Goal: Task Accomplishment & Management: Manage account settings

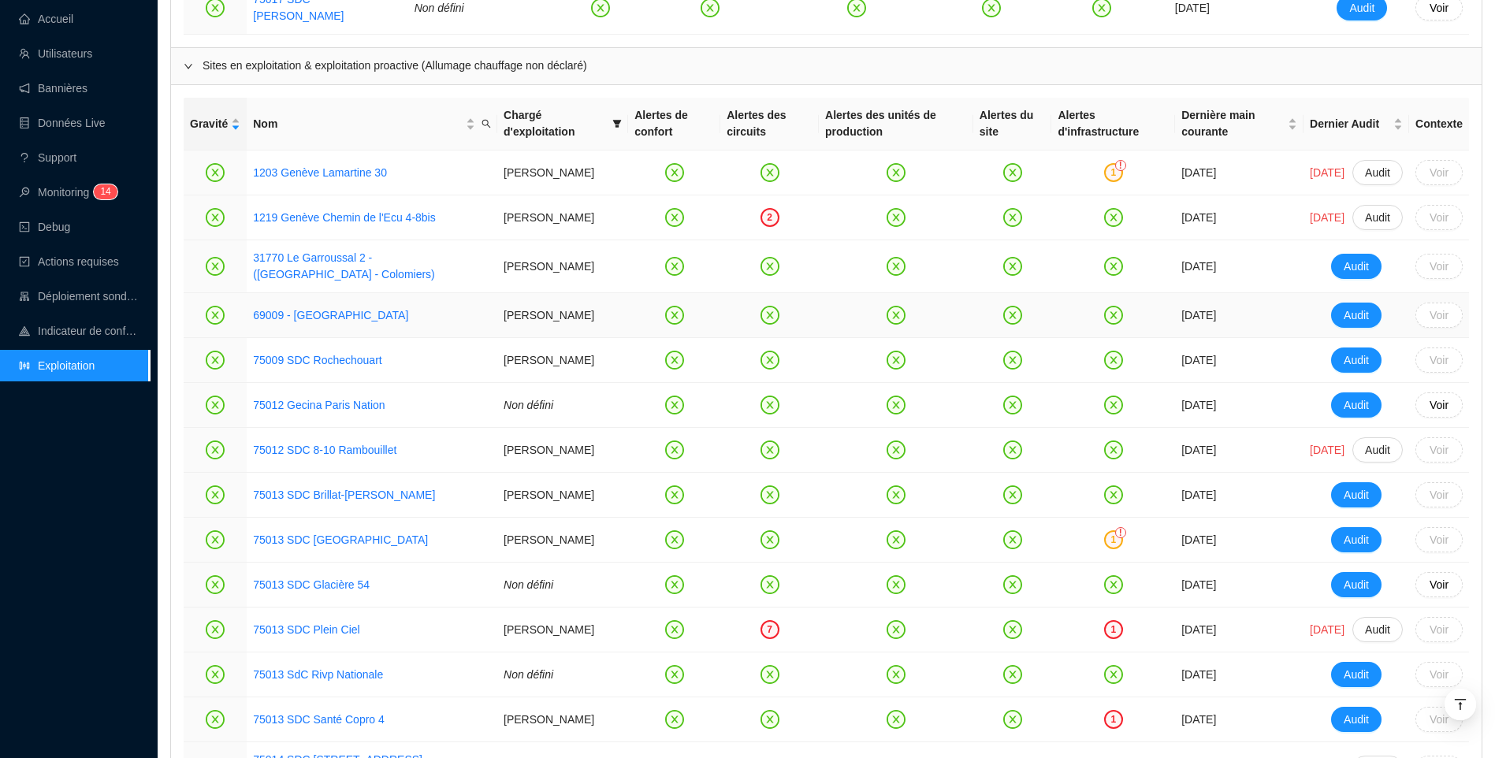
scroll to position [1087, 0]
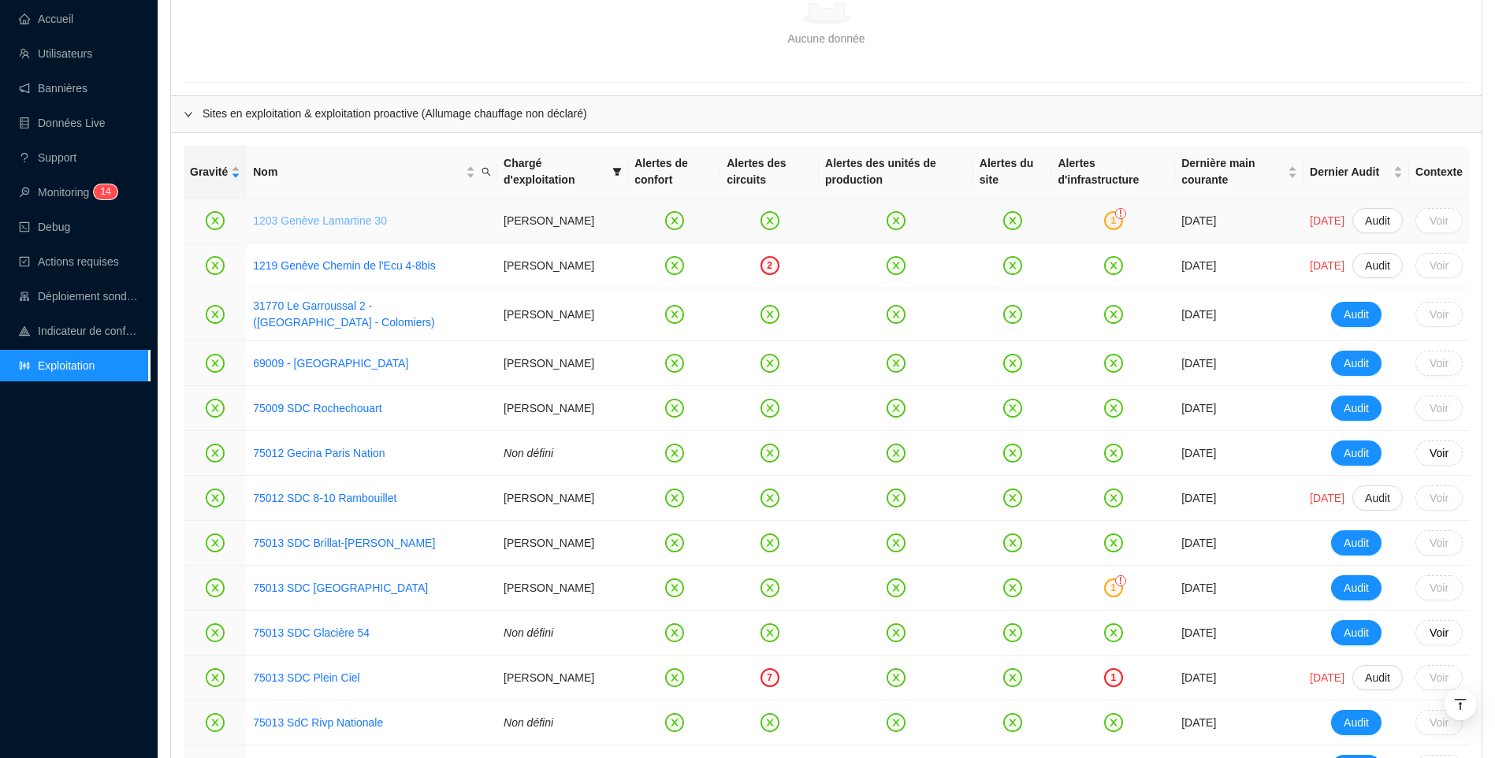
click at [277, 214] on link "1203 Genève Lamartine 30" at bounding box center [320, 220] width 134 height 13
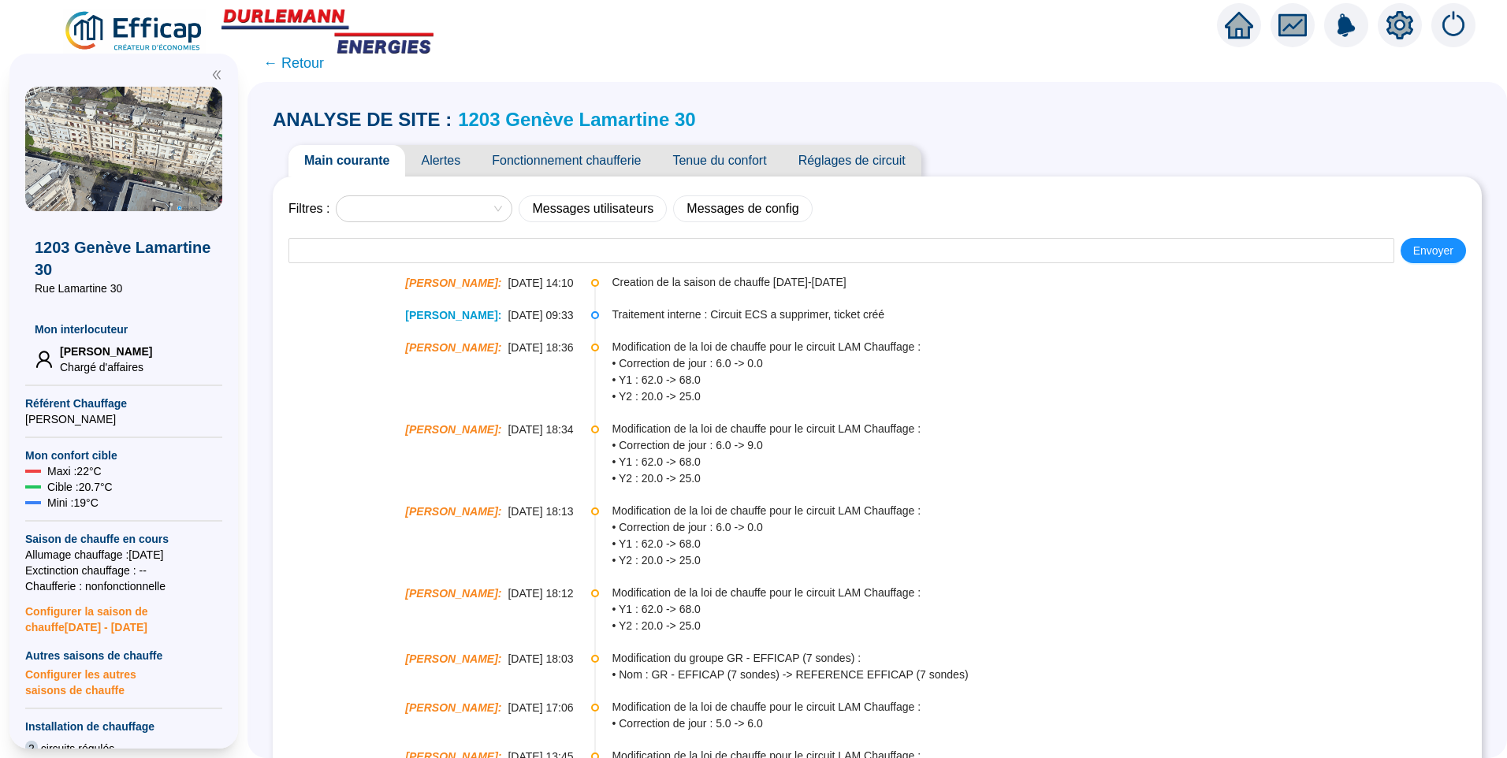
click at [557, 118] on link "1203 Genève Lamartine 30" at bounding box center [577, 119] width 238 height 21
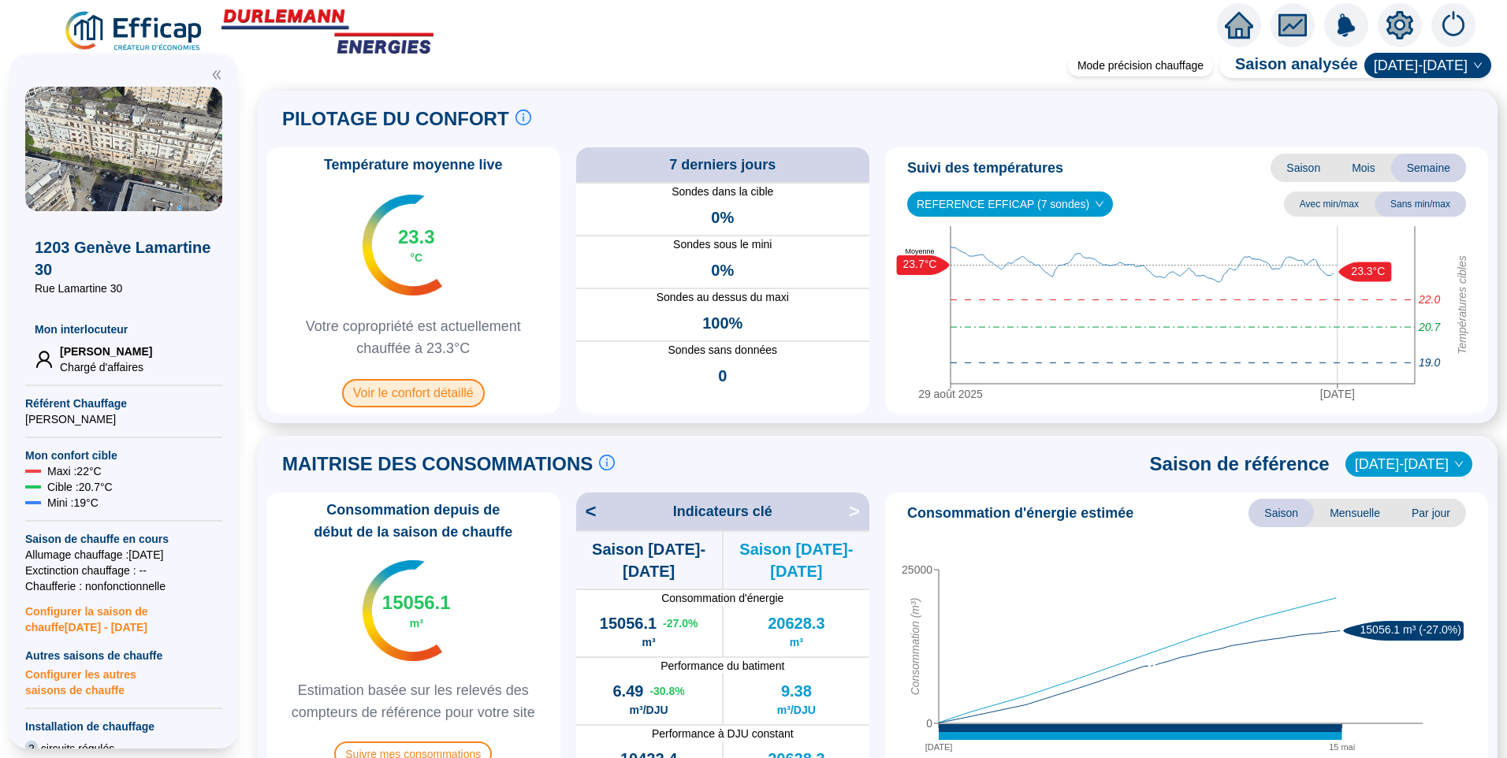
click at [416, 400] on span "Voir le confort détaillé" at bounding box center [413, 393] width 143 height 28
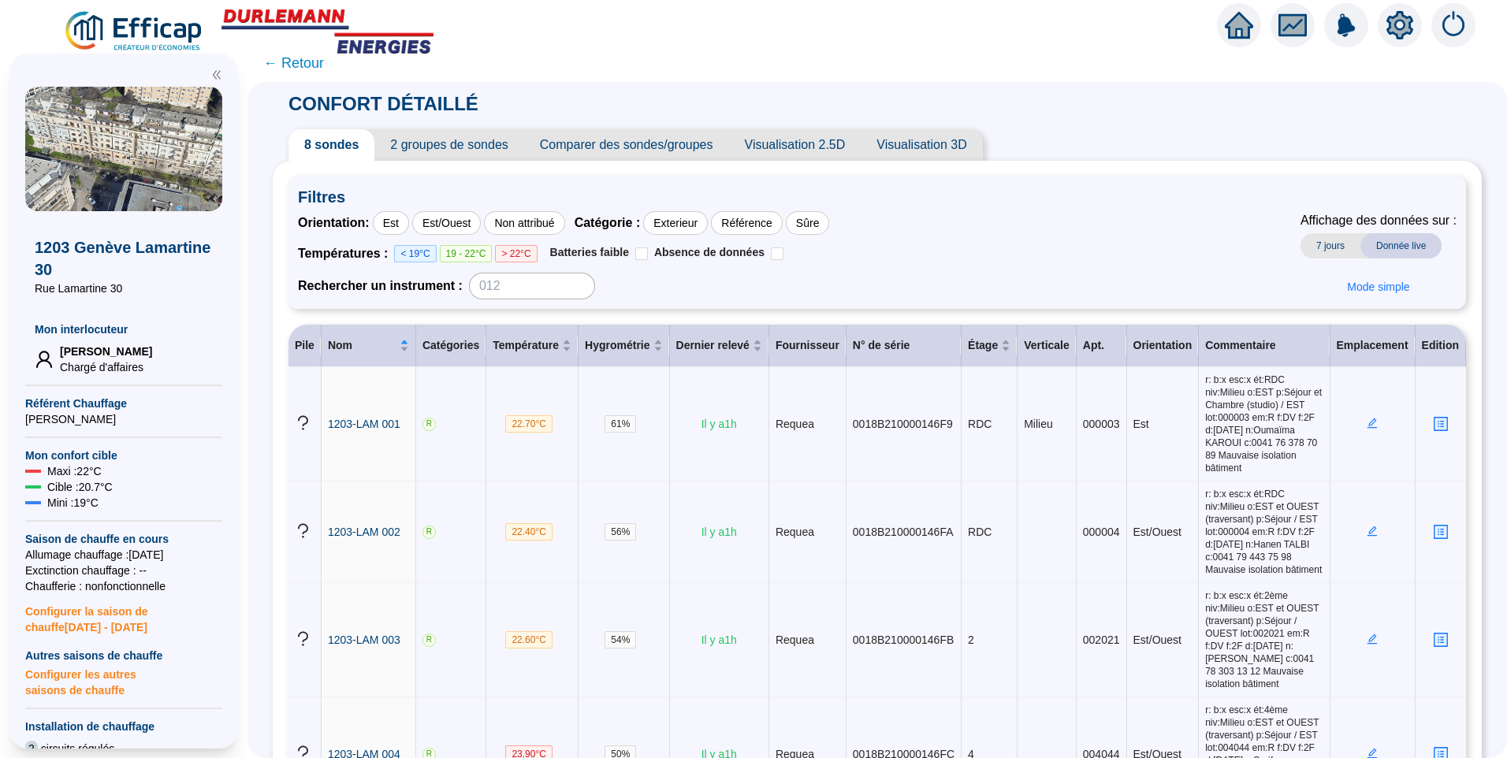
click at [449, 144] on span "2 groupes de sondes" at bounding box center [448, 145] width 149 height 32
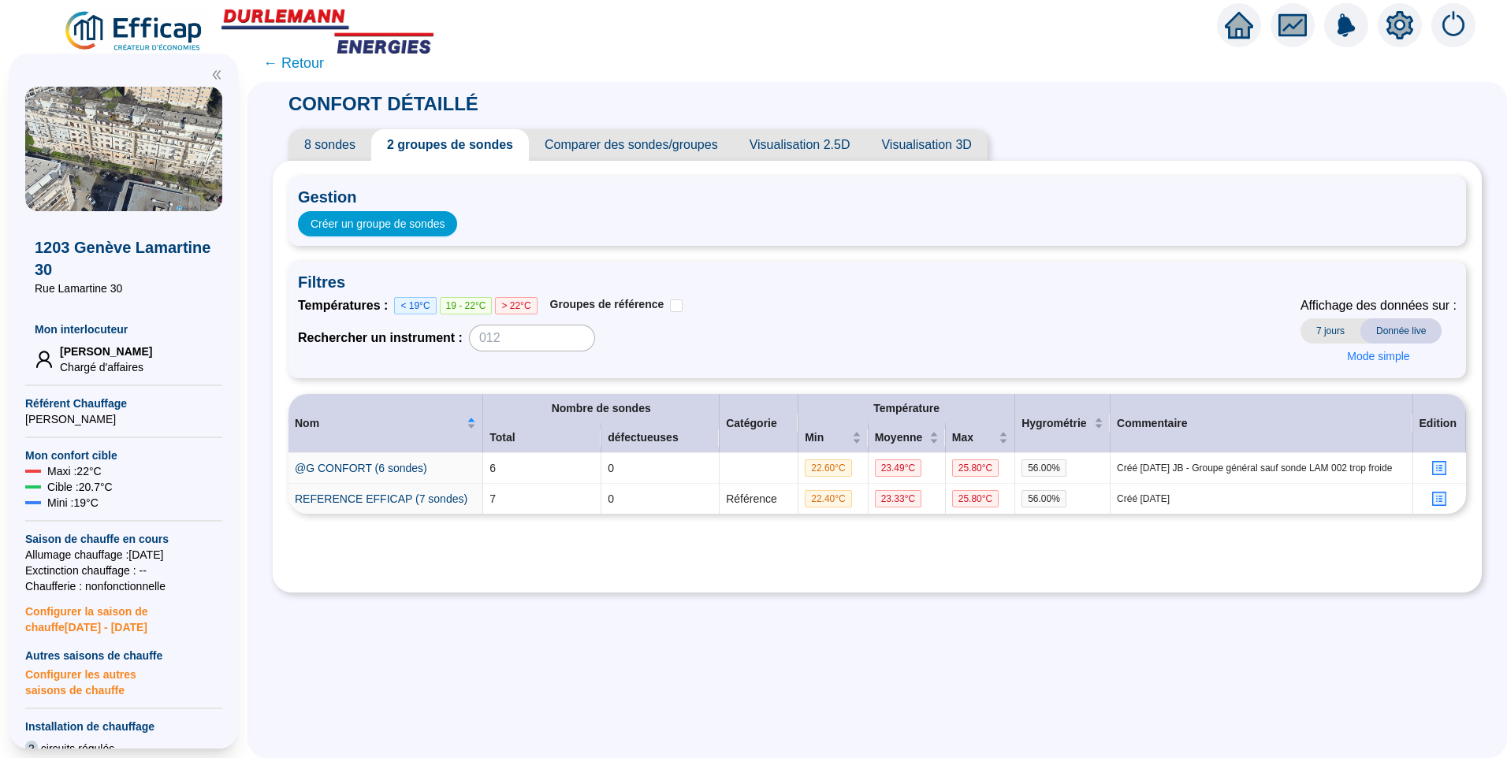
click at [324, 149] on span "8 sondes" at bounding box center [330, 145] width 83 height 32
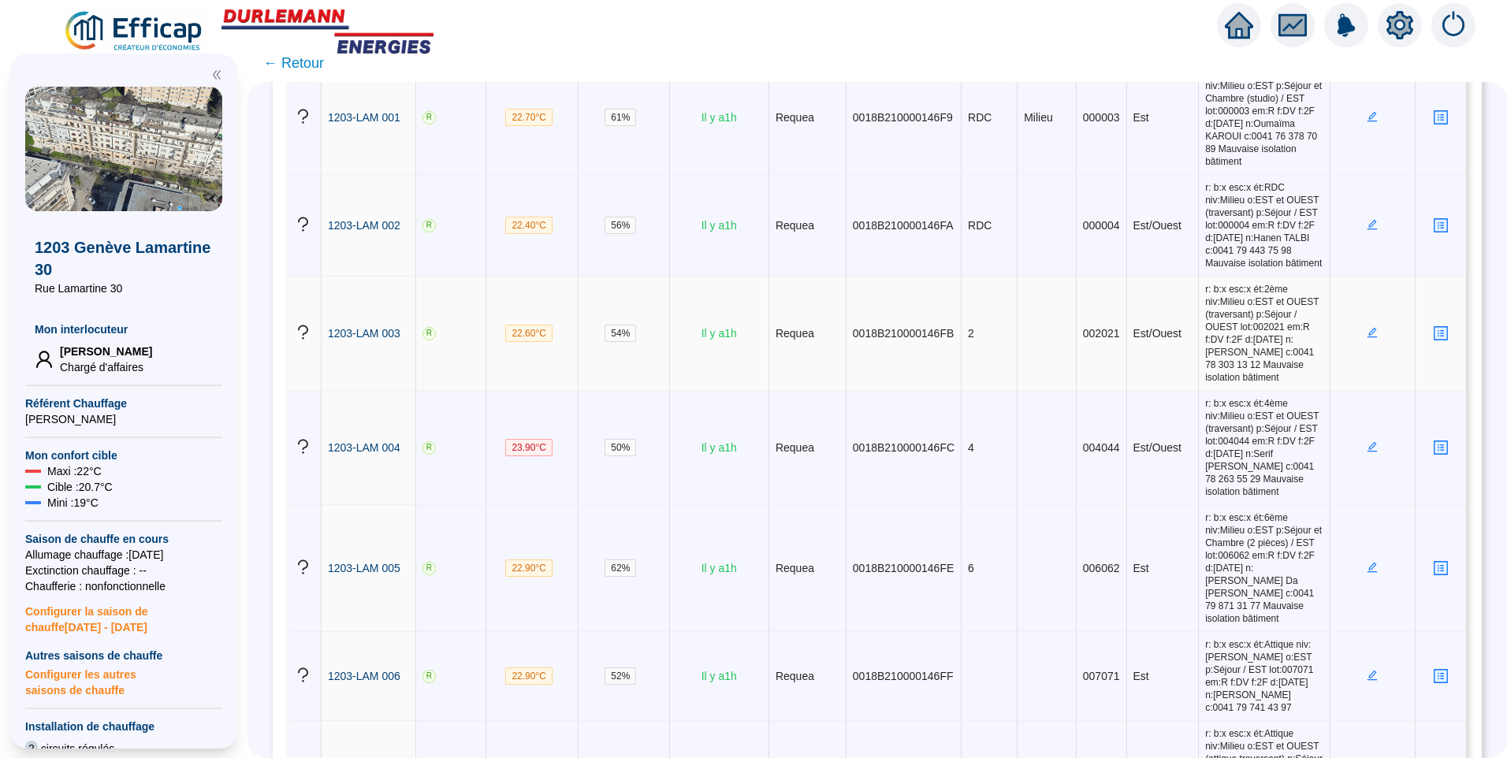
scroll to position [315, 0]
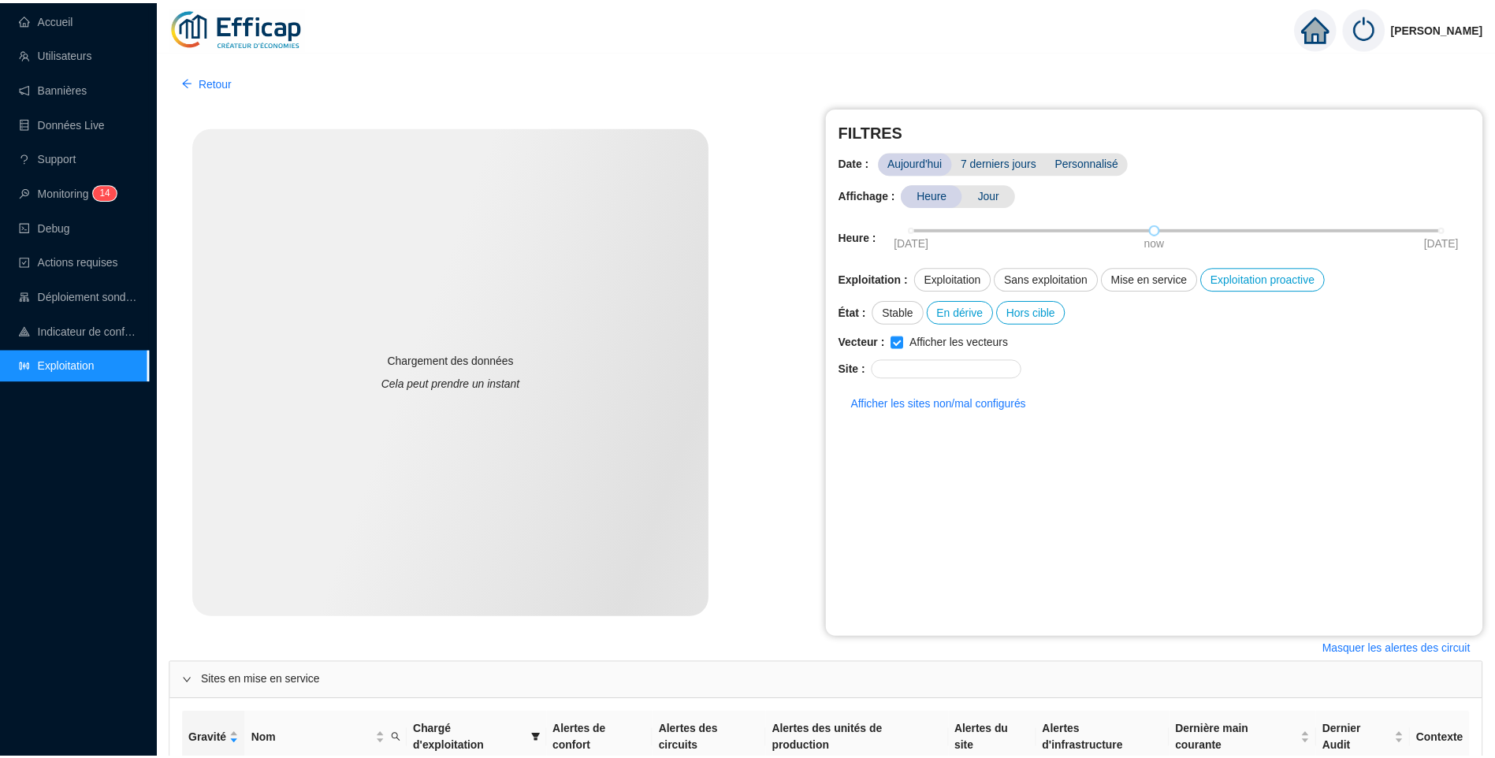
scroll to position [348, 0]
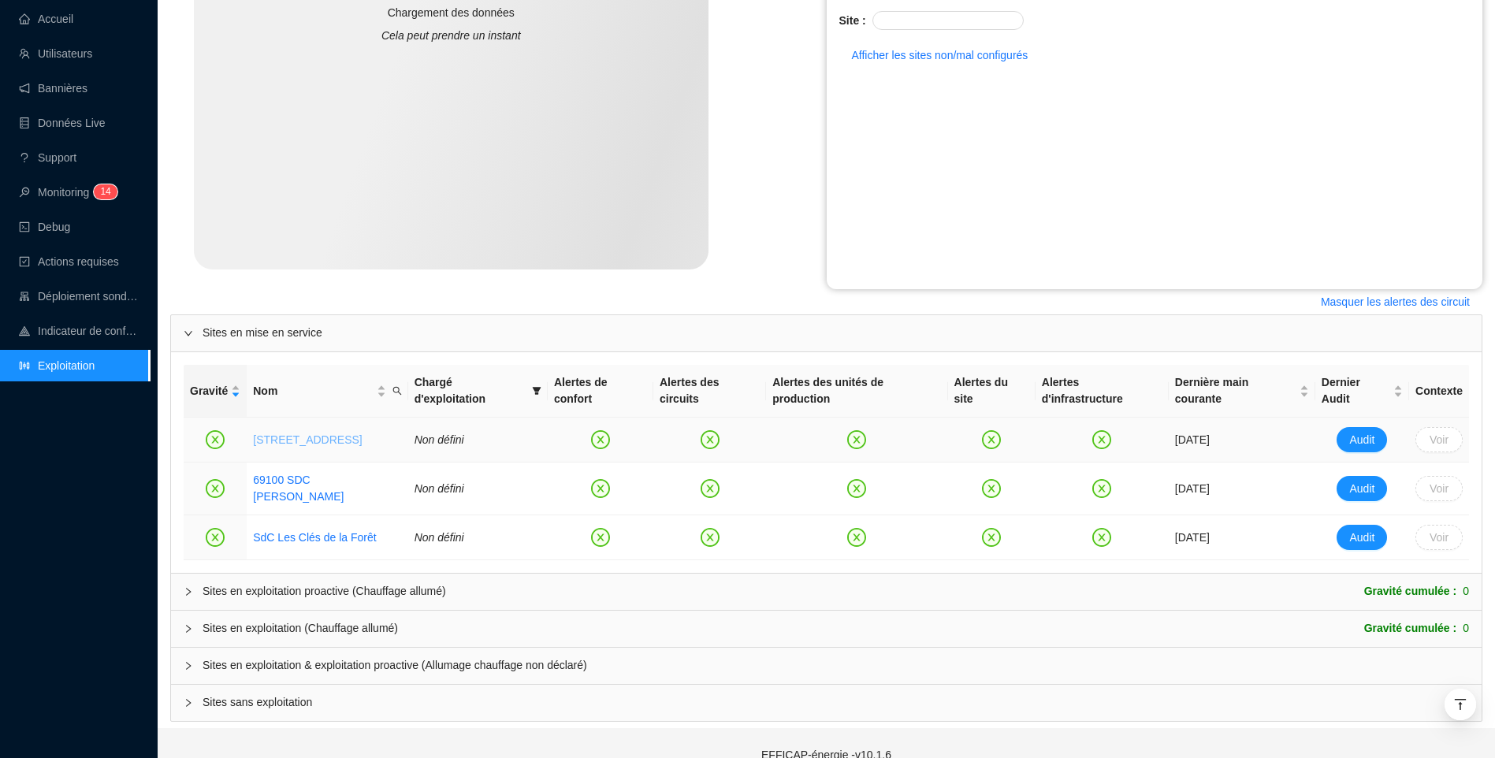
click at [297, 434] on link "1202 SdC Butini 15" at bounding box center [307, 440] width 109 height 13
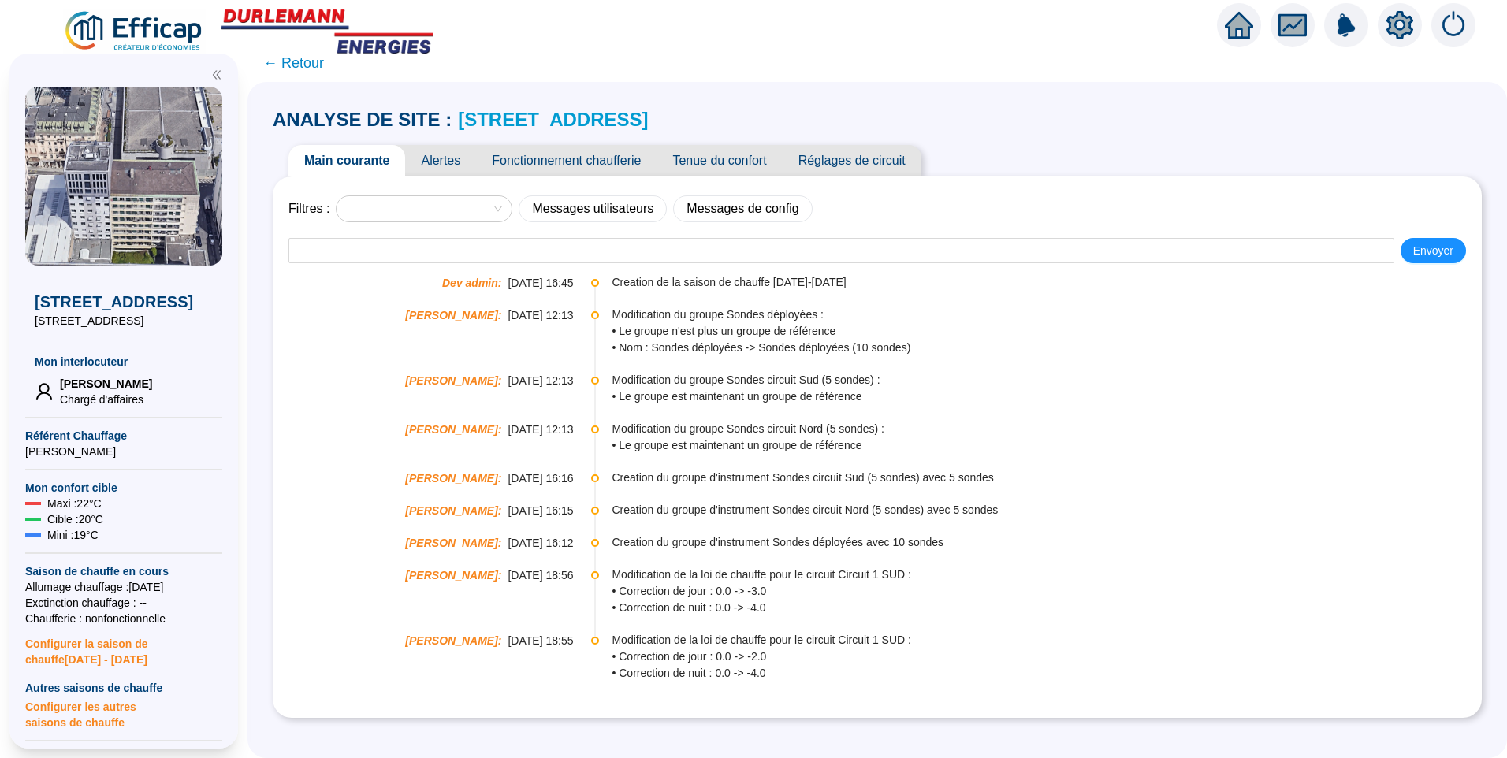
click at [520, 124] on link "1202 SdC Butini 15" at bounding box center [553, 119] width 190 height 21
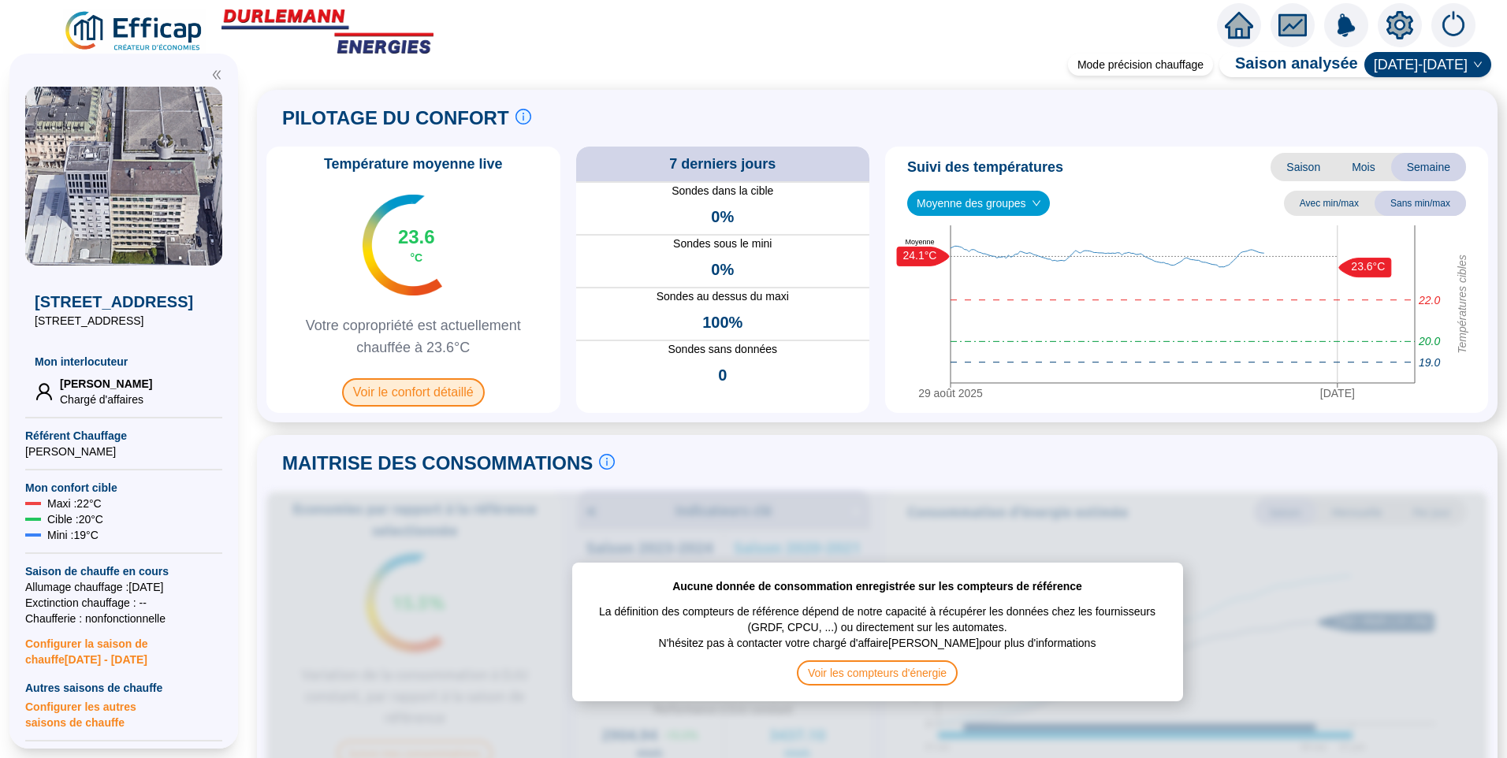
click at [379, 395] on span "Voir le confort détaillé" at bounding box center [413, 392] width 143 height 28
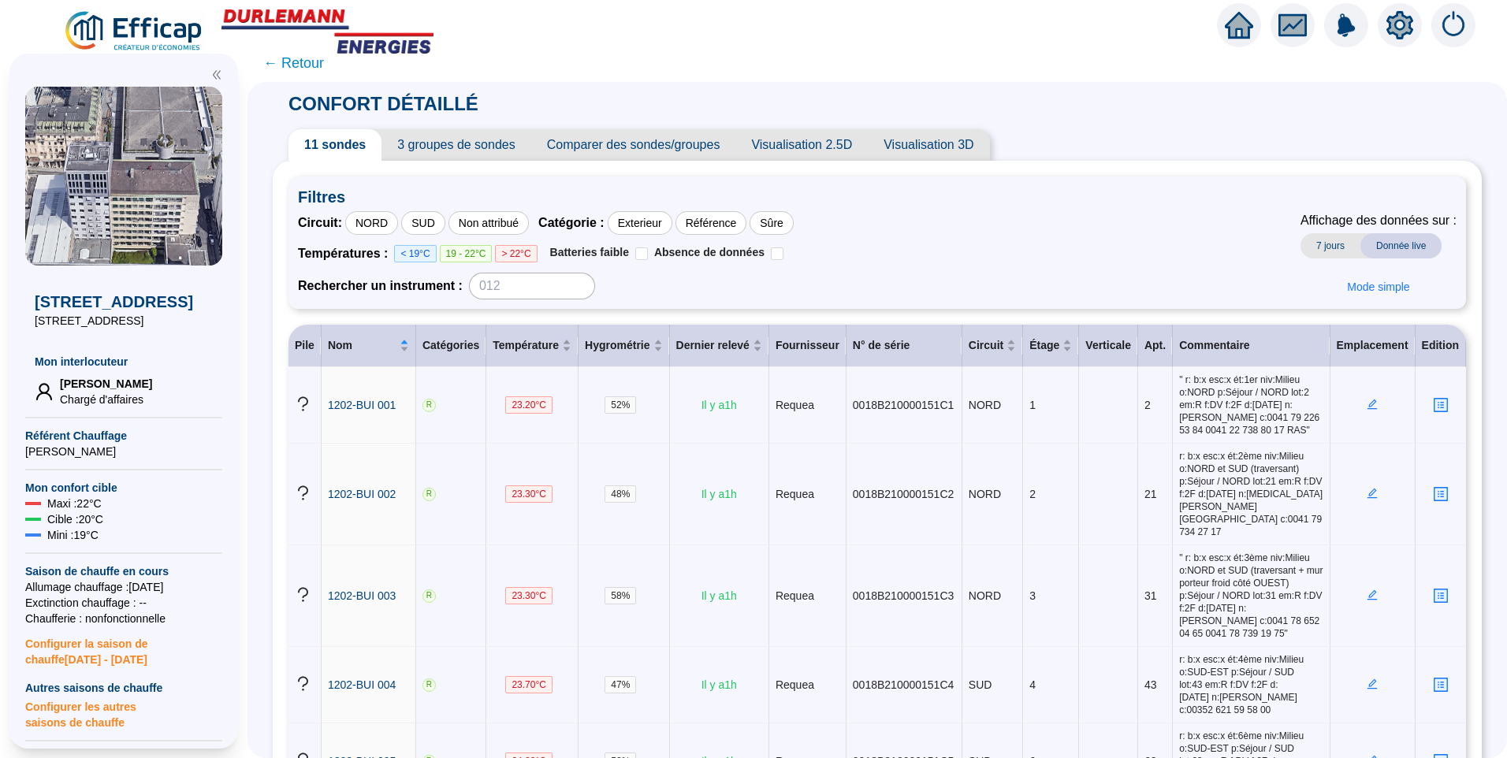
click at [463, 146] on span "3 groupes de sondes" at bounding box center [456, 145] width 149 height 32
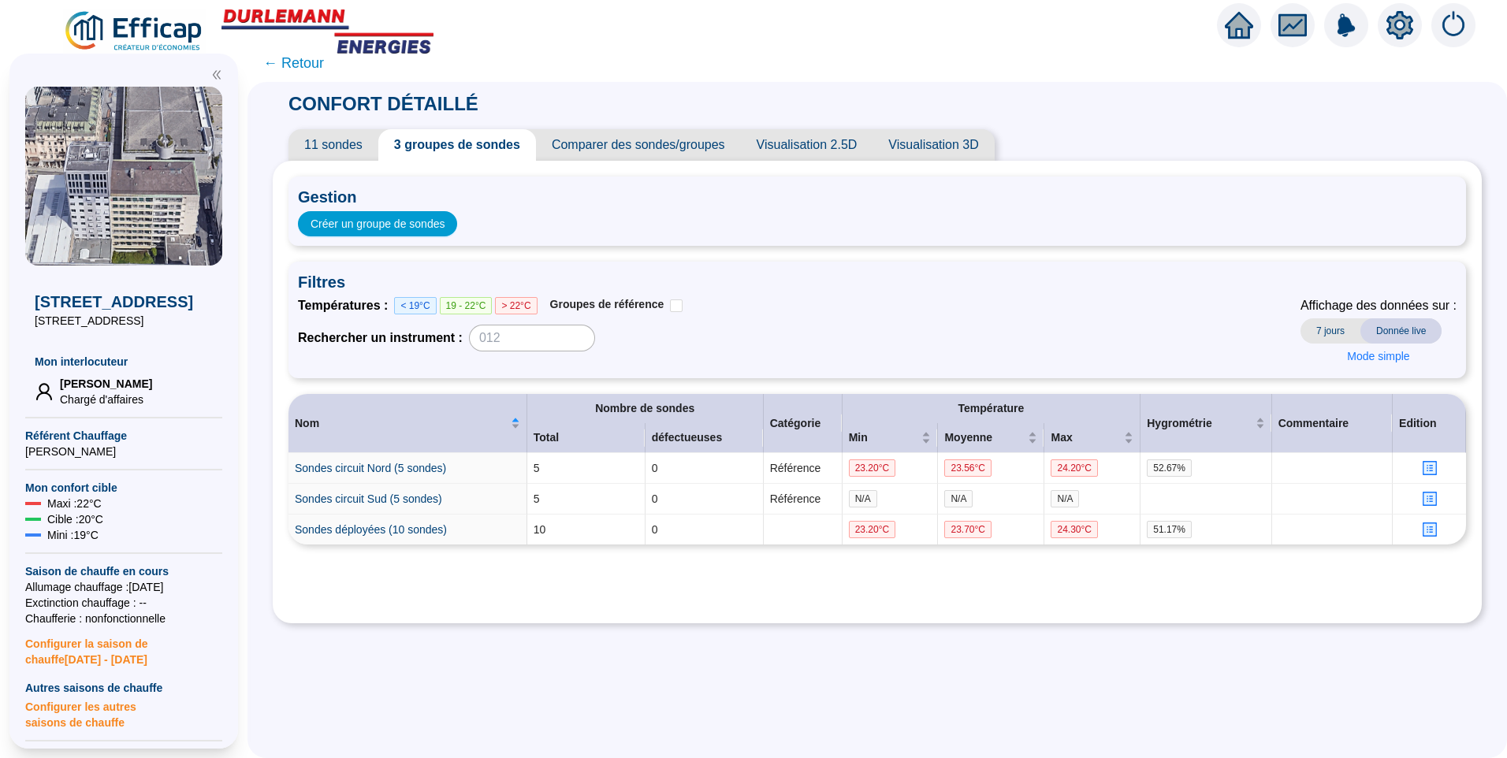
click at [350, 155] on span "11 sondes" at bounding box center [334, 145] width 90 height 32
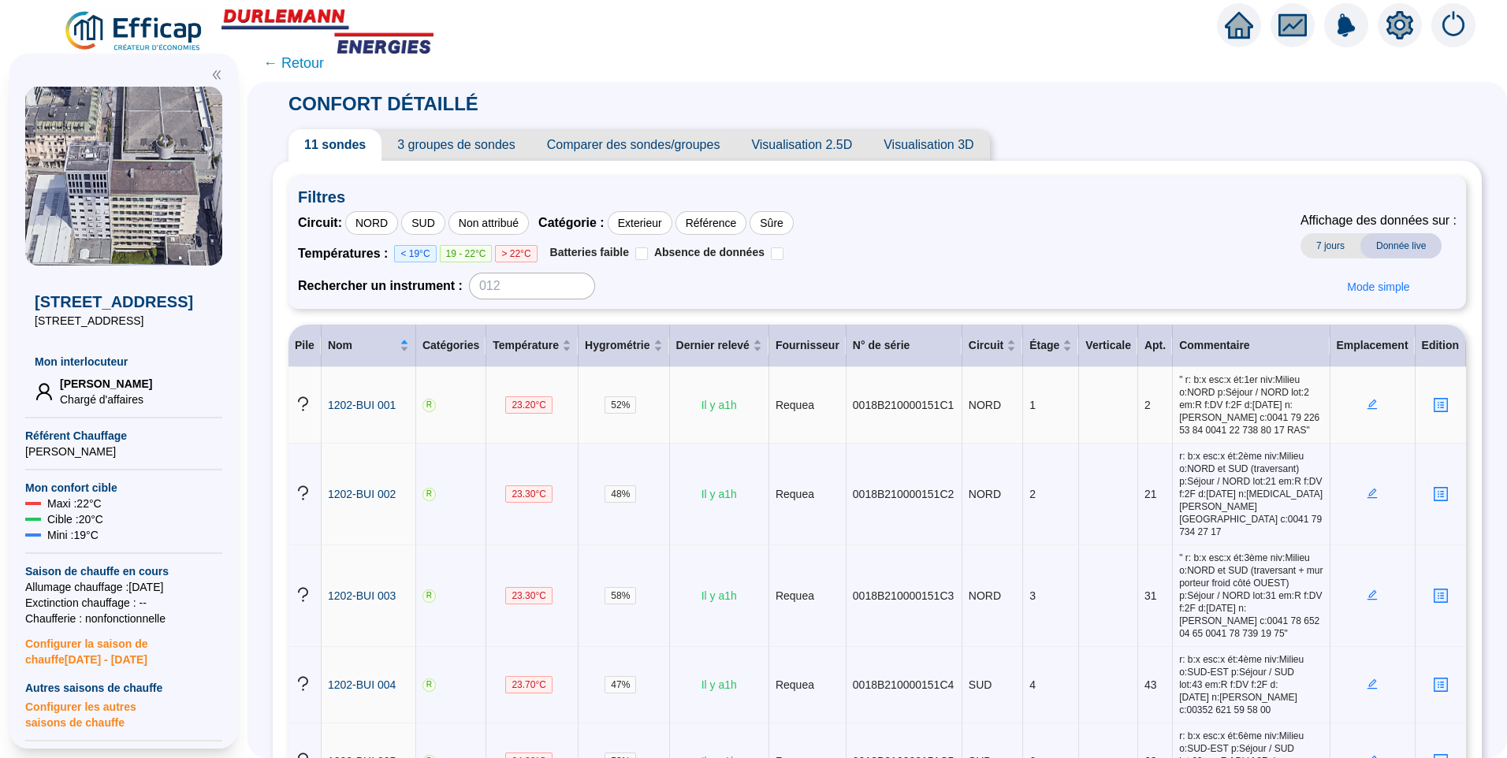
click at [1367, 408] on icon "edit" at bounding box center [1372, 404] width 11 height 11
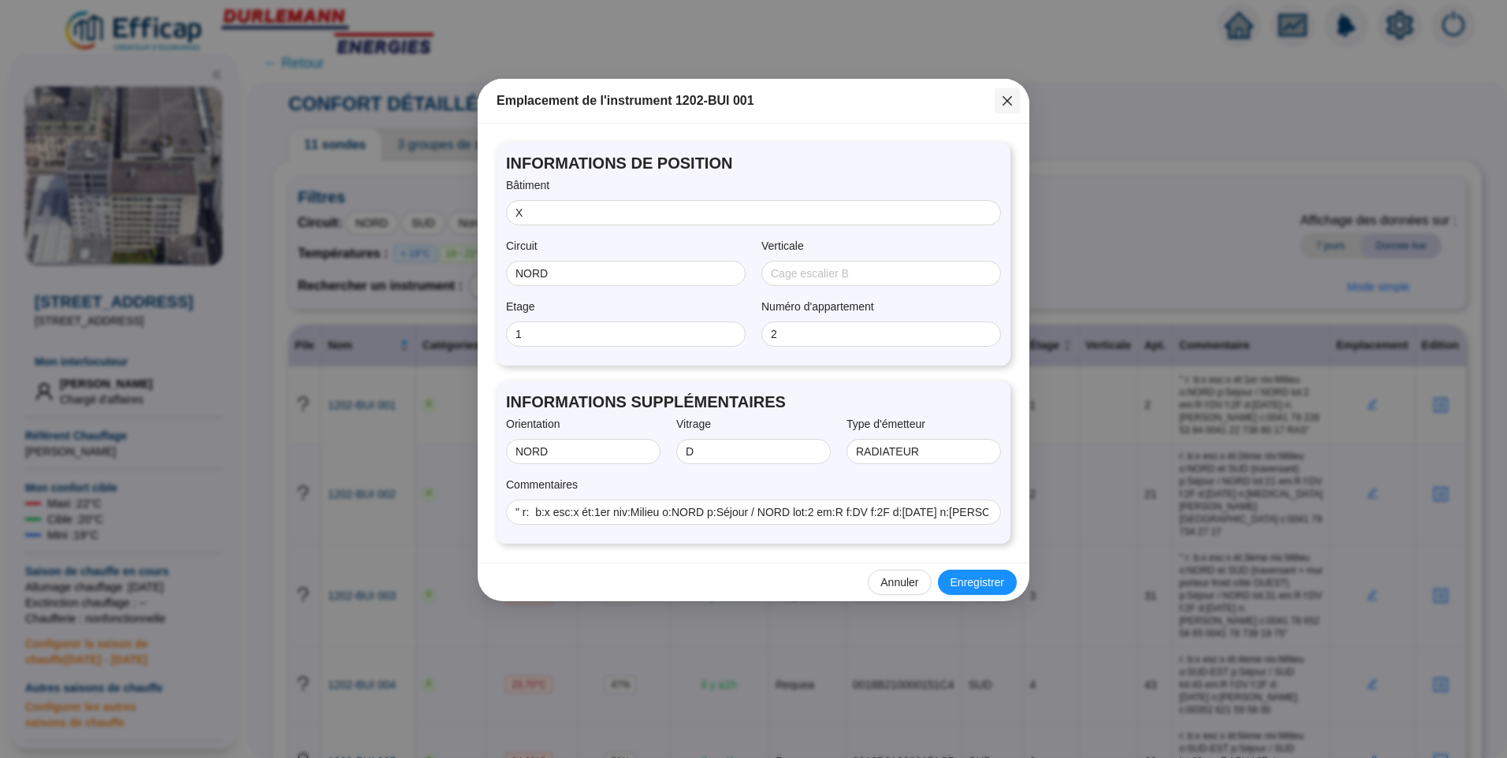
click at [1016, 99] on span "Fermer" at bounding box center [1007, 101] width 25 height 13
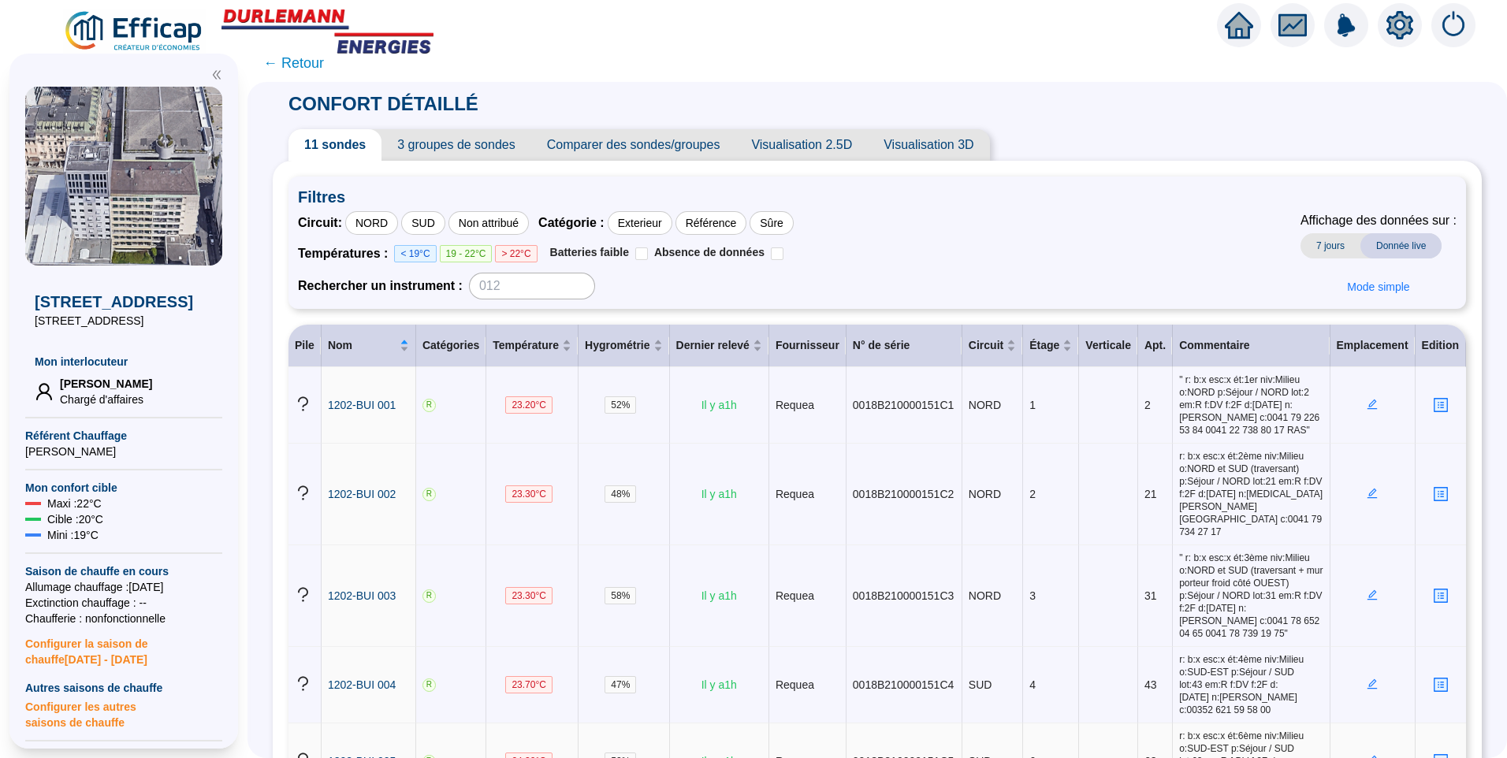
click at [1367, 755] on icon "edit" at bounding box center [1372, 760] width 11 height 11
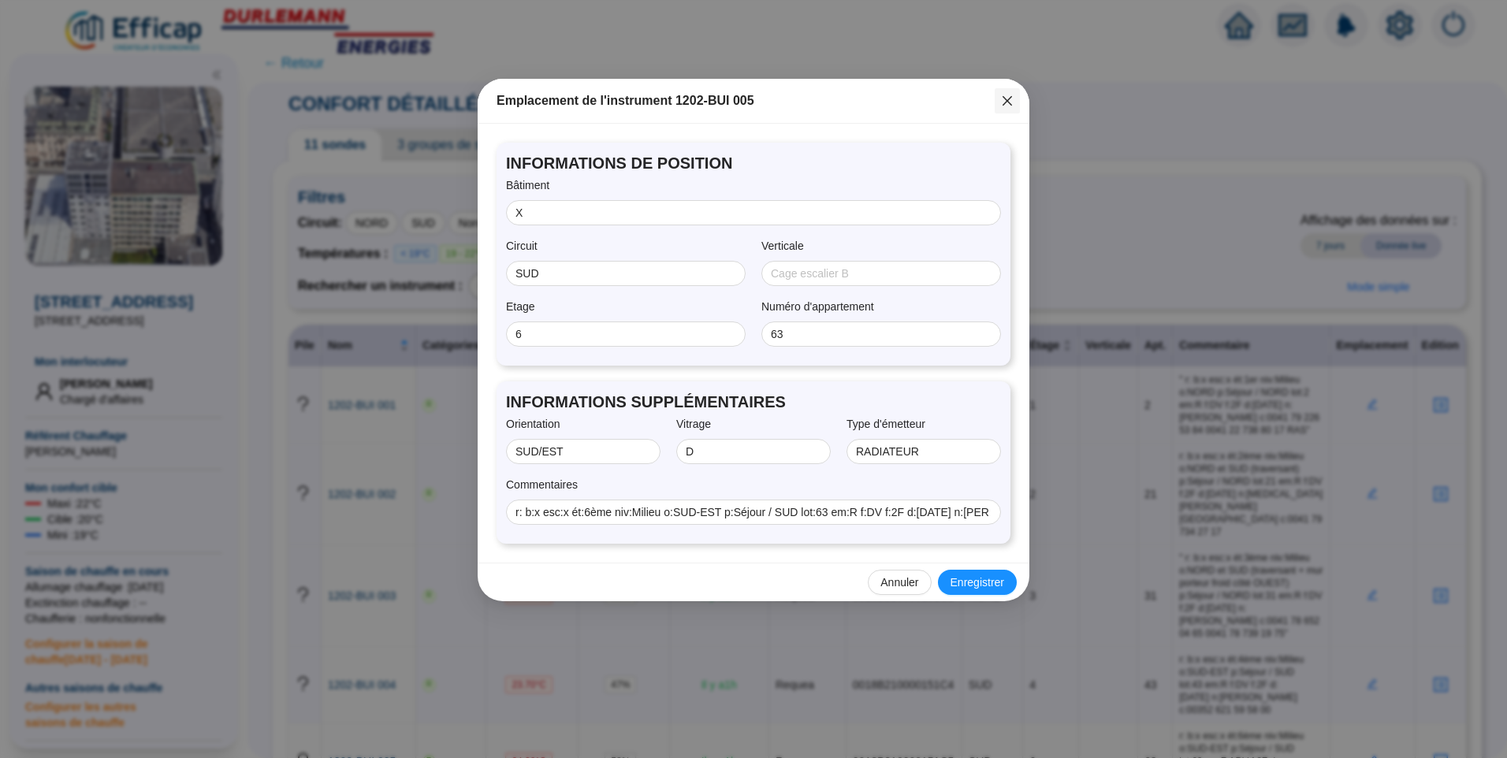
click at [1013, 90] on button "Close" at bounding box center [1007, 100] width 25 height 25
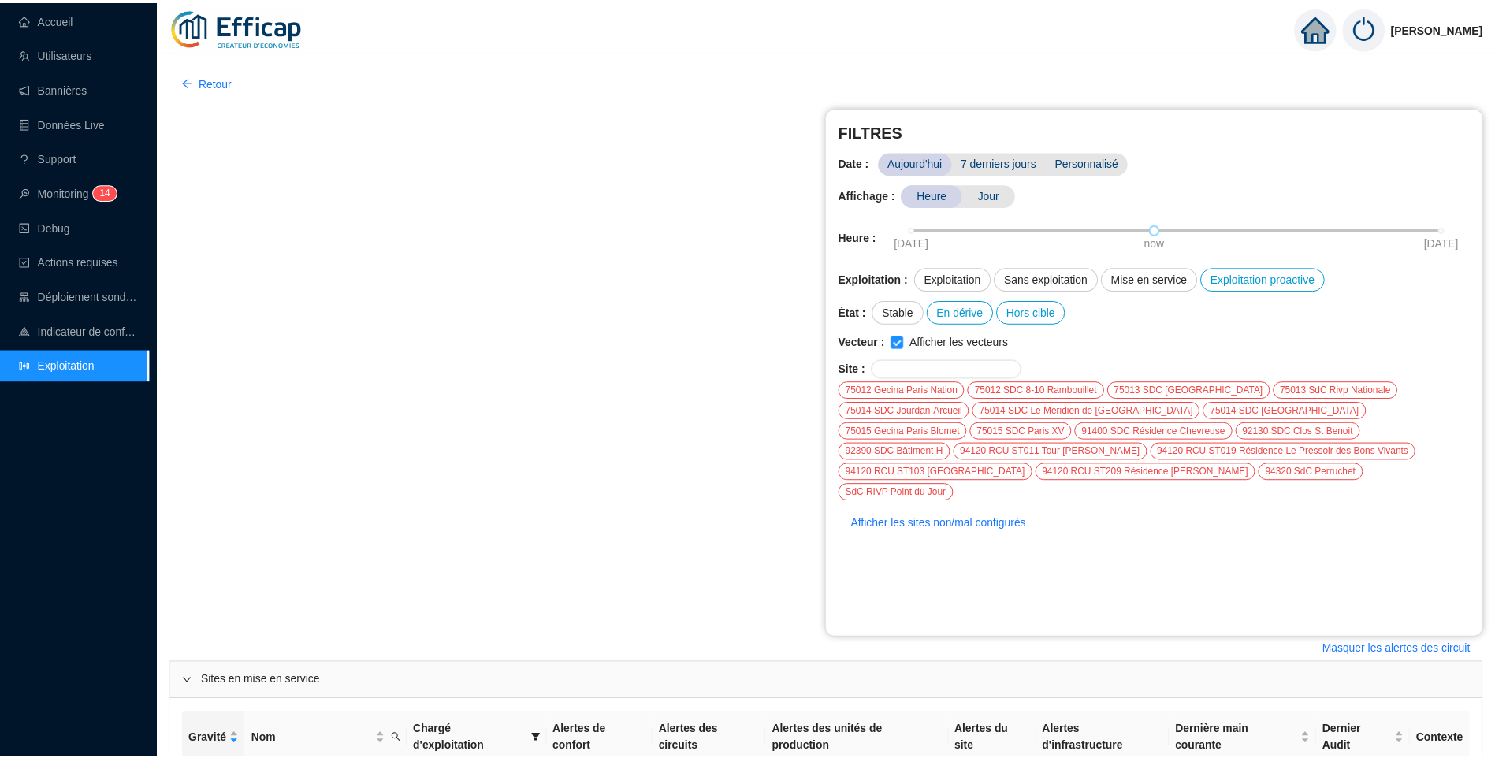
scroll to position [348, 0]
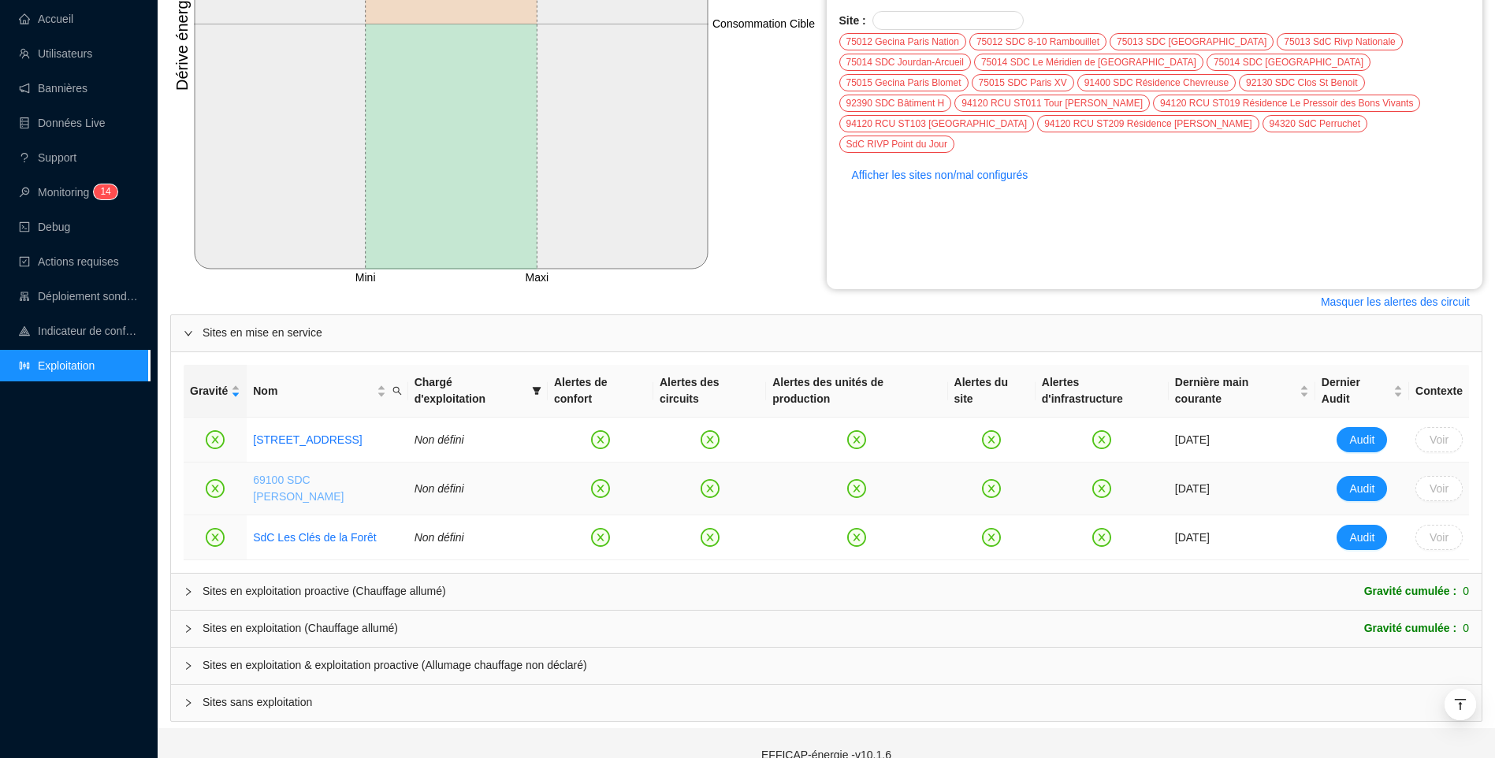
click at [298, 474] on link "69100 SDC Albert Thomas" at bounding box center [298, 488] width 91 height 29
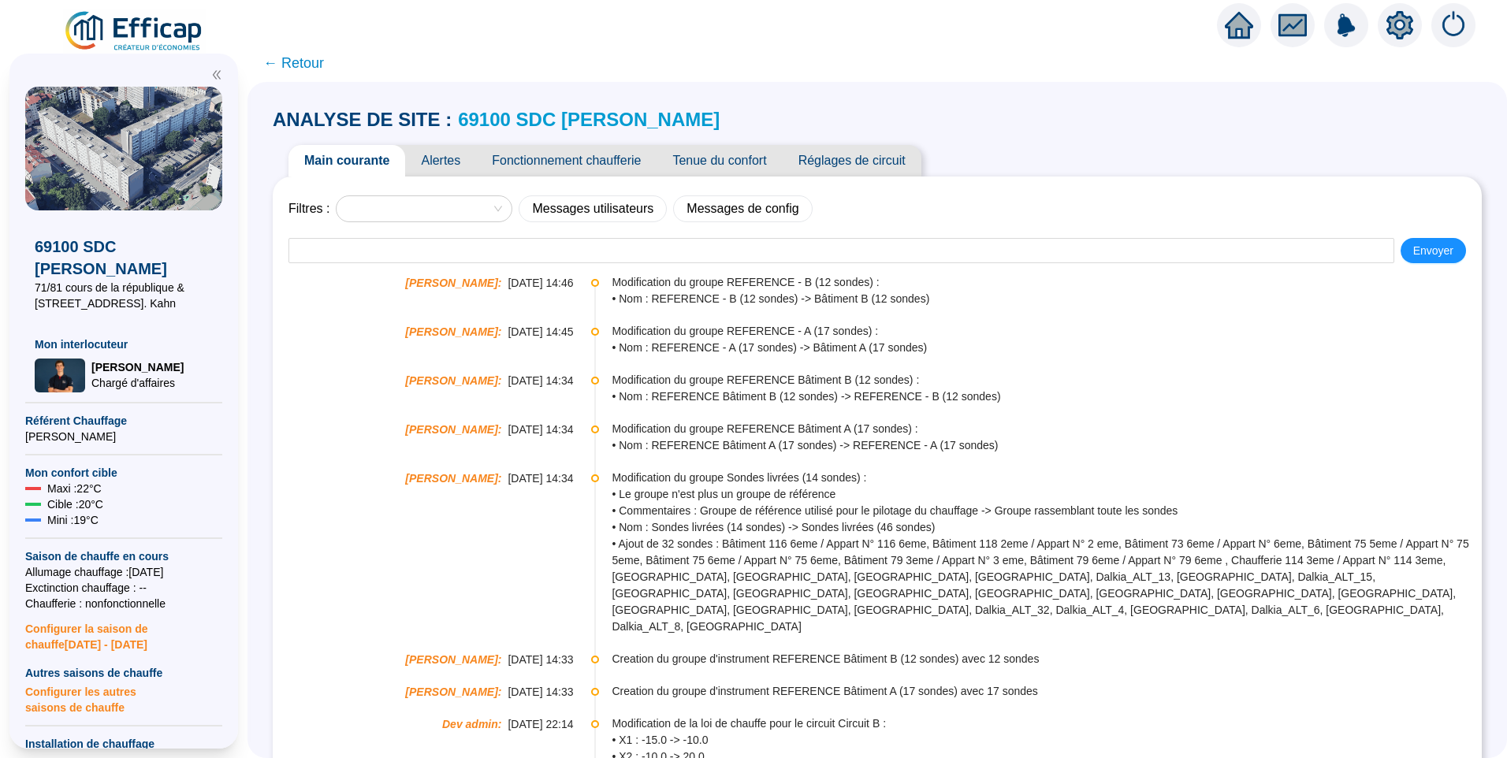
click at [1406, 31] on icon "setting" at bounding box center [1400, 24] width 27 height 25
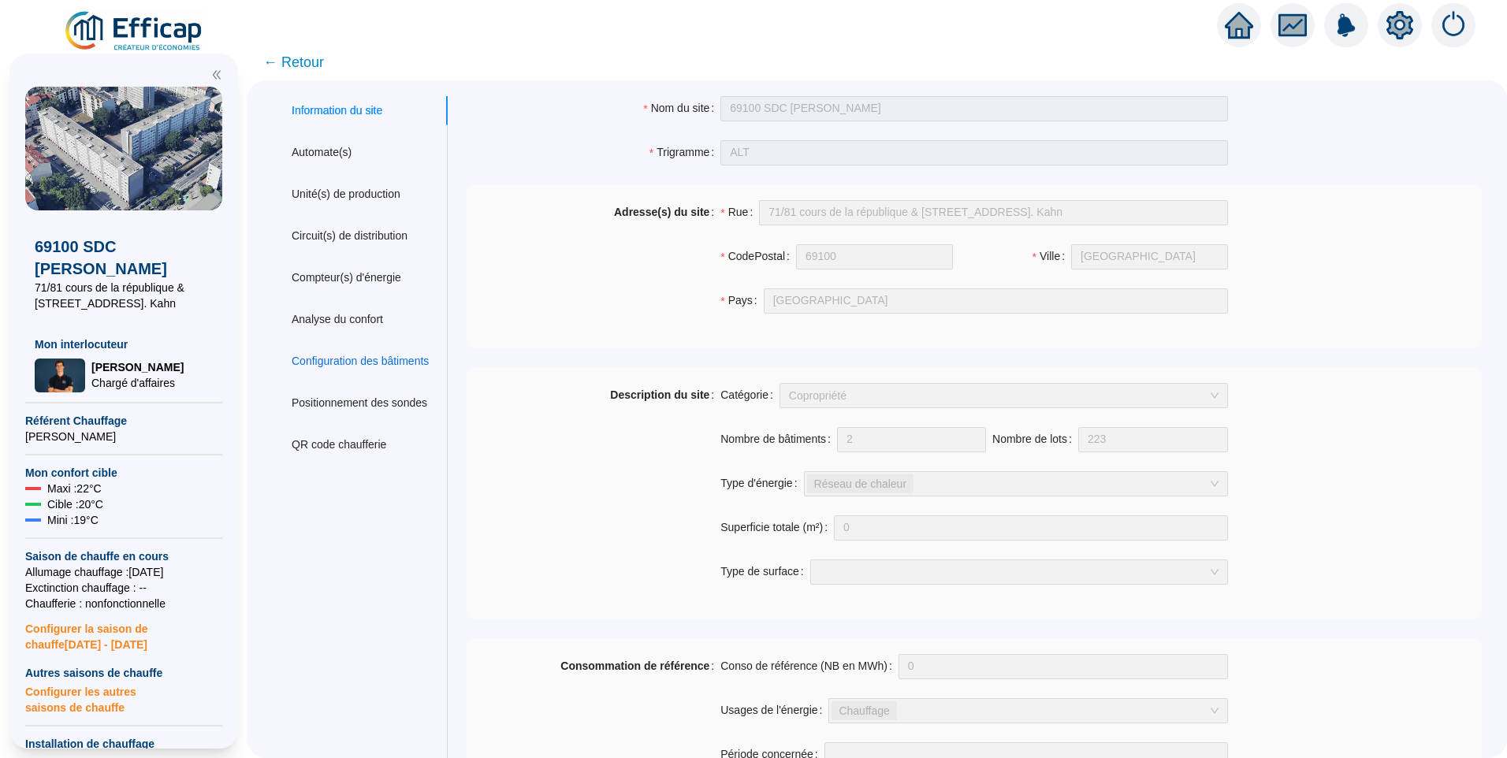
click at [337, 366] on div "Configuration des bâtiments" at bounding box center [360, 361] width 137 height 17
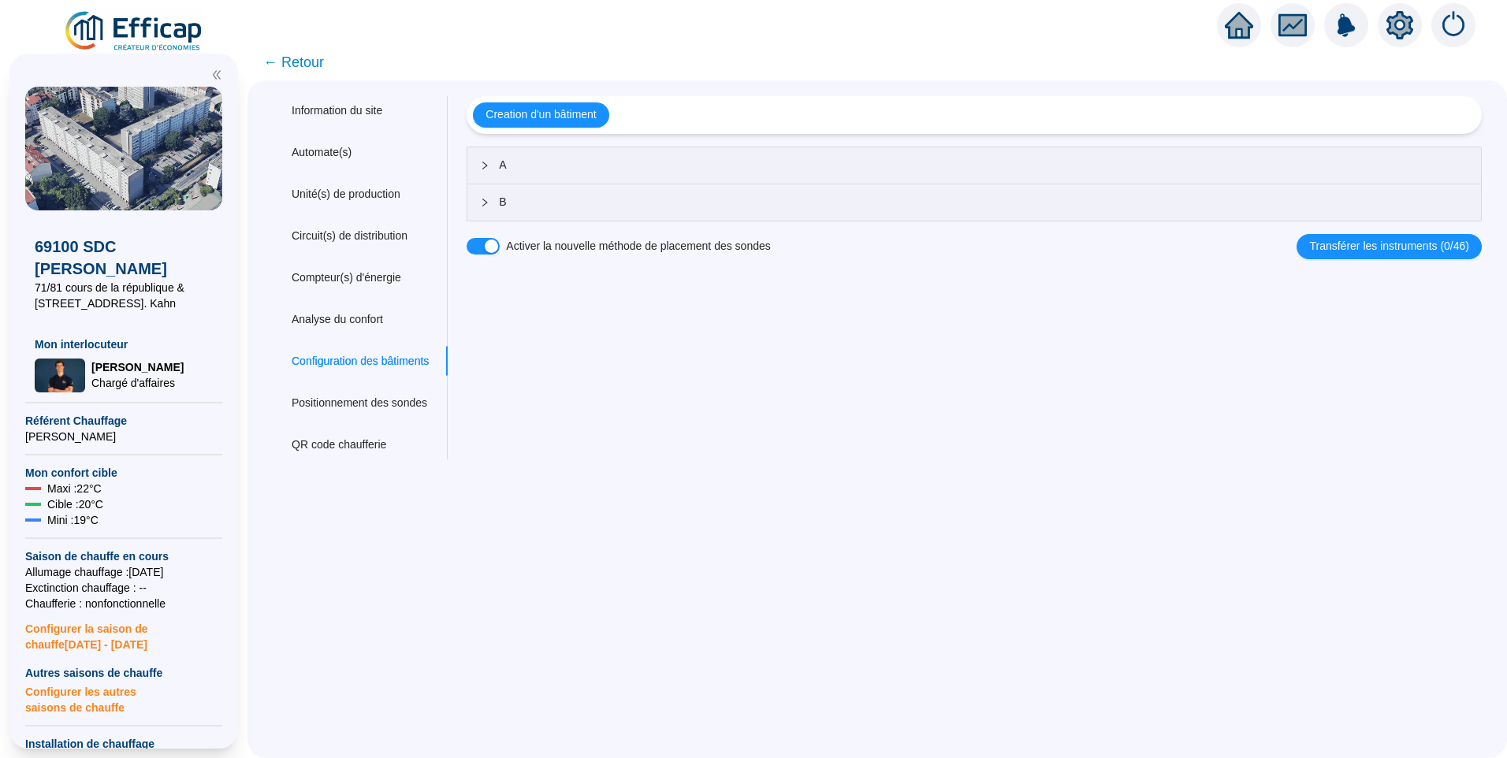
click at [594, 155] on div "A" at bounding box center [974, 165] width 1014 height 36
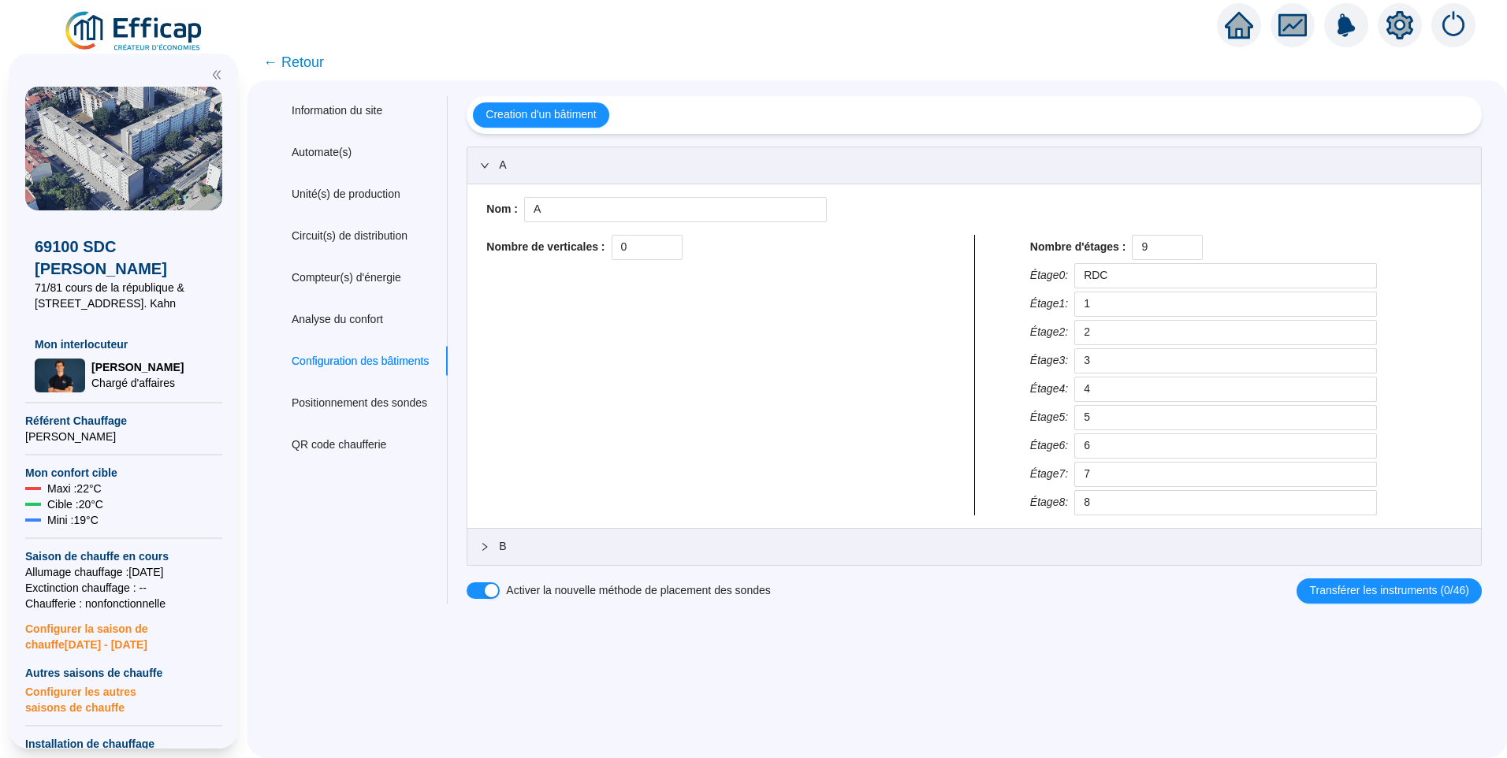
click at [560, 544] on span "B" at bounding box center [984, 546] width 970 height 17
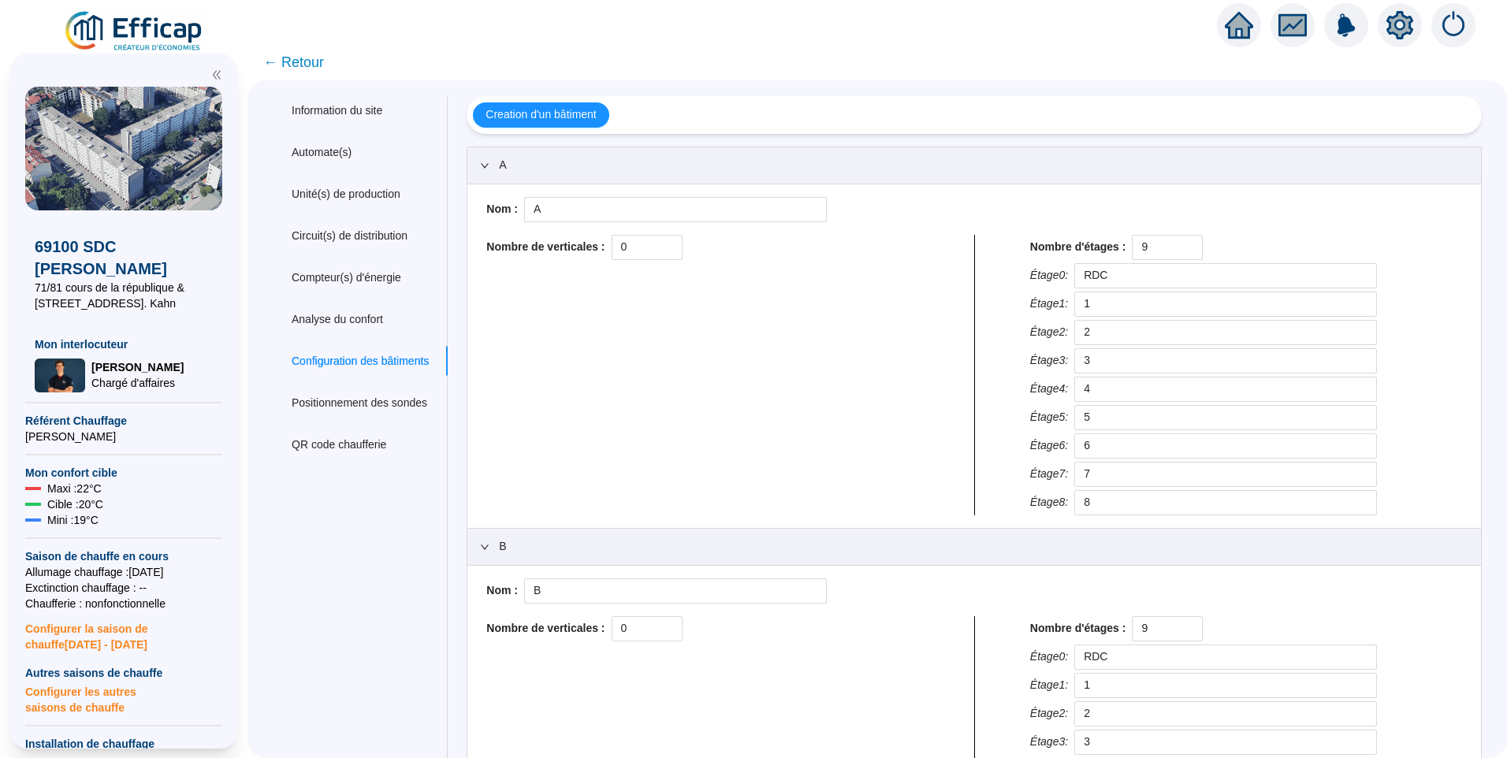
click at [324, 62] on span "← Retour" at bounding box center [293, 62] width 61 height 22
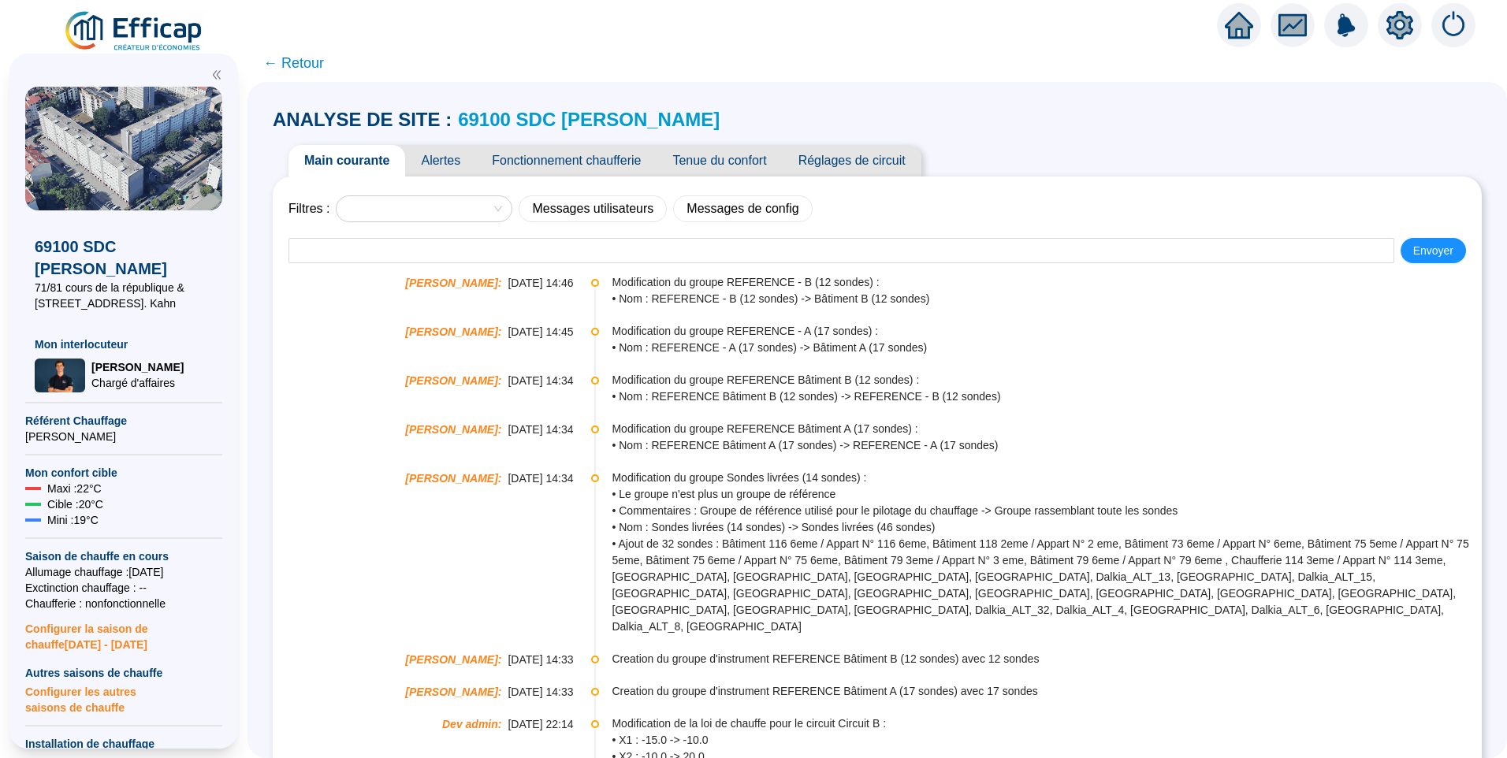
click at [597, 124] on link "69100 SDC Albert Thomas" at bounding box center [589, 119] width 262 height 21
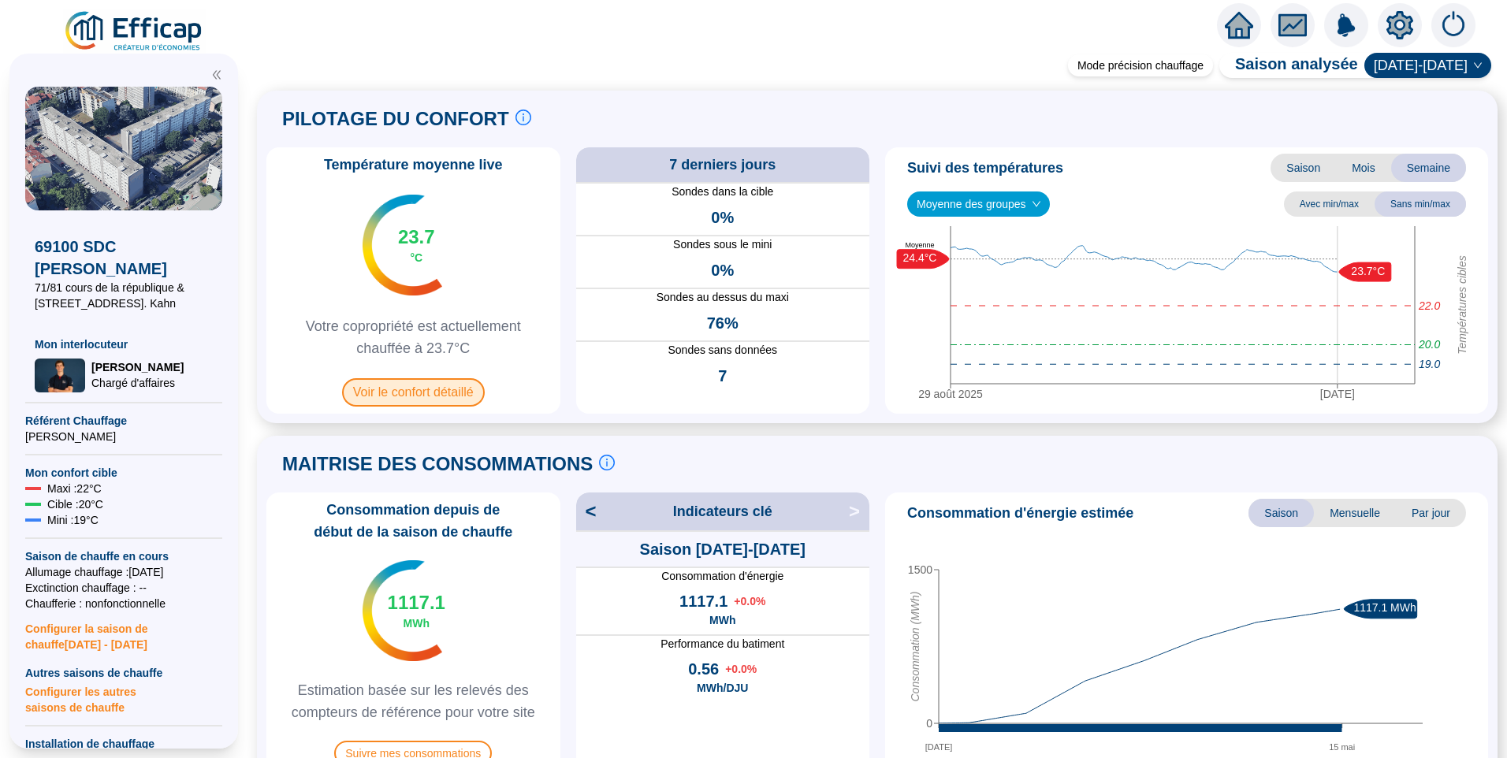
click at [418, 398] on span "Voir le confort détaillé" at bounding box center [413, 392] width 143 height 28
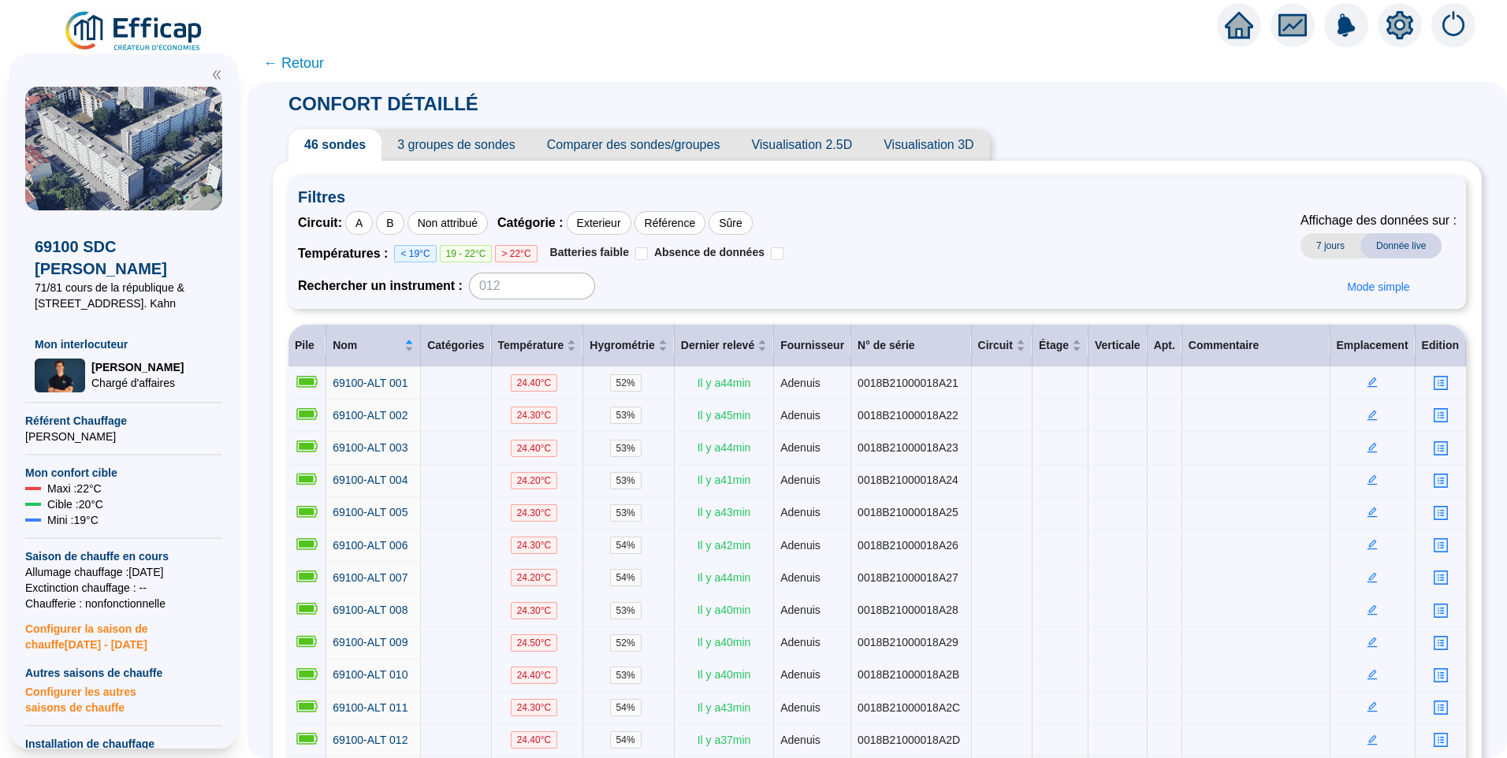
click at [802, 153] on span "Visualisation 2.5D" at bounding box center [802, 145] width 132 height 32
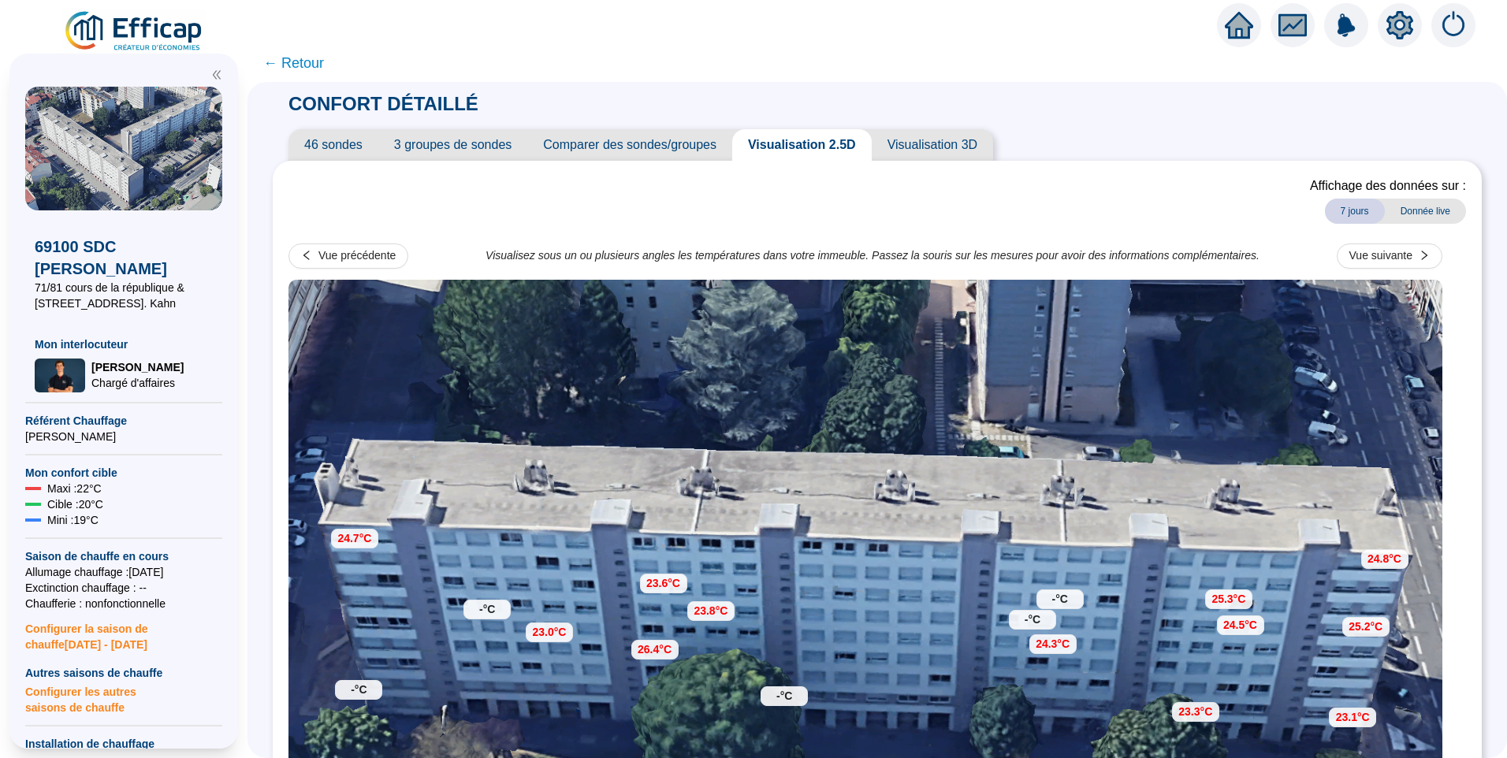
click at [311, 66] on span "← Retour" at bounding box center [293, 63] width 61 height 22
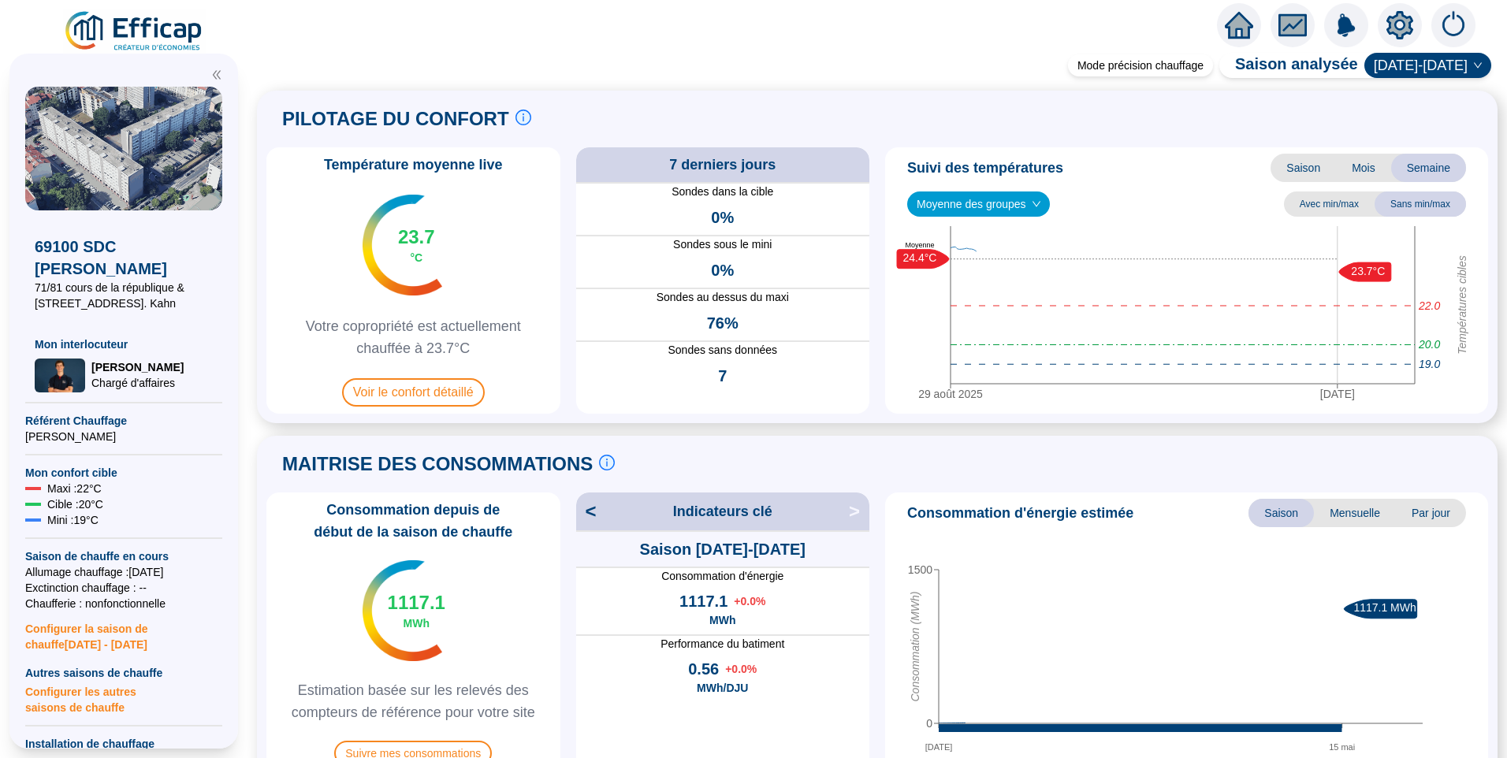
click at [1391, 26] on icon "setting" at bounding box center [1400, 24] width 27 height 25
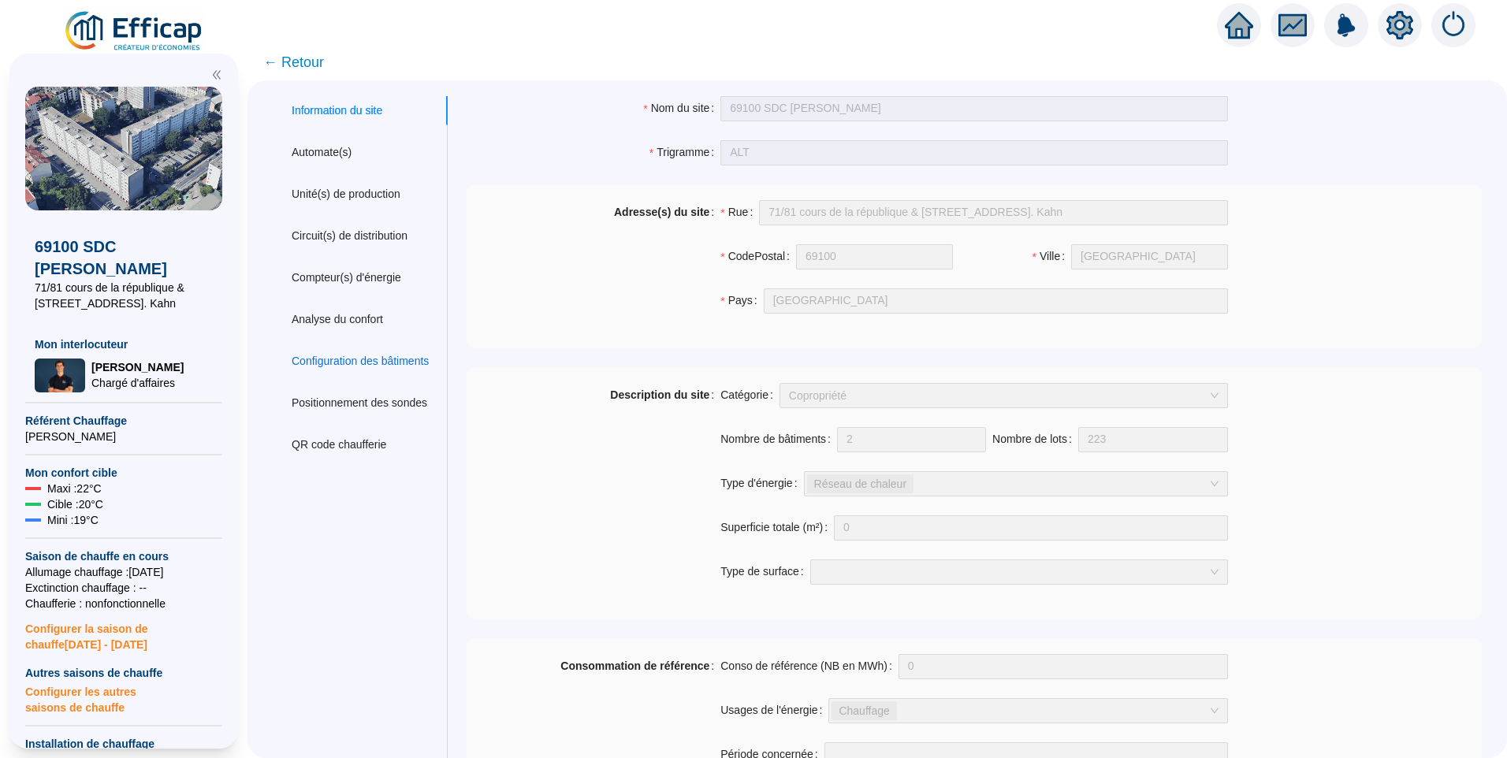
click at [402, 353] on div "Configuration des bâtiments" at bounding box center [360, 361] width 137 height 17
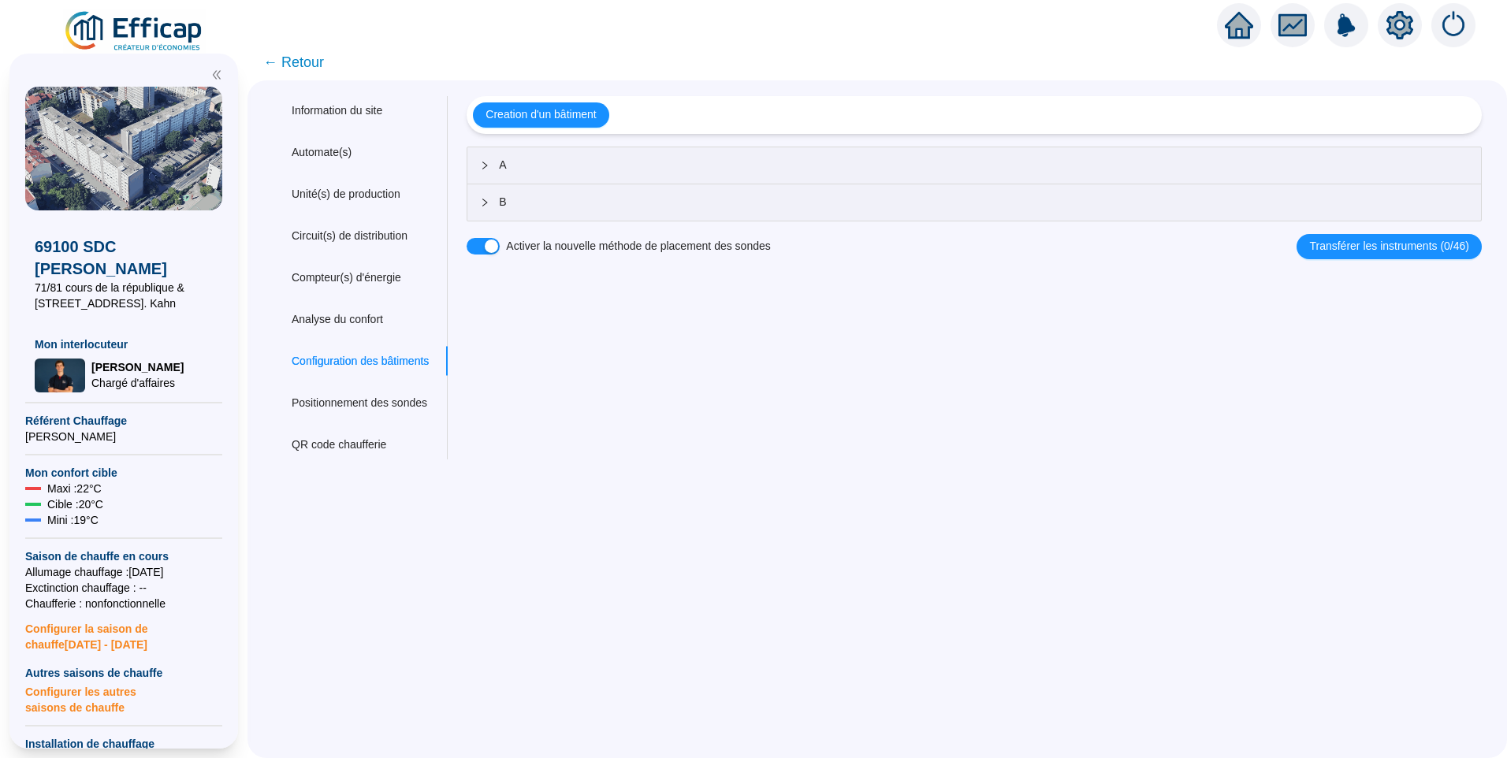
click at [316, 59] on span "← Retour" at bounding box center [293, 62] width 61 height 22
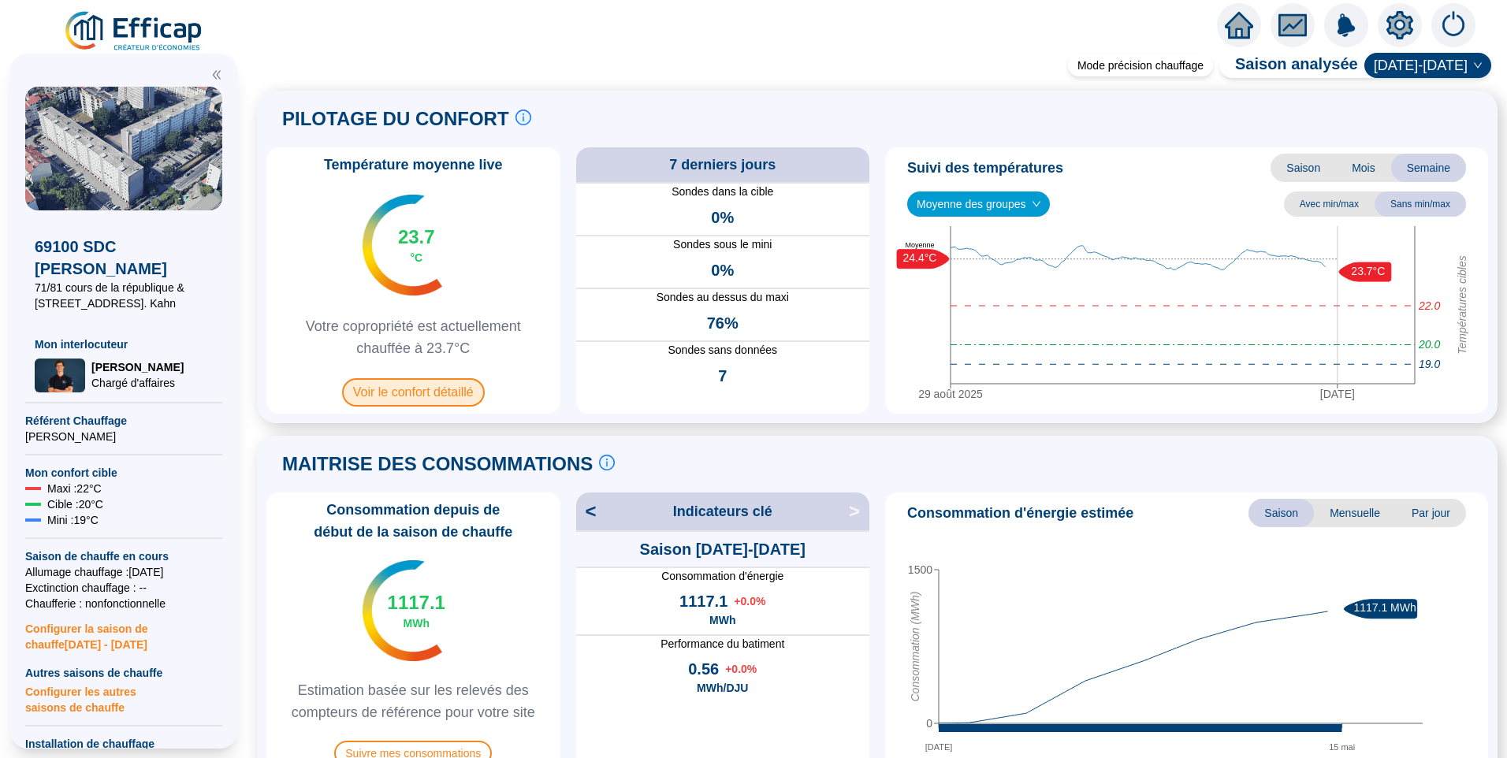
click at [447, 390] on span "Voir le confort détaillé" at bounding box center [413, 392] width 143 height 28
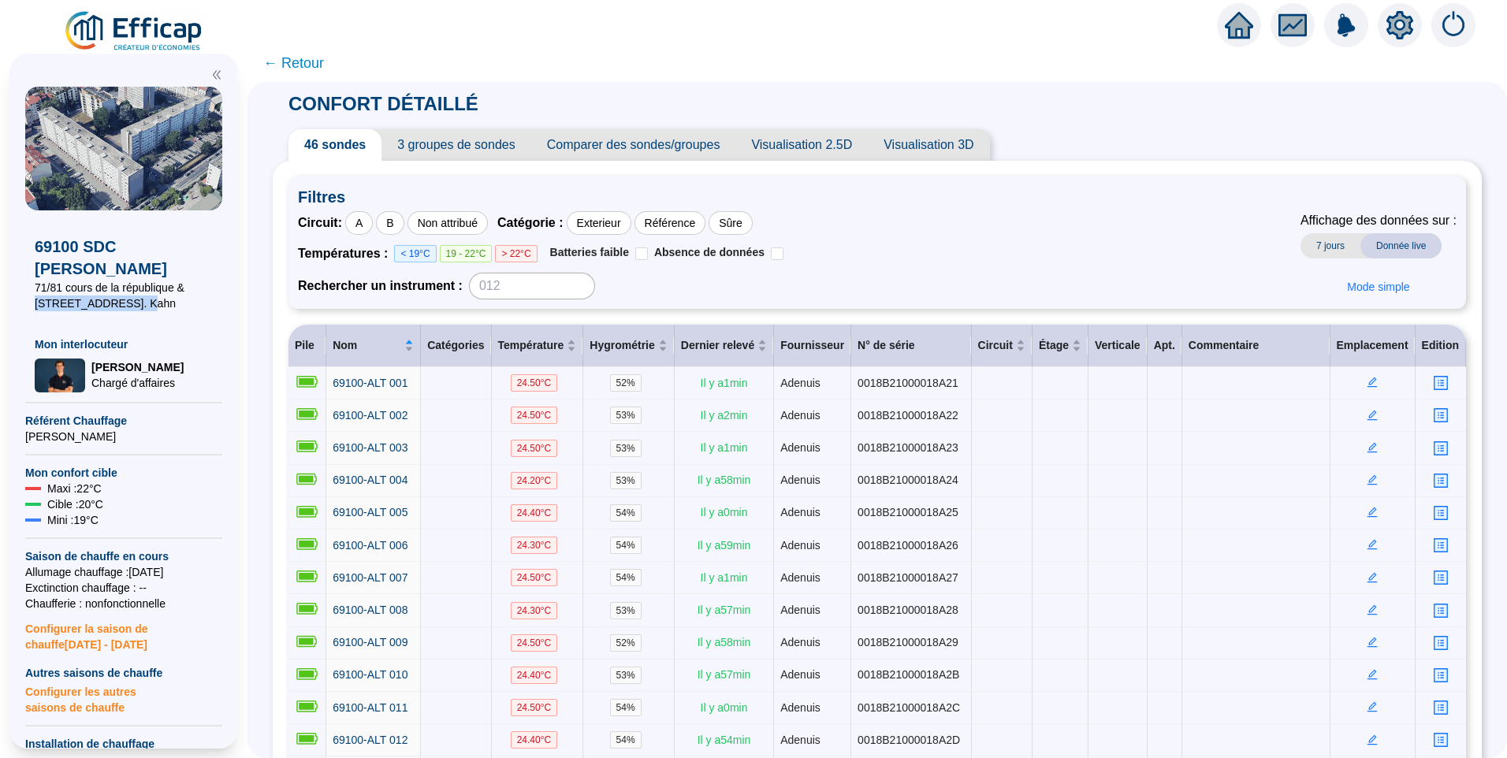
drag, startPoint x: 35, startPoint y: 304, endPoint x: 144, endPoint y: 305, distance: 109.6
click at [144, 305] on span "71/81 cours de la république & 110/122 rue H. Kahn" at bounding box center [124, 296] width 178 height 32
click at [937, 263] on div "Circuit : A B Non attribué Catégorie : Exterieur Référence Sûre Températures : …" at bounding box center [877, 255] width 1159 height 88
click at [373, 221] on div "A" at bounding box center [359, 223] width 28 height 24
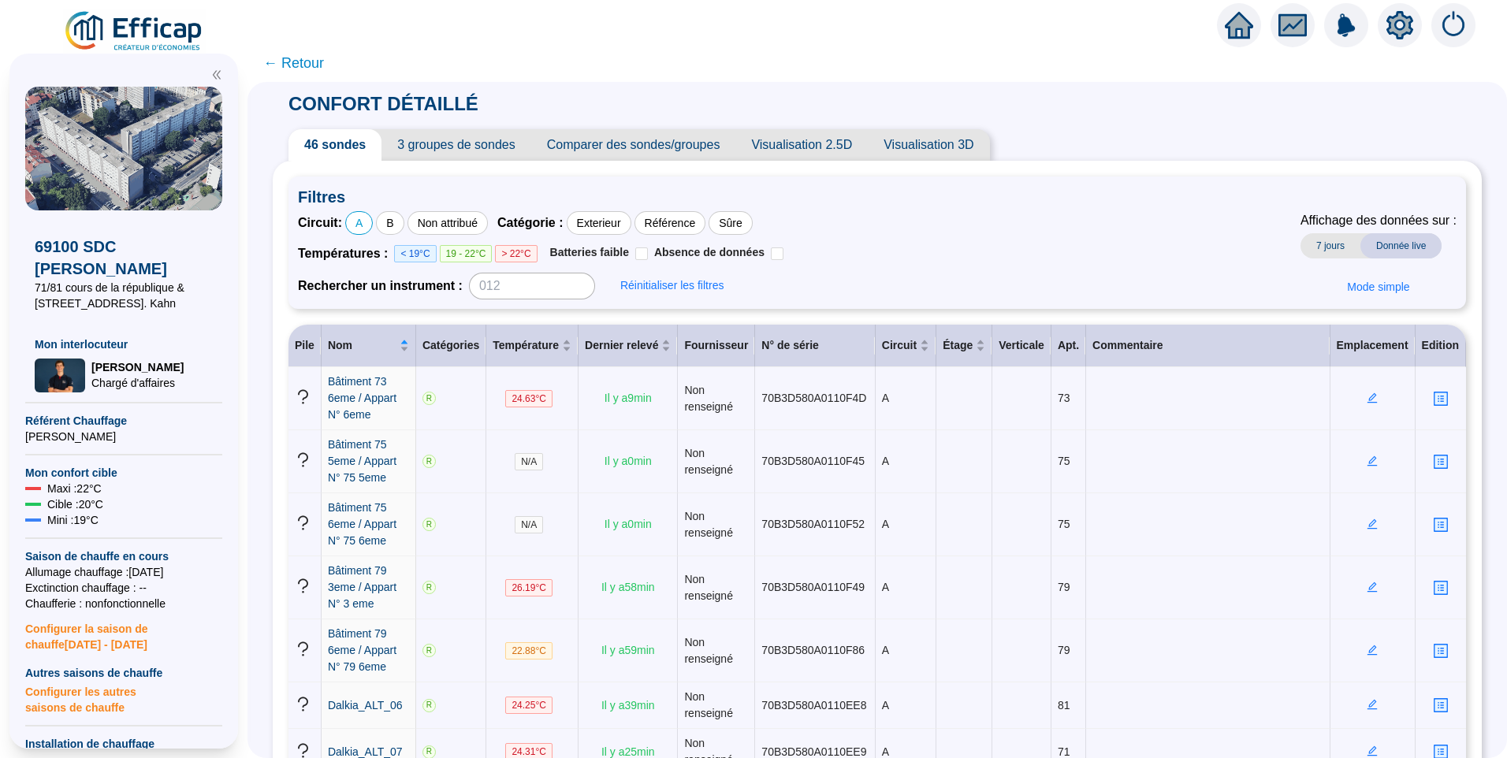
click at [970, 247] on div "Circuit : A B Non attribué Catégorie : Exterieur Référence Sûre Températures : …" at bounding box center [877, 255] width 1159 height 88
click at [840, 151] on span "Visualisation 2.5D" at bounding box center [802, 145] width 132 height 32
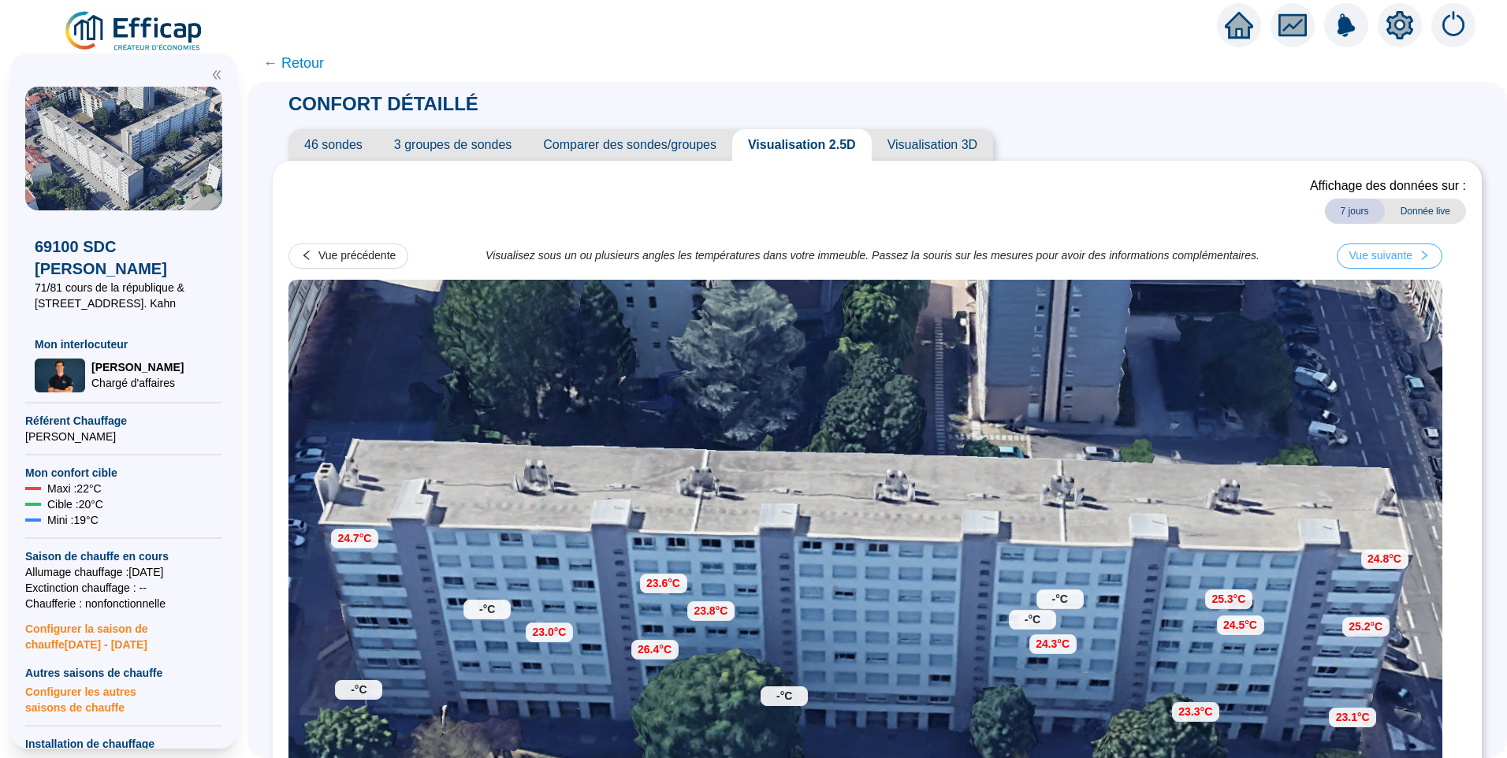
click at [1413, 258] on div "Vue suivante" at bounding box center [1381, 256] width 63 height 17
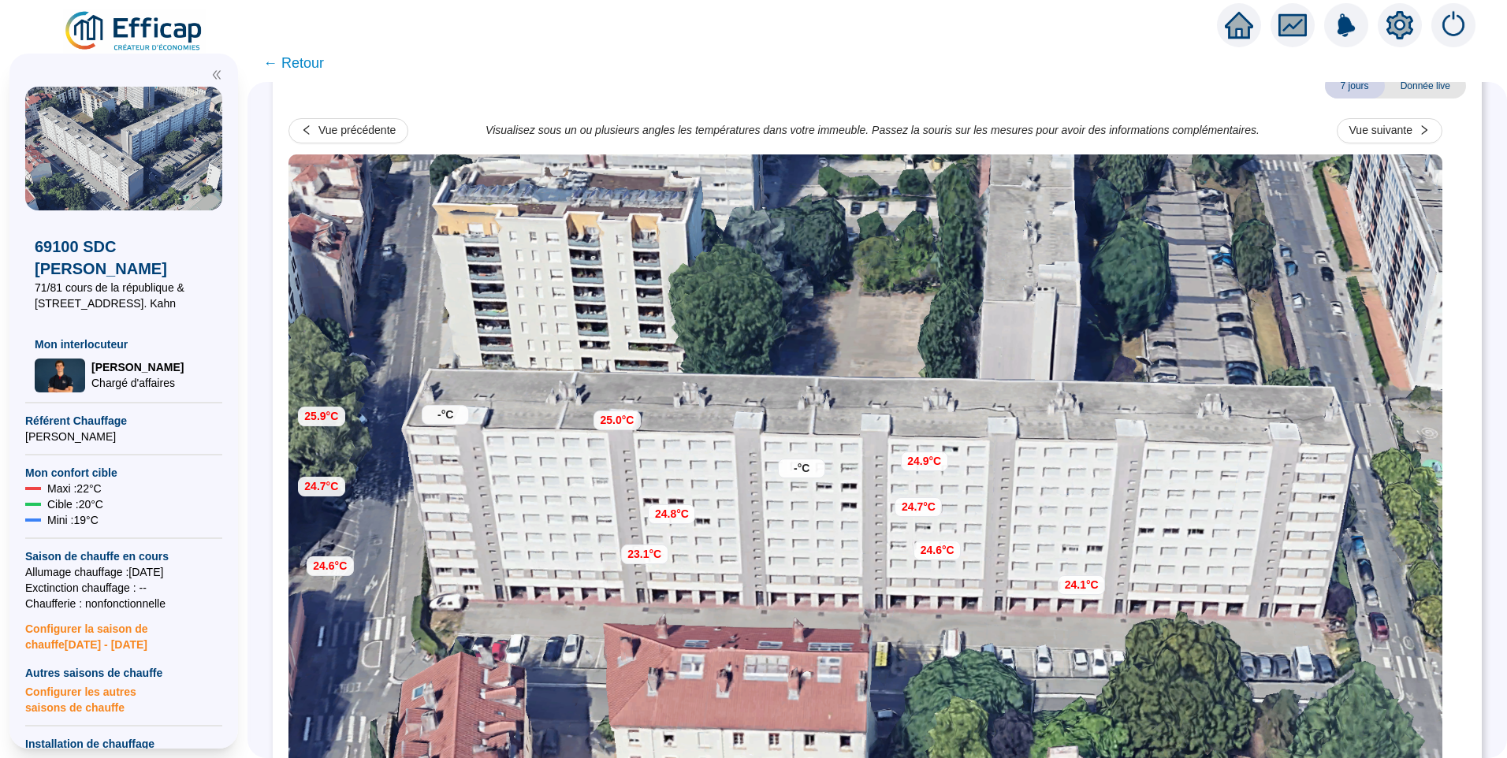
scroll to position [43, 0]
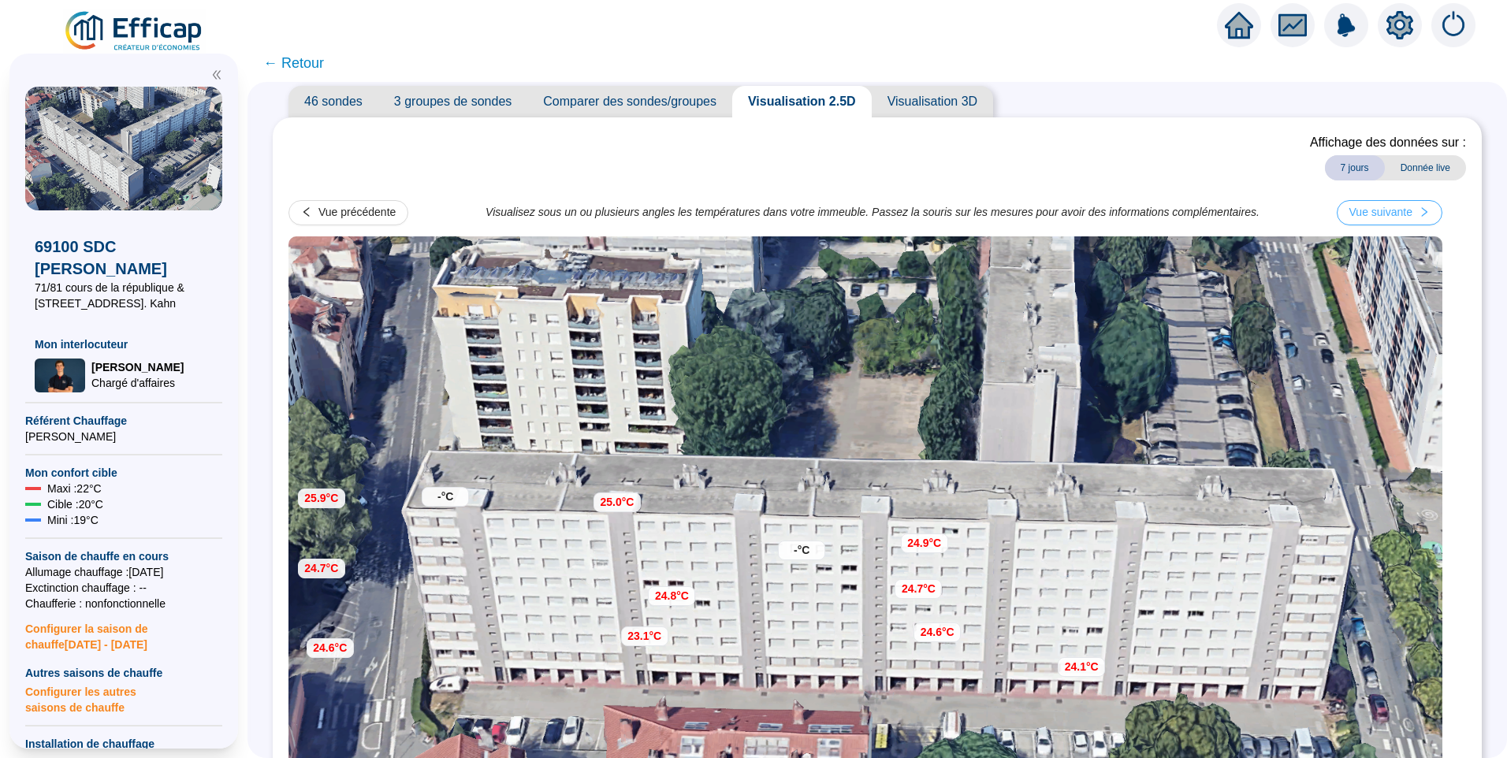
click at [1384, 205] on div "Vue suivante" at bounding box center [1381, 212] width 63 height 17
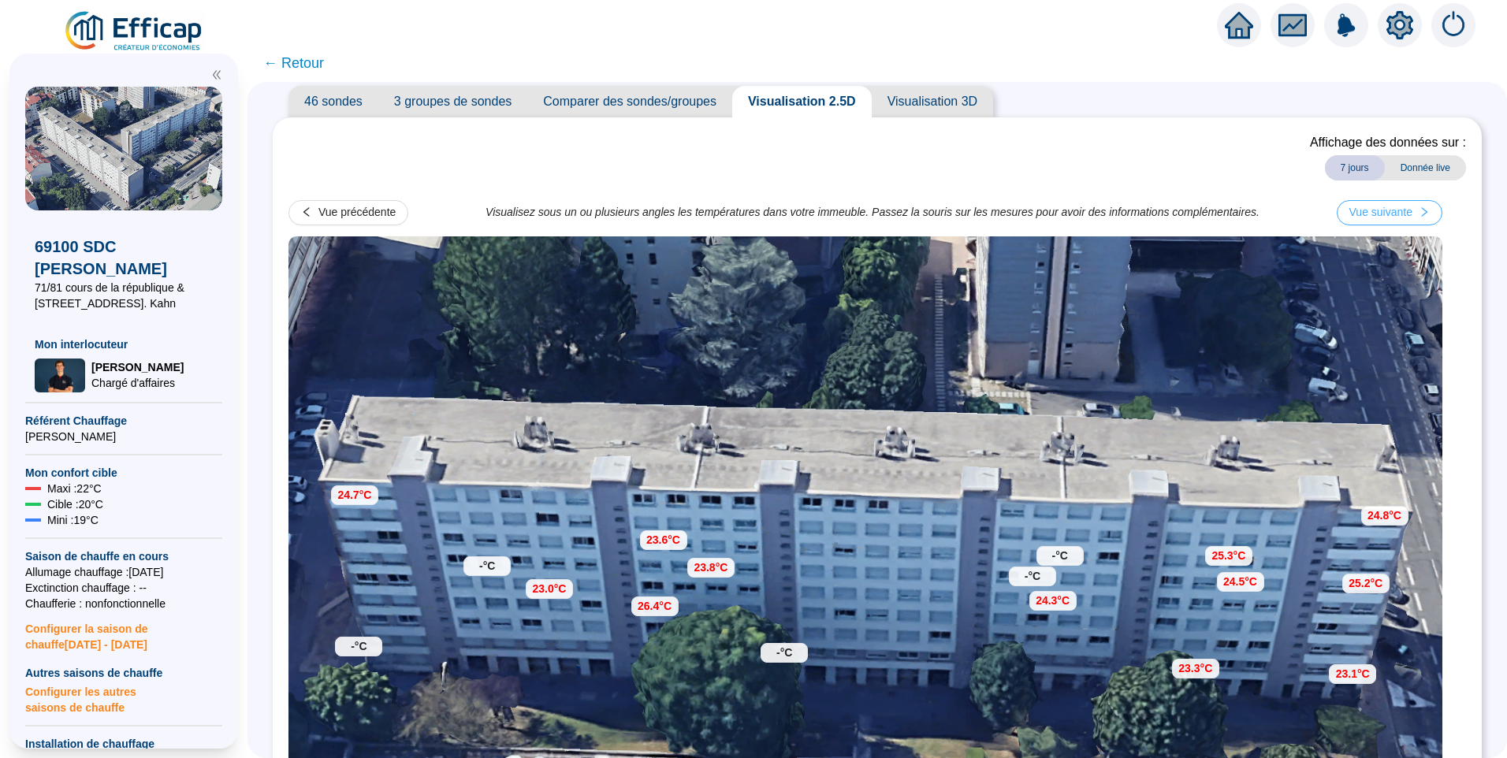
click at [1384, 205] on div "Vue suivante" at bounding box center [1381, 212] width 63 height 17
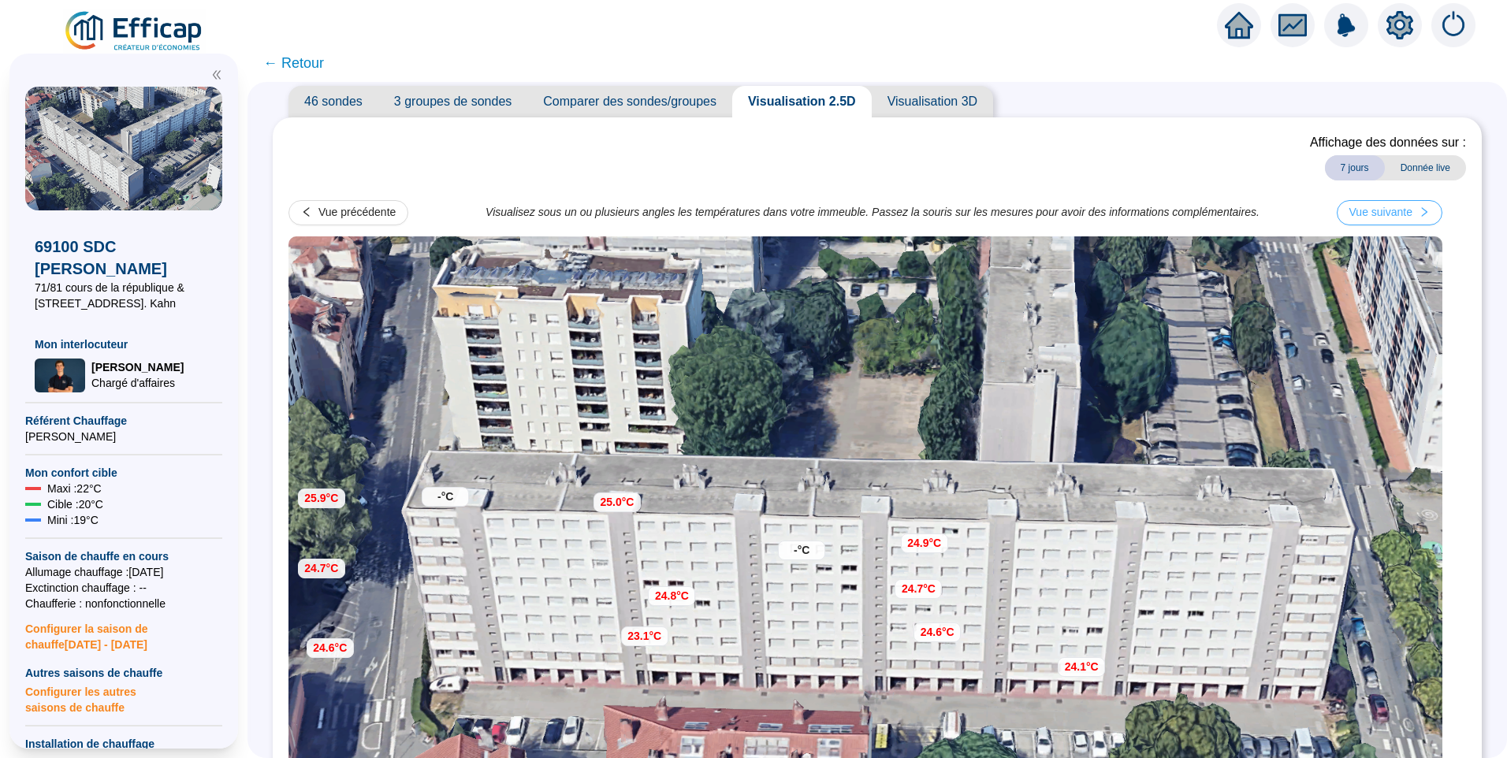
click at [1384, 205] on div "Vue suivante" at bounding box center [1381, 212] width 63 height 17
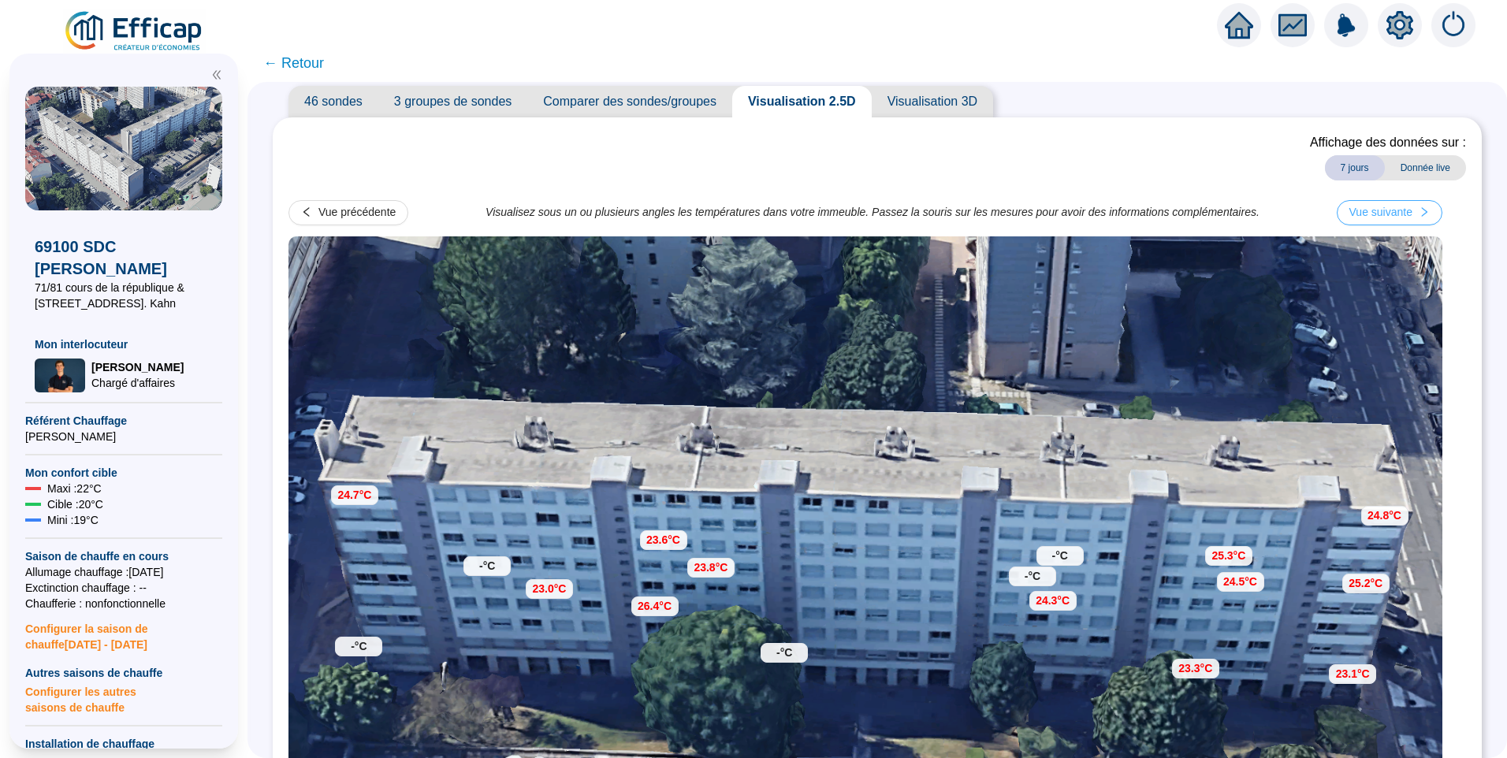
click at [1384, 205] on div "Vue suivante" at bounding box center [1381, 212] width 63 height 17
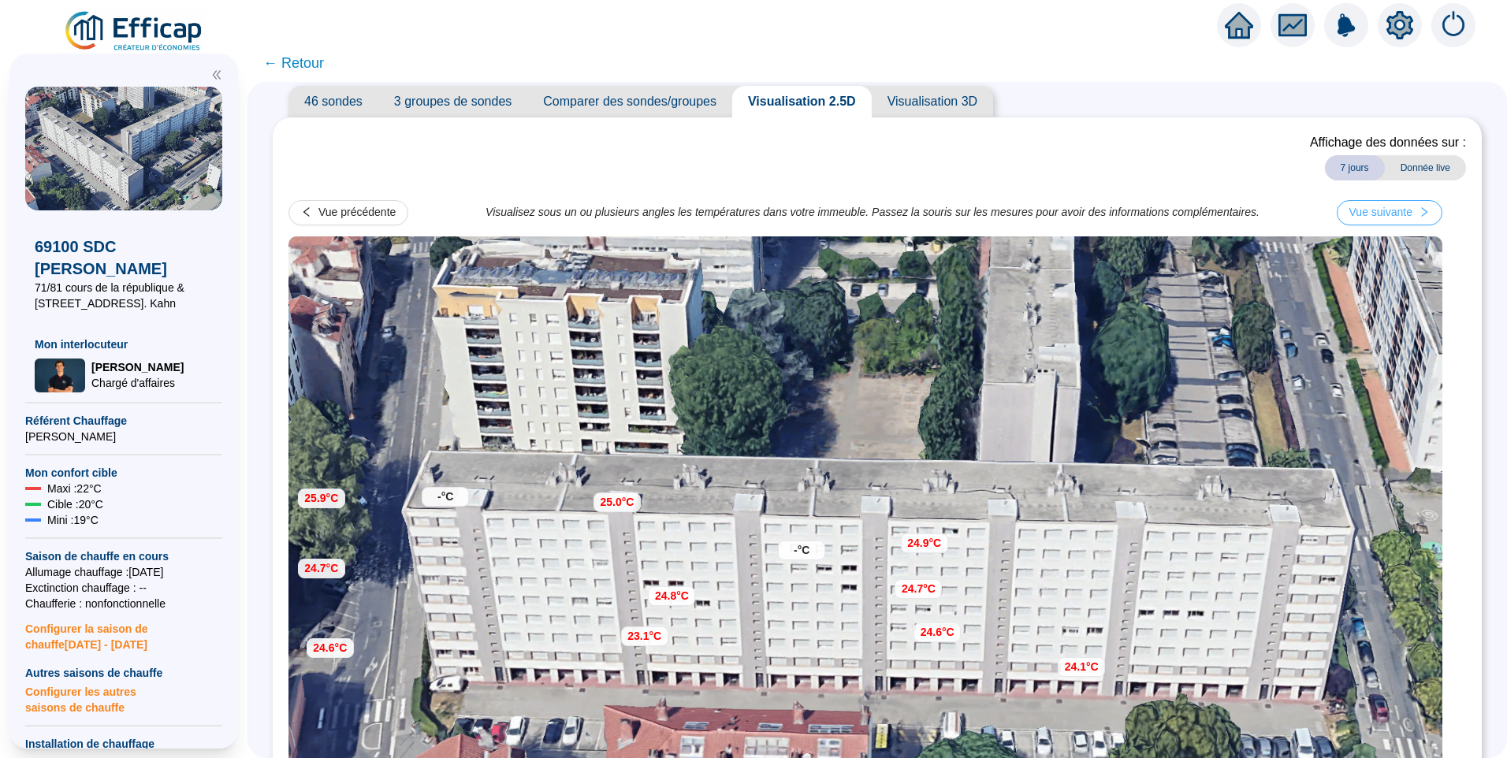
click at [1384, 205] on div "Vue suivante" at bounding box center [1381, 212] width 63 height 17
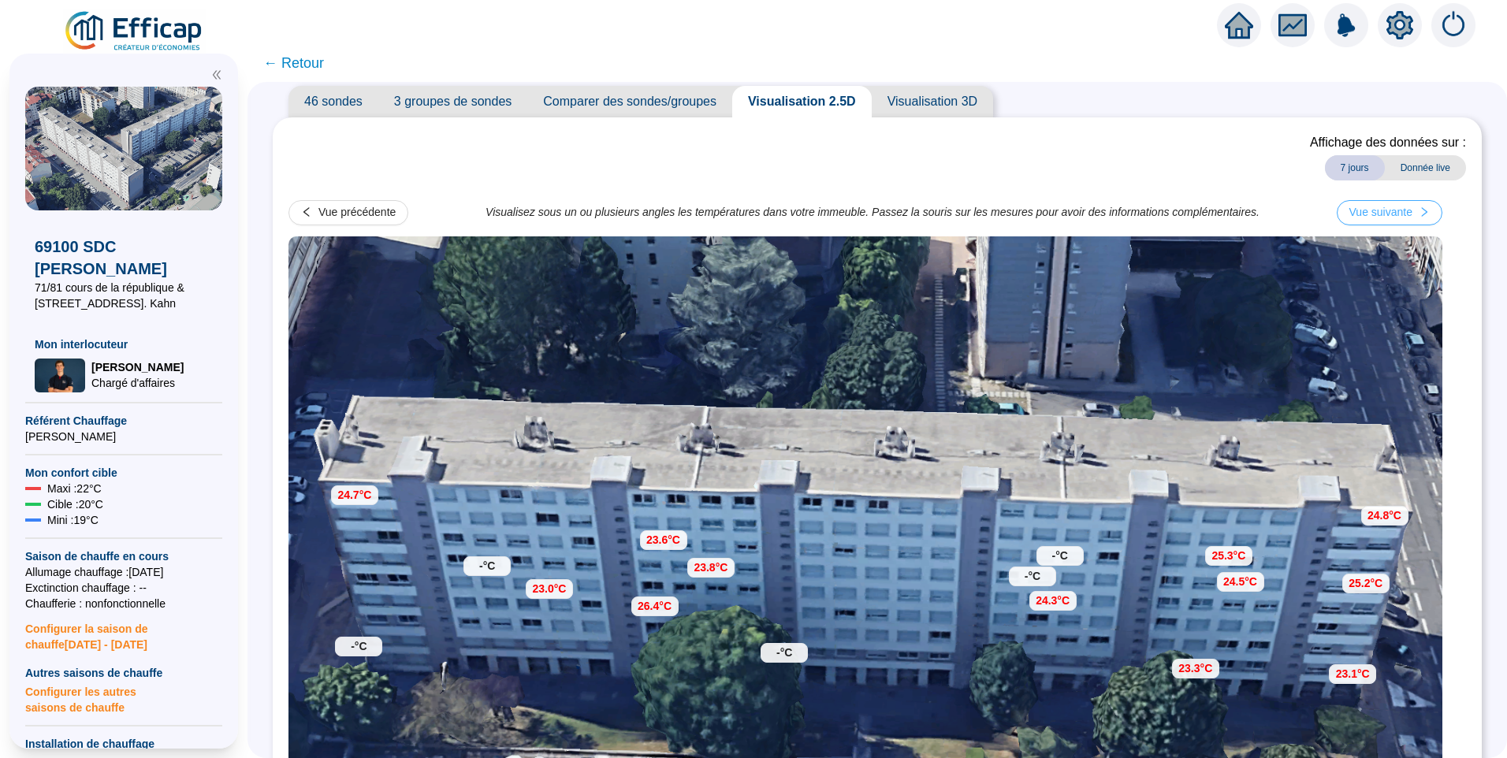
click at [1384, 205] on div "Vue suivante" at bounding box center [1381, 212] width 63 height 17
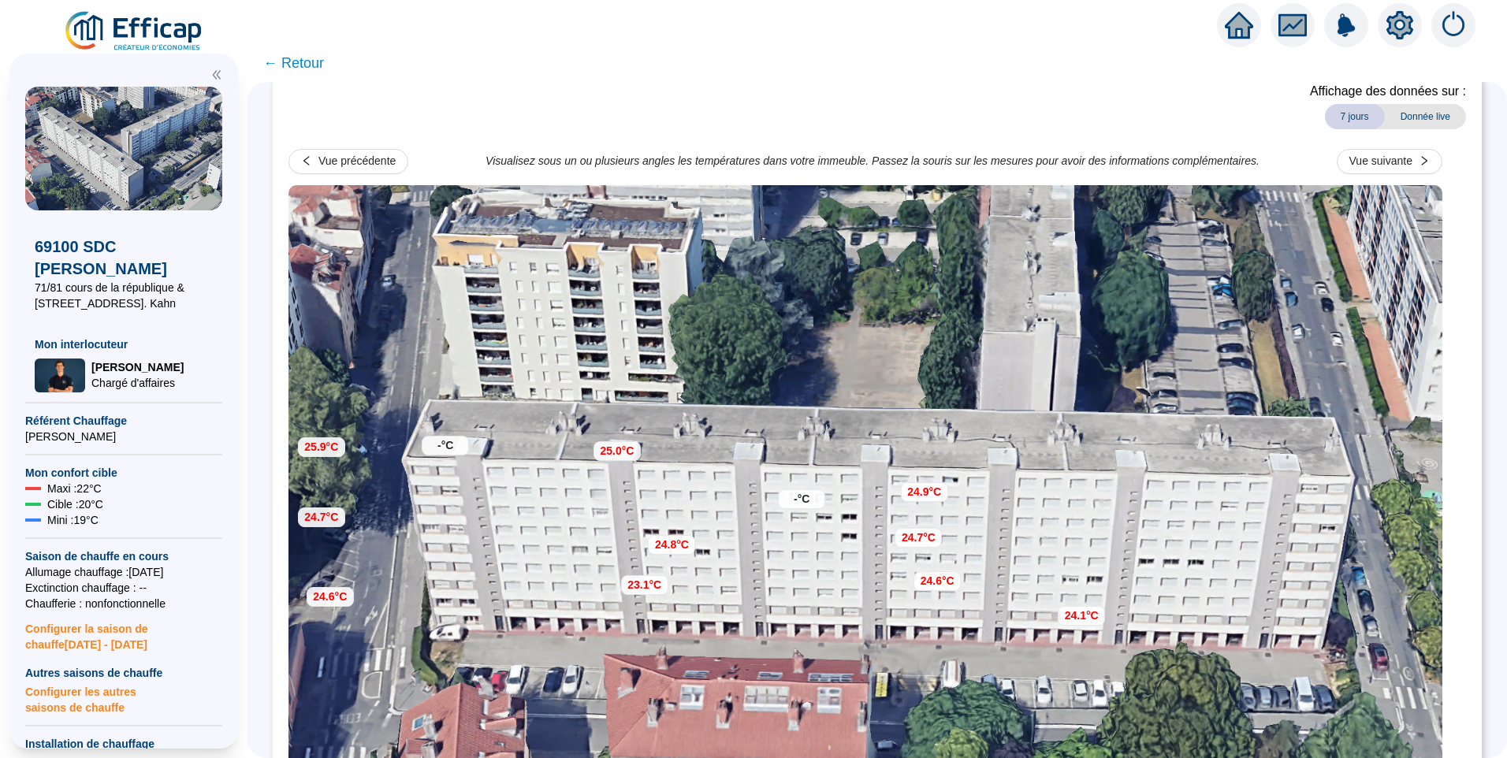
scroll to position [122, 0]
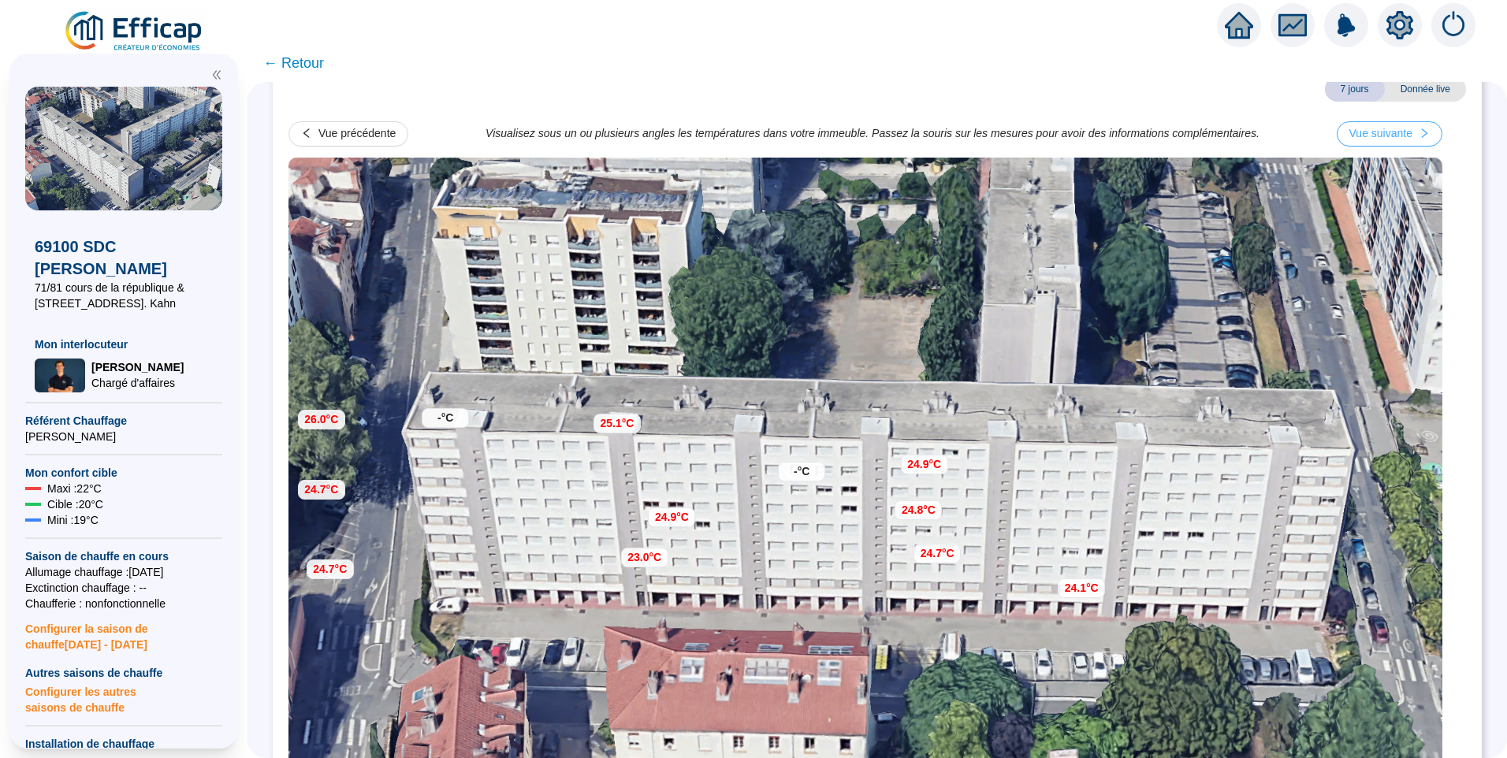
click at [1428, 125] on button "Vue suivante" at bounding box center [1390, 133] width 106 height 25
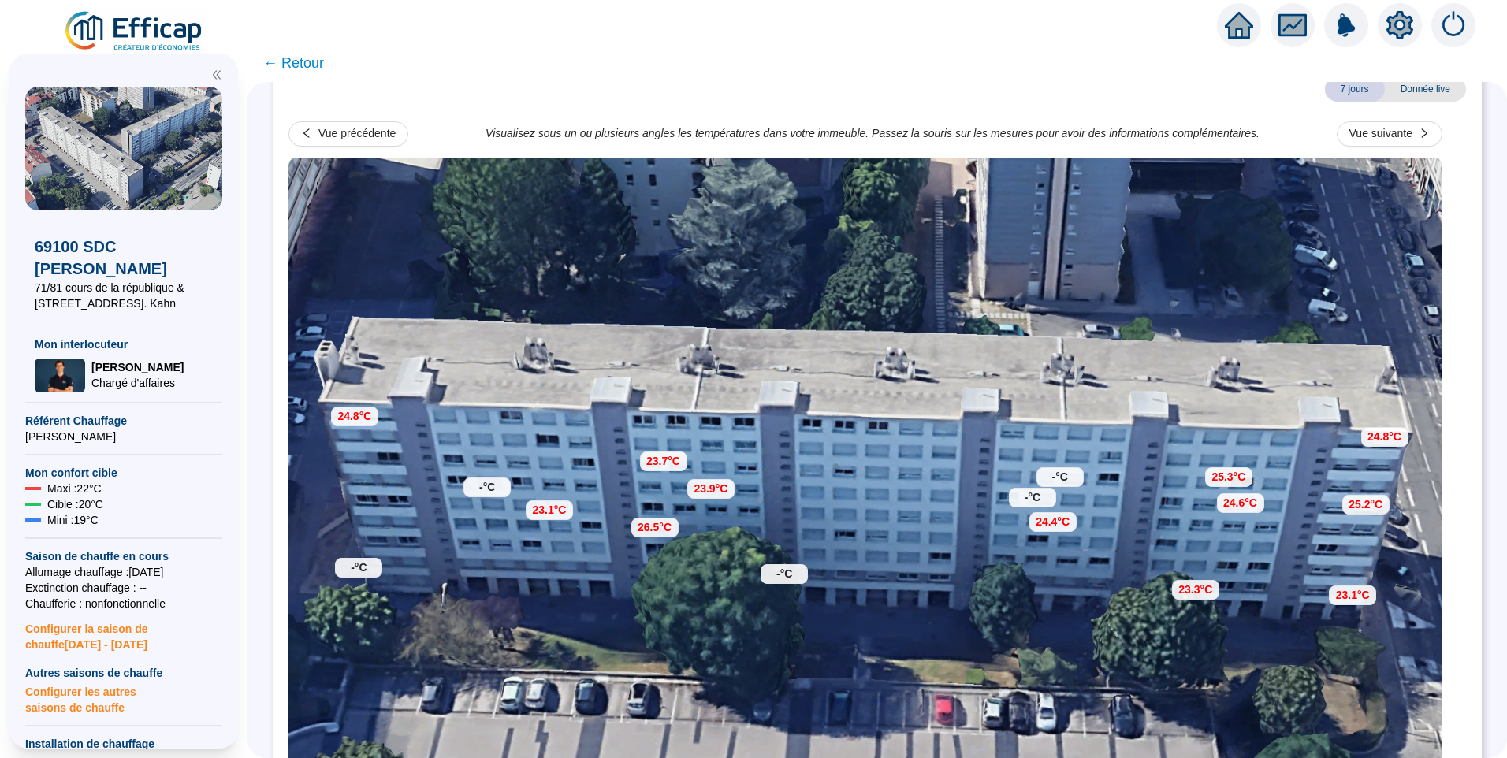
click at [301, 63] on span "← Retour" at bounding box center [293, 63] width 61 height 22
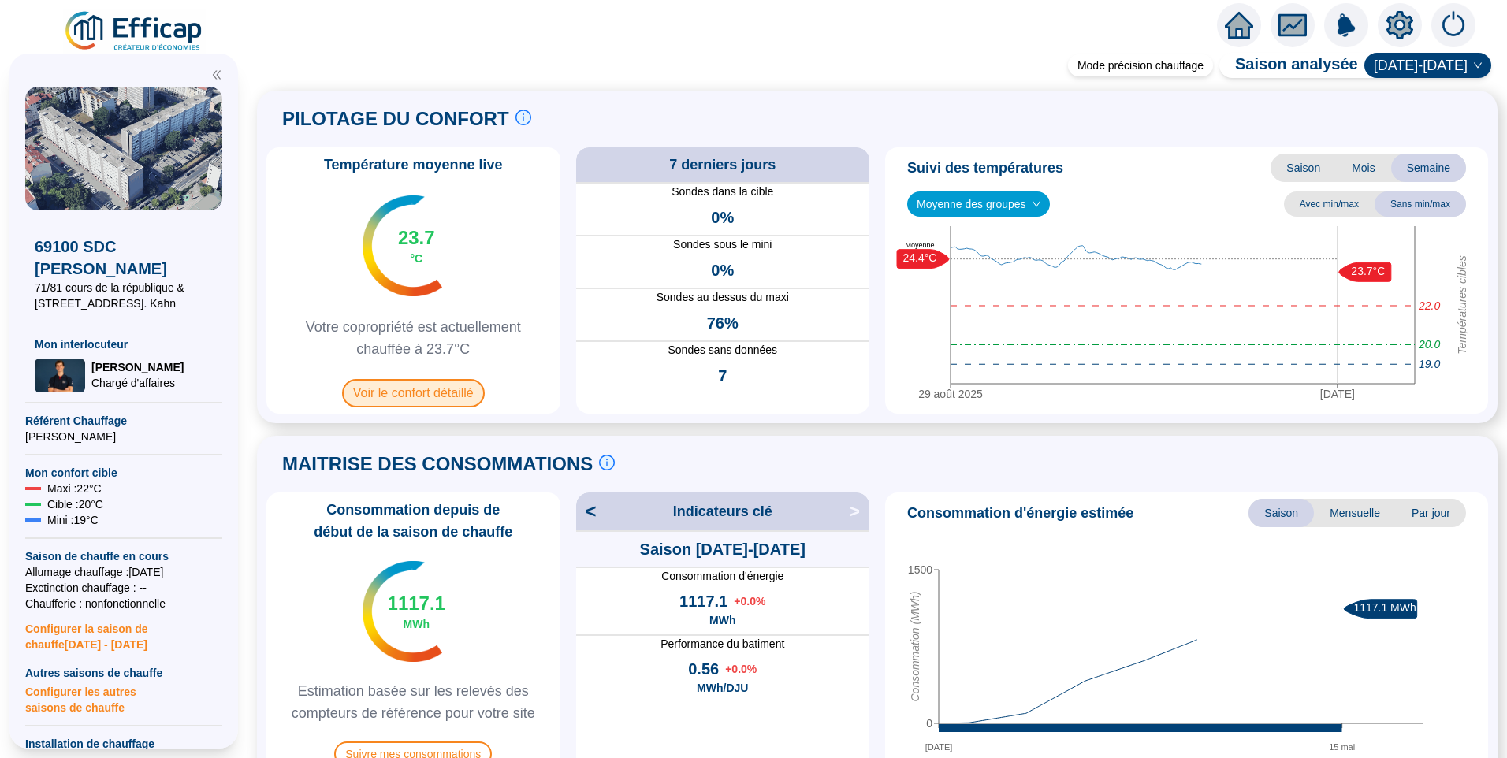
click at [368, 393] on span "Voir le confort détaillé" at bounding box center [413, 393] width 143 height 28
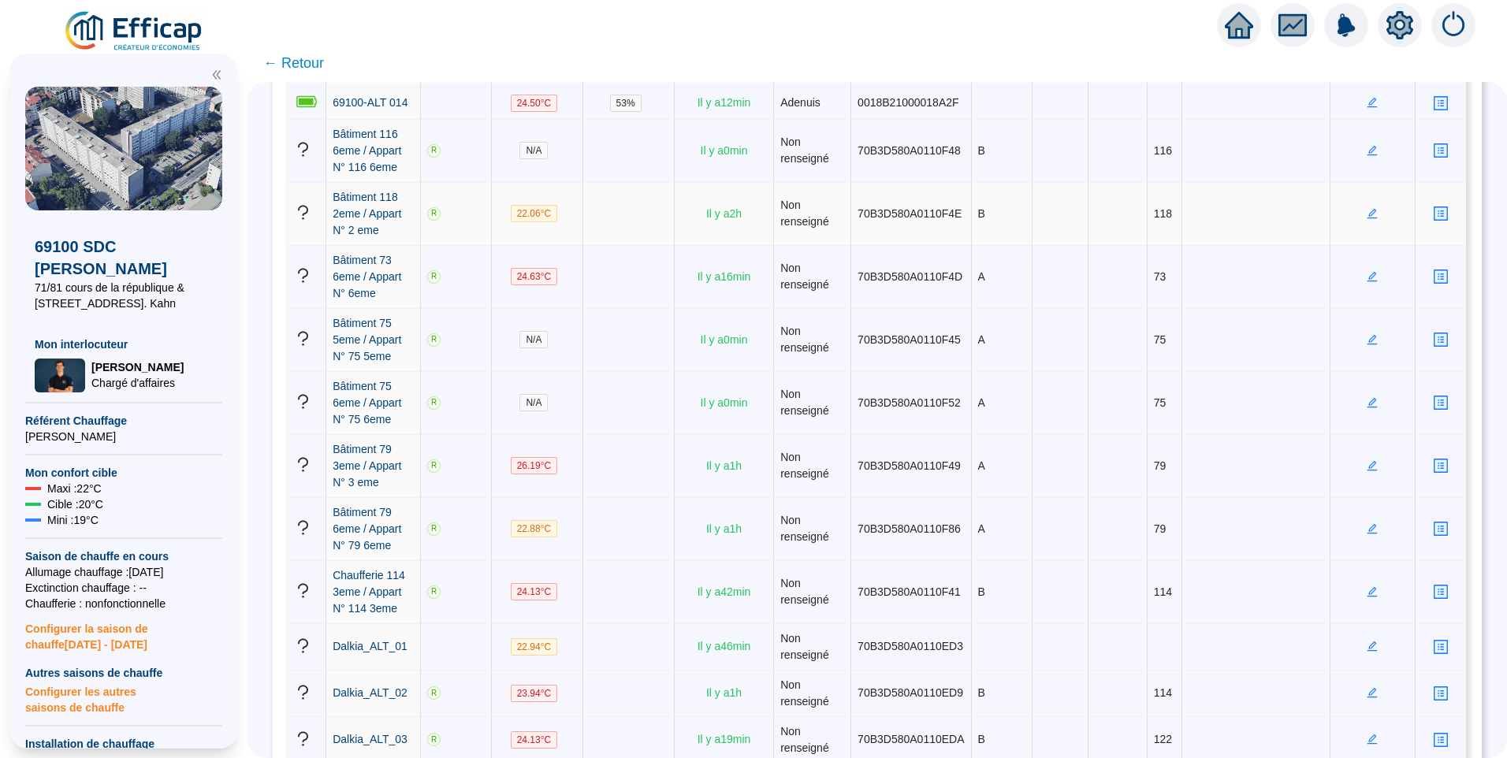
scroll to position [709, 0]
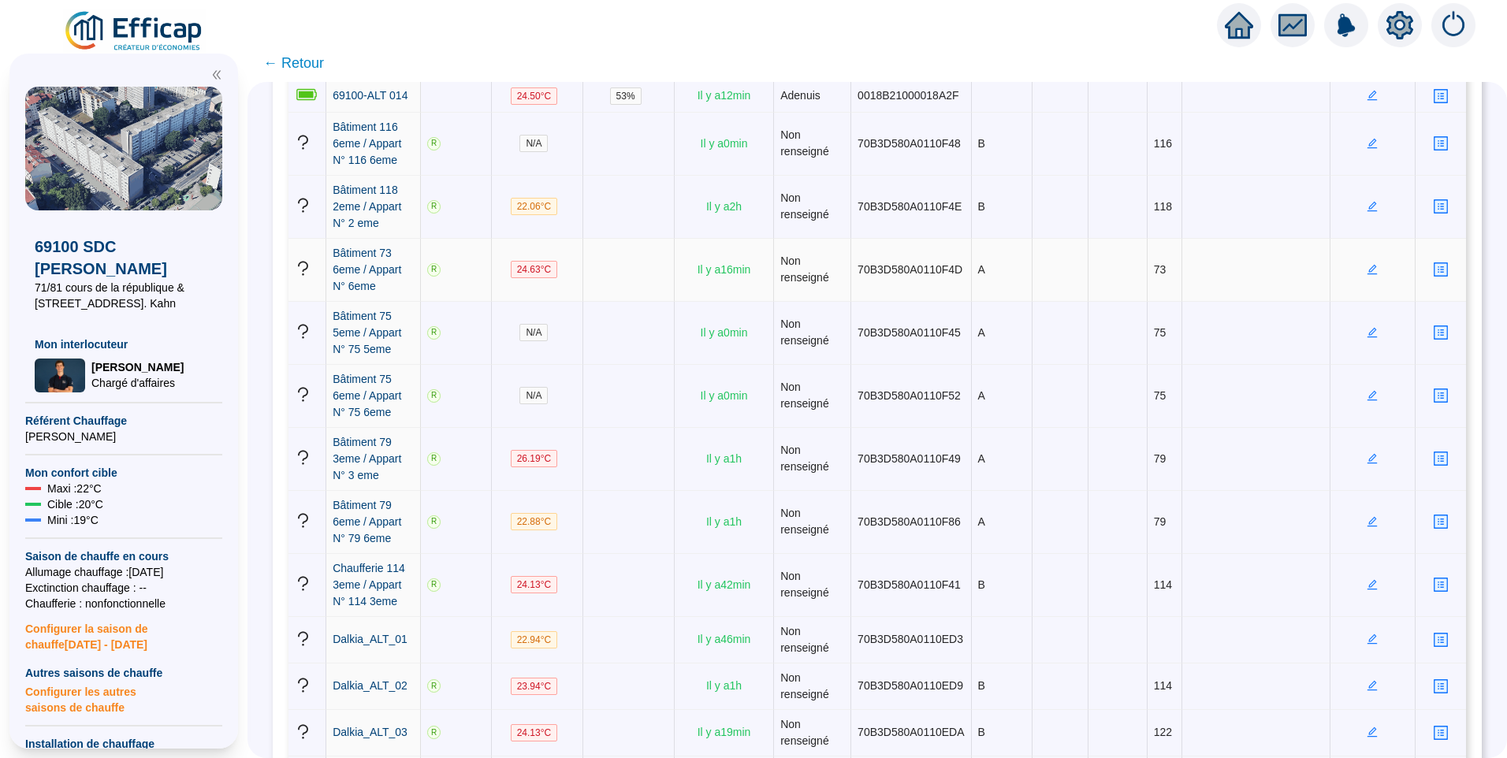
click at [1367, 267] on td at bounding box center [1373, 270] width 85 height 63
click at [1368, 264] on icon "edit" at bounding box center [1373, 269] width 10 height 10
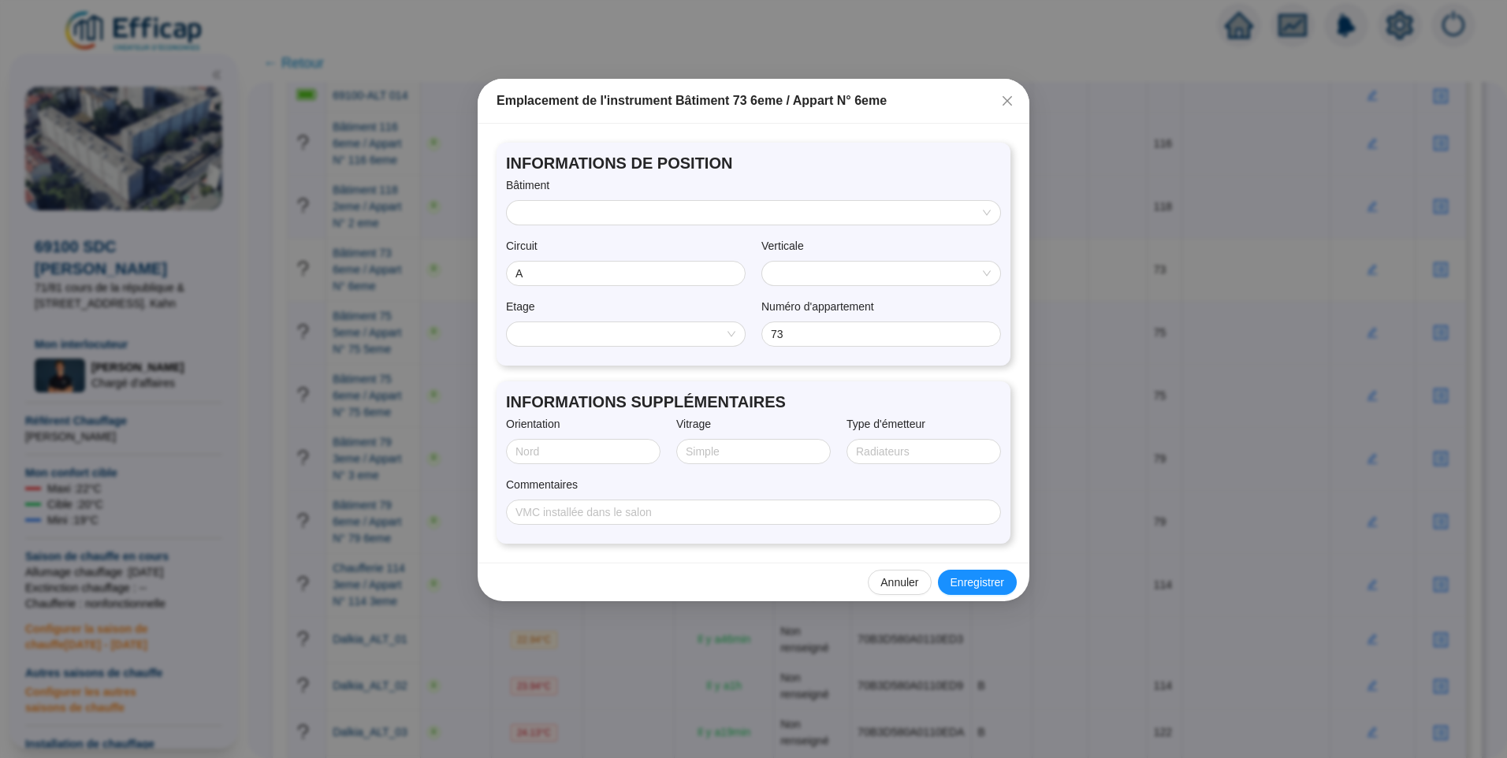
click at [572, 196] on div "Bâtiment" at bounding box center [753, 188] width 495 height 23
click at [573, 203] on input "search" at bounding box center [746, 213] width 460 height 24
click at [649, 168] on span "INFORMATIONS DE POSITION" at bounding box center [753, 163] width 495 height 22
click at [796, 283] on input "search" at bounding box center [874, 274] width 205 height 24
click at [871, 241] on div "Verticale" at bounding box center [882, 249] width 240 height 23
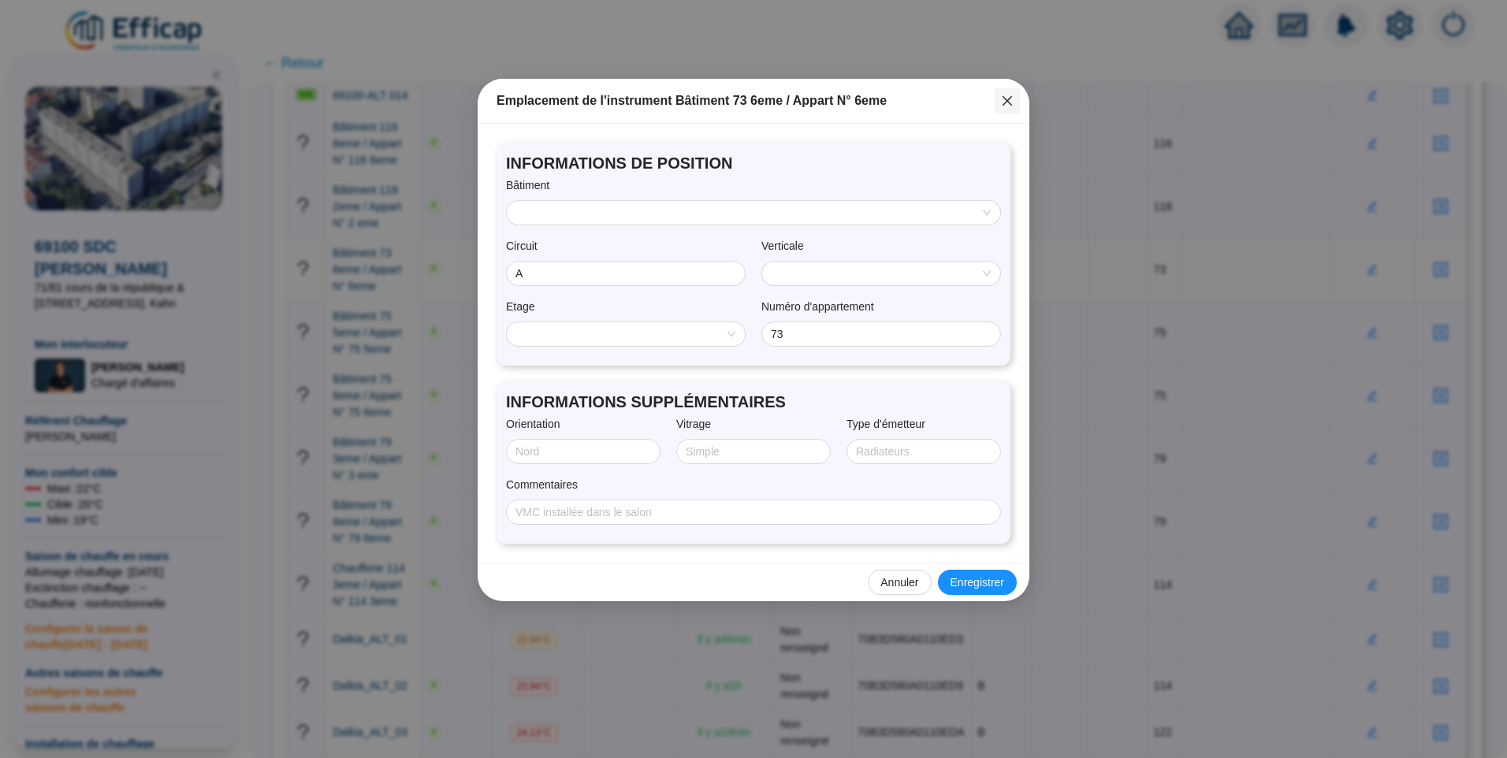
click at [1007, 102] on icon "close" at bounding box center [1007, 100] width 9 height 9
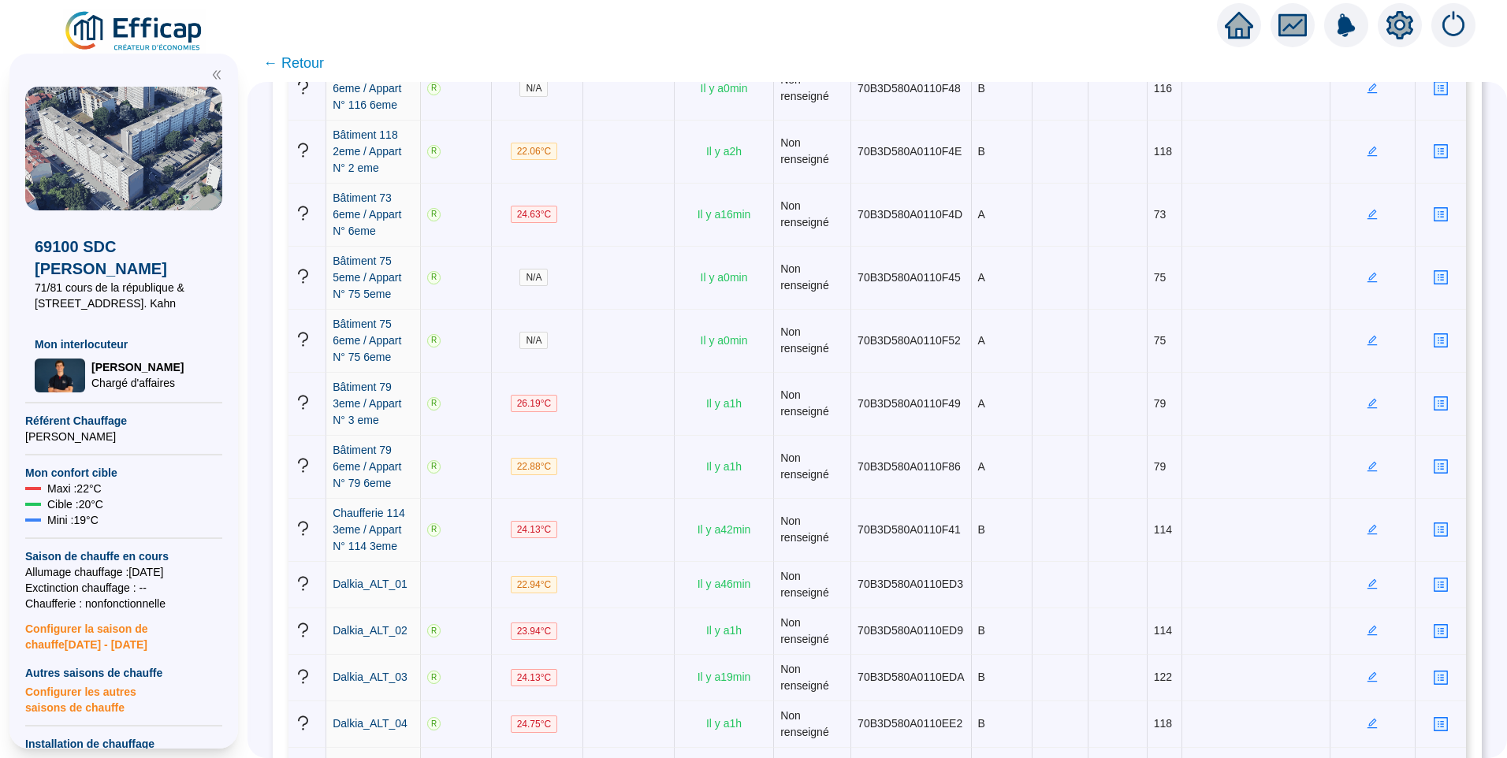
scroll to position [512, 0]
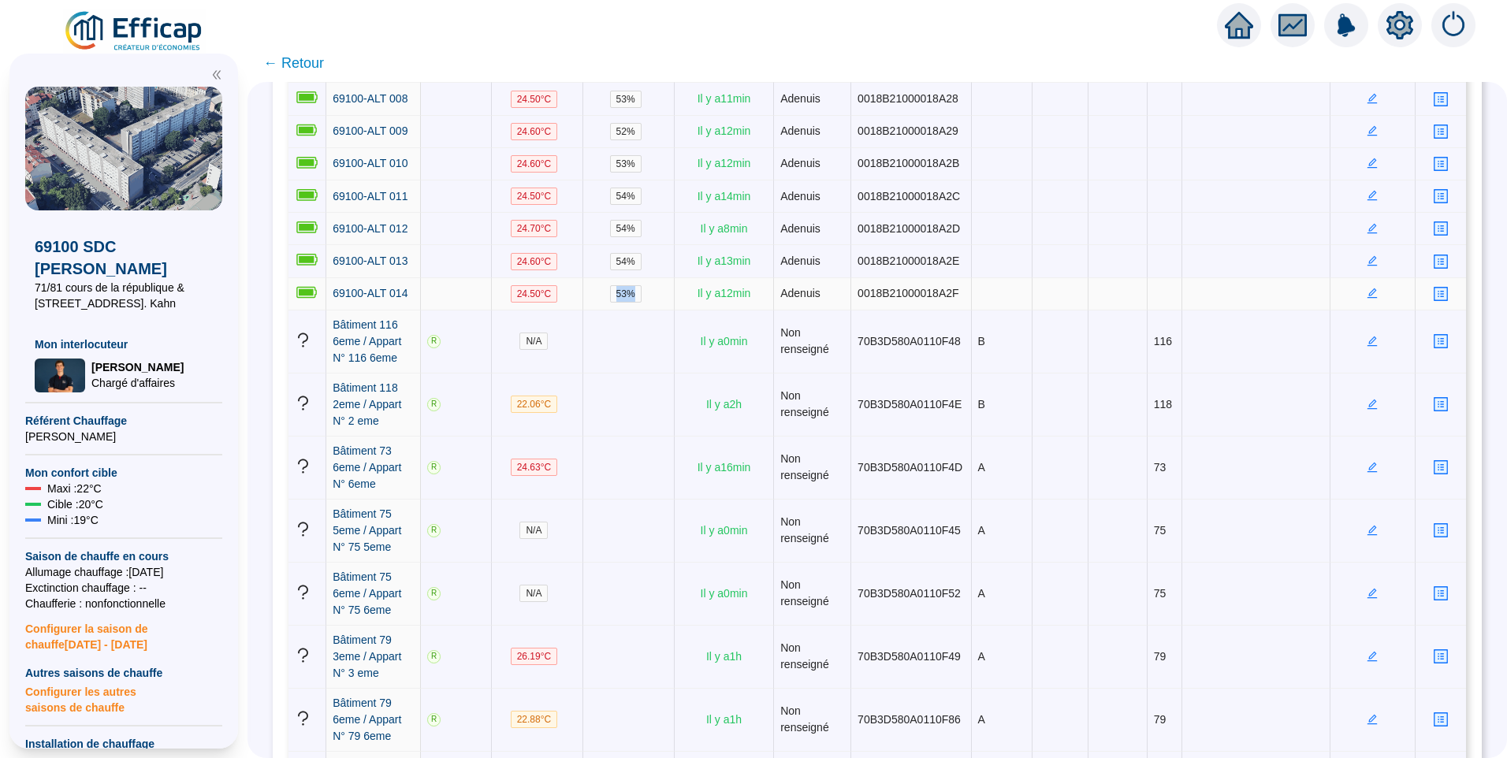
drag, startPoint x: 618, startPoint y: 281, endPoint x: 664, endPoint y: 282, distance: 45.8
click at [664, 282] on td "53 %" at bounding box center [628, 294] width 91 height 32
drag, startPoint x: 664, startPoint y: 282, endPoint x: 632, endPoint y: 277, distance: 32.0
click at [632, 285] on span "53 %" at bounding box center [626, 293] width 32 height 17
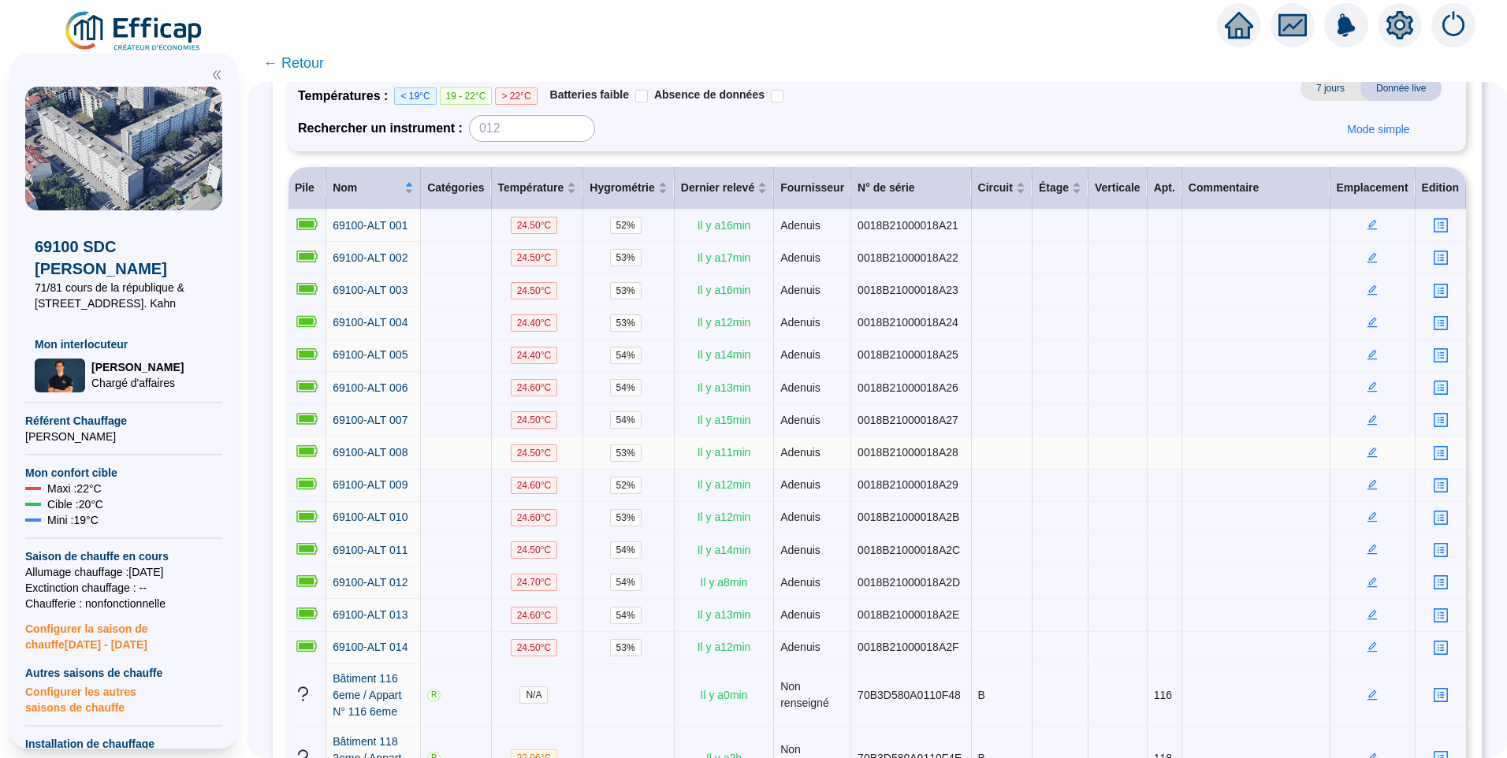
scroll to position [394, 0]
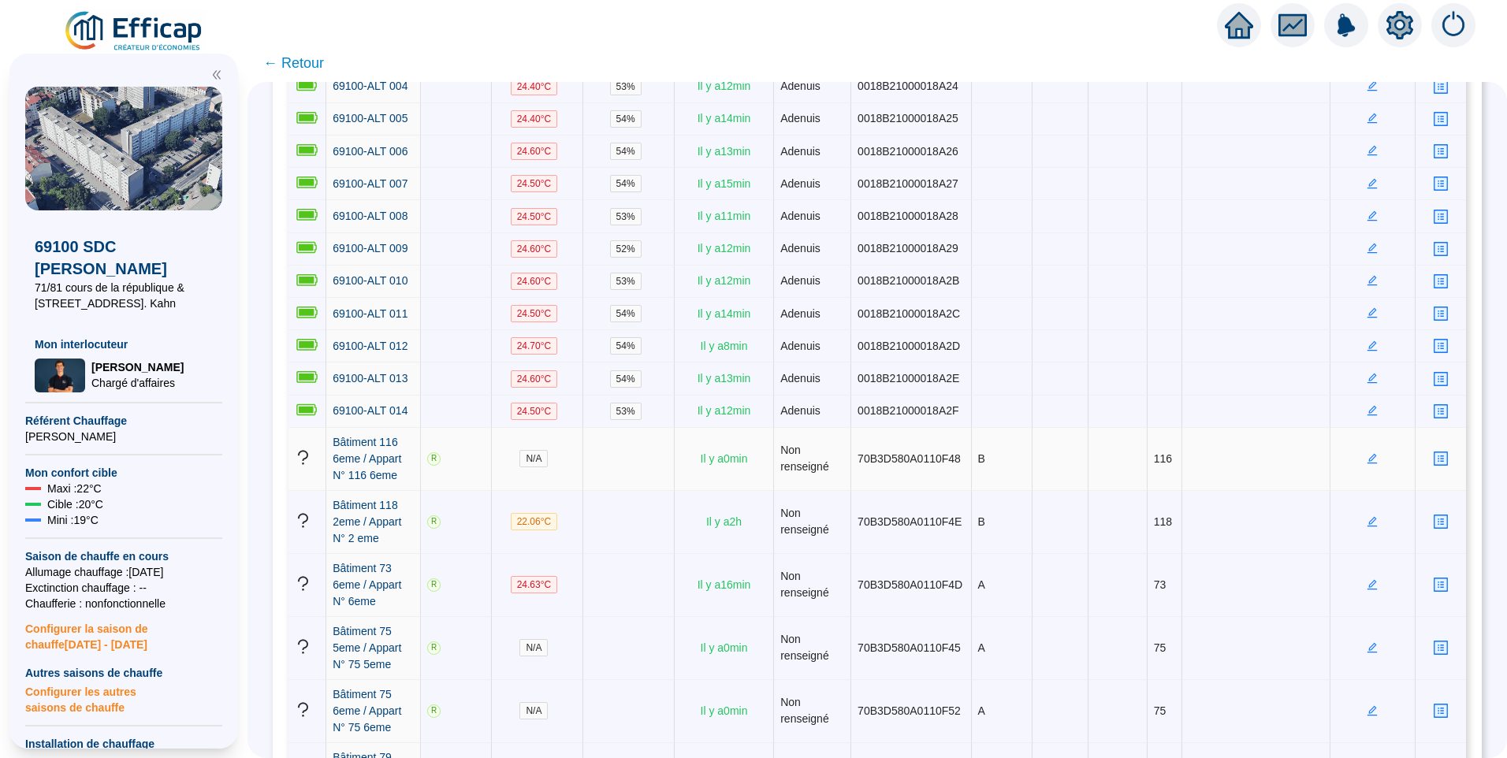
click at [1368, 453] on icon "edit" at bounding box center [1373, 458] width 10 height 10
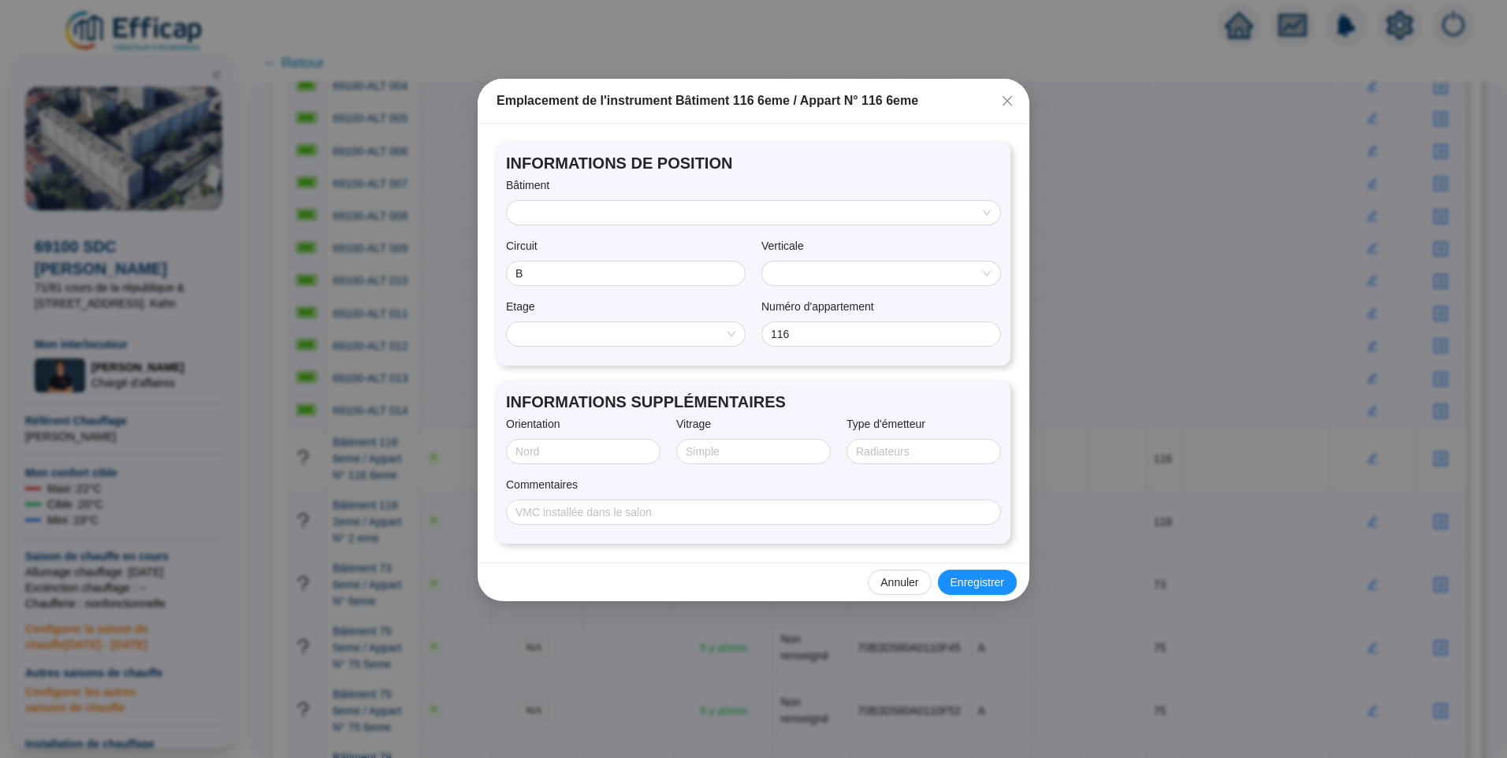
click at [635, 214] on input "search" at bounding box center [746, 213] width 460 height 24
click at [633, 214] on input "search" at bounding box center [746, 213] width 460 height 24
click at [849, 279] on input "search" at bounding box center [874, 274] width 205 height 24
click at [873, 203] on input "search" at bounding box center [746, 213] width 460 height 24
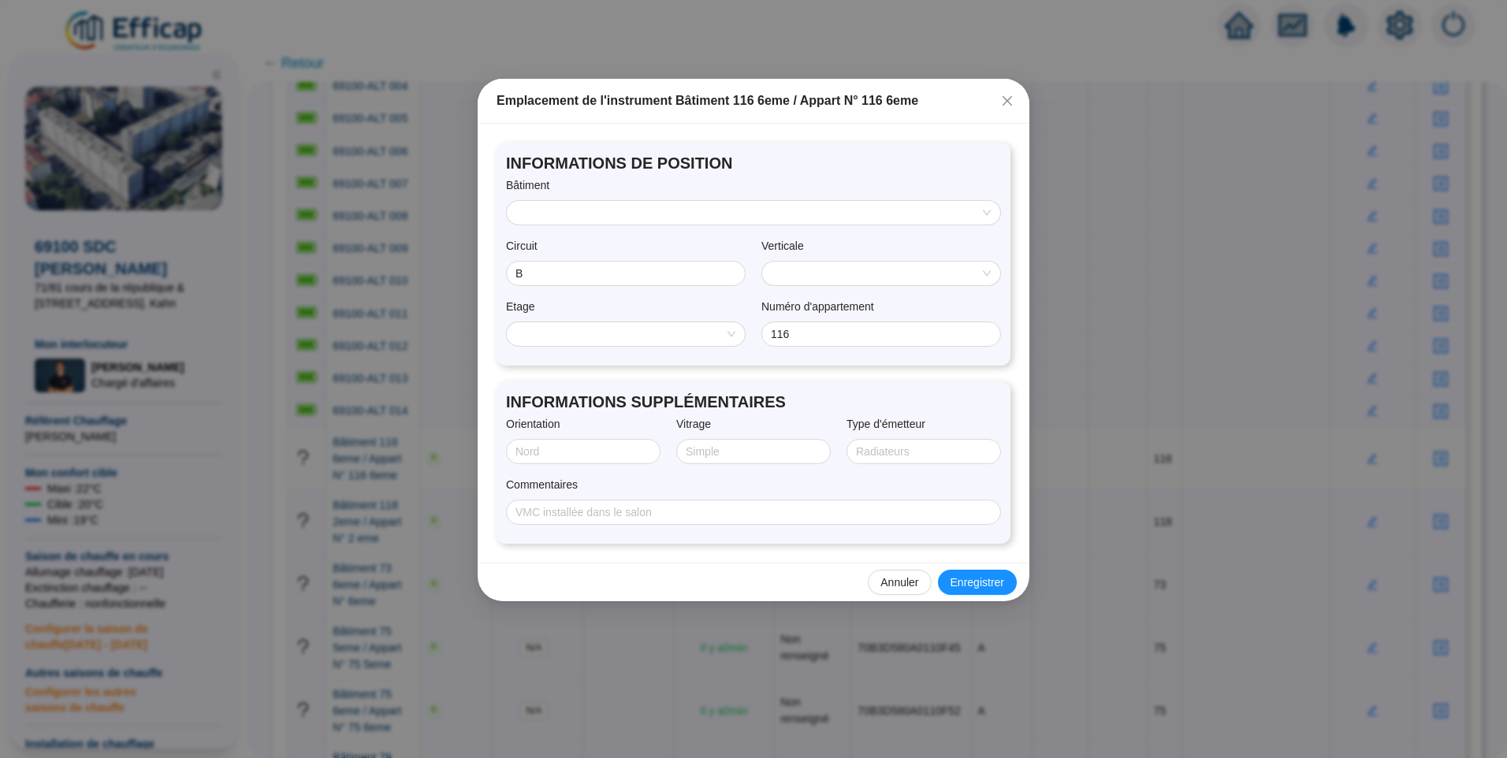
click at [845, 180] on div "Bâtiment" at bounding box center [753, 188] width 495 height 23
click at [697, 207] on input "search" at bounding box center [746, 213] width 460 height 24
drag, startPoint x: 743, startPoint y: 176, endPoint x: 755, endPoint y: 171, distance: 13.5
click at [744, 175] on div "INFORMATIONS DE POSITION Bâtiment Circuit B Verticale Etage Numéro d'appartemen…" at bounding box center [754, 254] width 514 height 223
click at [552, 211] on input "search" at bounding box center [746, 213] width 460 height 24
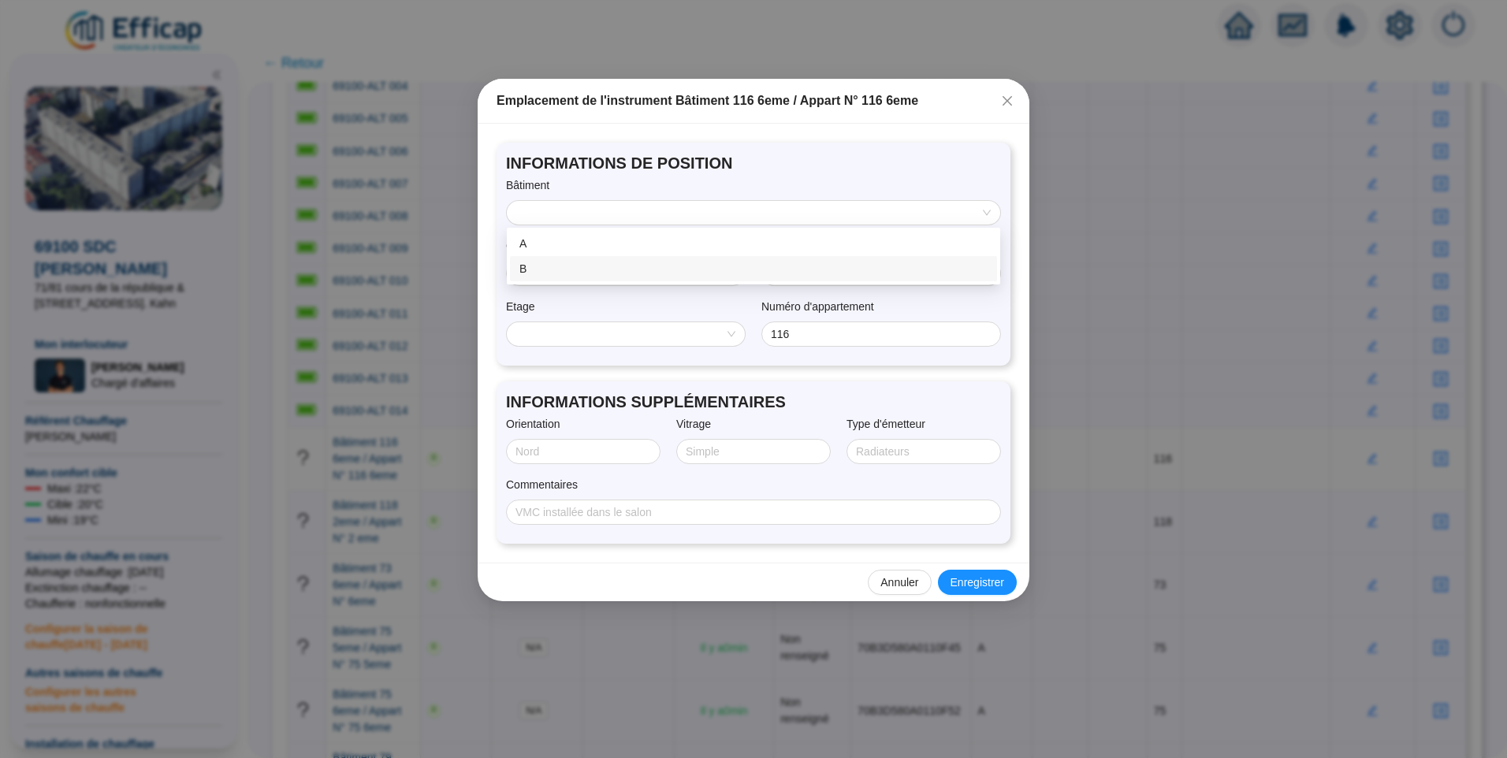
click at [583, 269] on div "B" at bounding box center [754, 269] width 468 height 17
click at [813, 272] on input "search" at bounding box center [874, 274] width 205 height 24
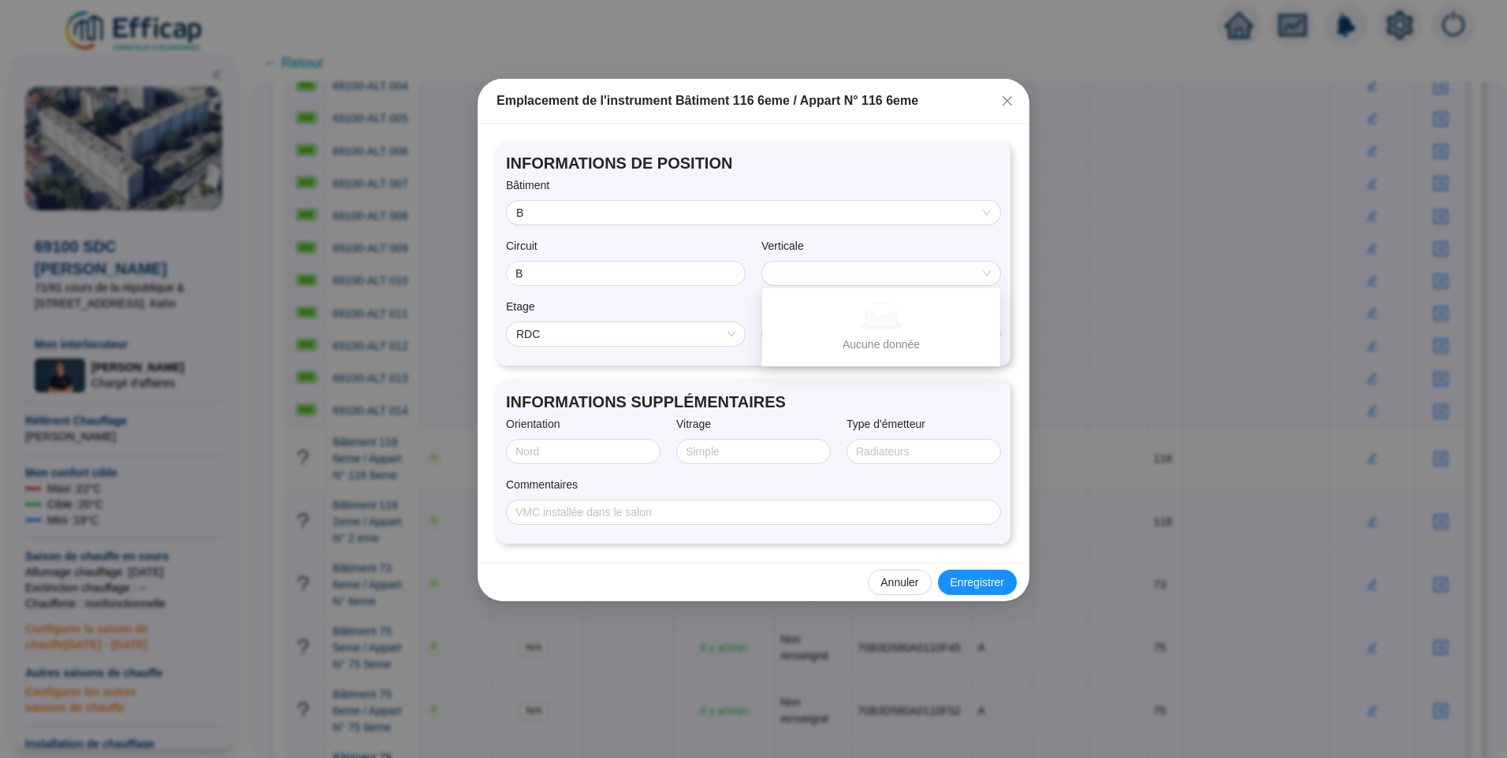
click at [897, 169] on span "INFORMATIONS DE POSITION" at bounding box center [753, 163] width 495 height 22
click at [1009, 95] on icon "close" at bounding box center [1007, 101] width 13 height 13
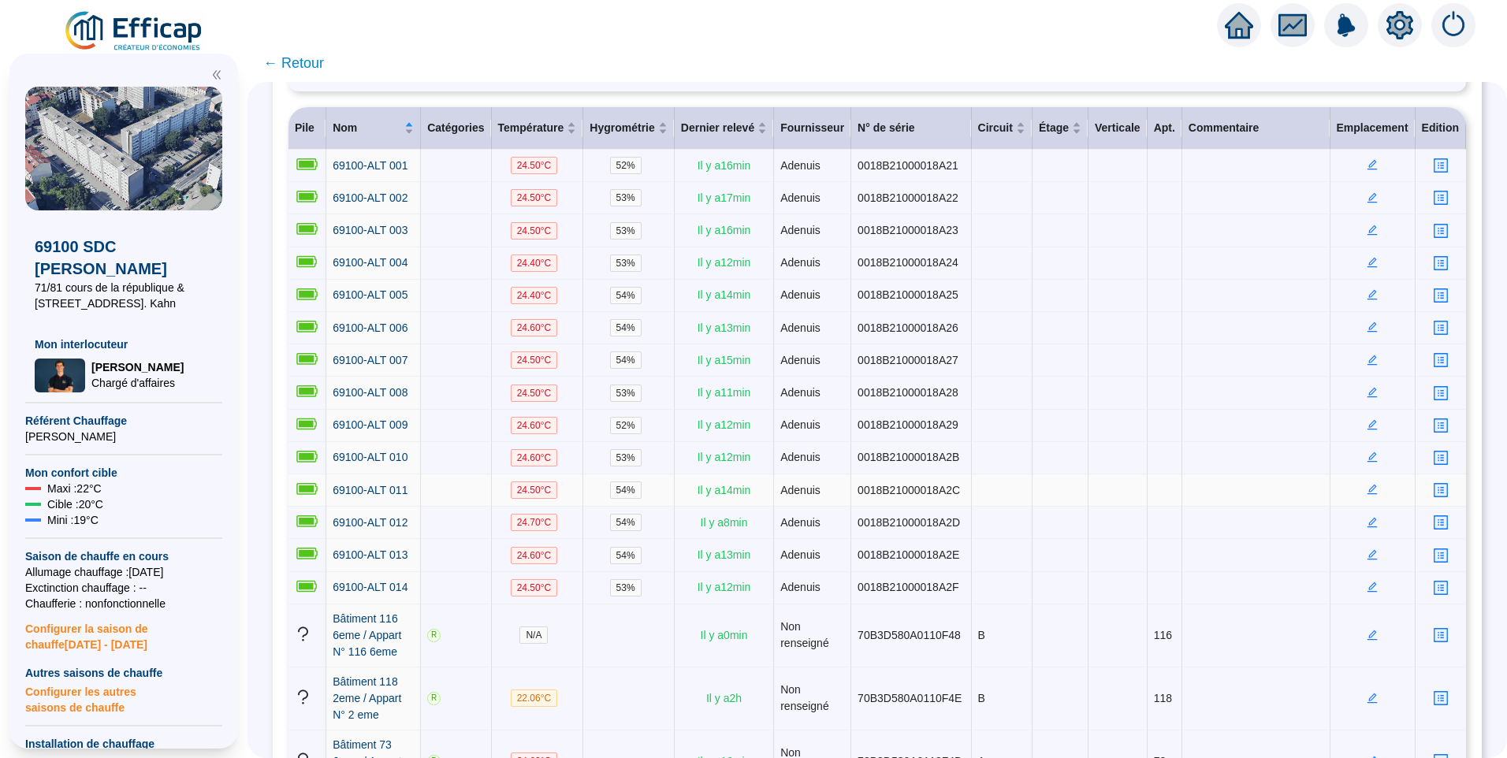
scroll to position [0, 0]
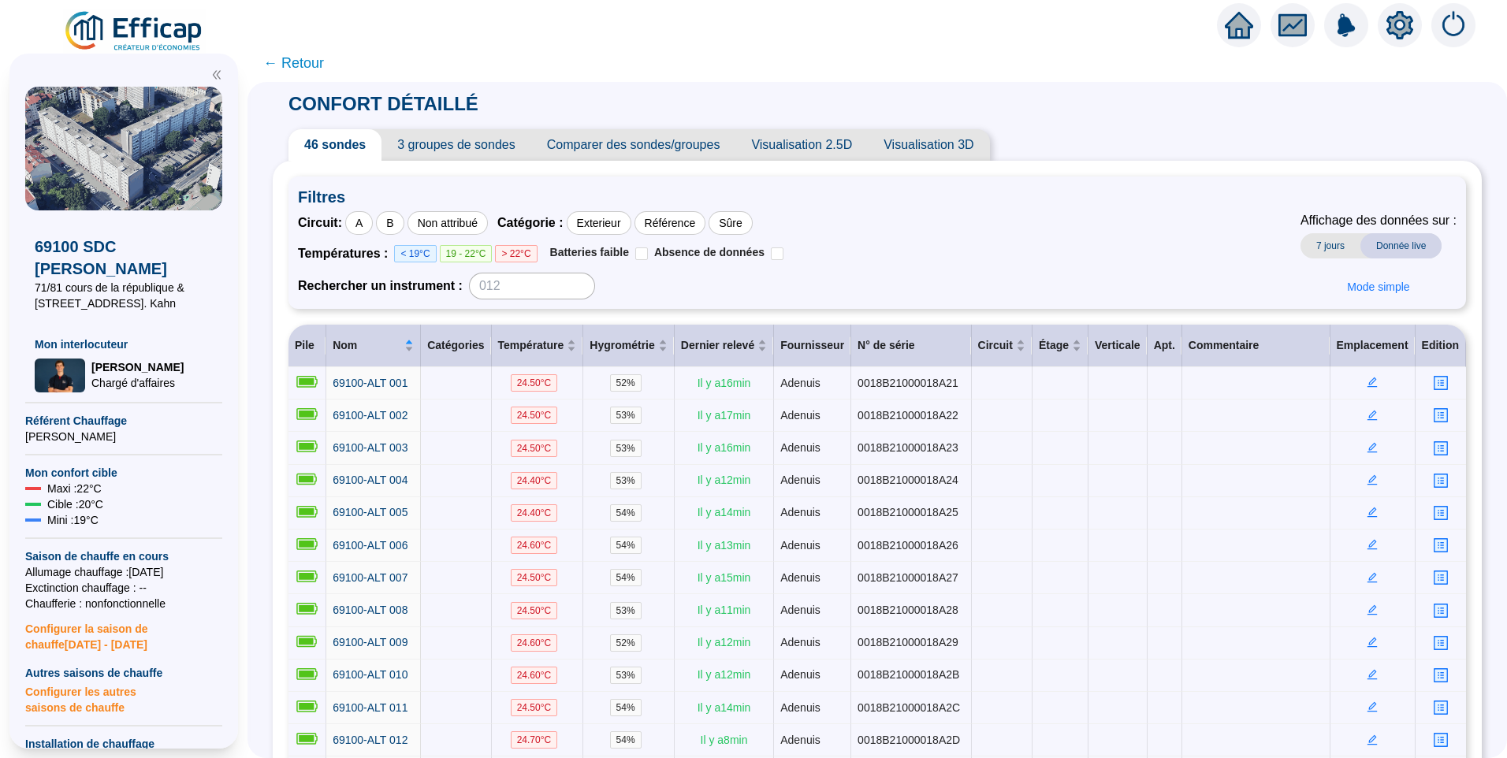
click at [1390, 24] on icon "setting" at bounding box center [1400, 25] width 27 height 28
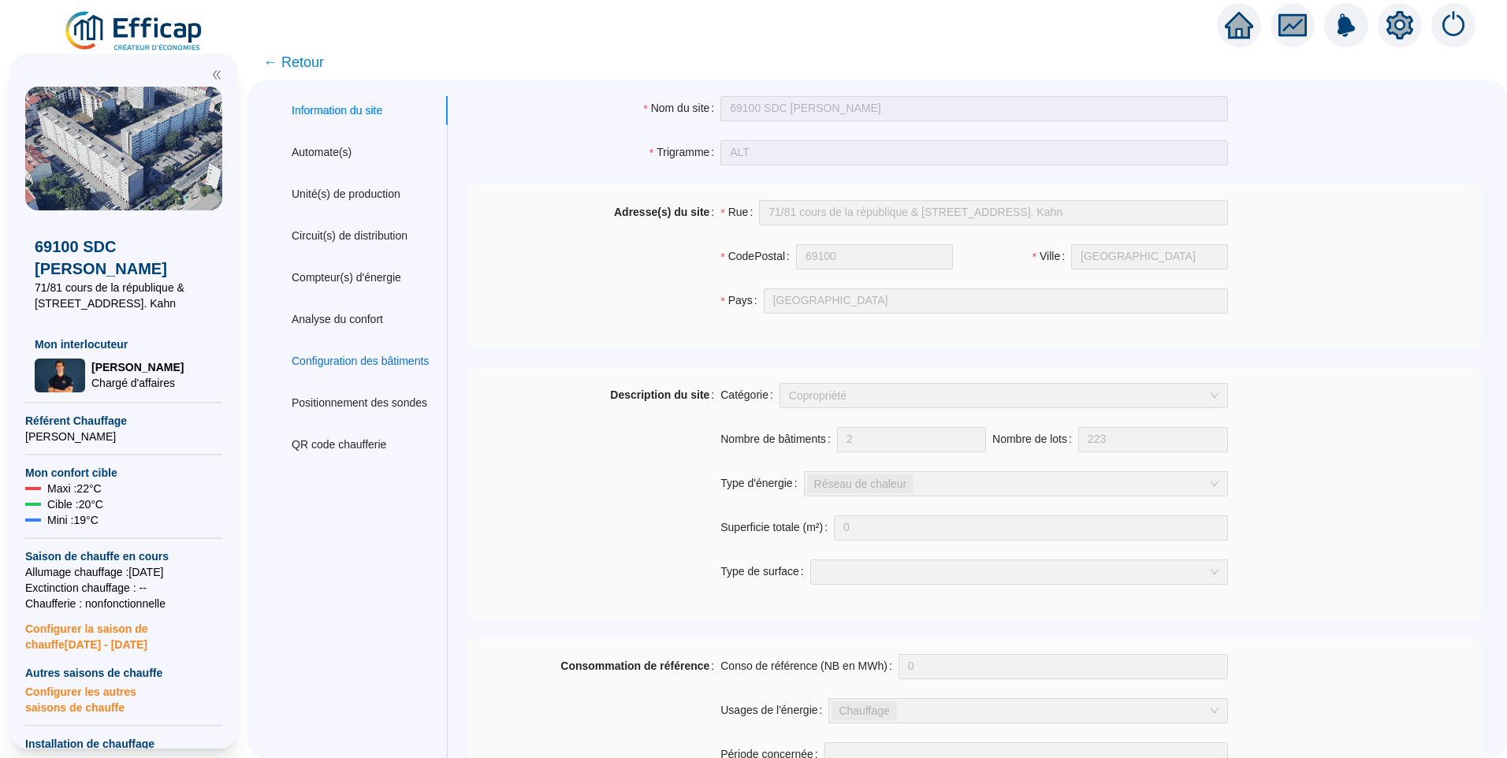
click at [347, 364] on div "Configuration des bâtiments" at bounding box center [360, 361] width 137 height 17
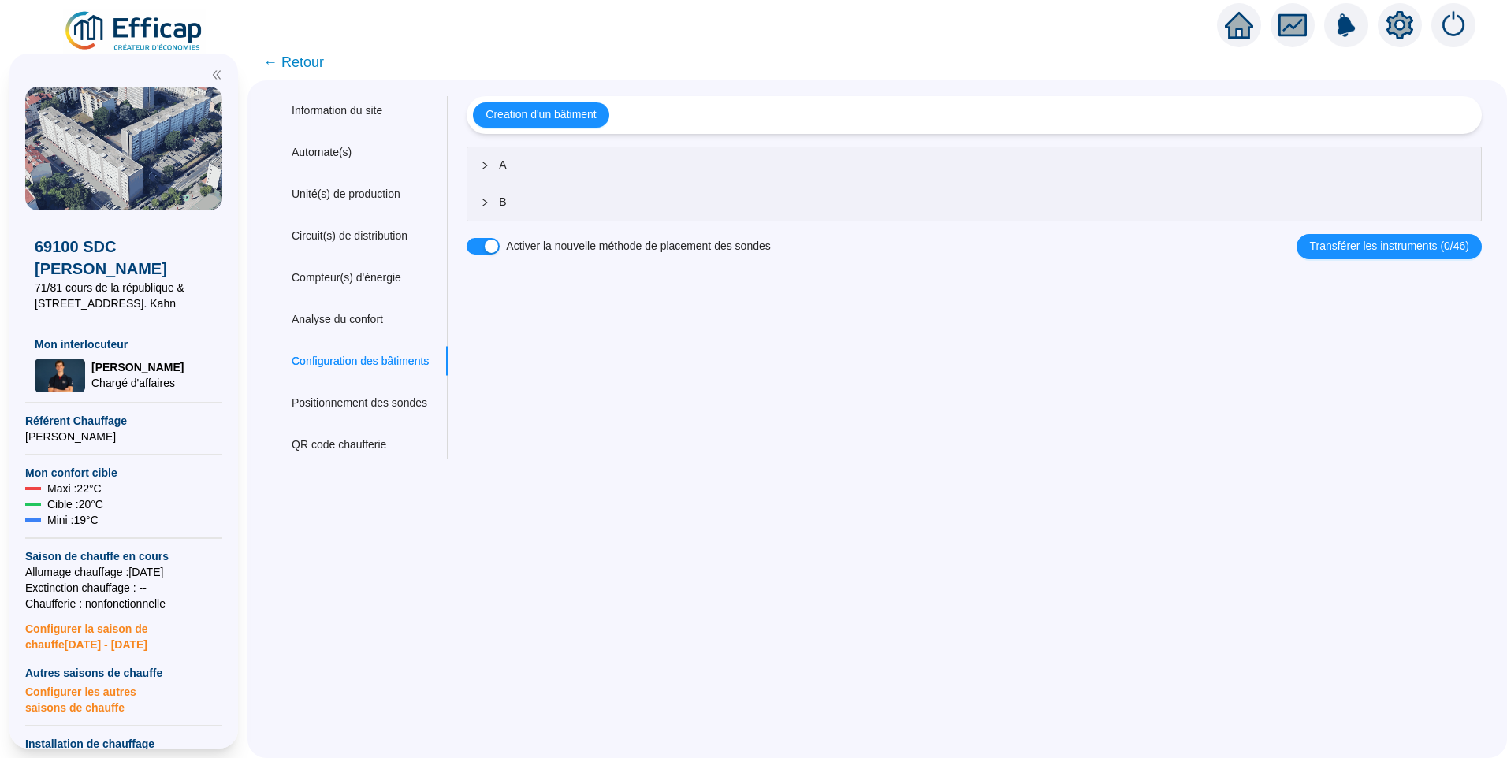
click at [516, 174] on div "A" at bounding box center [974, 165] width 1014 height 36
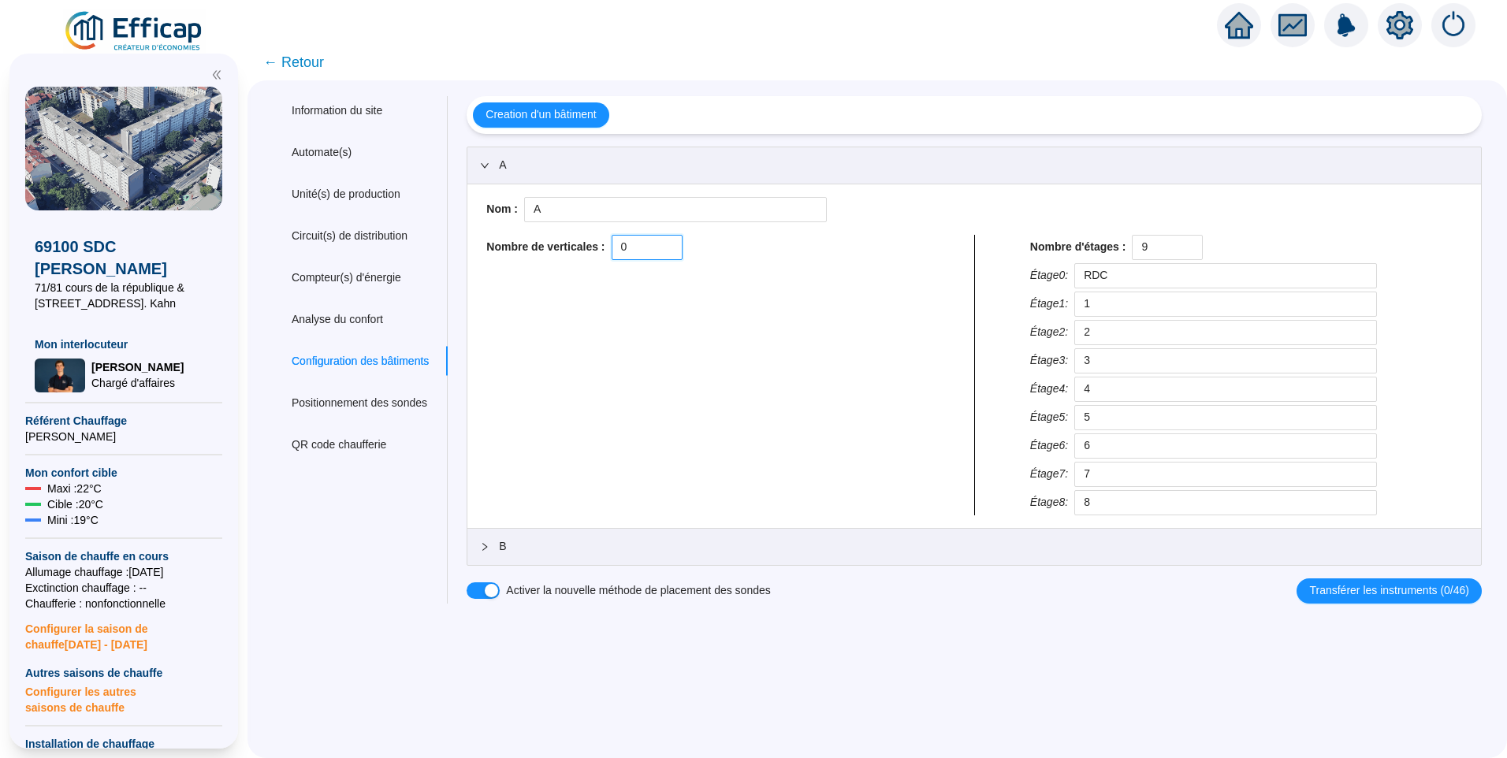
drag, startPoint x: 661, startPoint y: 253, endPoint x: 565, endPoint y: 249, distance: 95.5
click at [565, 249] on div "Nombre de verticales : 0" at bounding box center [702, 247] width 432 height 25
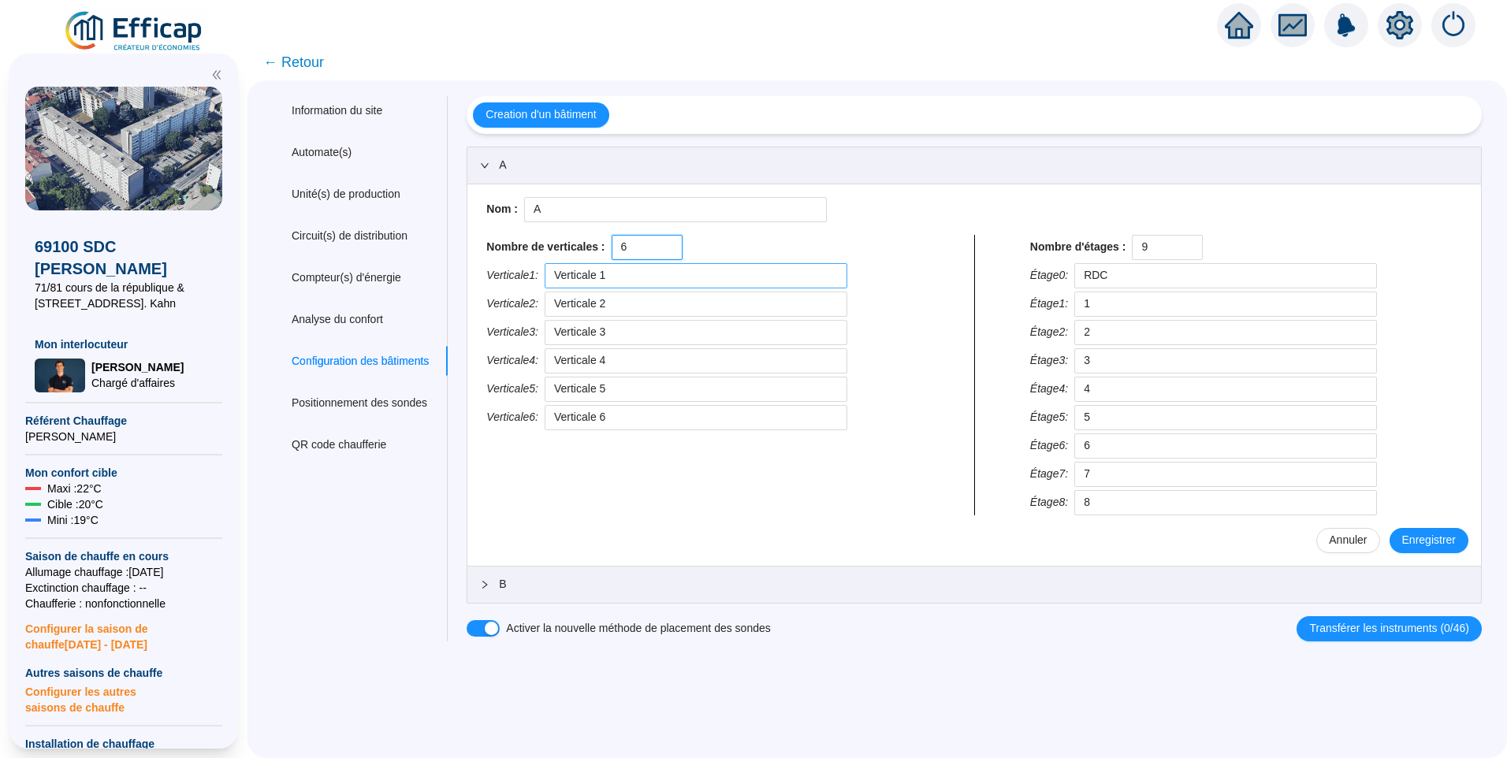
type input "6"
drag, startPoint x: 627, startPoint y: 278, endPoint x: 542, endPoint y: 277, distance: 84.4
click at [542, 277] on div "Verticale 1 : Verticale 1" at bounding box center [702, 275] width 432 height 25
type input "71"
drag, startPoint x: 644, startPoint y: 292, endPoint x: 527, endPoint y: 296, distance: 117.5
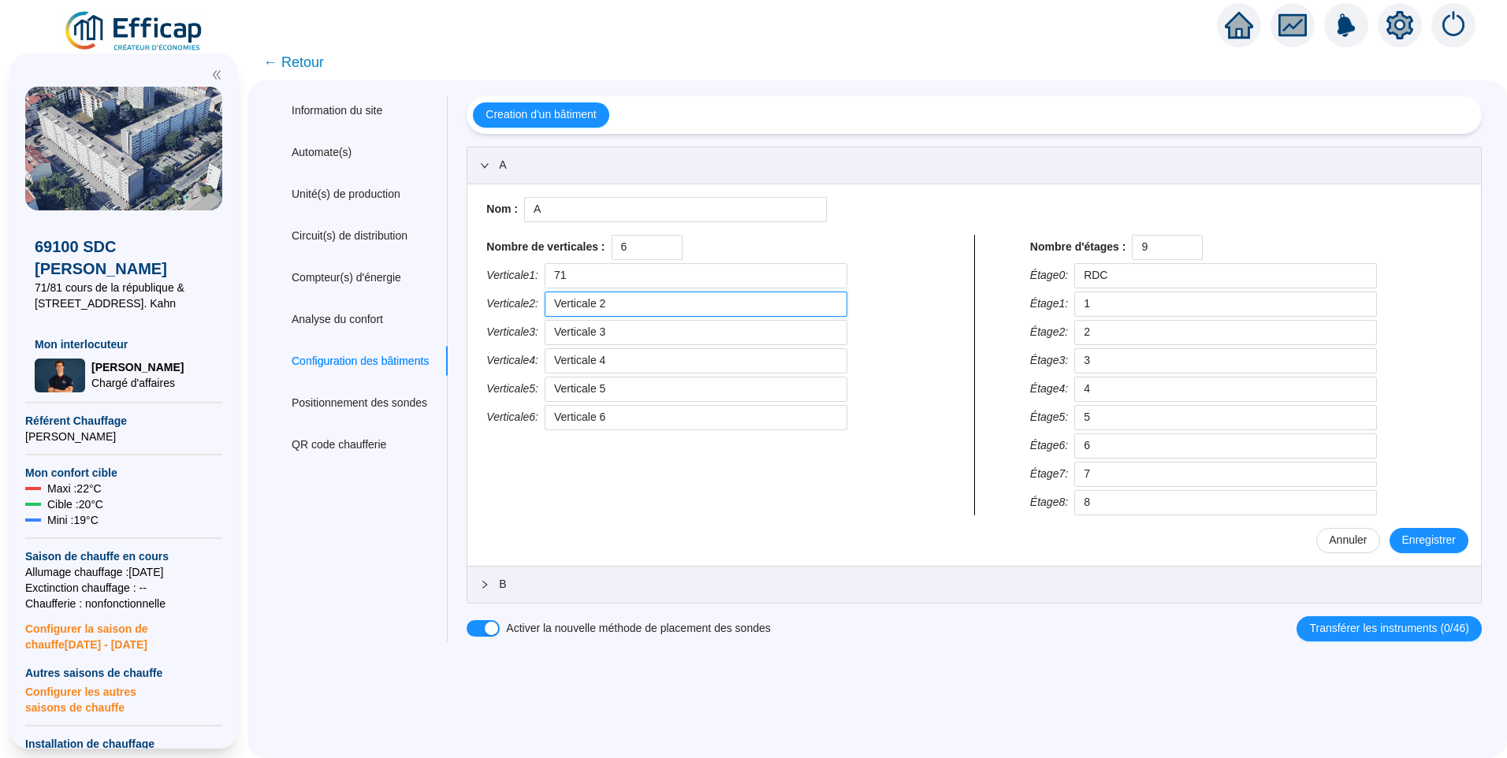
click at [527, 296] on div "Verticale 2 : Verticale 2" at bounding box center [702, 304] width 432 height 25
type input "73"
drag, startPoint x: 629, startPoint y: 331, endPoint x: 551, endPoint y: 331, distance: 78.0
click at [551, 331] on div "Verticale 3 : Verticale 3" at bounding box center [702, 332] width 432 height 25
type input "75"
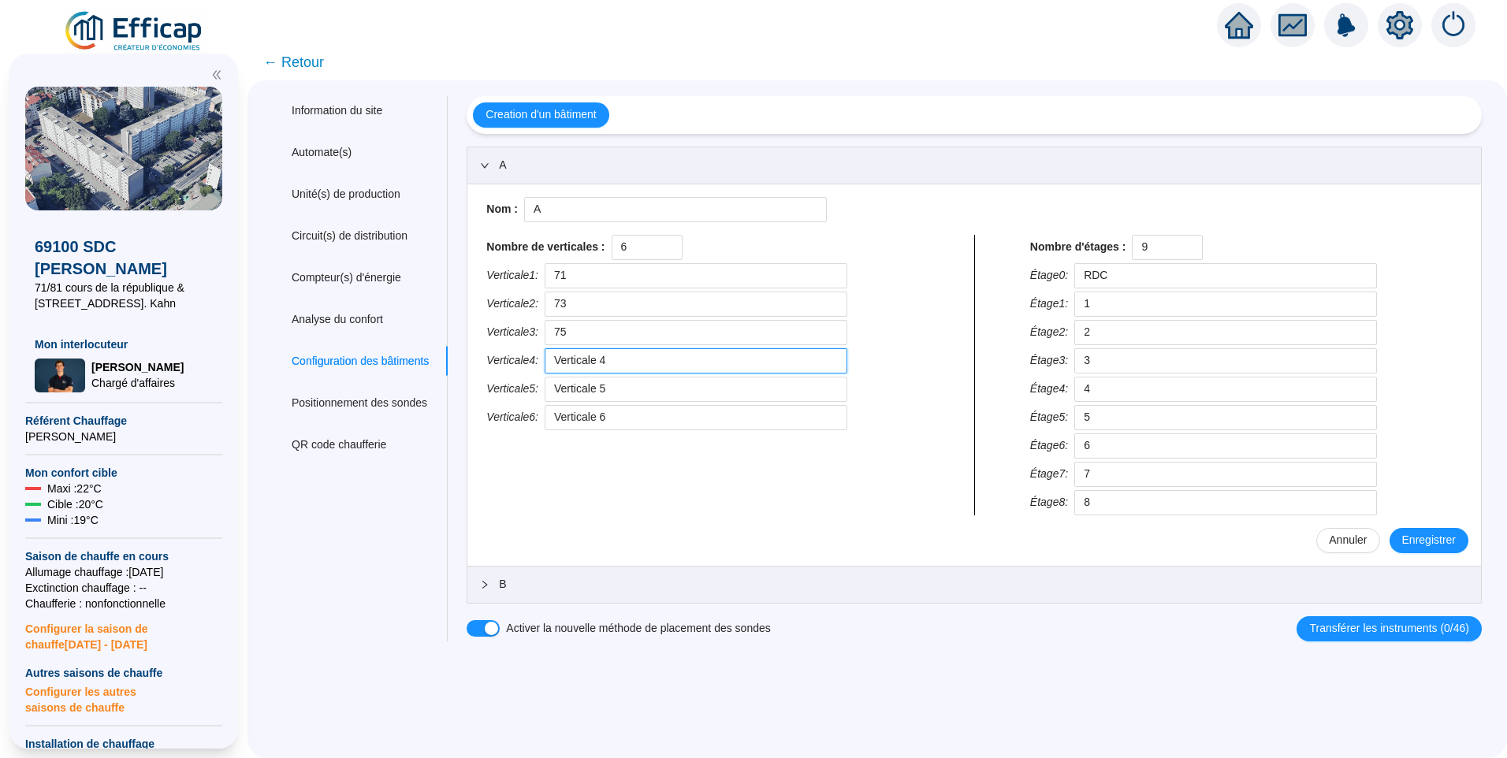
drag, startPoint x: 432, startPoint y: 339, endPoint x: 378, endPoint y: 337, distance: 54.4
click at [378, 337] on div "Information du site Automate(s) Unité(s) de production Circuit(s) de distributi…" at bounding box center [877, 369] width 1209 height 546
type input "77"
drag, startPoint x: 625, startPoint y: 386, endPoint x: 549, endPoint y: 377, distance: 77.1
click at [549, 377] on div "Verticale 5 : Verticale 5" at bounding box center [702, 389] width 432 height 25
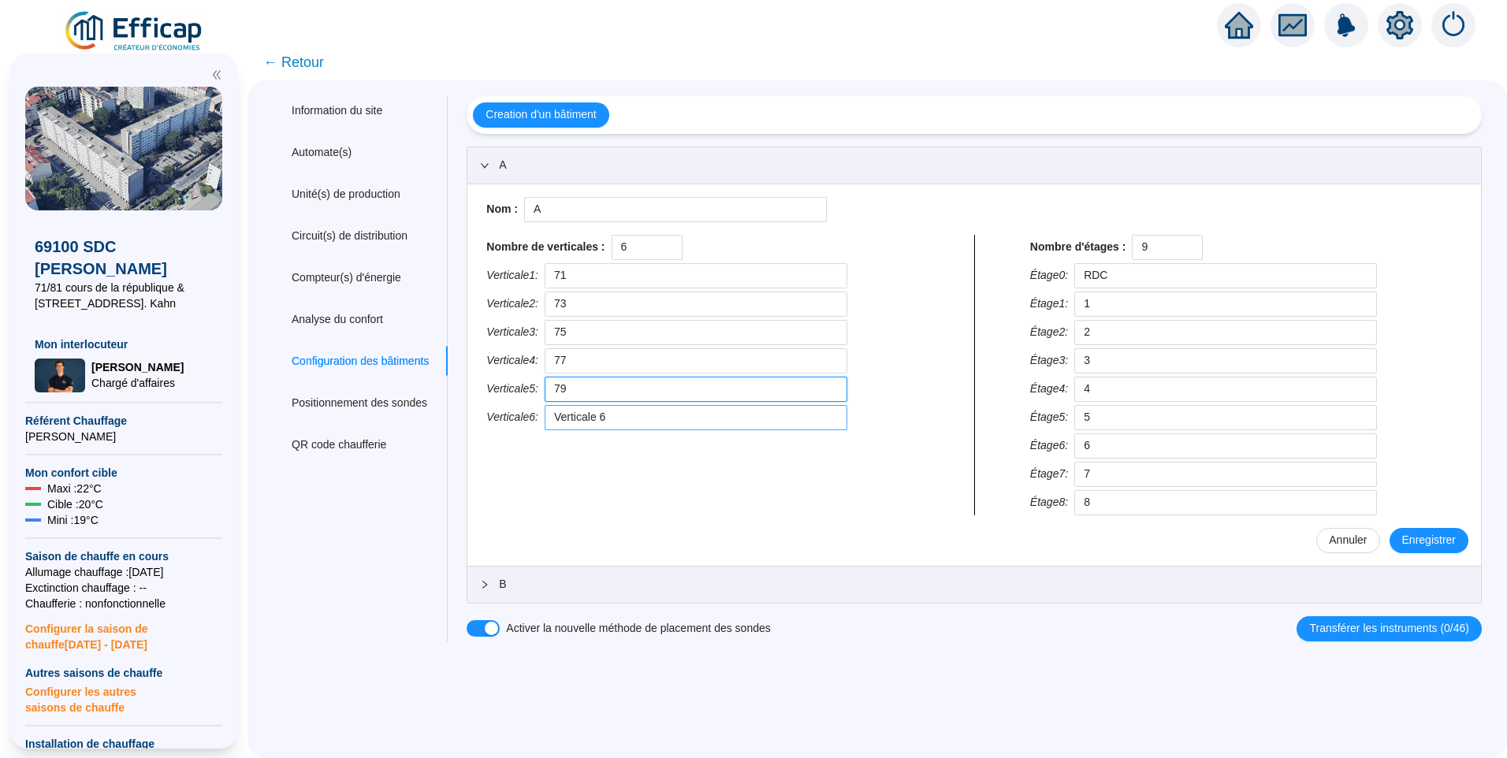
type input "79"
drag, startPoint x: 629, startPoint y: 419, endPoint x: 464, endPoint y: 416, distance: 164.8
click at [464, 416] on div "Creation d'un bâtiment A Nom : A Nombre de verticales : 6 Verticale 1 : 71 Vert…" at bounding box center [965, 369] width 1034 height 546
type input "81"
click at [1402, 537] on span "Enregistrer" at bounding box center [1429, 540] width 54 height 17
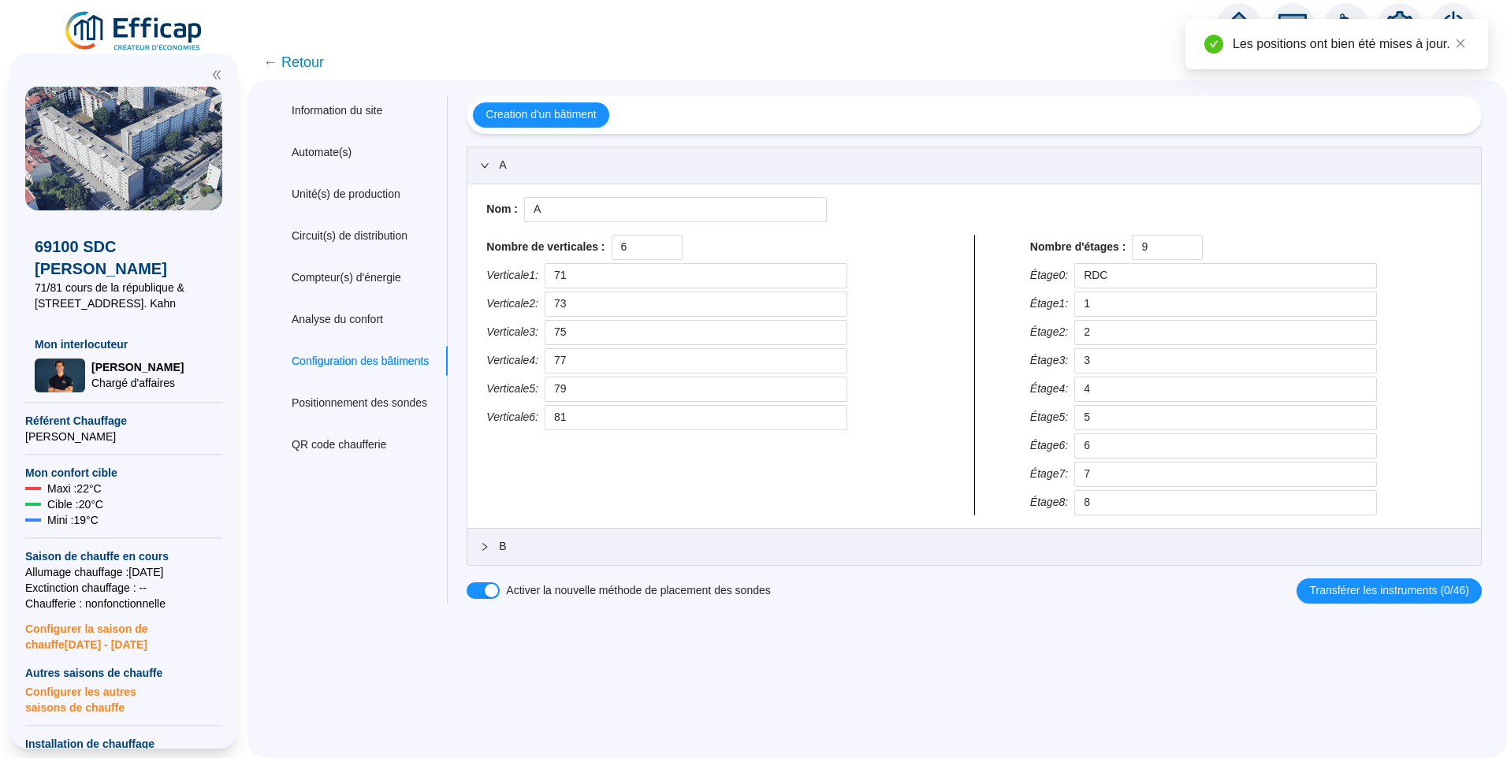
click at [590, 548] on span "B" at bounding box center [984, 546] width 970 height 17
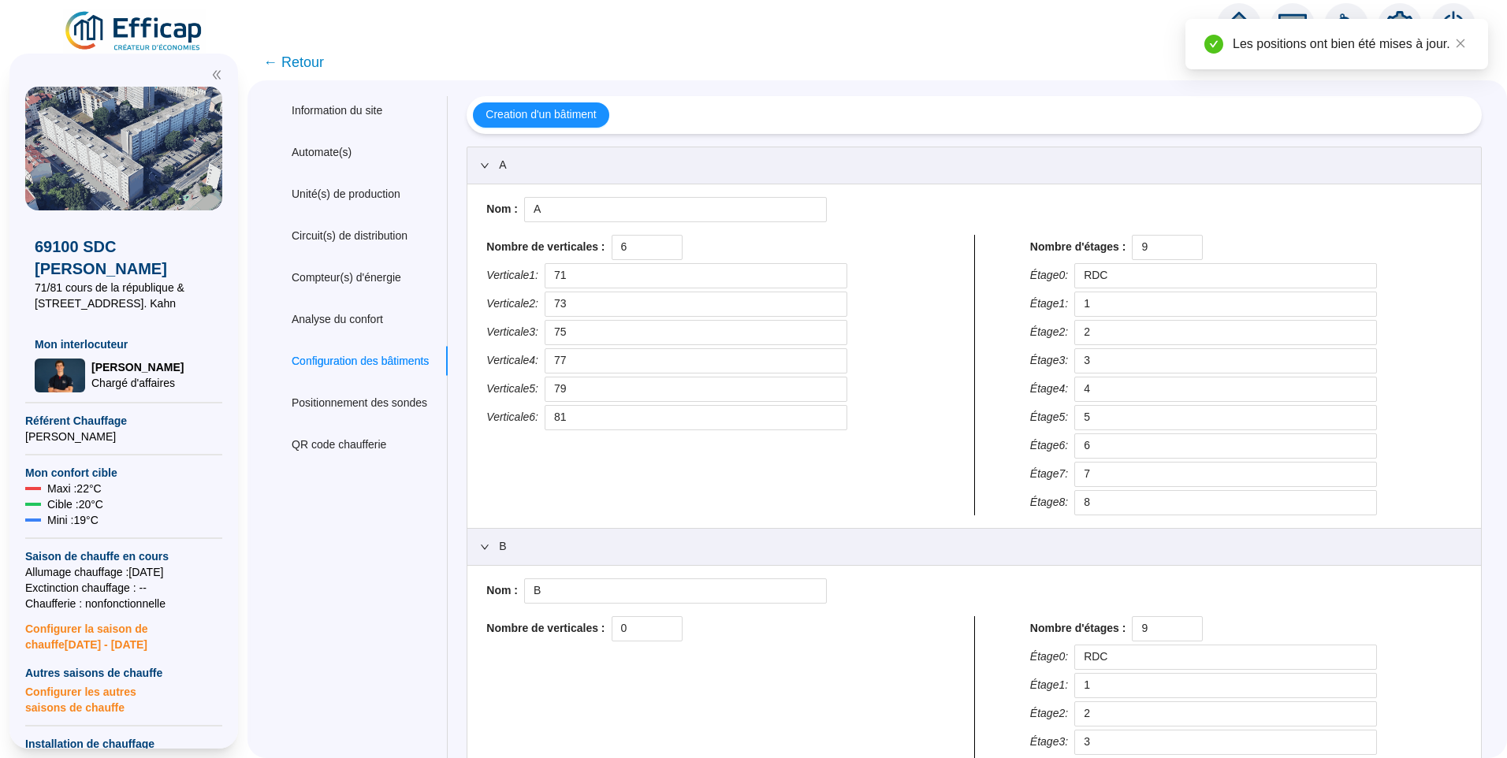
scroll to position [158, 0]
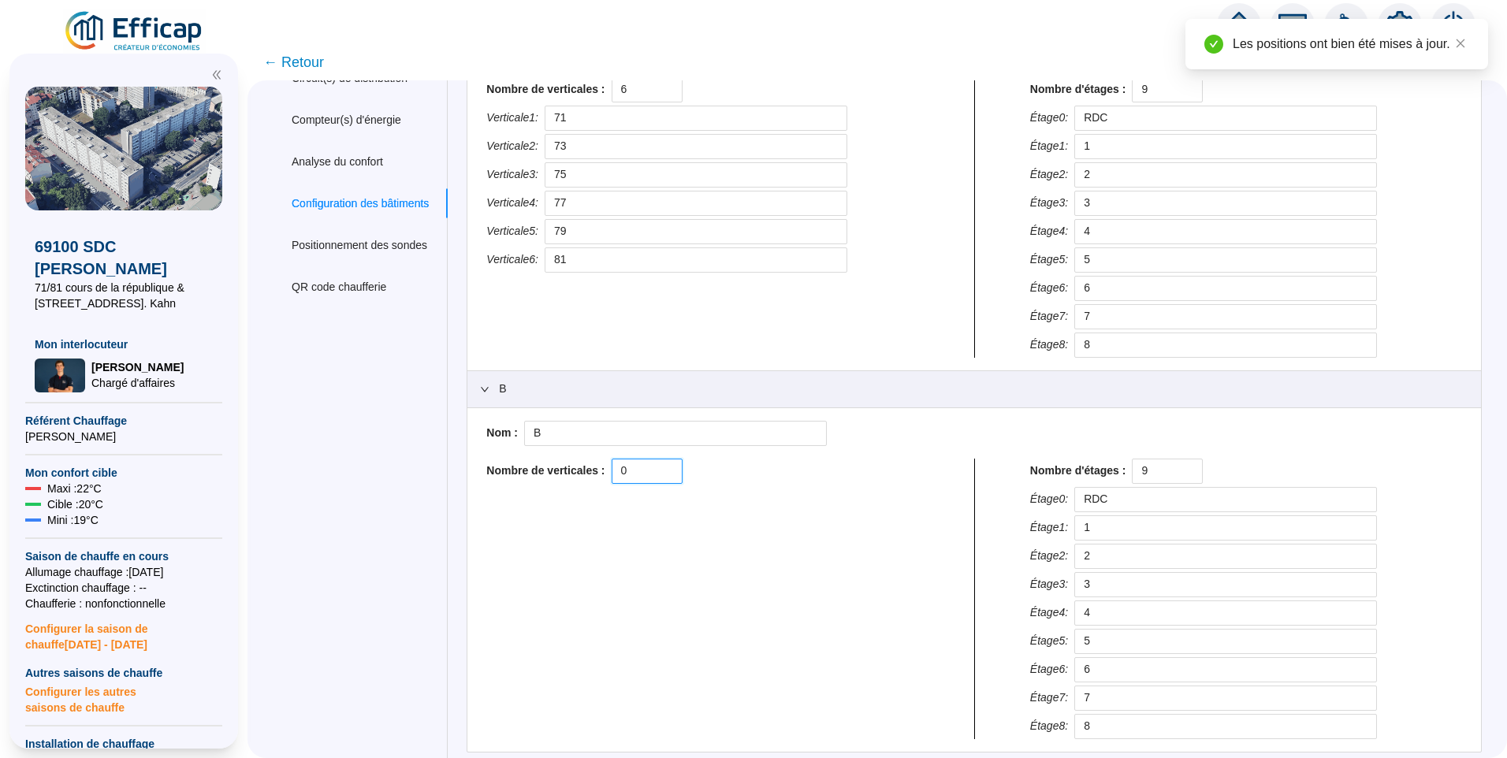
drag, startPoint x: 647, startPoint y: 467, endPoint x: 467, endPoint y: 483, distance: 180.4
click at [467, 483] on div "Creation d'un bâtiment A Nom : A Nombre de verticales : 6 Verticale 1 : 71 Vert…" at bounding box center [965, 365] width 1034 height 852
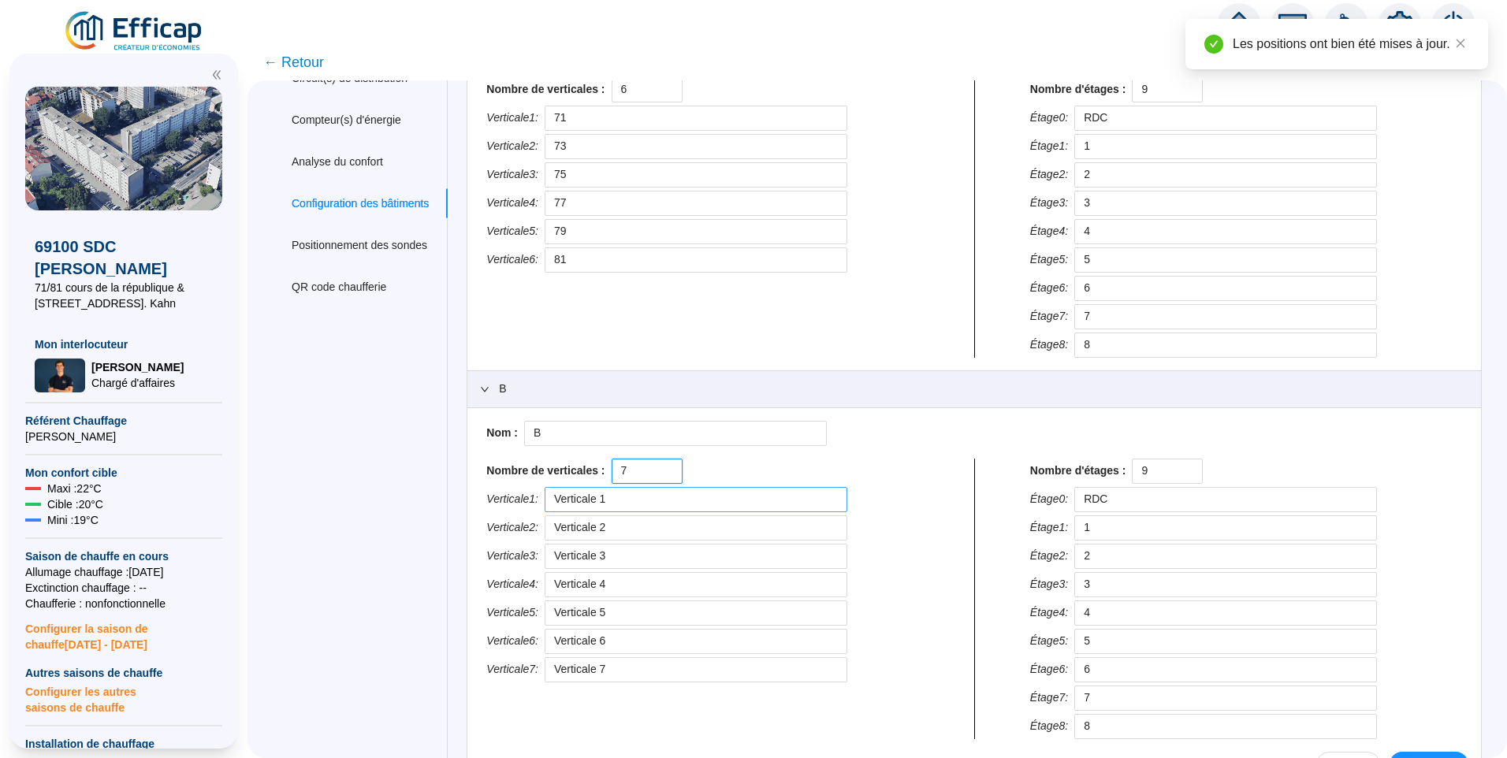
type input "7"
drag, startPoint x: 646, startPoint y: 505, endPoint x: 512, endPoint y: 496, distance: 135.1
click at [512, 496] on div "Verticale 1 : Verticale 1" at bounding box center [702, 499] width 432 height 25
type input "110"
drag, startPoint x: 668, startPoint y: 533, endPoint x: 340, endPoint y: 528, distance: 328.0
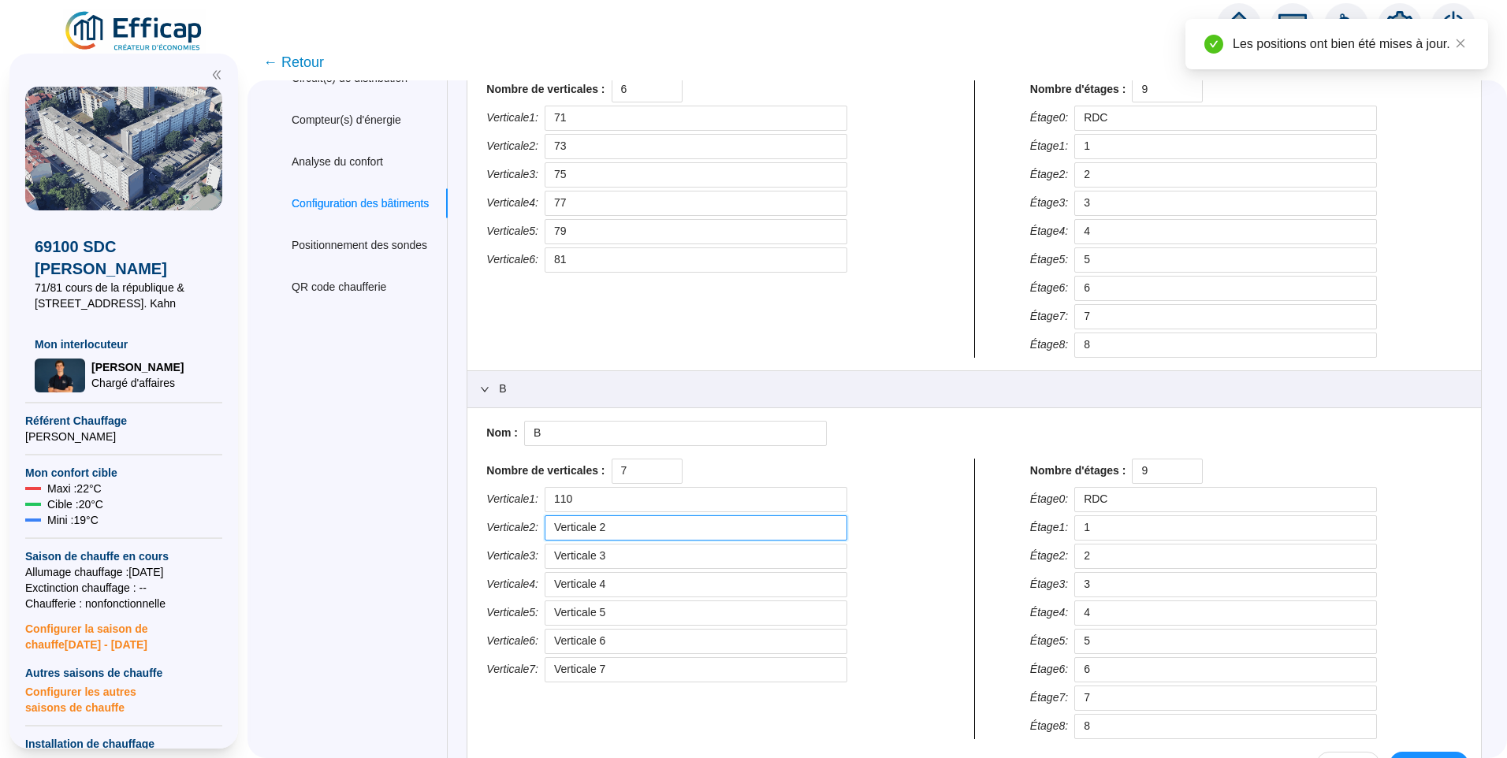
click at [340, 528] on div "Information du site Automate(s) Unité(s) de production Circuit(s) de distributi…" at bounding box center [877, 384] width 1209 height 890
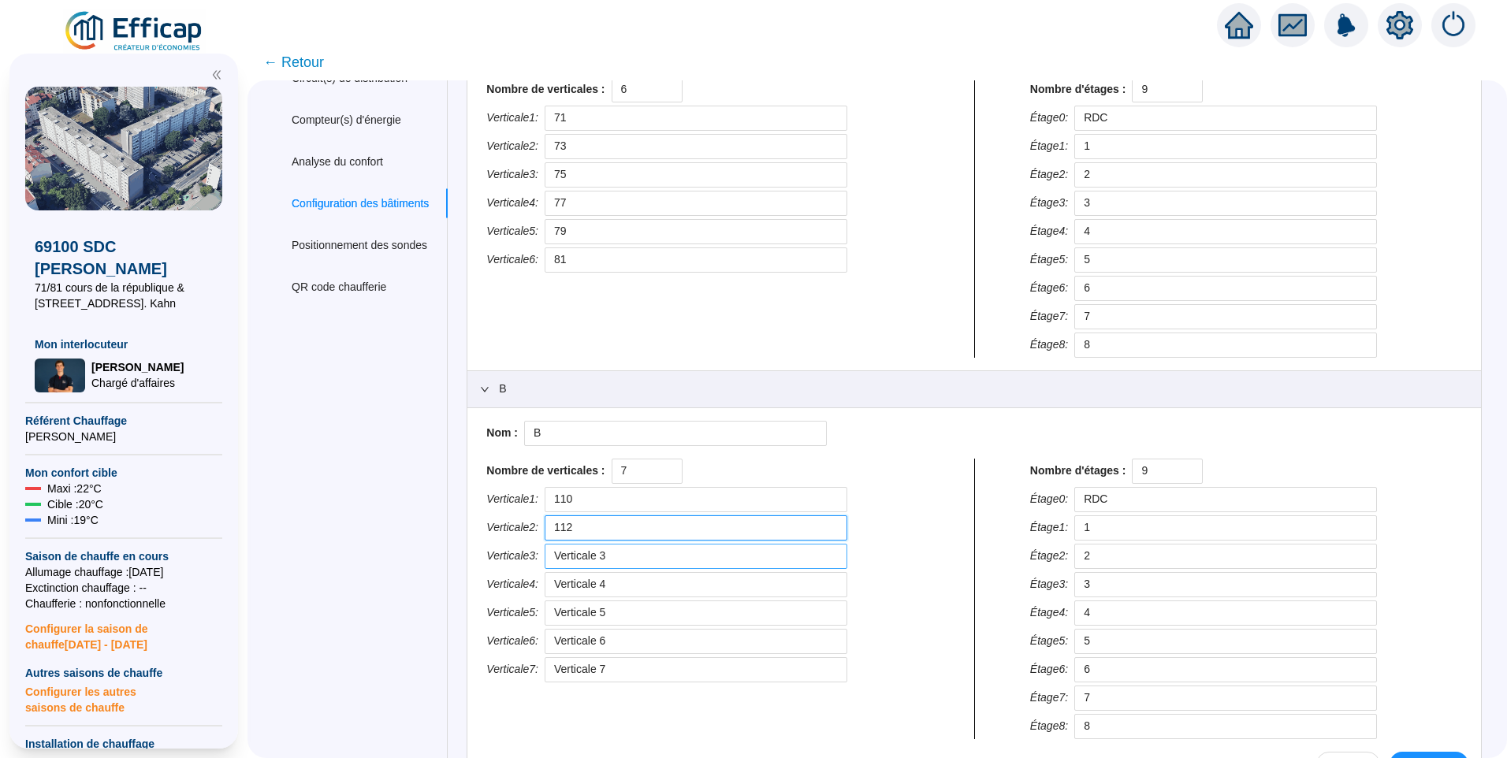
type input "112"
drag, startPoint x: 671, startPoint y: 559, endPoint x: 401, endPoint y: 563, distance: 269.6
click at [401, 563] on div "Information du site Automate(s) Unité(s) de production Circuit(s) de distributi…" at bounding box center [877, 384] width 1209 height 890
type input "114"
drag, startPoint x: 643, startPoint y: 588, endPoint x: 455, endPoint y: 583, distance: 188.5
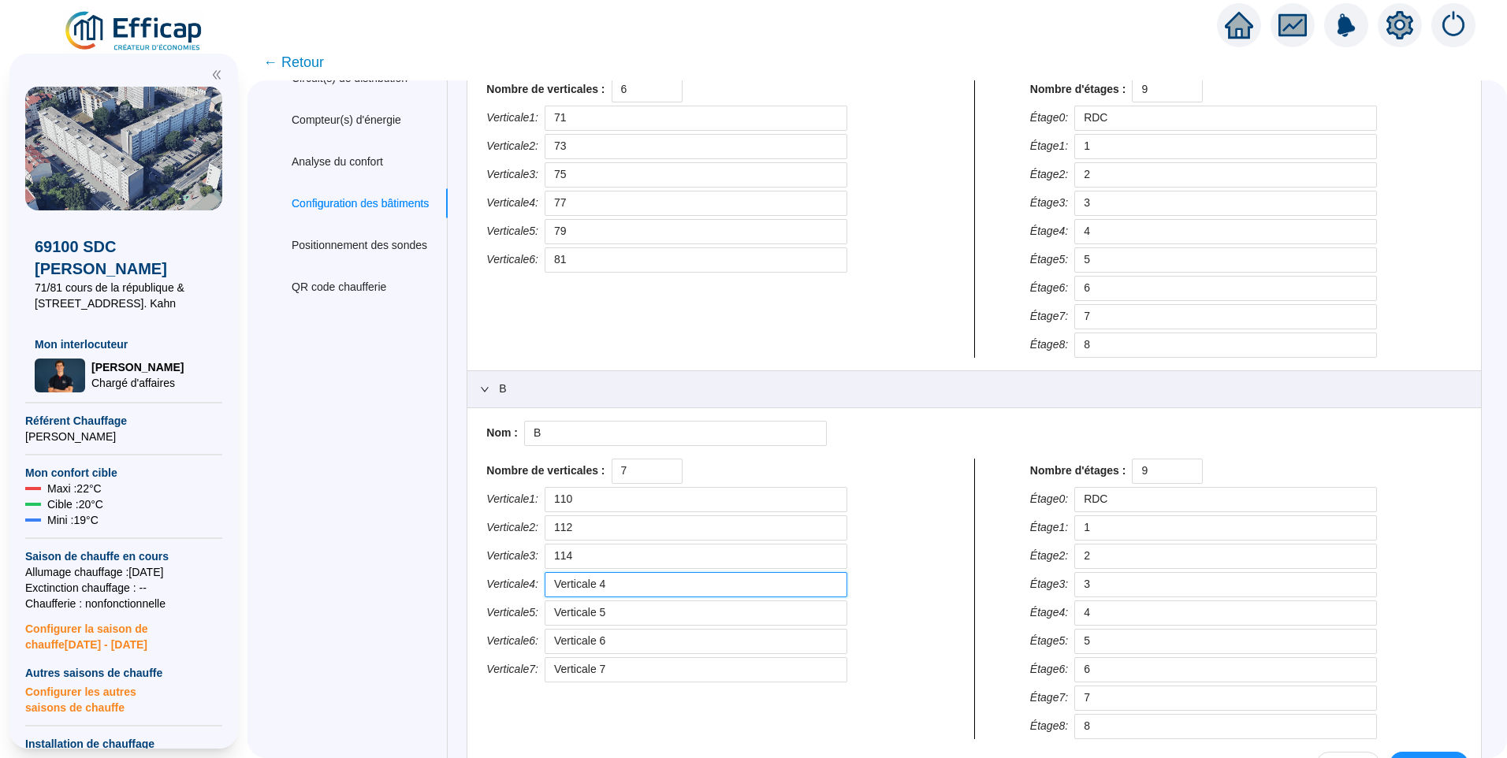
click at [455, 583] on div "Information du site Automate(s) Unité(s) de production Circuit(s) de distributi…" at bounding box center [877, 384] width 1209 height 890
type input "116"
drag, startPoint x: 626, startPoint y: 618, endPoint x: 524, endPoint y: 610, distance: 102.0
click at [524, 610] on div "Verticale 5 : Verticale 5" at bounding box center [702, 613] width 432 height 25
type input "118"
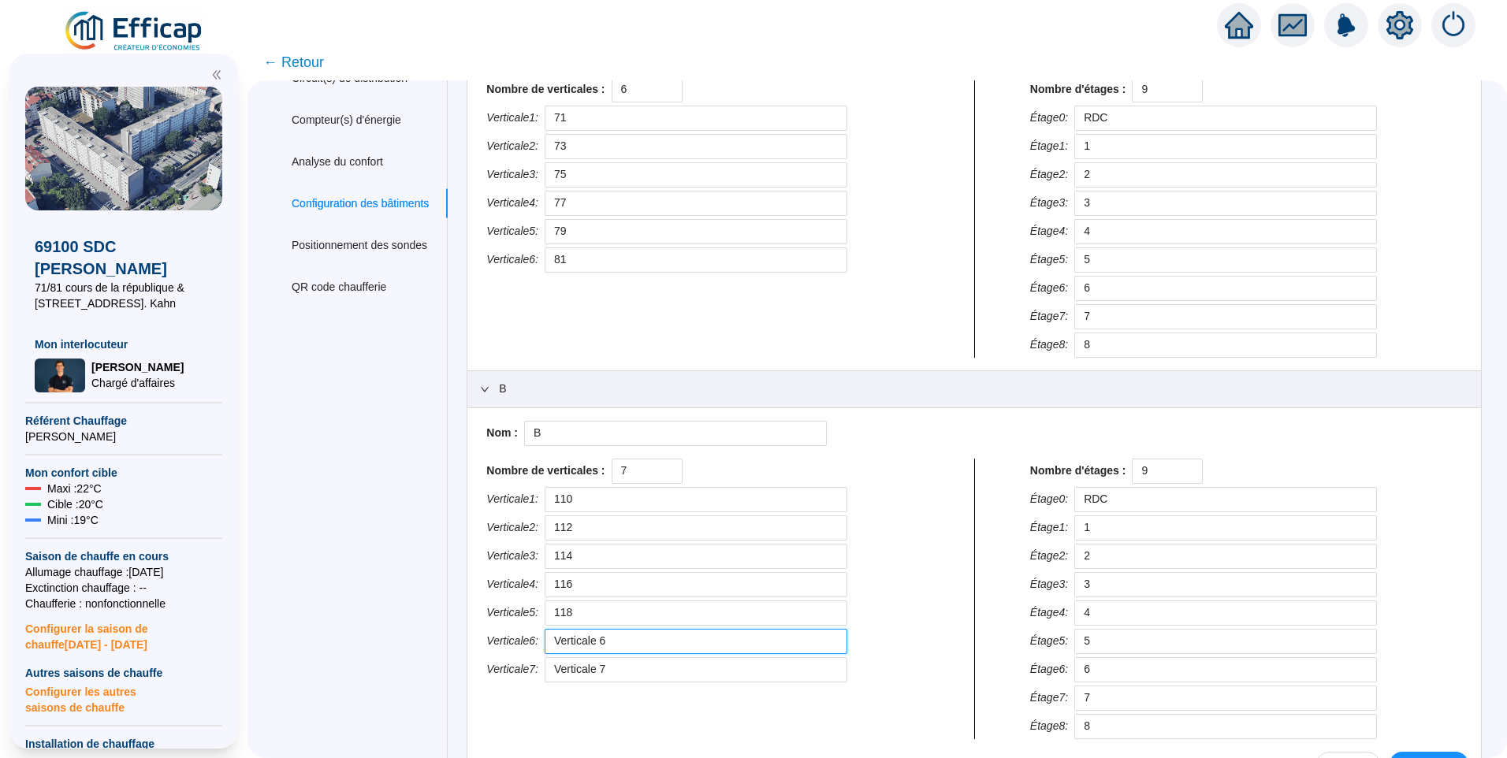
drag, startPoint x: 657, startPoint y: 644, endPoint x: 449, endPoint y: 644, distance: 208.1
click at [449, 644] on div "Information du site Automate(s) Unité(s) de production Circuit(s) de distributi…" at bounding box center [877, 384] width 1209 height 890
type input "120"
drag, startPoint x: 653, startPoint y: 678, endPoint x: 371, endPoint y: 687, distance: 282.4
click at [371, 687] on div "Information du site Automate(s) Unité(s) de production Circuit(s) de distributi…" at bounding box center [877, 384] width 1209 height 890
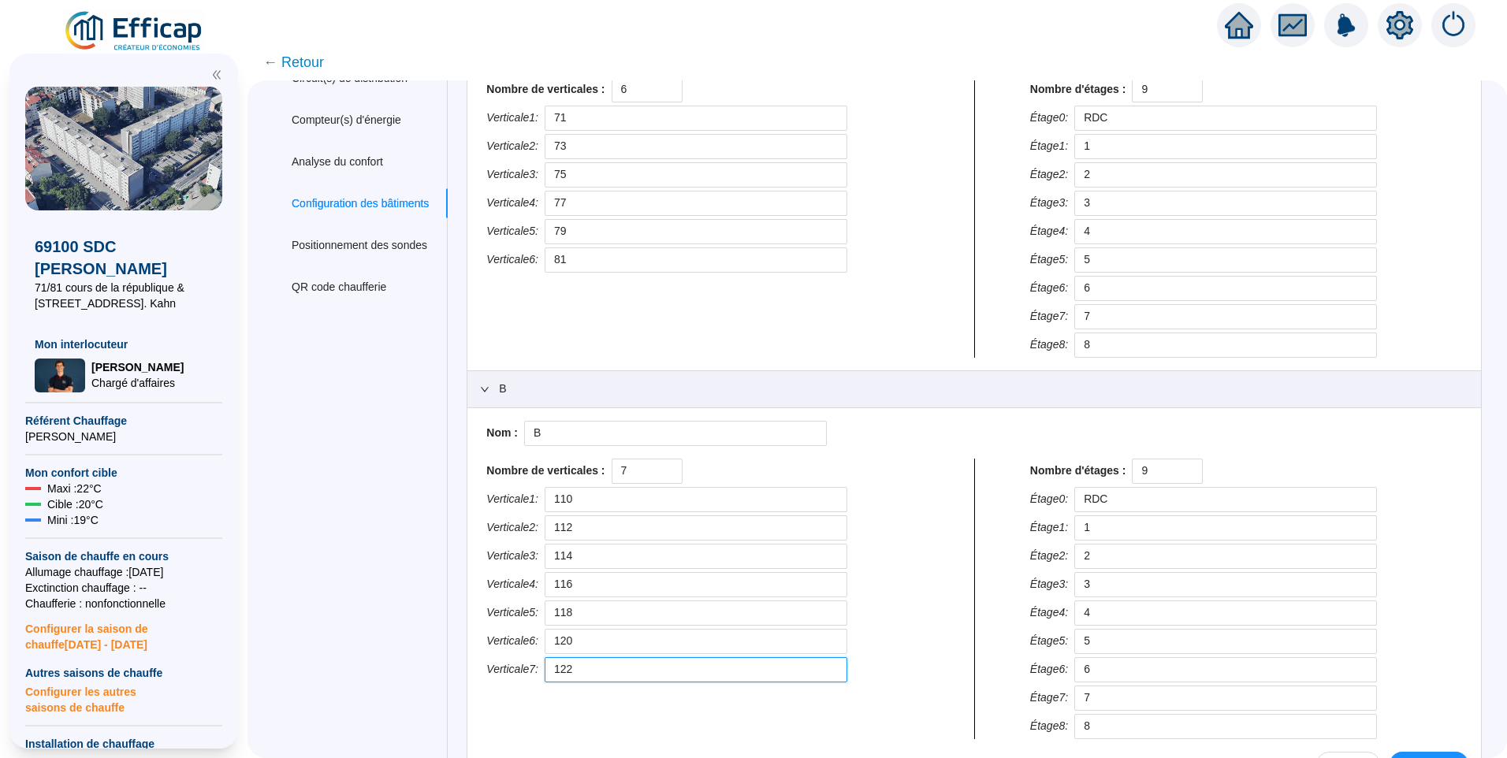
scroll to position [228, 0]
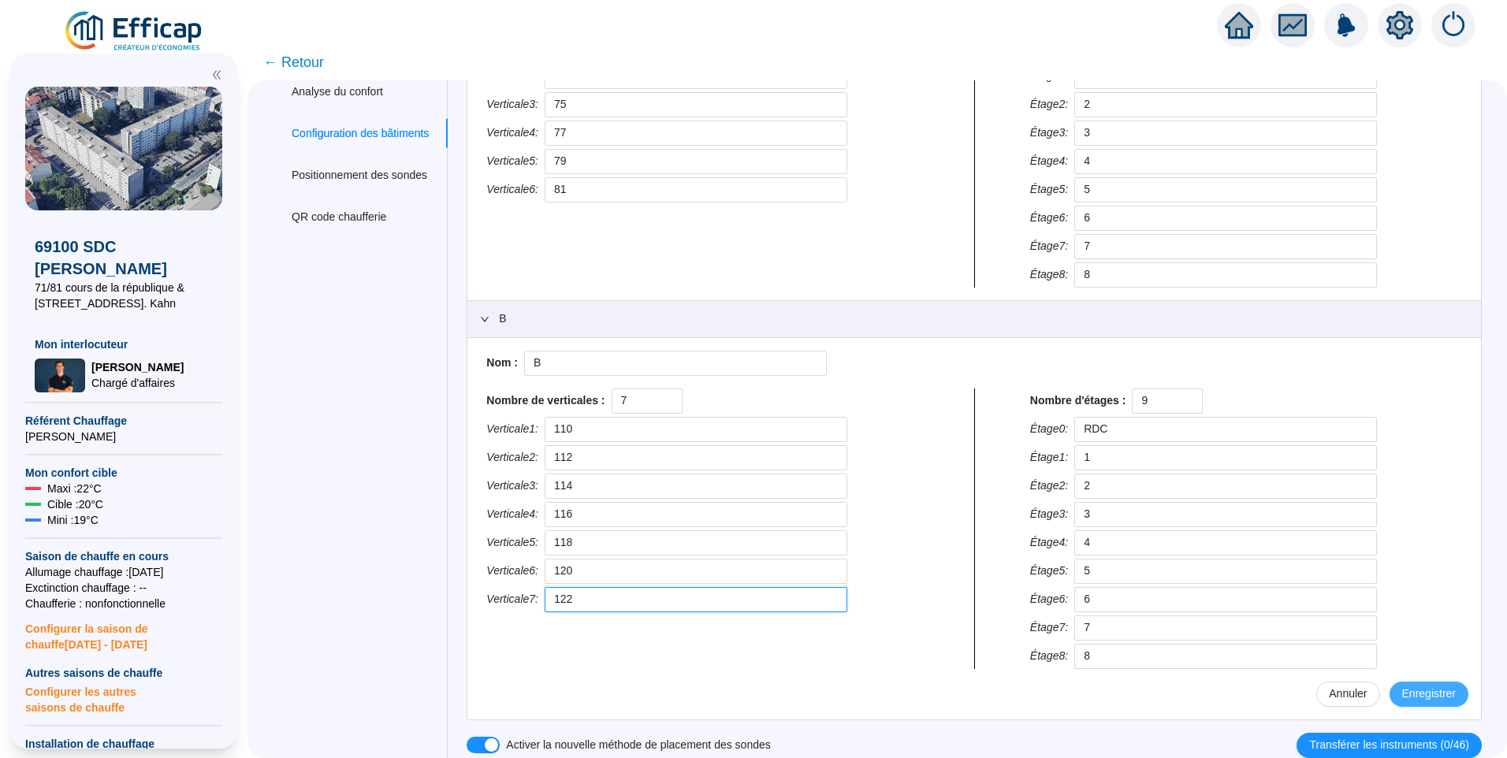
type input "122"
click at [1420, 696] on span "Enregistrer" at bounding box center [1429, 694] width 54 height 17
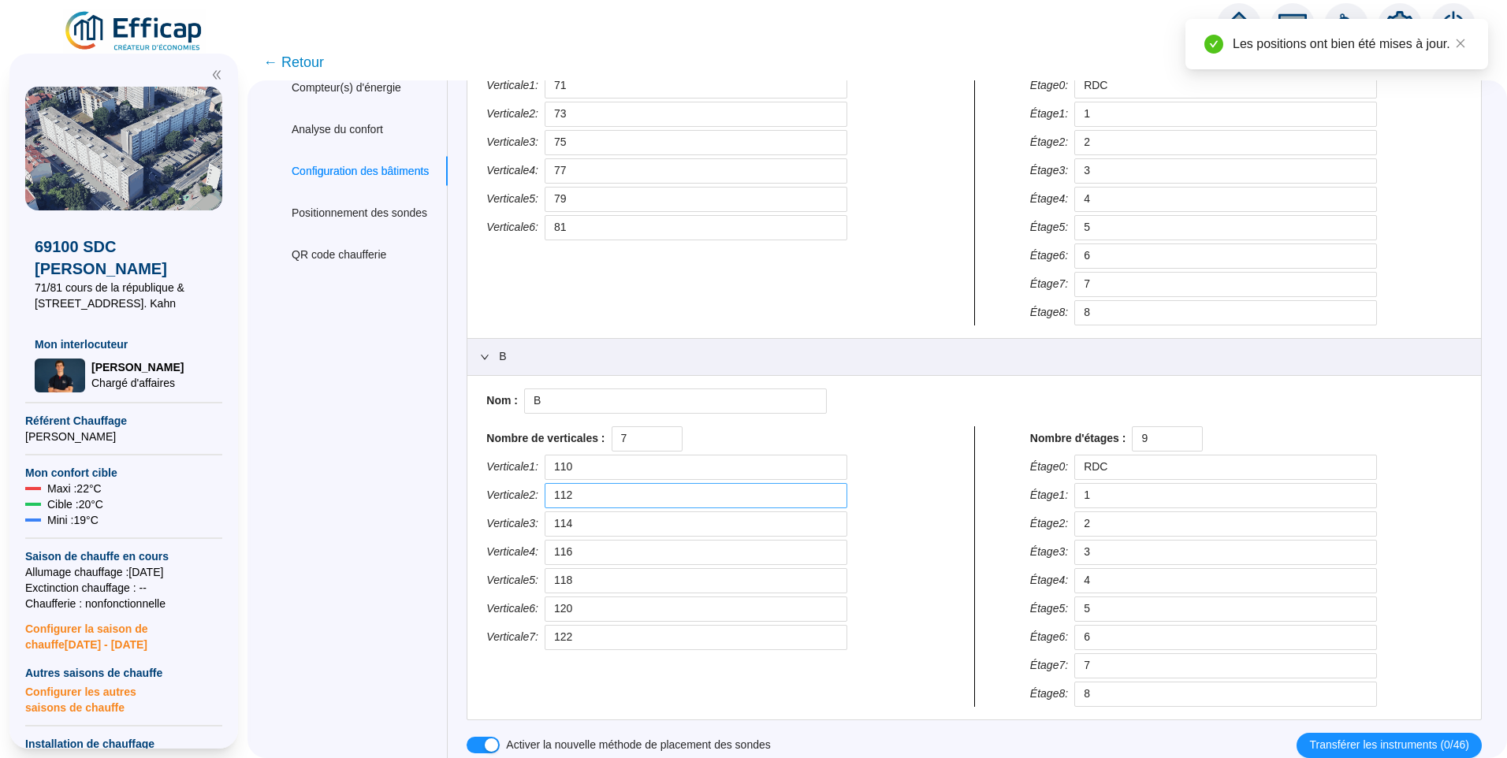
scroll to position [0, 0]
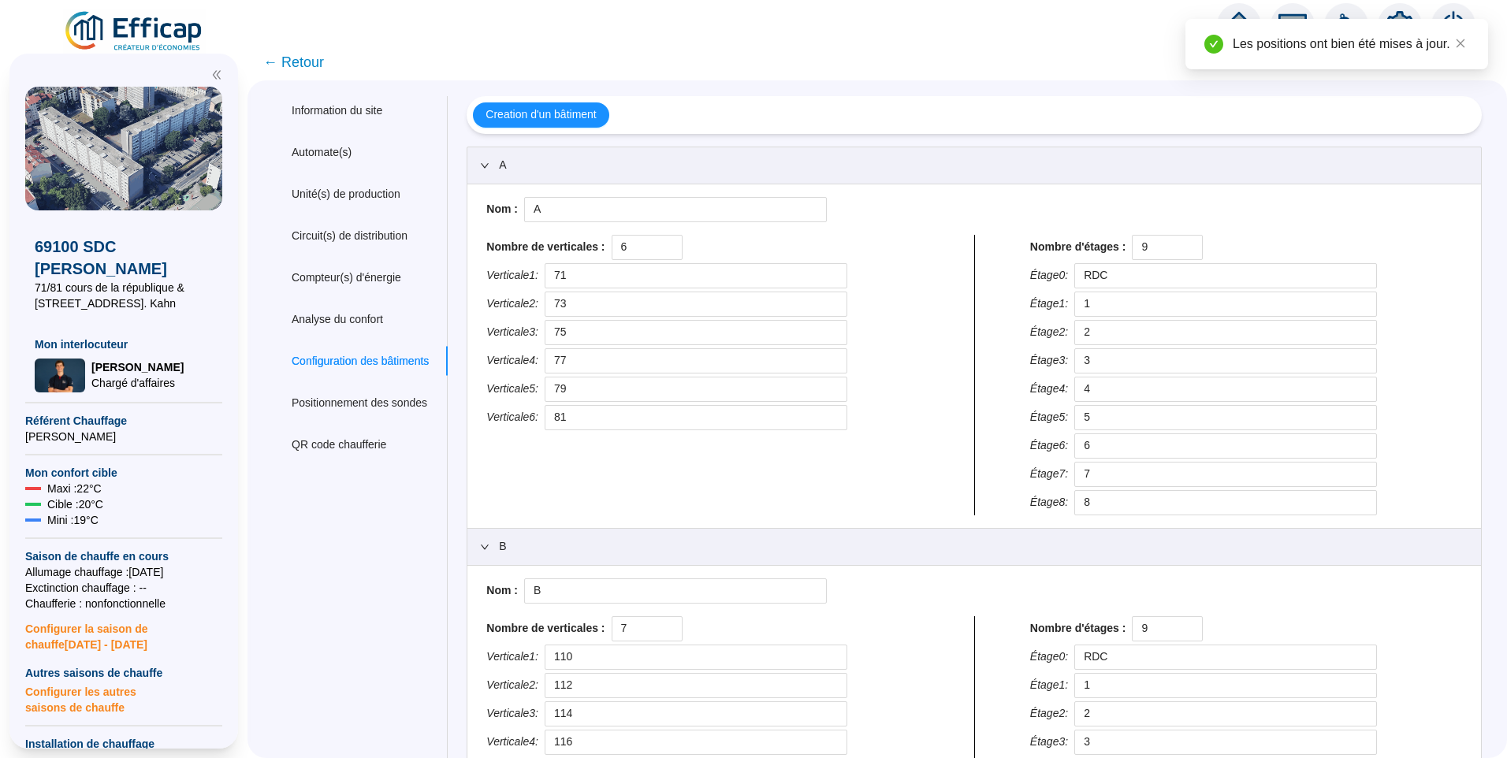
click at [306, 65] on span "← Retour" at bounding box center [293, 62] width 61 height 22
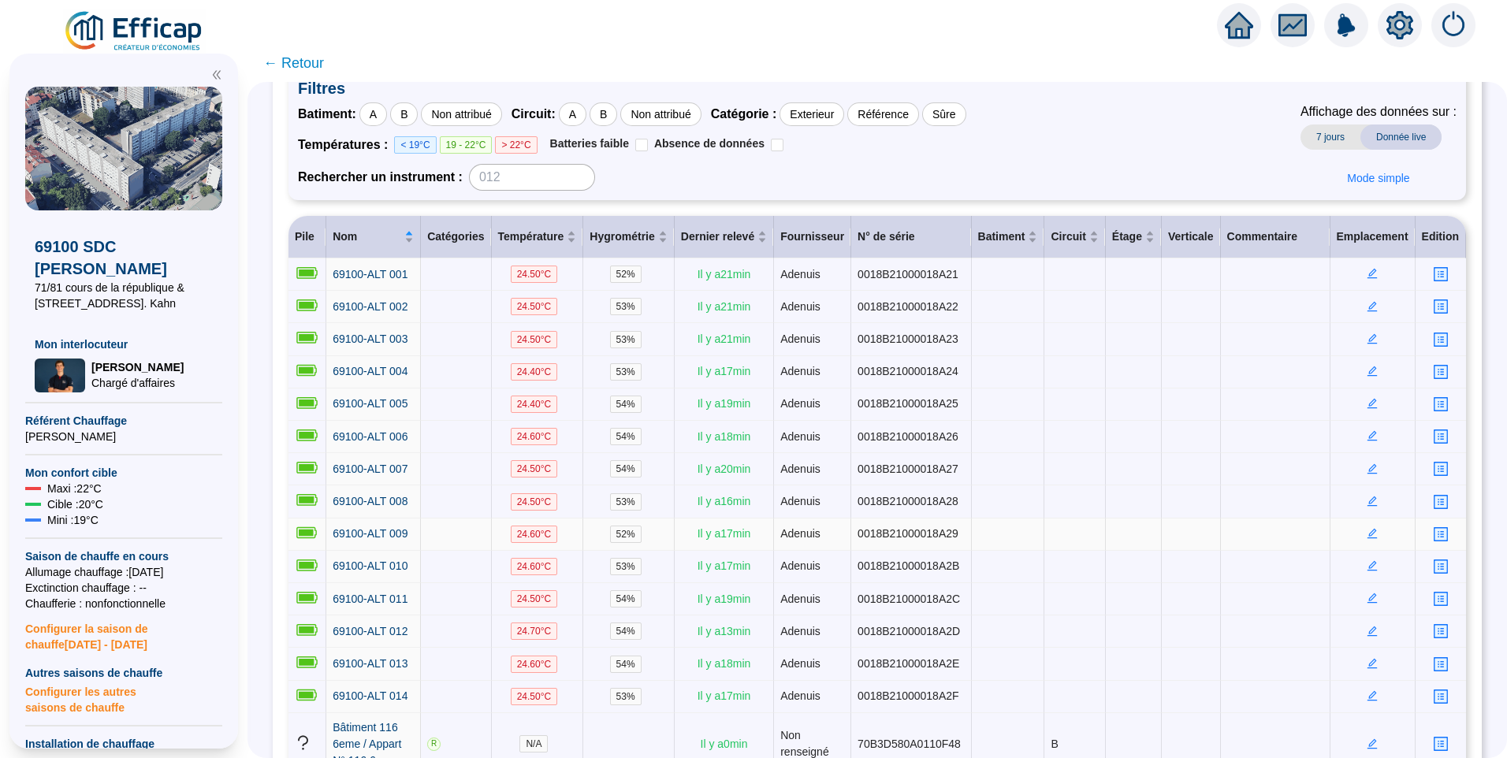
scroll to position [394, 0]
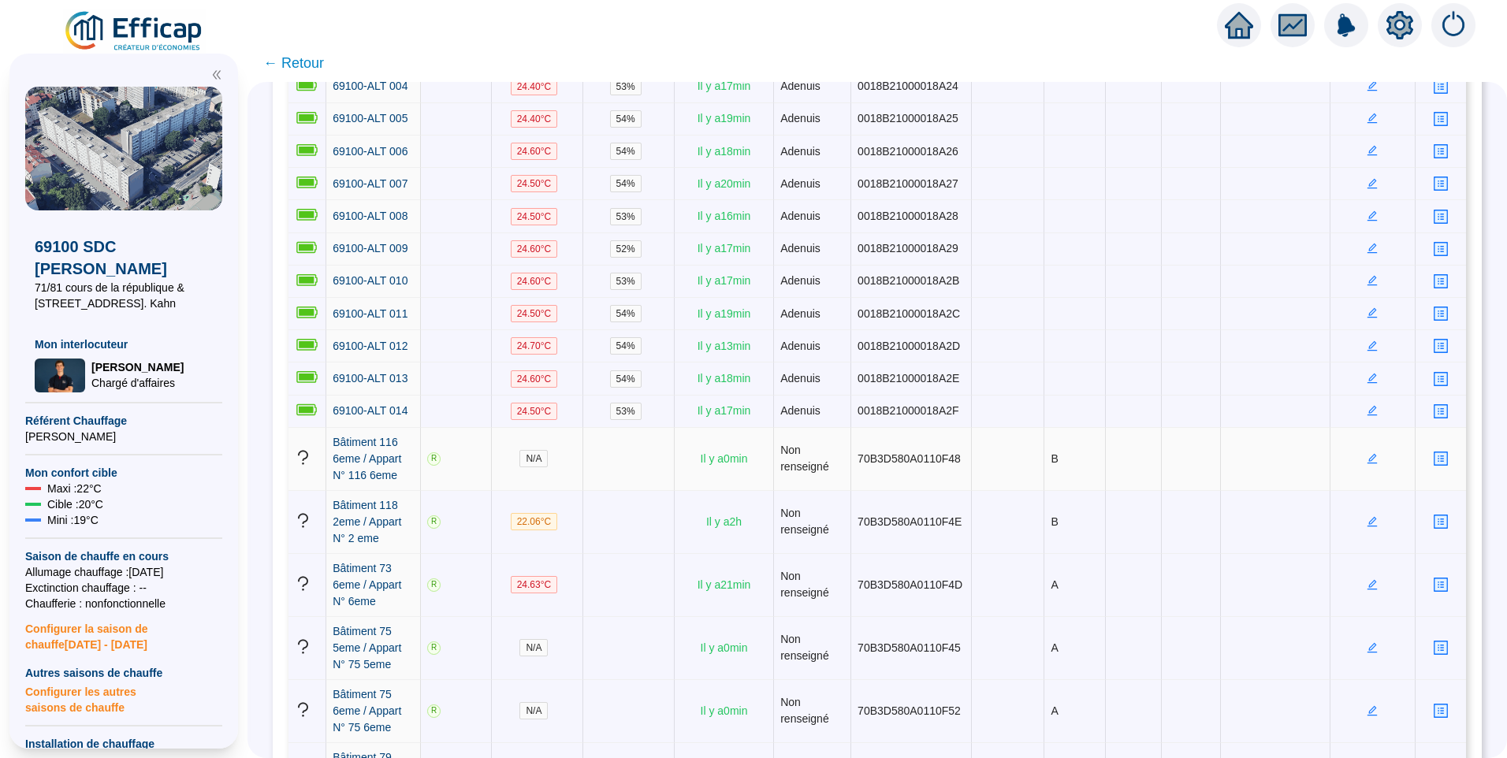
click at [1369, 453] on icon "edit" at bounding box center [1372, 458] width 11 height 11
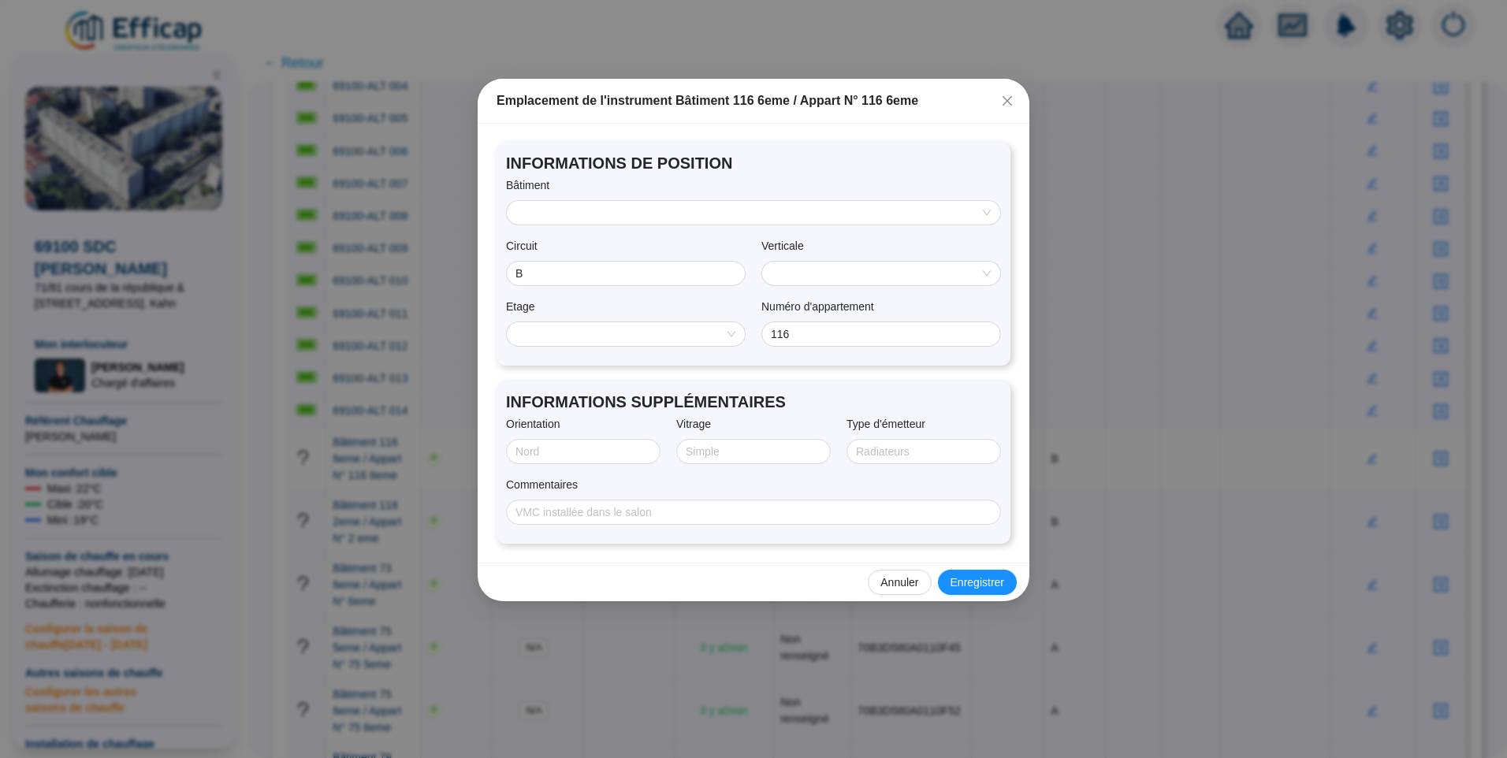
click at [653, 221] on input "search" at bounding box center [746, 213] width 460 height 24
click at [575, 274] on div "B" at bounding box center [754, 269] width 468 height 17
click at [888, 279] on span "110" at bounding box center [881, 274] width 219 height 24
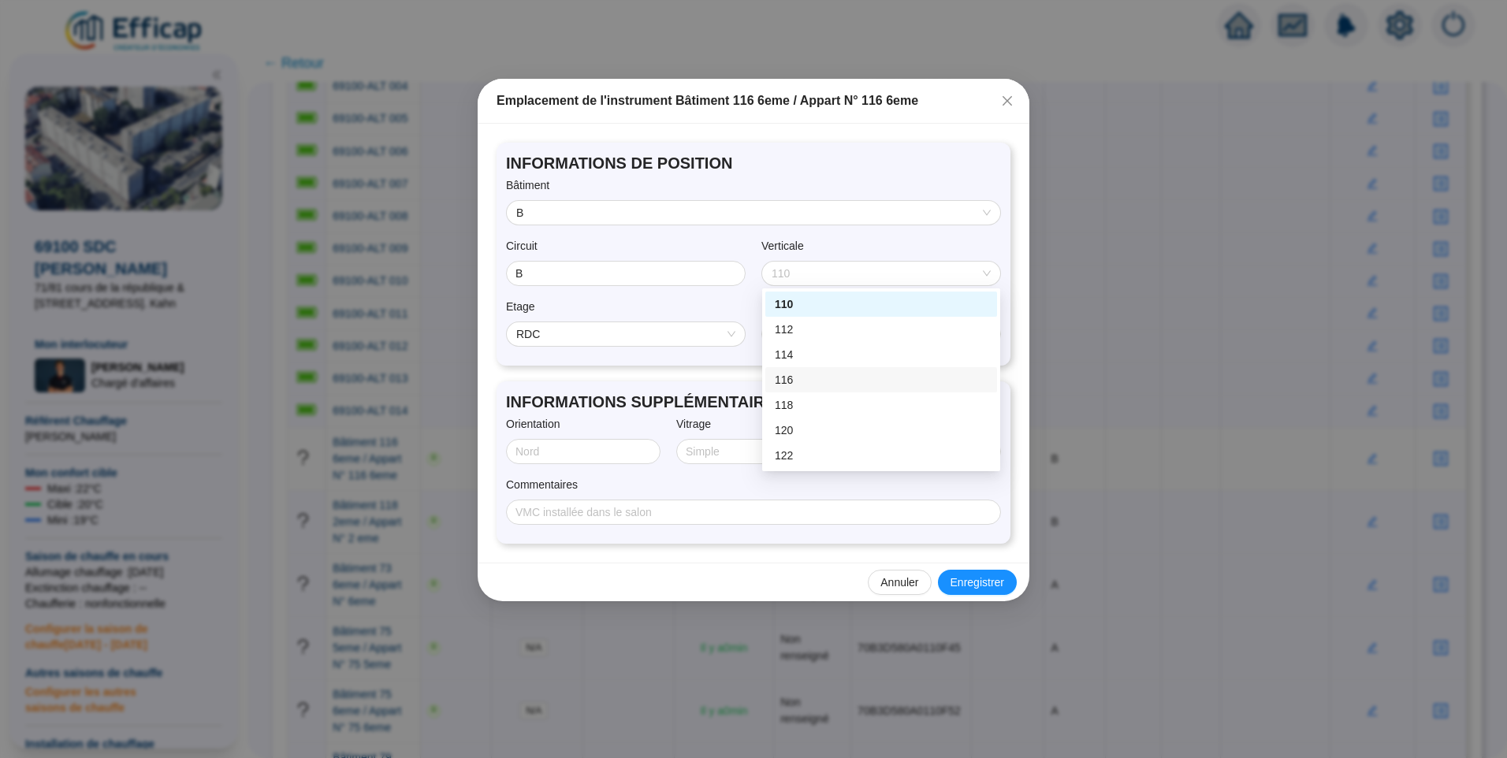
click at [827, 386] on div "116" at bounding box center [881, 380] width 213 height 17
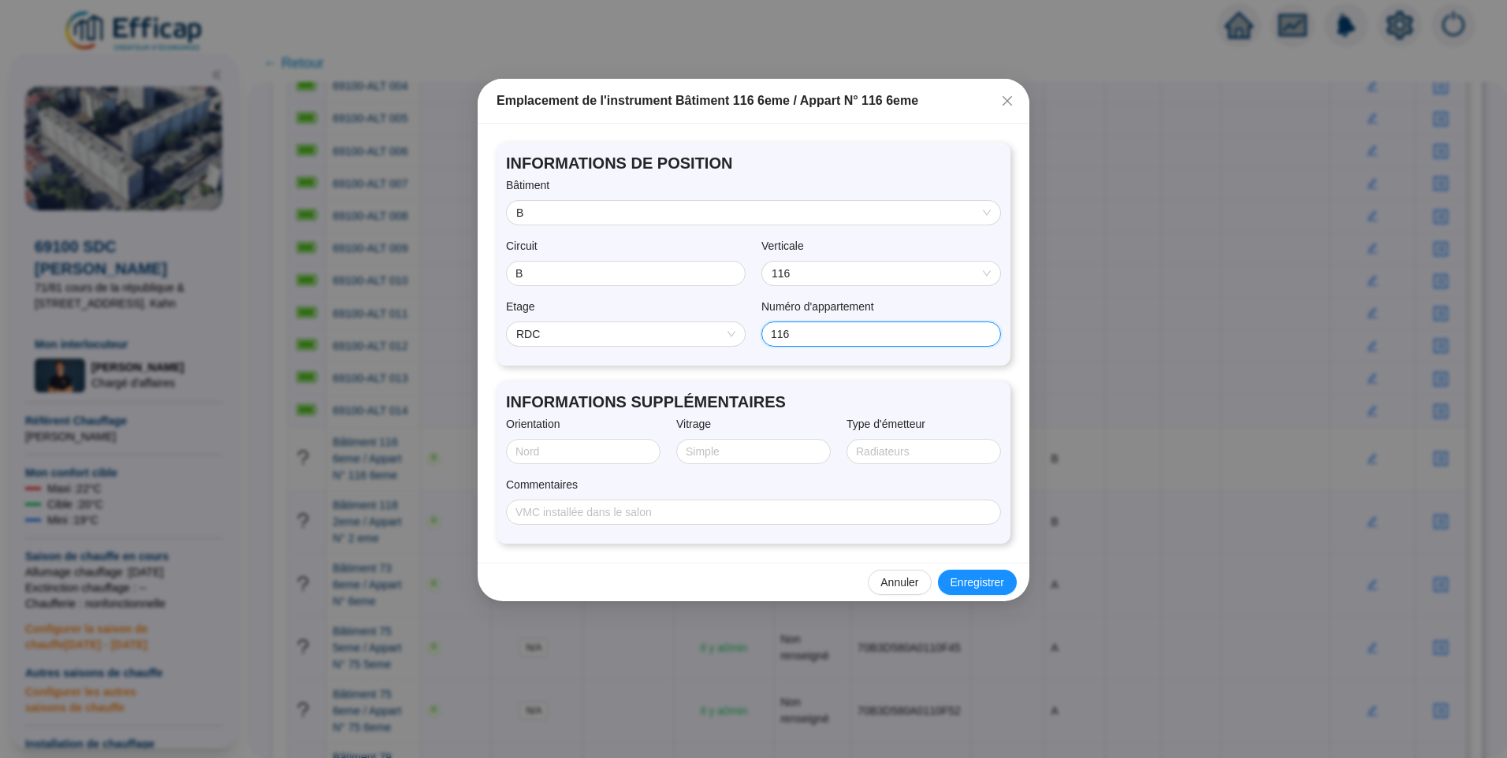
drag, startPoint x: 861, startPoint y: 338, endPoint x: 792, endPoint y: 329, distance: 69.2
click at [792, 329] on input "116" at bounding box center [880, 334] width 218 height 17
drag, startPoint x: 792, startPoint y: 329, endPoint x: 633, endPoint y: 337, distance: 159.5
click at [633, 337] on div "Etage RDC Numéro d'appartement 116" at bounding box center [753, 328] width 495 height 58
click at [665, 333] on span "RDC" at bounding box center [625, 334] width 219 height 24
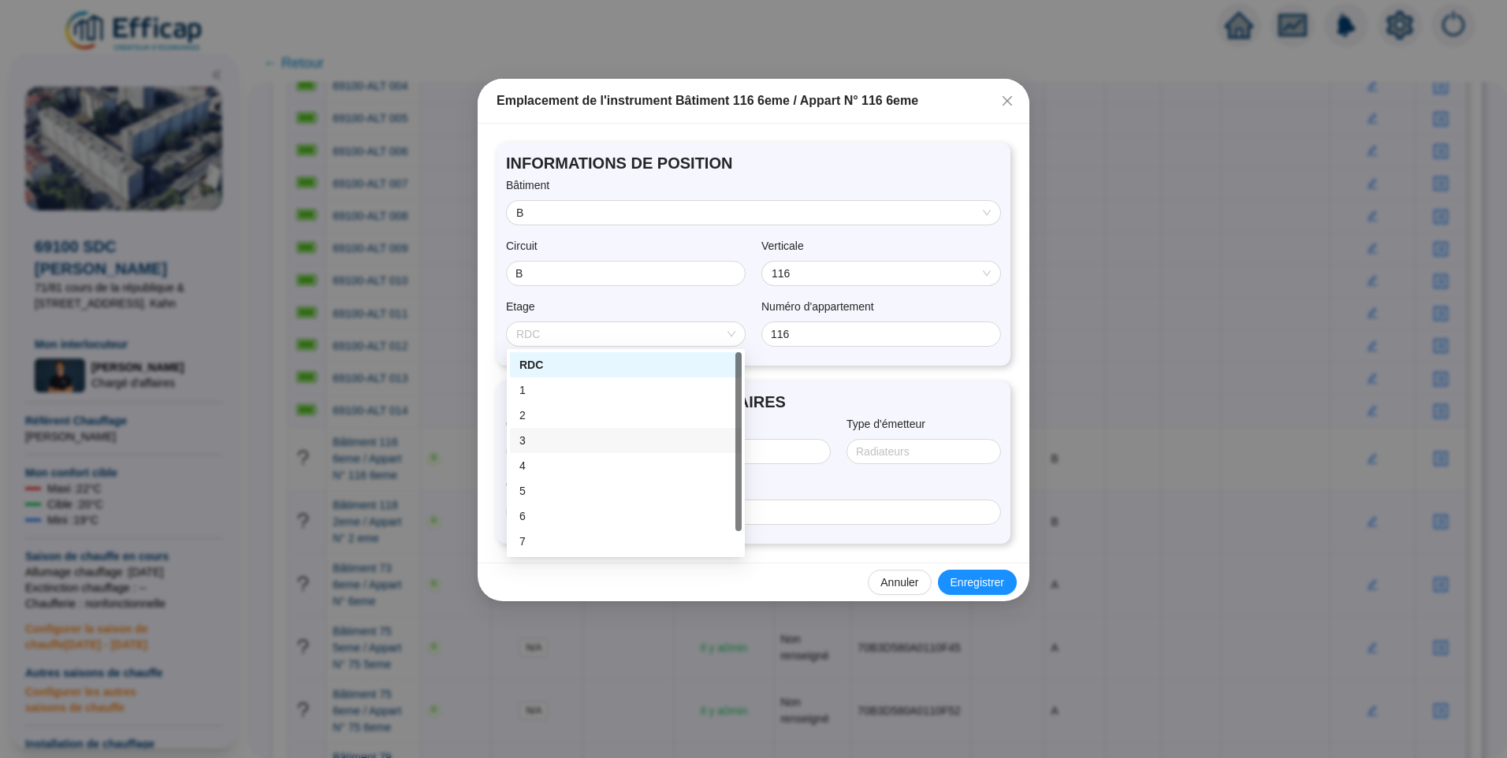
scroll to position [25, 0]
click at [553, 487] on div "6" at bounding box center [626, 491] width 213 height 17
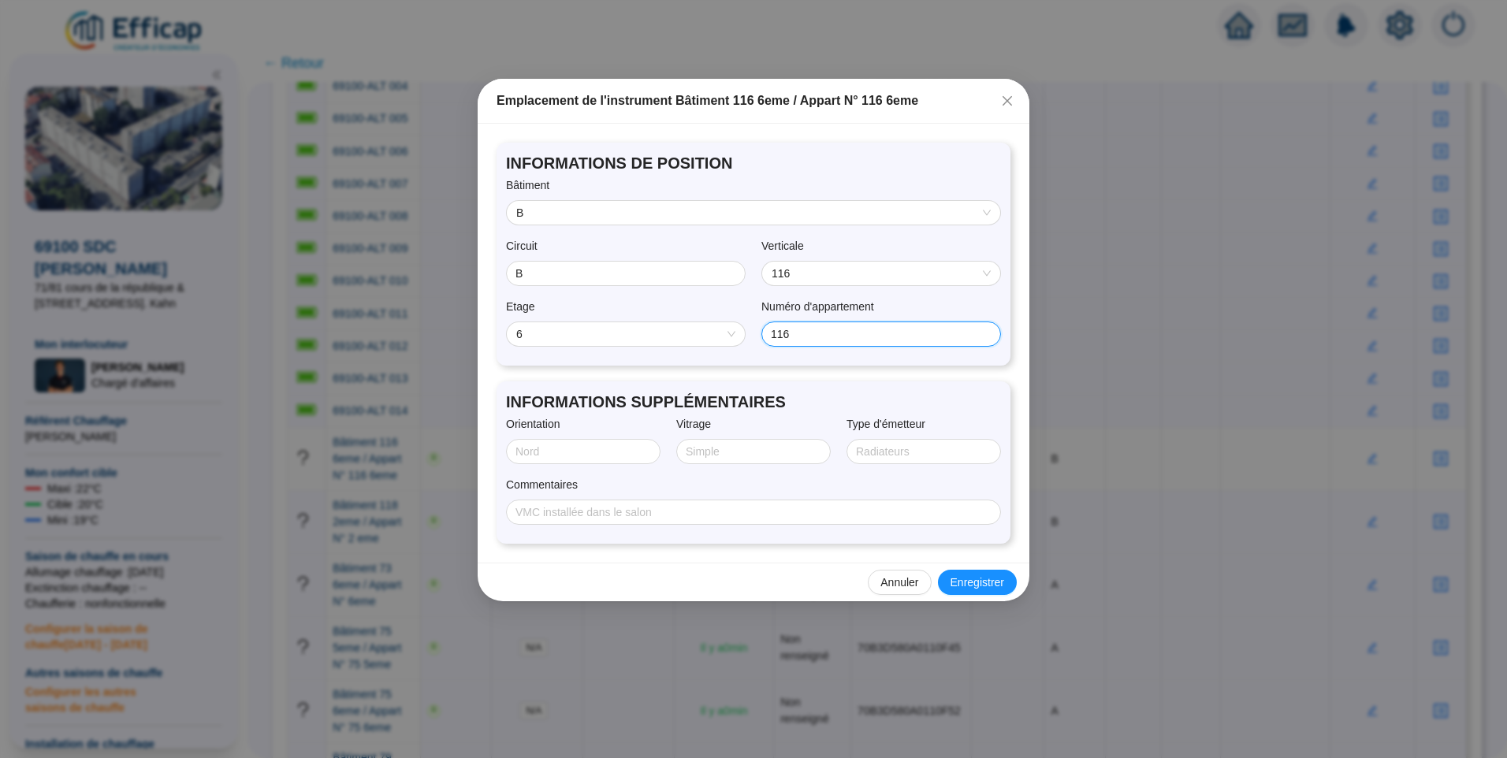
drag, startPoint x: 902, startPoint y: 343, endPoint x: 792, endPoint y: 351, distance: 109.9
click at [792, 351] on div "Etage 6 Numéro d'appartement 116" at bounding box center [753, 328] width 495 height 58
drag, startPoint x: 847, startPoint y: 333, endPoint x: 760, endPoint y: 333, distance: 86.7
click at [760, 333] on div "Etage 6 Numéro d'appartement 116" at bounding box center [753, 328] width 495 height 58
click at [978, 580] on span "Enregistrer" at bounding box center [978, 583] width 54 height 17
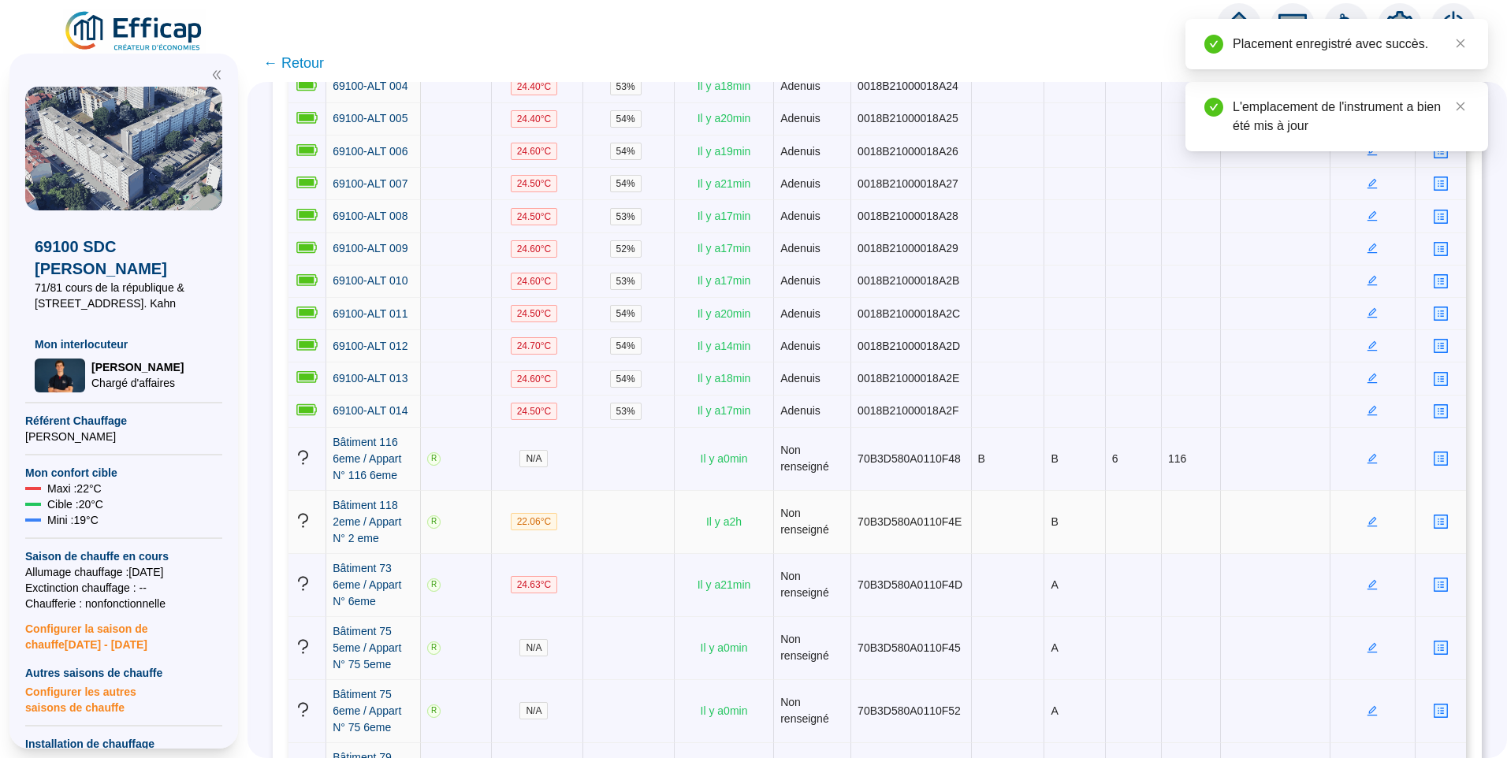
click at [1368, 516] on icon "edit" at bounding box center [1372, 521] width 11 height 11
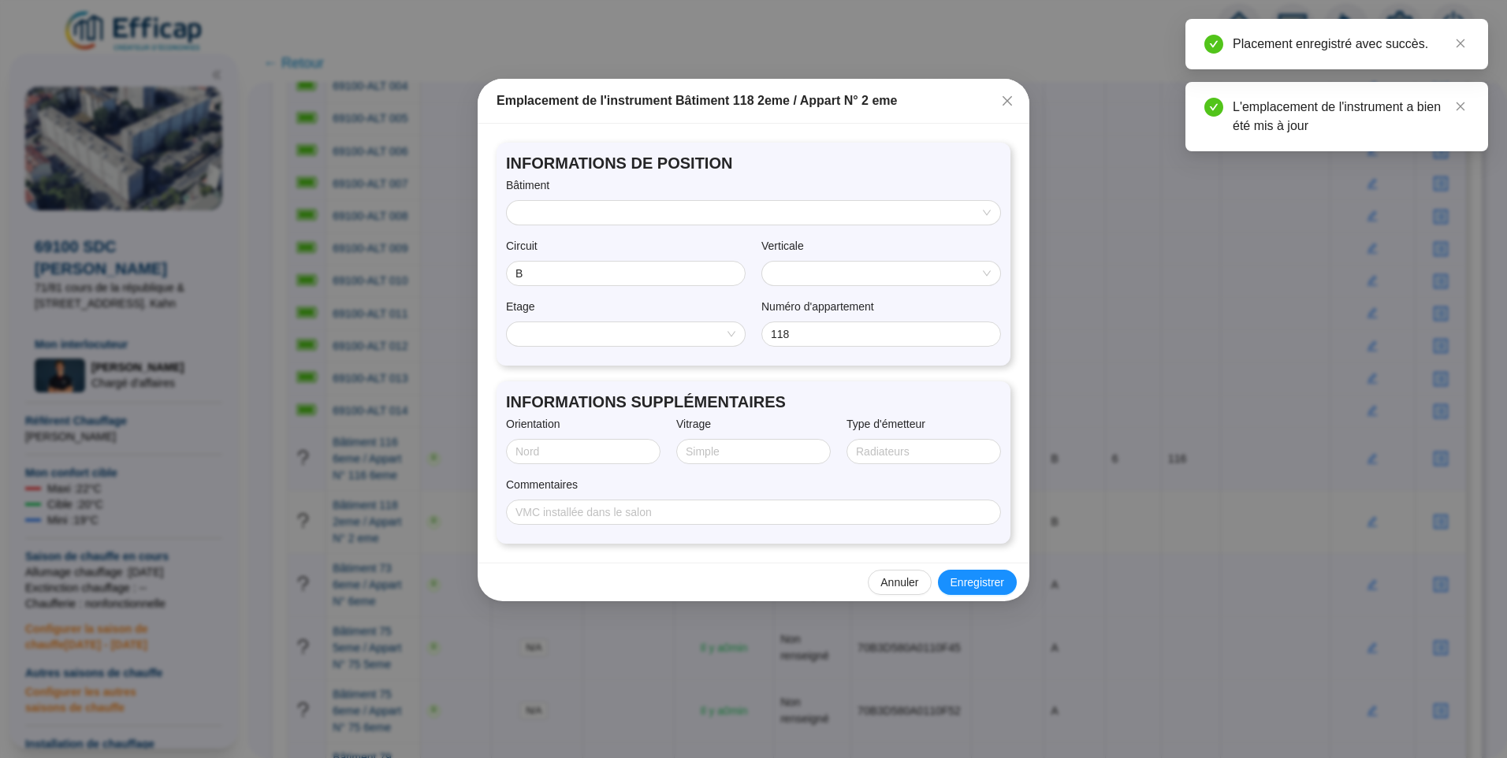
click at [598, 219] on input "search" at bounding box center [746, 213] width 460 height 24
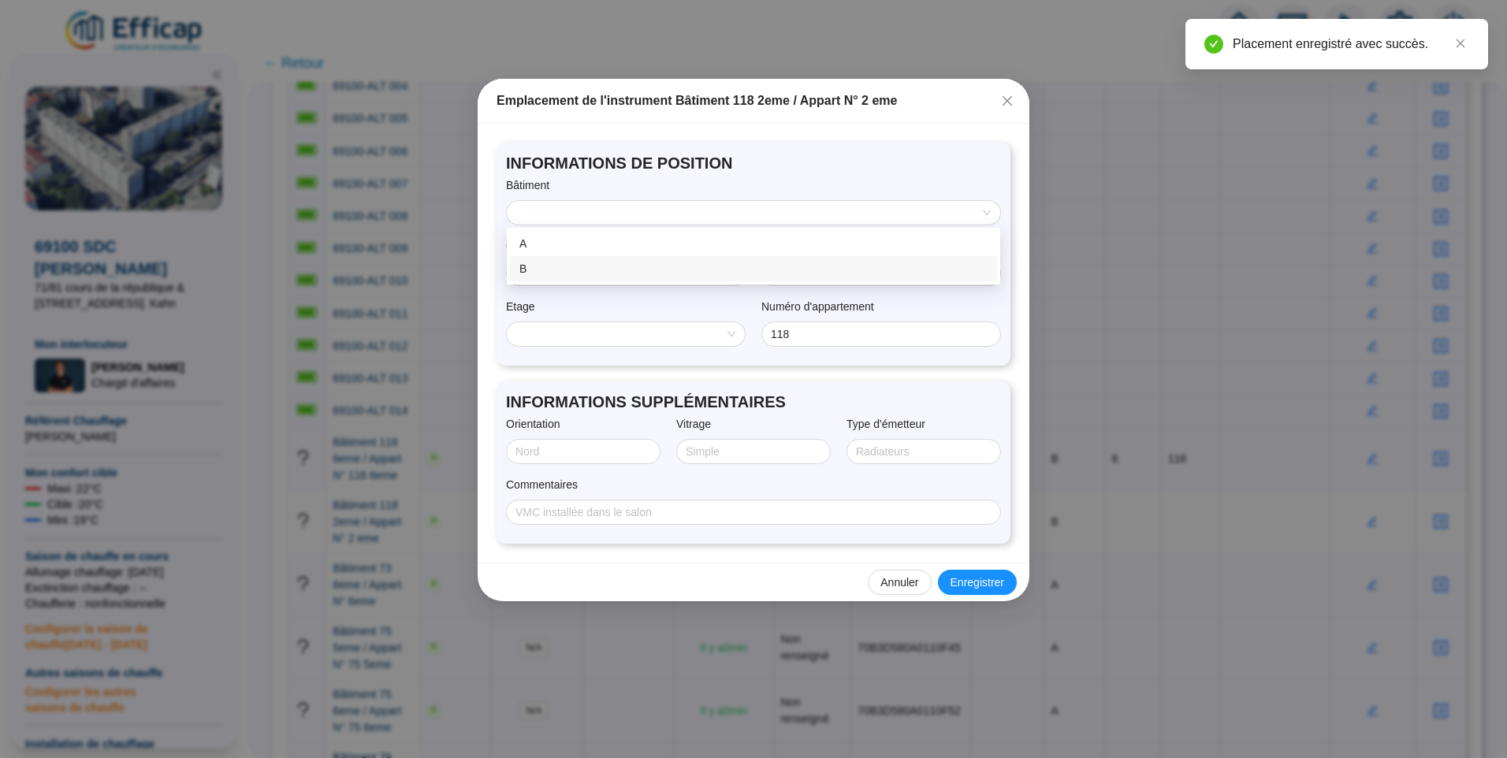
click at [529, 275] on div "B" at bounding box center [754, 269] width 468 height 17
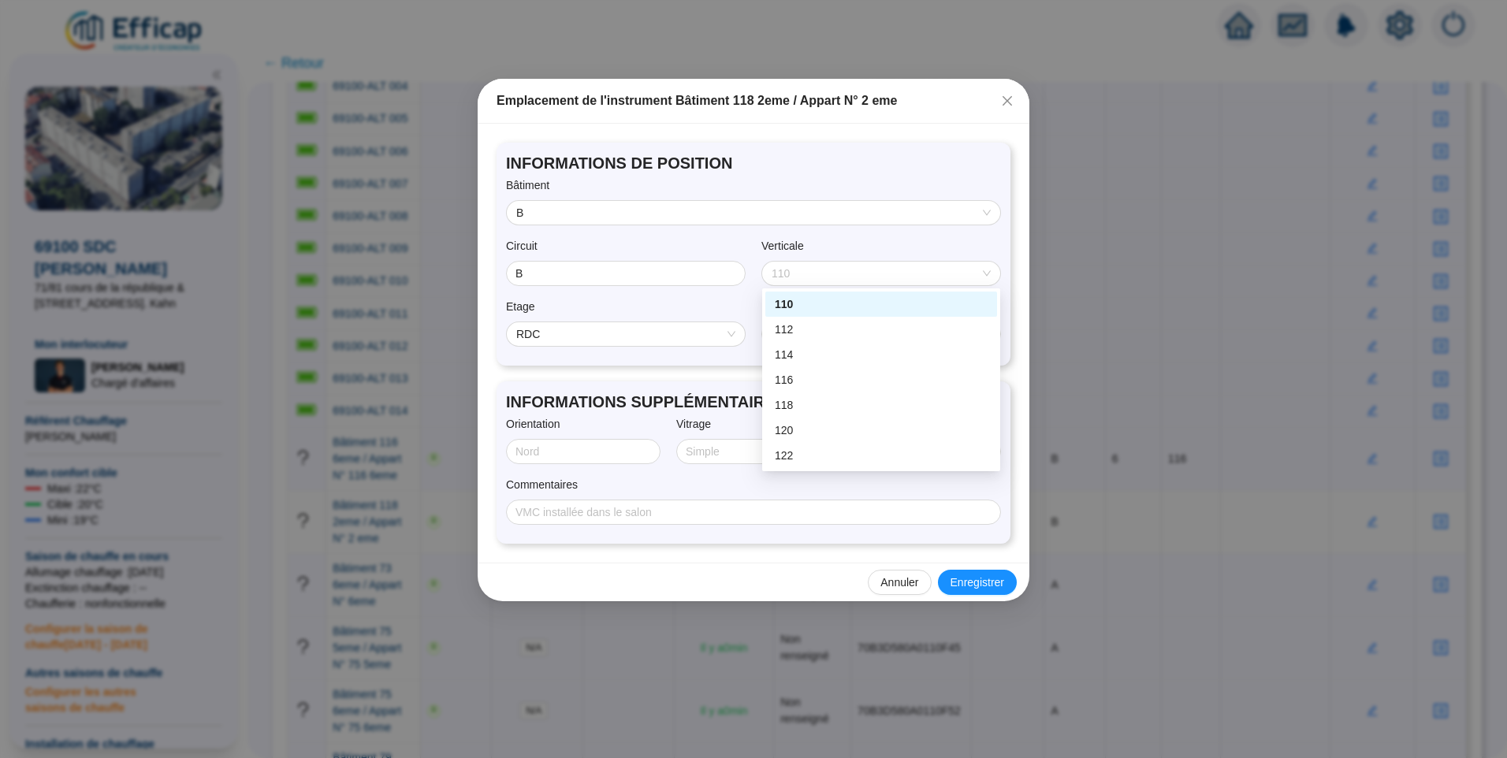
click at [803, 277] on span "110" at bounding box center [881, 274] width 219 height 24
click at [803, 408] on div "118" at bounding box center [881, 405] width 213 height 17
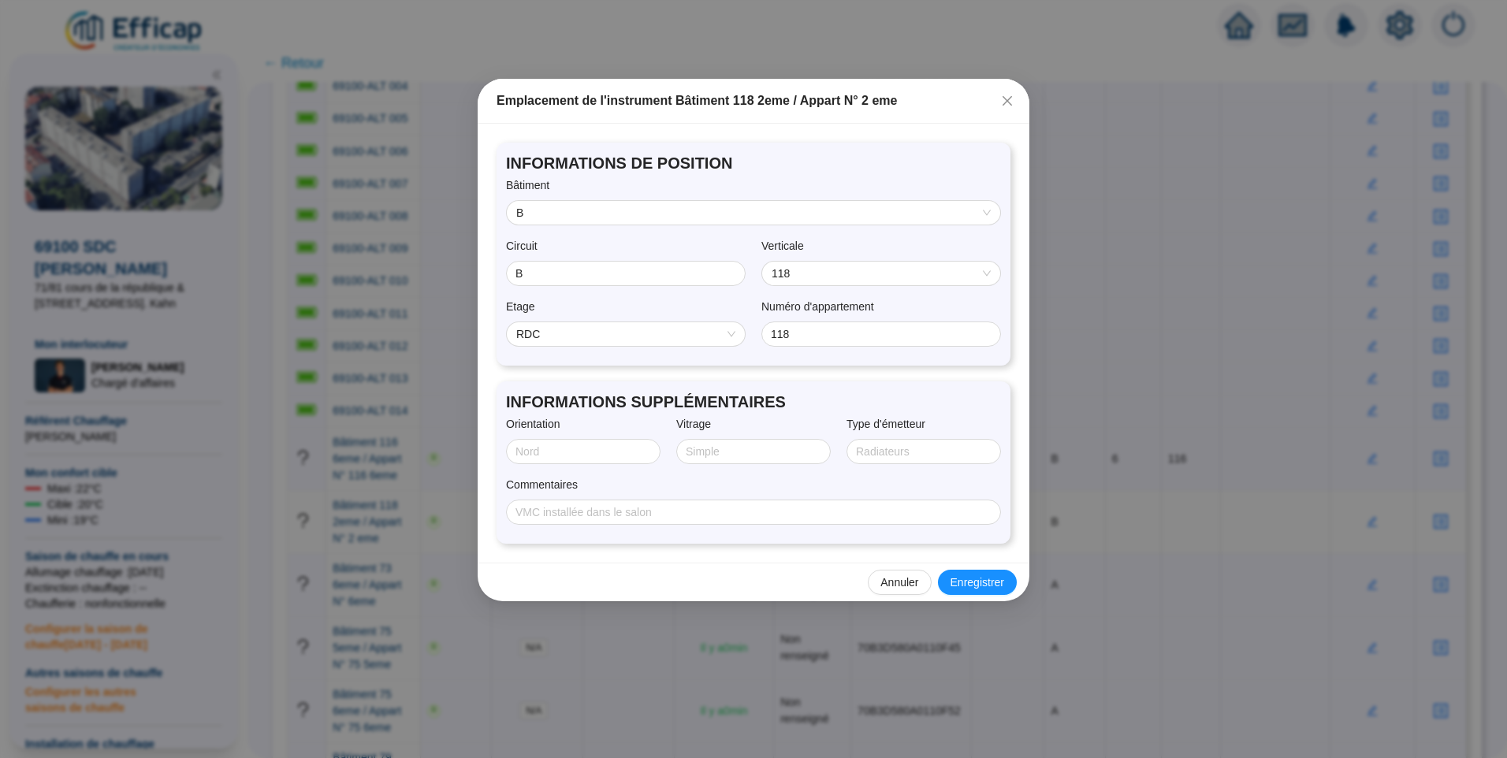
click at [599, 342] on span "RDC" at bounding box center [625, 334] width 219 height 24
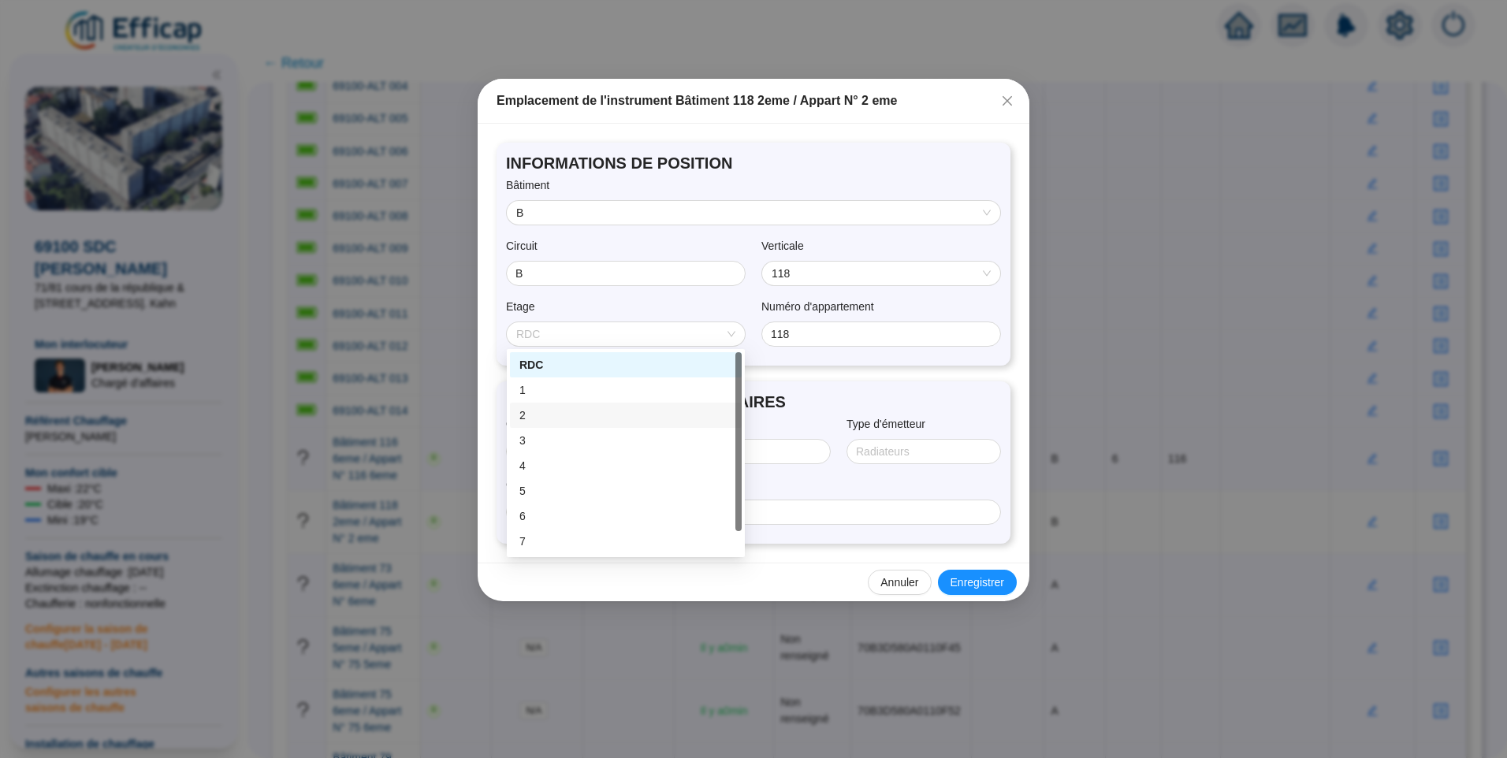
click at [580, 416] on div "2" at bounding box center [626, 416] width 213 height 17
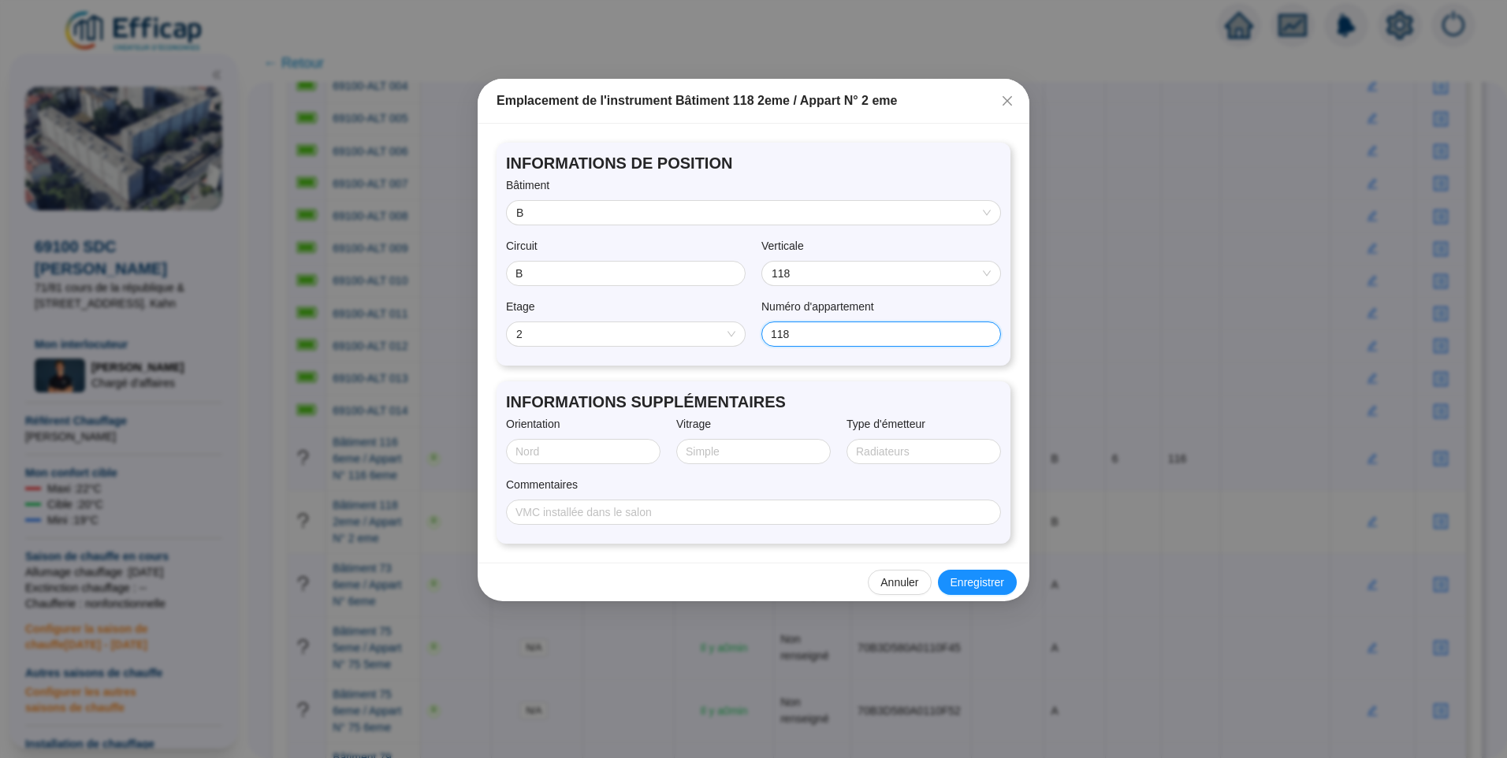
drag, startPoint x: 816, startPoint y: 328, endPoint x: 721, endPoint y: 337, distance: 95.8
click at [721, 337] on div "Etage 2 Numéro d'appartement 118" at bounding box center [753, 328] width 495 height 58
click at [978, 576] on span "Enregistrer" at bounding box center [978, 583] width 54 height 17
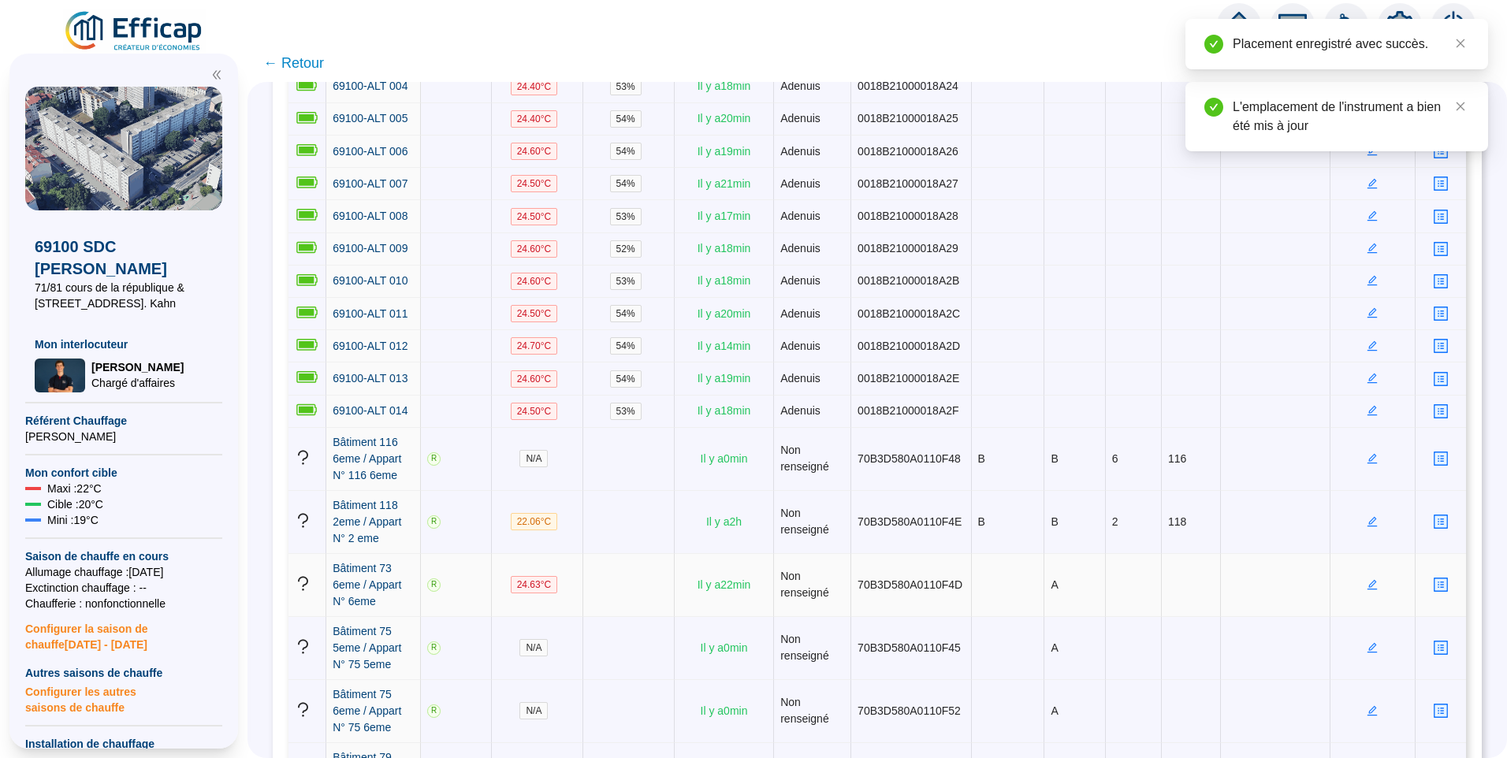
click at [1367, 579] on icon "edit" at bounding box center [1372, 584] width 11 height 11
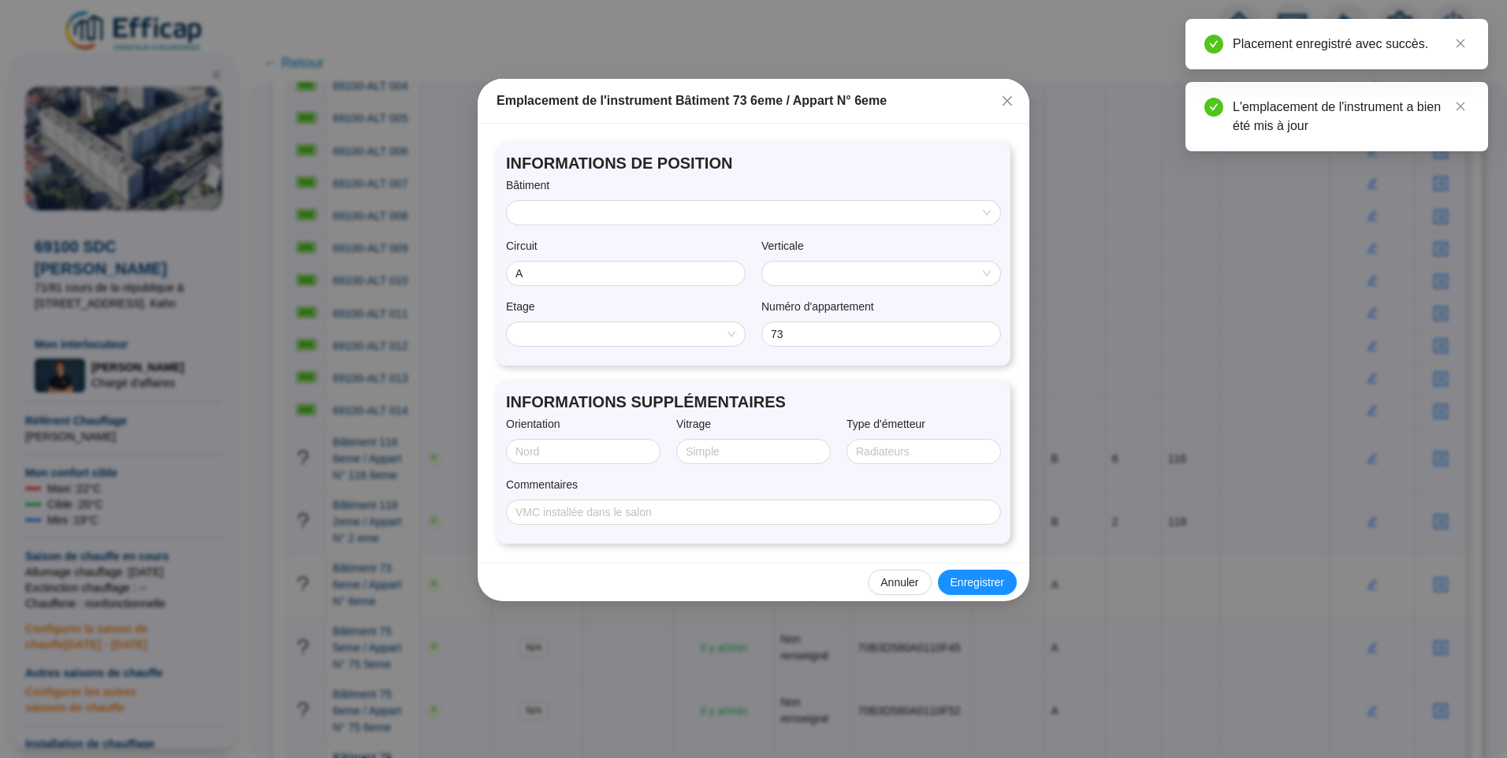
click at [605, 207] on input "search" at bounding box center [746, 213] width 460 height 24
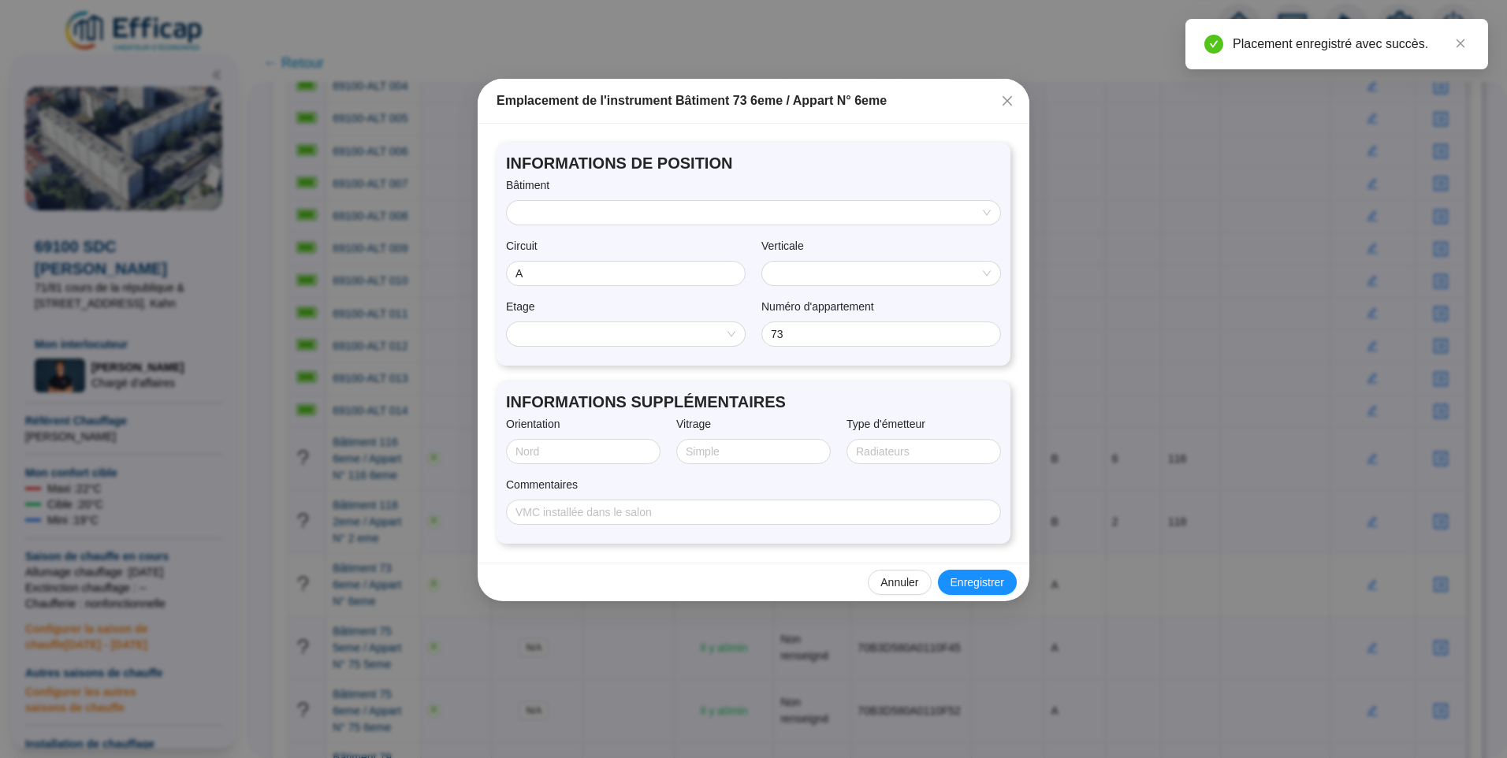
click at [605, 207] on input "search" at bounding box center [746, 213] width 460 height 24
click at [590, 246] on div "A" at bounding box center [754, 244] width 468 height 17
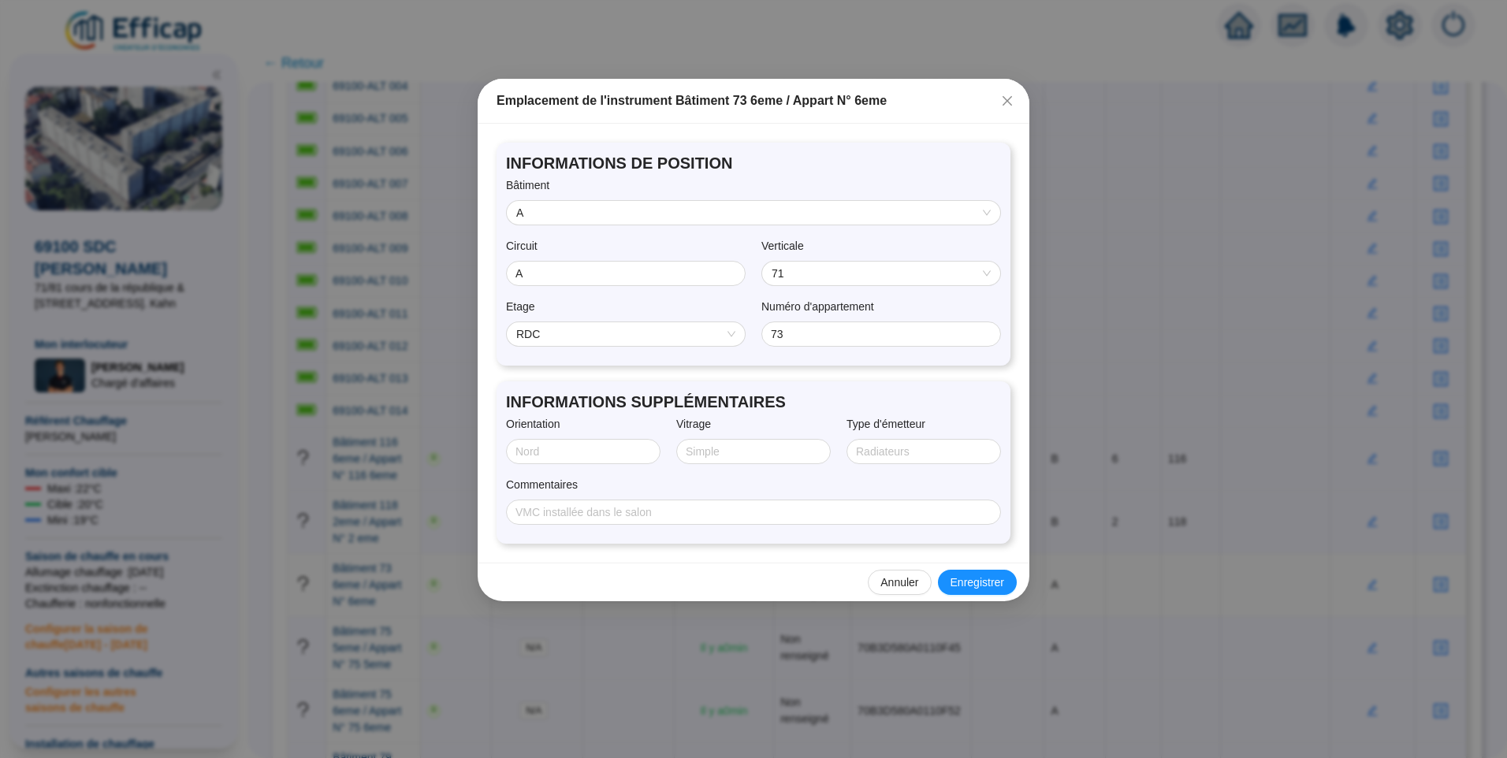
click at [808, 279] on span "71" at bounding box center [881, 274] width 219 height 24
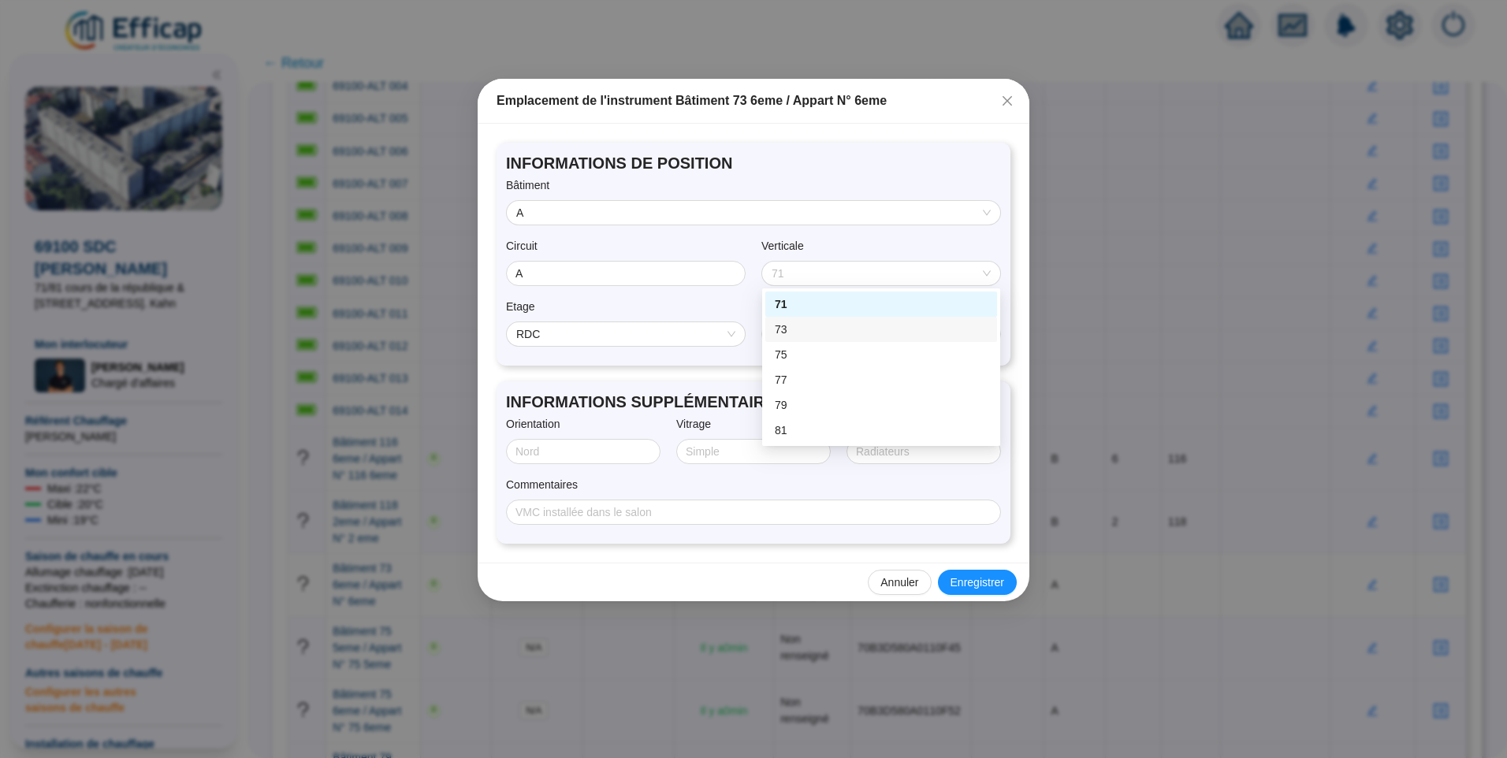
click at [802, 330] on div "73" at bounding box center [881, 330] width 213 height 17
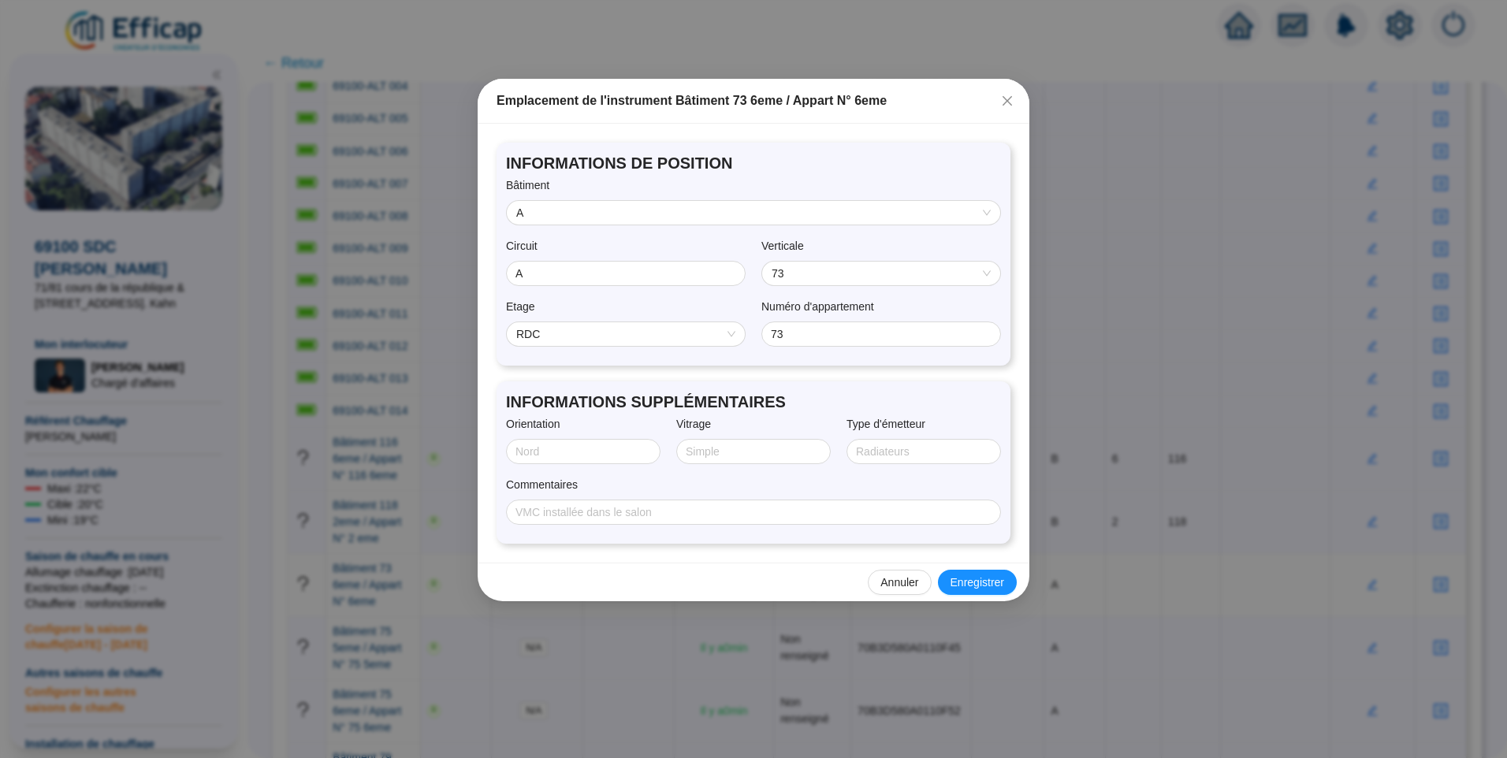
click at [578, 328] on span "RDC" at bounding box center [625, 334] width 219 height 24
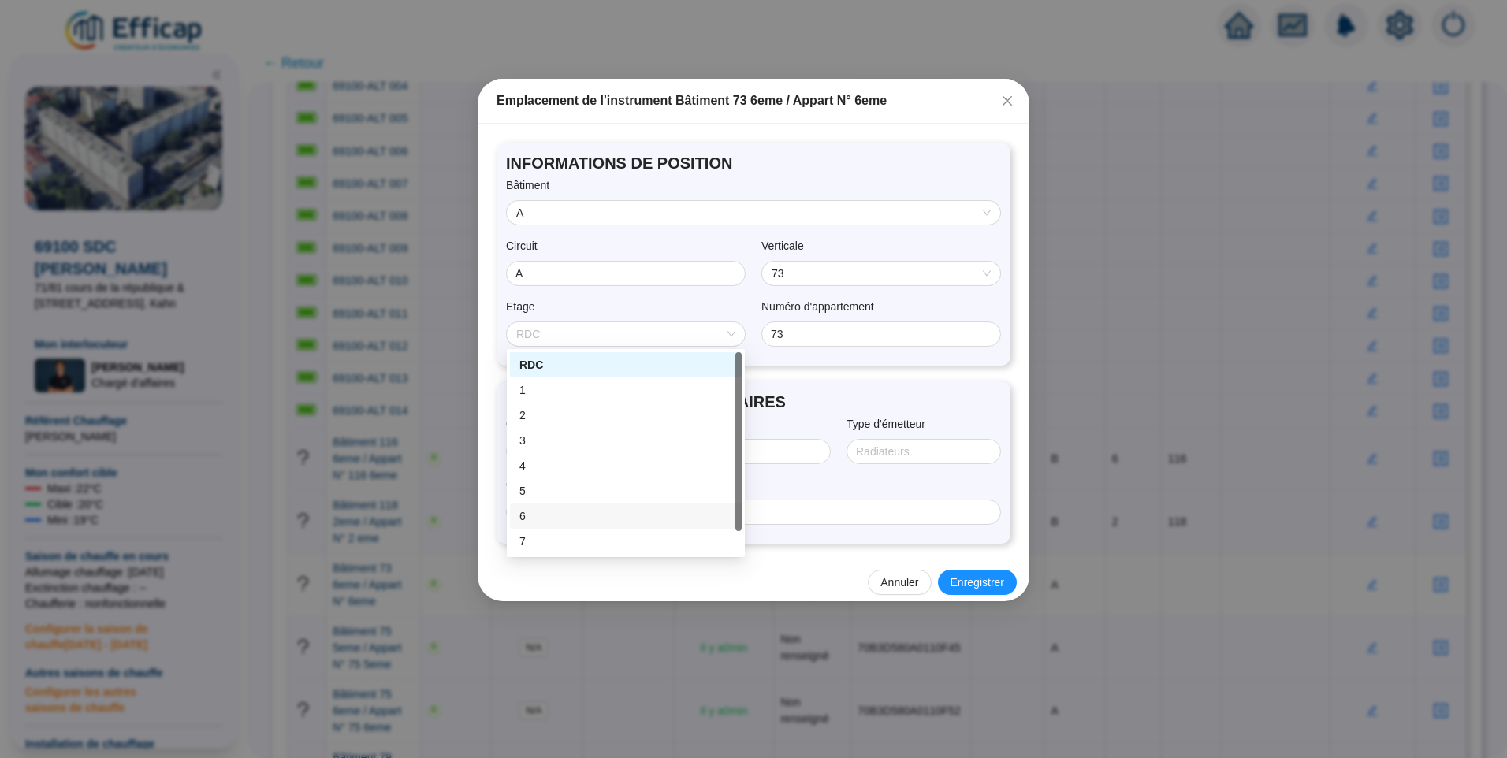
click at [539, 516] on div "6" at bounding box center [626, 516] width 213 height 17
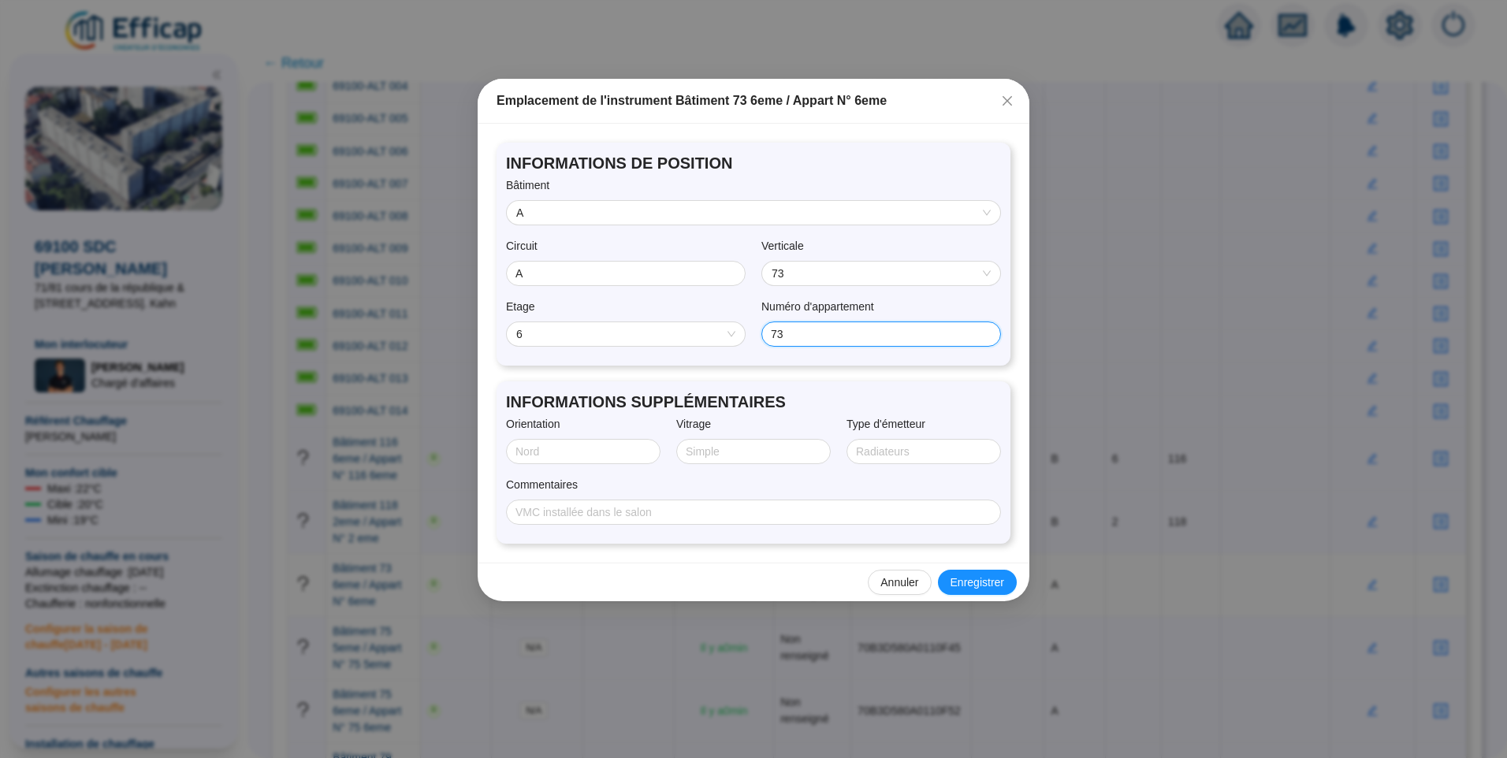
drag, startPoint x: 809, startPoint y: 335, endPoint x: 578, endPoint y: 325, distance: 231.2
click at [578, 325] on div "Etage 6 Numéro d'appartement 73" at bounding box center [753, 328] width 495 height 58
click at [987, 583] on span "Enregistrer" at bounding box center [978, 583] width 54 height 17
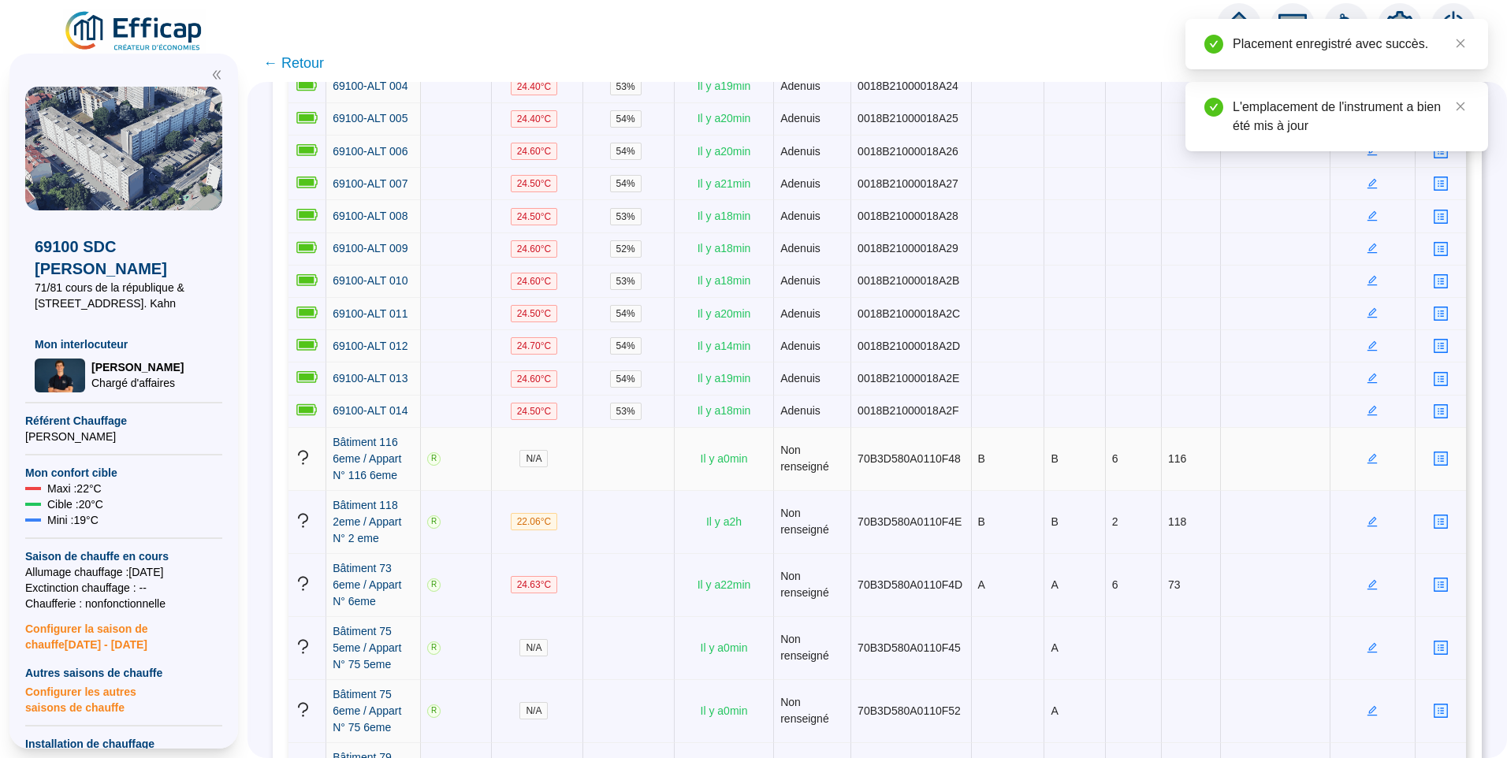
scroll to position [473, 0]
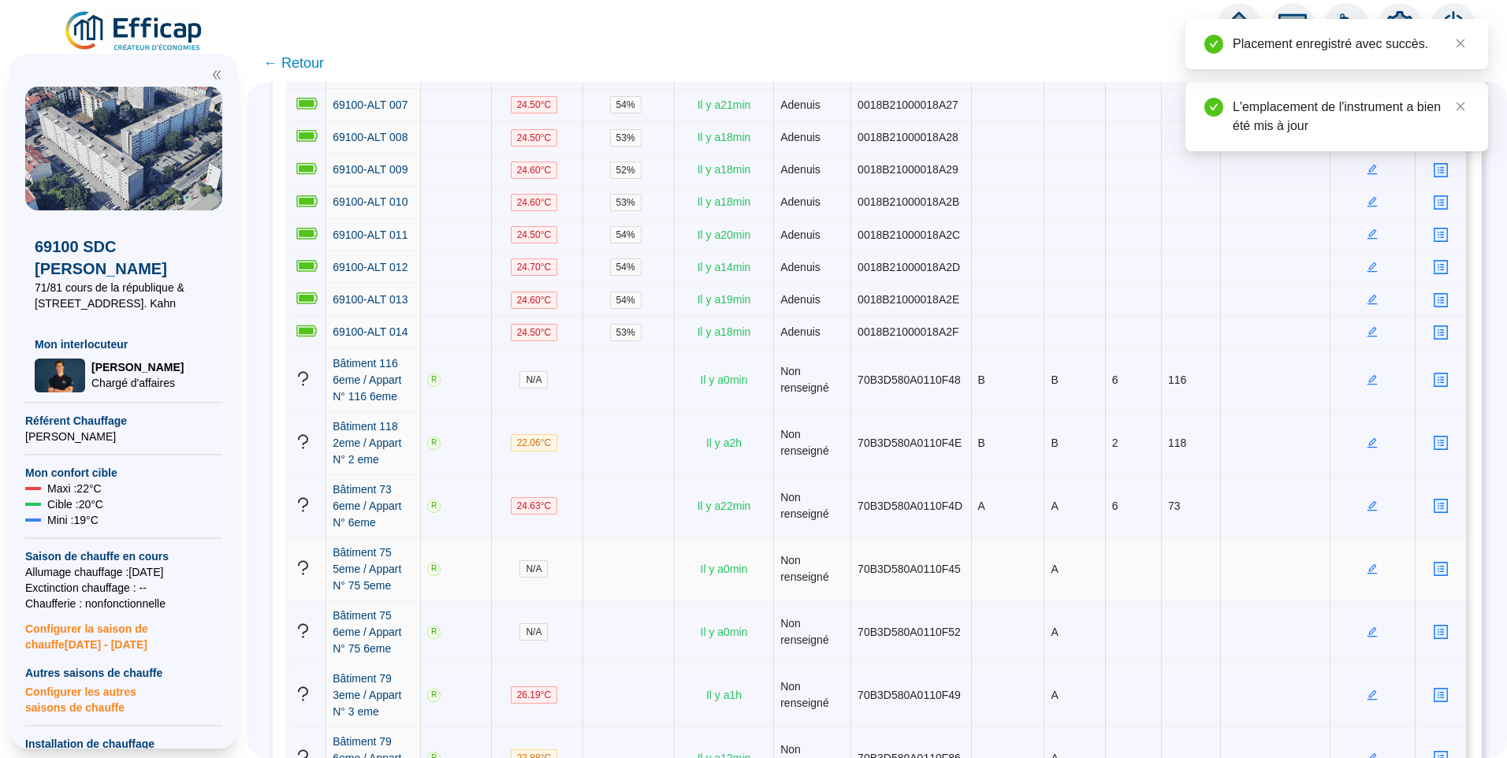
click at [1367, 564] on icon "edit" at bounding box center [1372, 569] width 11 height 11
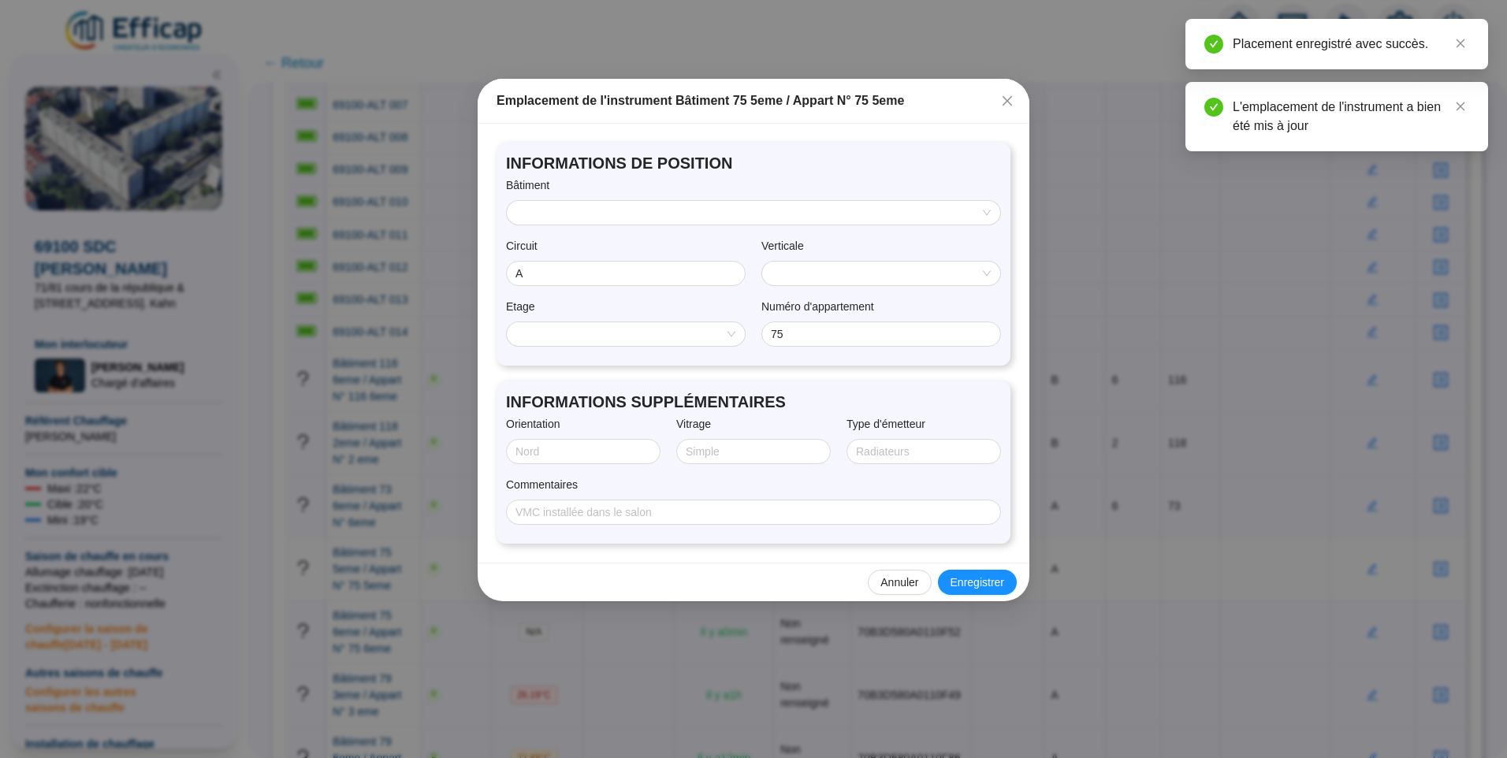
click at [676, 222] on input "search" at bounding box center [746, 213] width 460 height 24
click at [580, 239] on div "A" at bounding box center [754, 244] width 468 height 17
click at [836, 275] on span "71" at bounding box center [881, 274] width 219 height 24
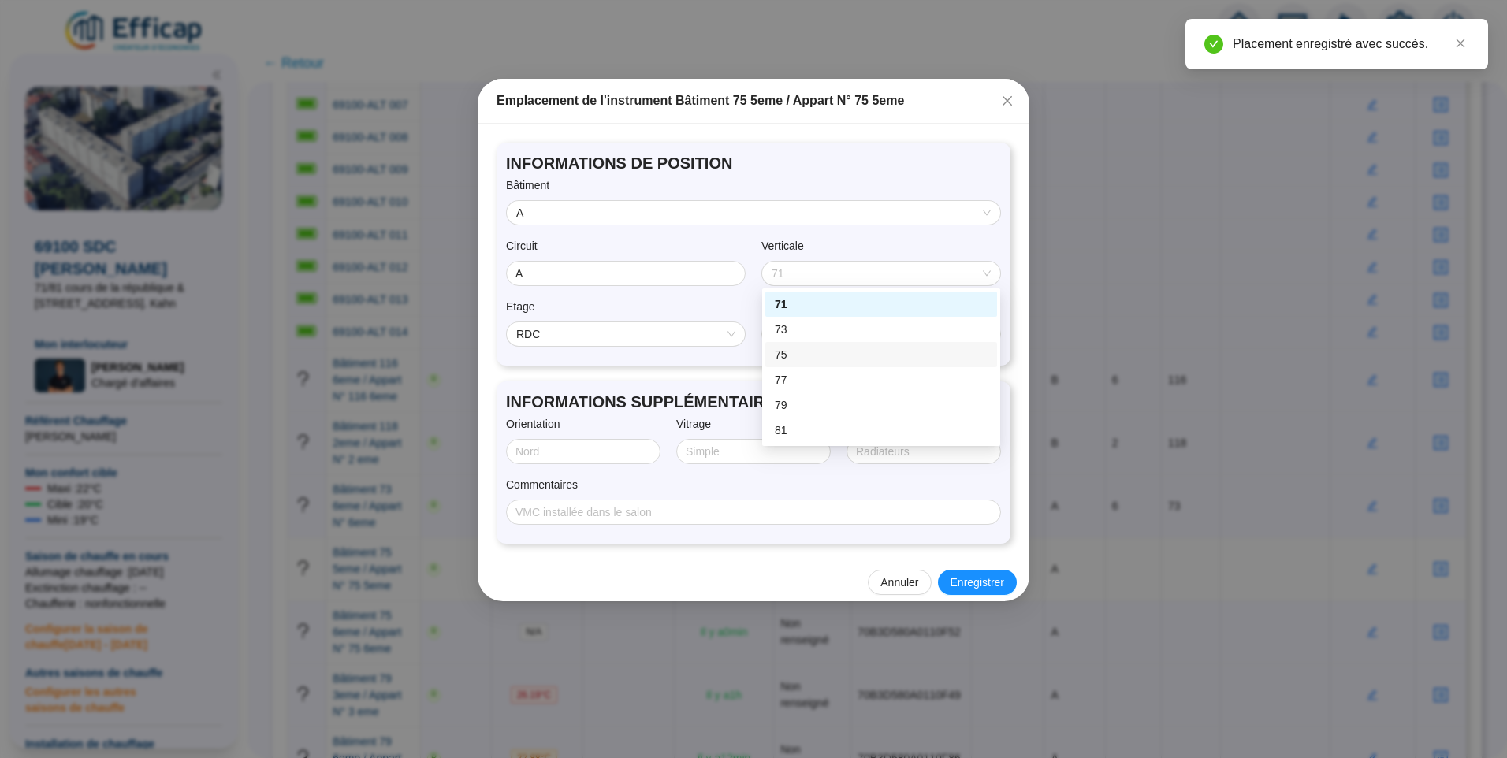
click at [804, 360] on div "75" at bounding box center [881, 355] width 213 height 17
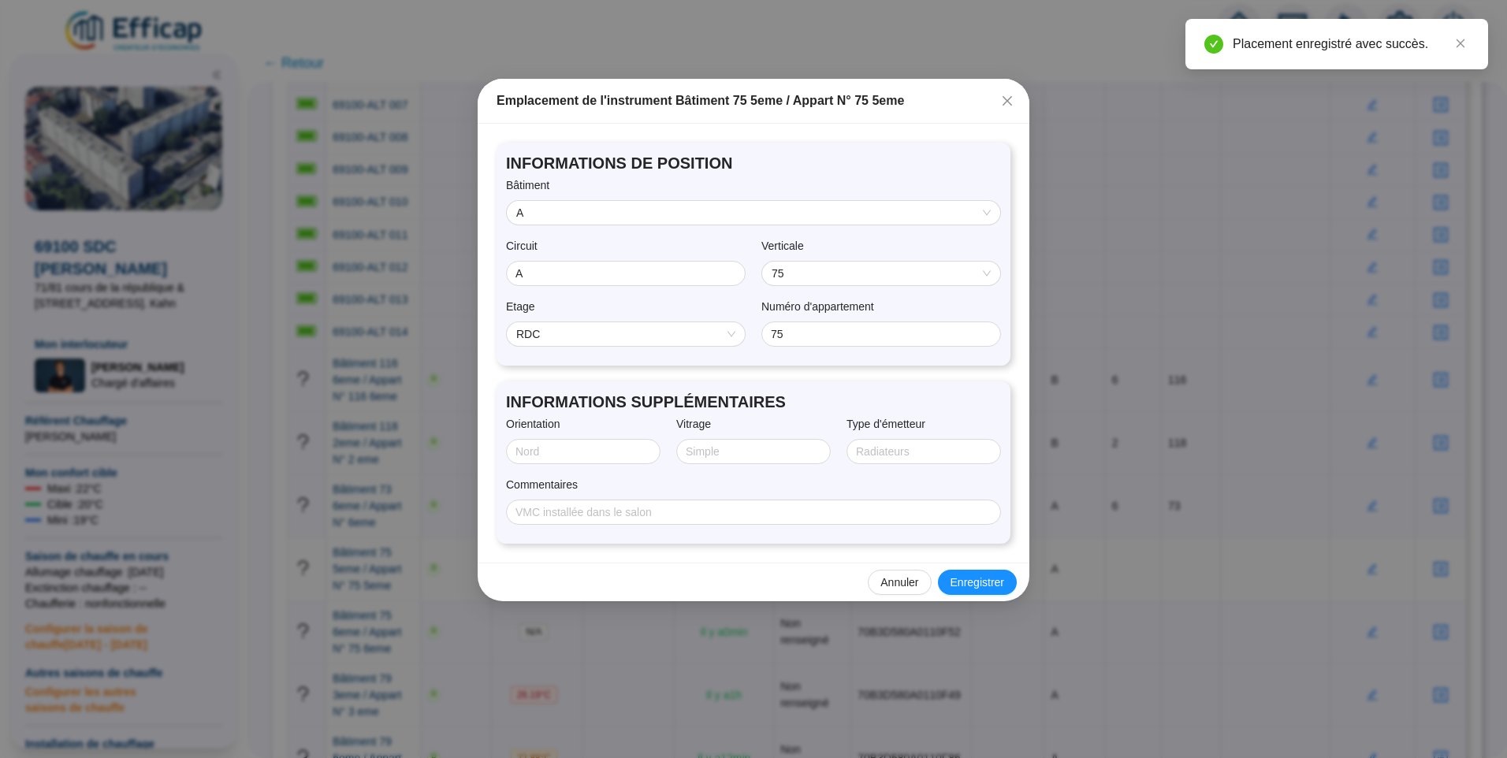
click at [557, 333] on span "RDC" at bounding box center [625, 334] width 219 height 24
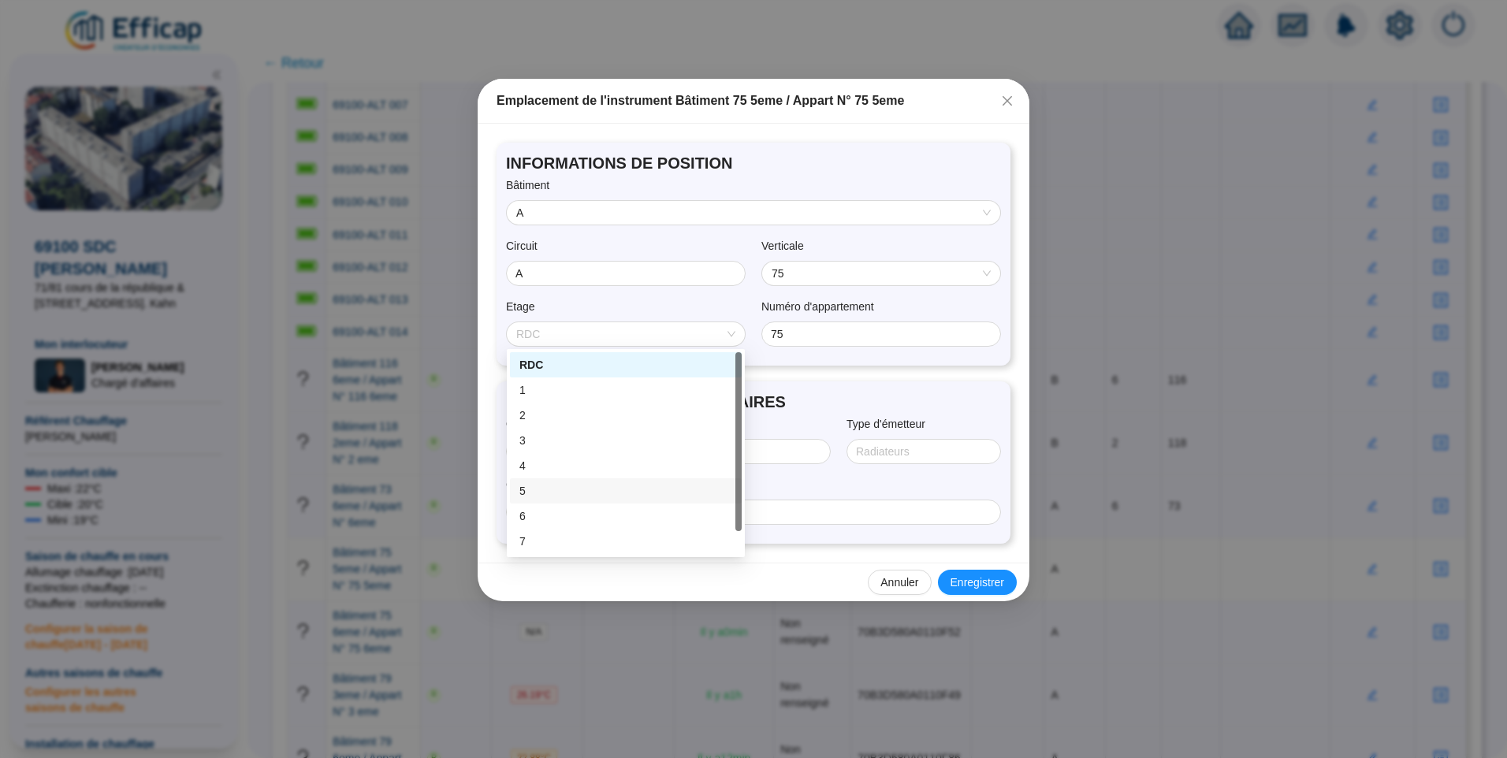
click at [554, 482] on div "5" at bounding box center [626, 491] width 232 height 25
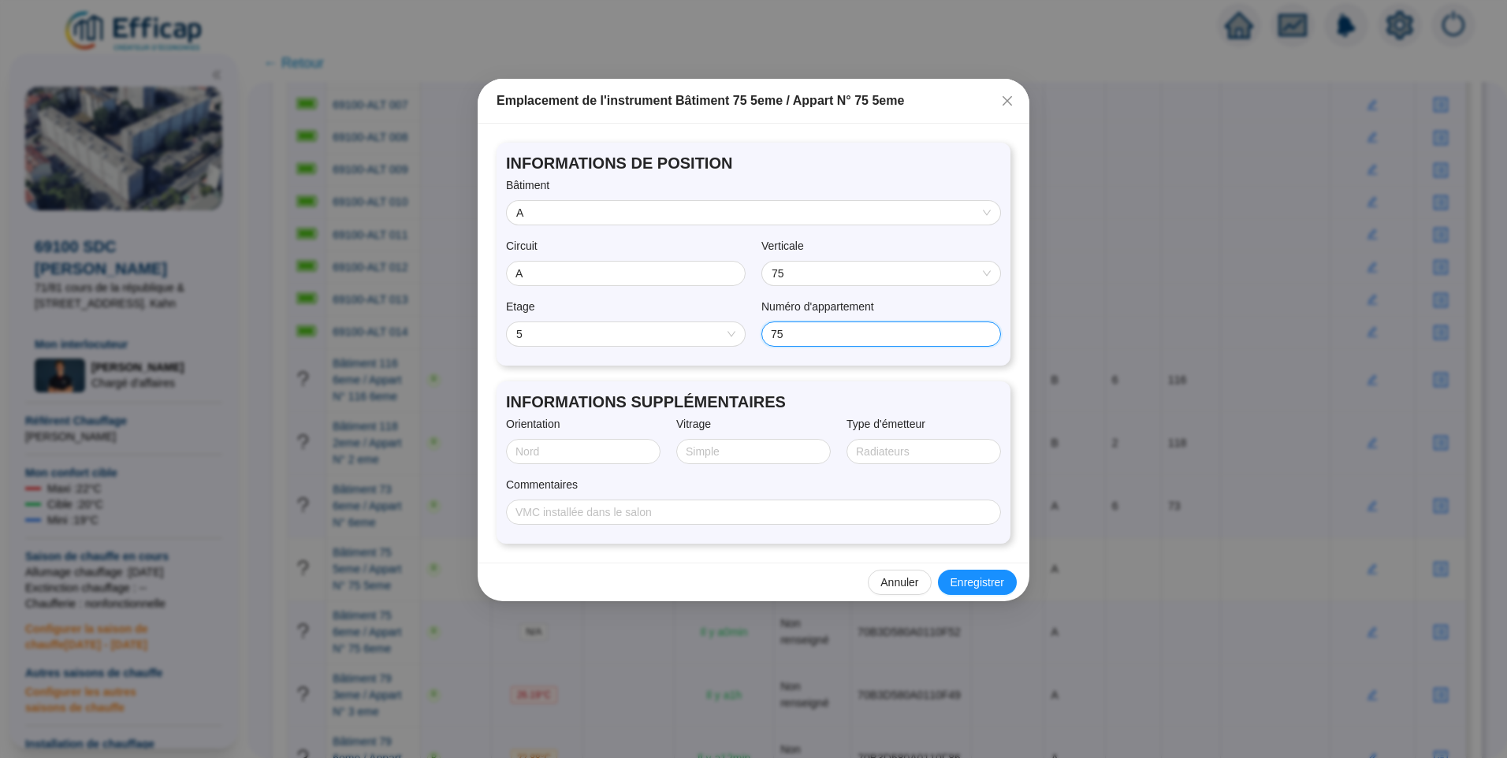
drag, startPoint x: 835, startPoint y: 342, endPoint x: 726, endPoint y: 341, distance: 108.8
click at [726, 341] on div "Etage 5 5 Numéro d'appartement 75" at bounding box center [753, 328] width 495 height 58
click at [922, 304] on div "Numéro d'appartement" at bounding box center [882, 310] width 240 height 23
click at [965, 579] on span "Enregistrer" at bounding box center [978, 583] width 54 height 17
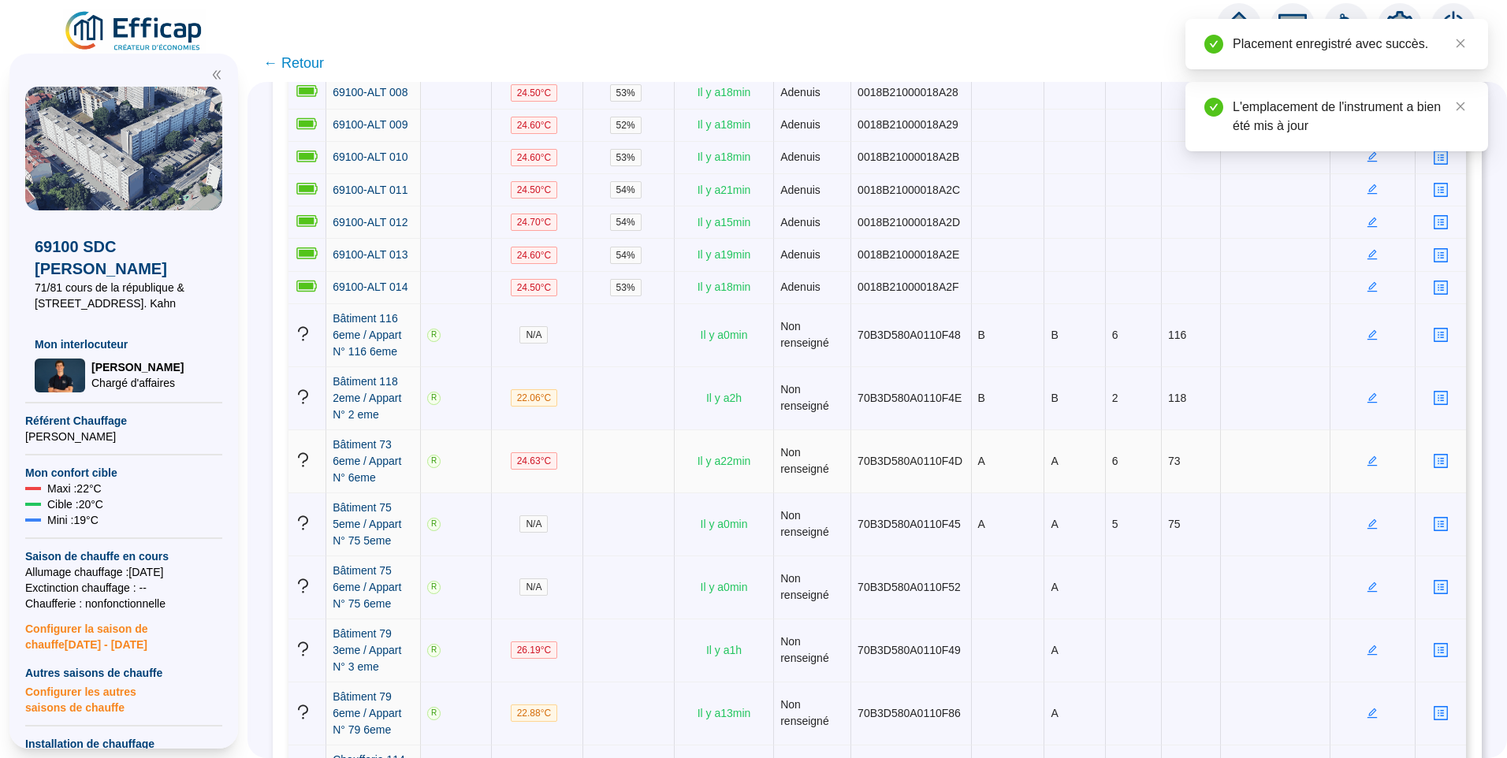
scroll to position [552, 0]
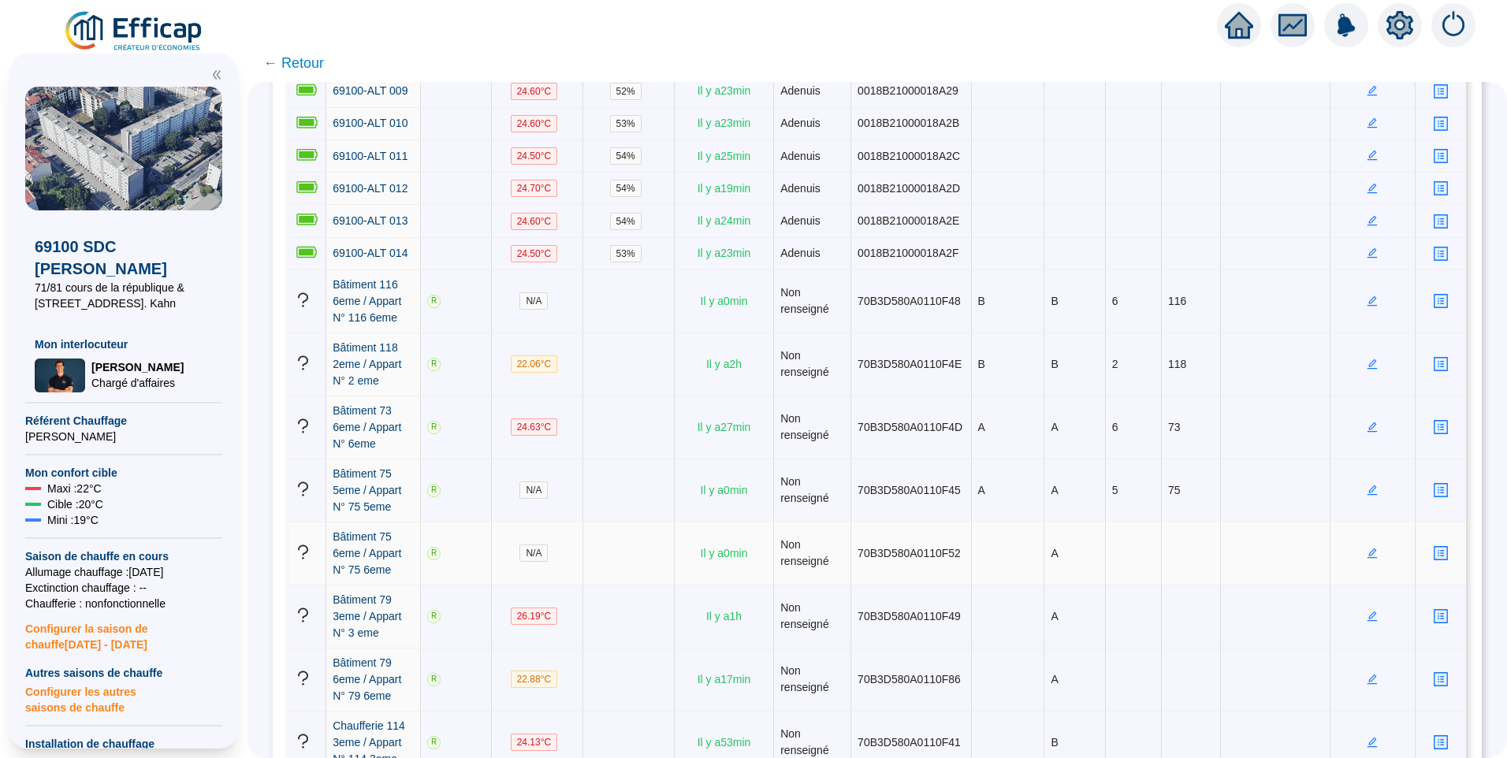
click at [1370, 549] on icon "edit" at bounding box center [1373, 552] width 6 height 6
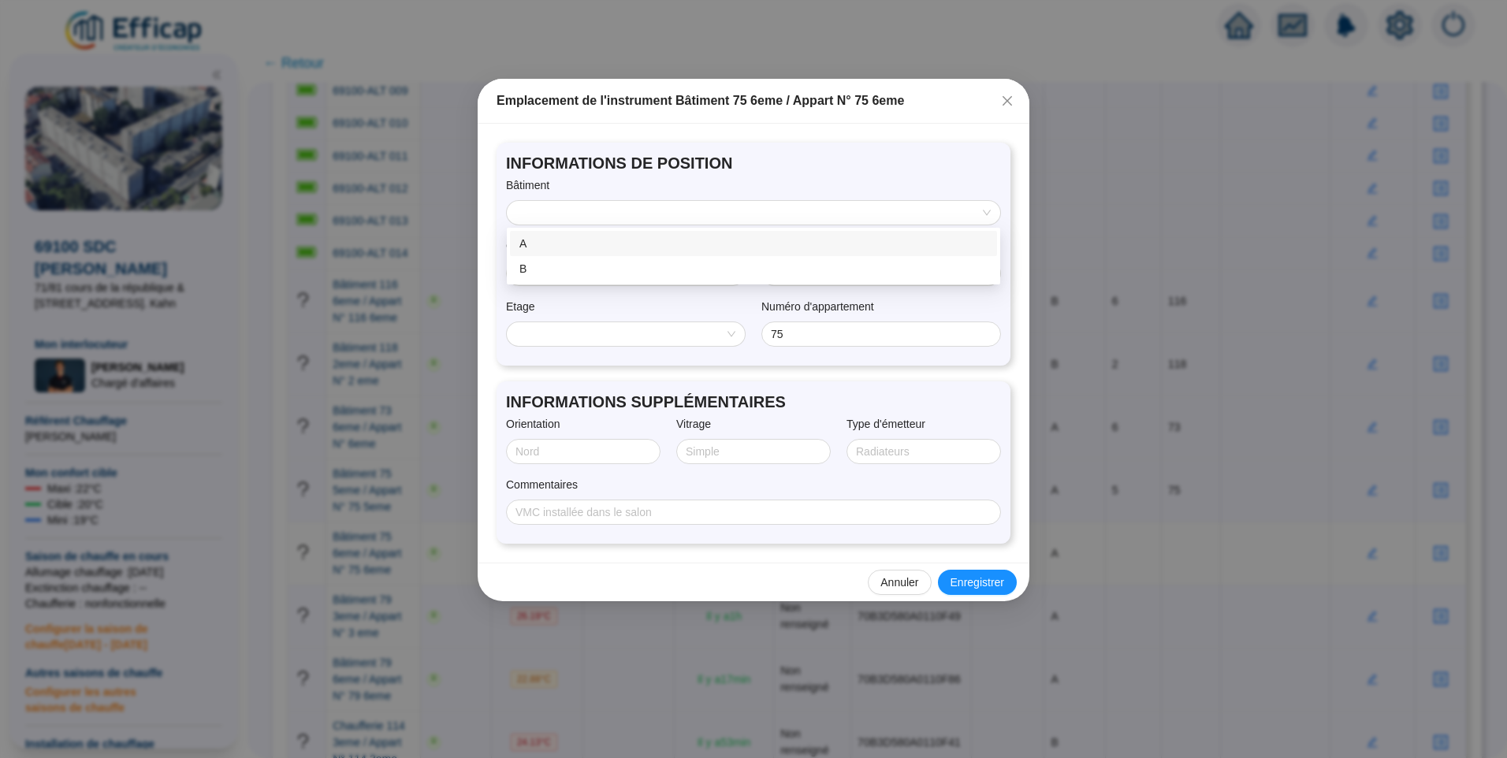
click at [553, 205] on input "search" at bounding box center [746, 213] width 460 height 24
click at [553, 233] on div "A" at bounding box center [753, 243] width 487 height 25
click at [559, 336] on span "RDC" at bounding box center [625, 334] width 219 height 24
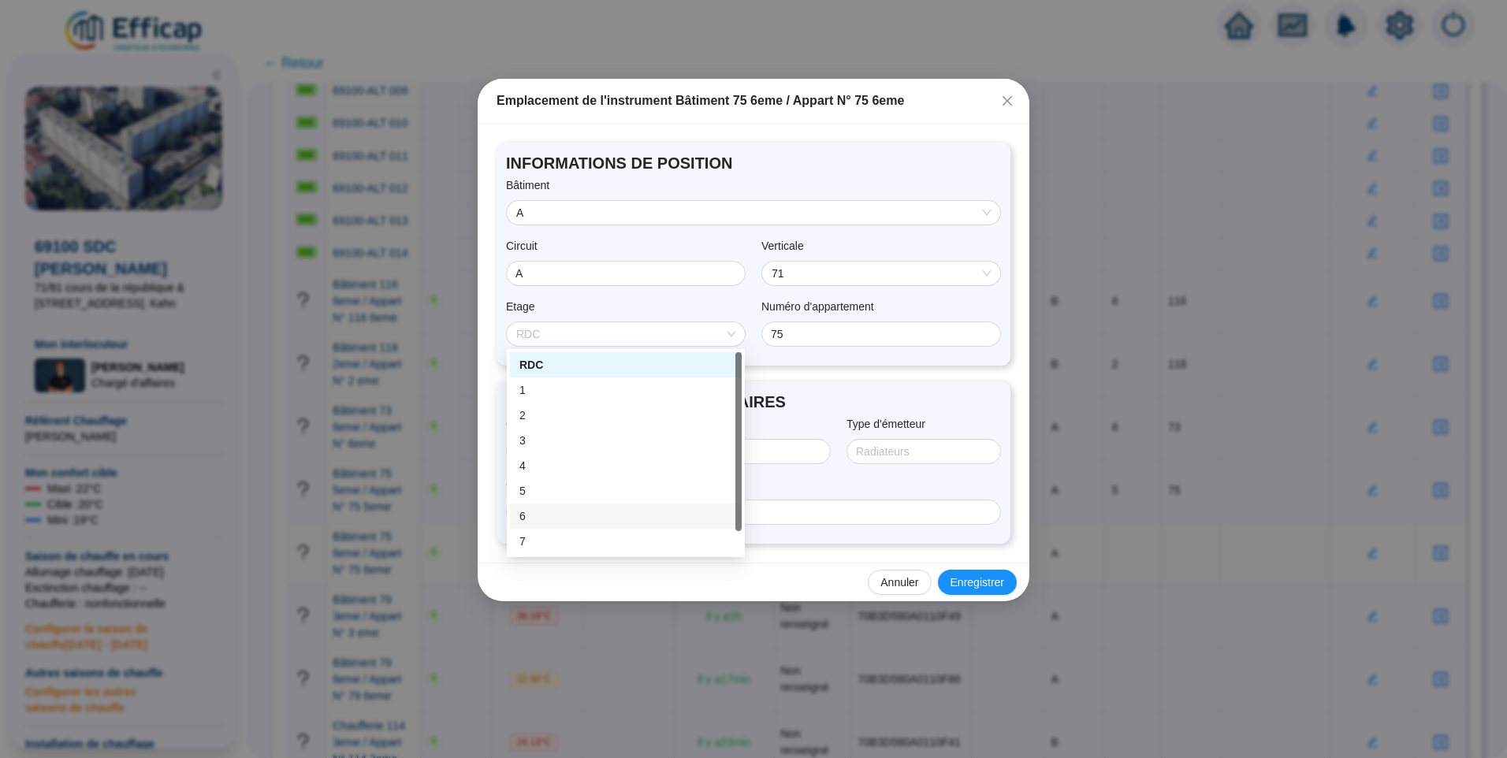
click at [550, 511] on div "6" at bounding box center [626, 516] width 213 height 17
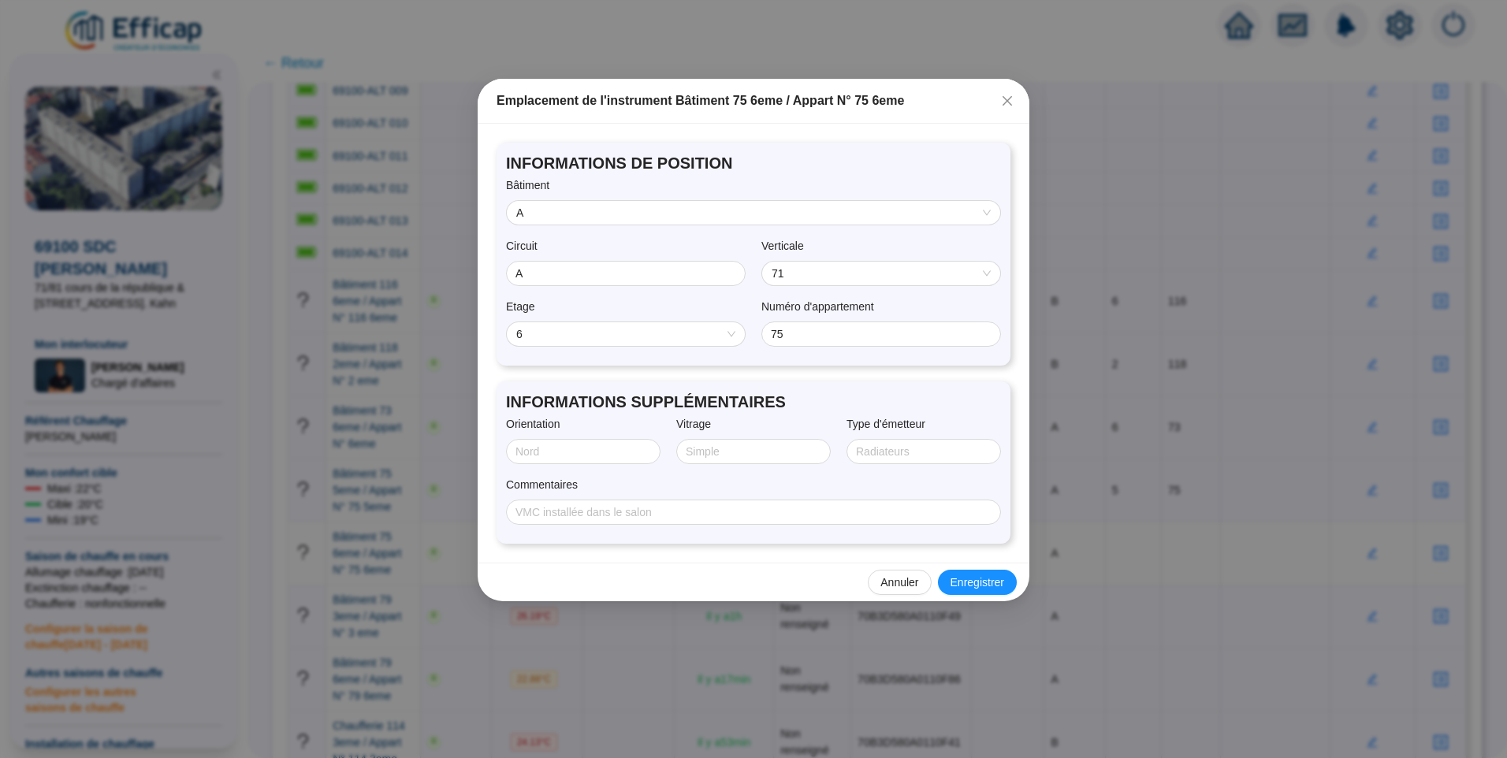
click at [846, 277] on span "71" at bounding box center [881, 274] width 219 height 24
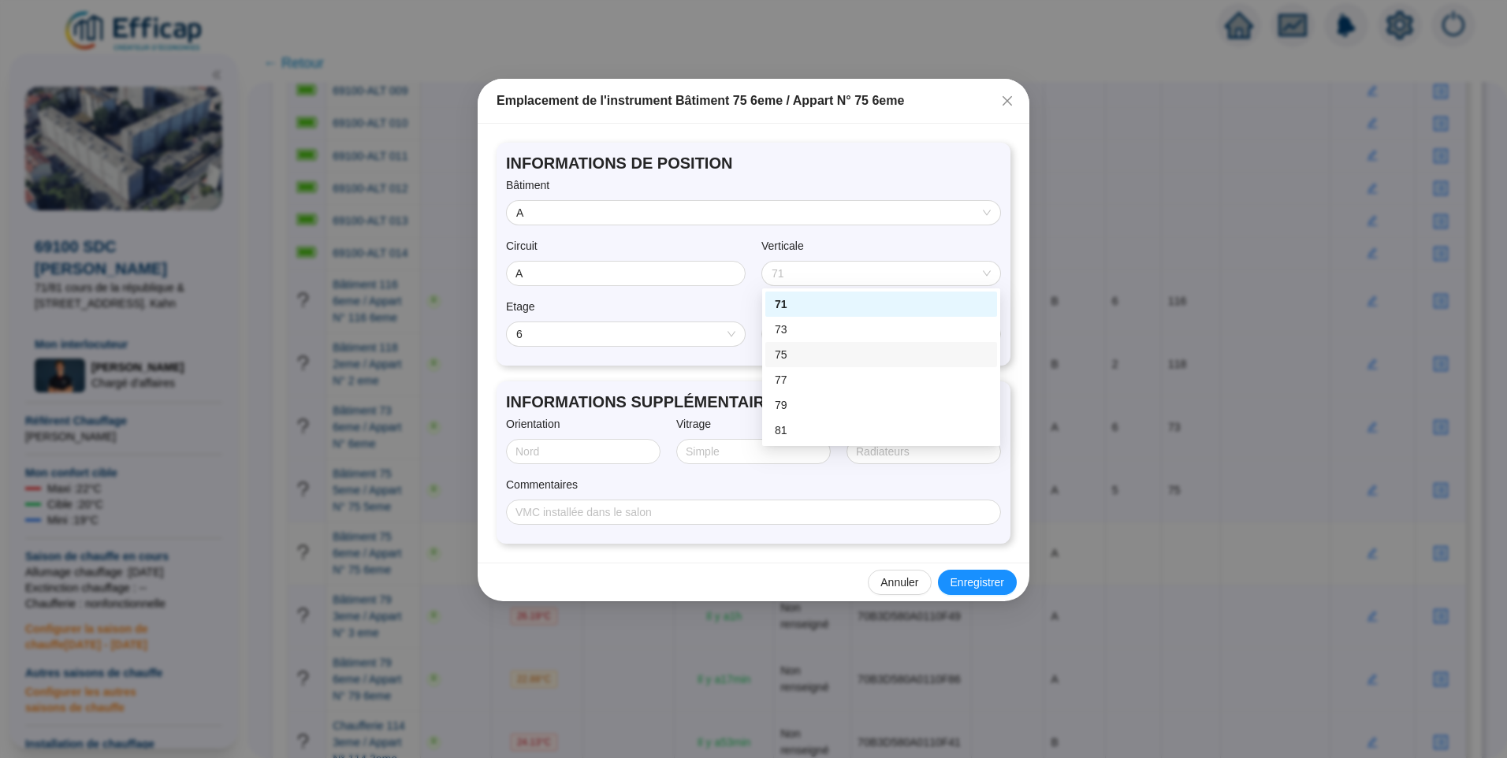
click at [807, 352] on div "75" at bounding box center [881, 355] width 213 height 17
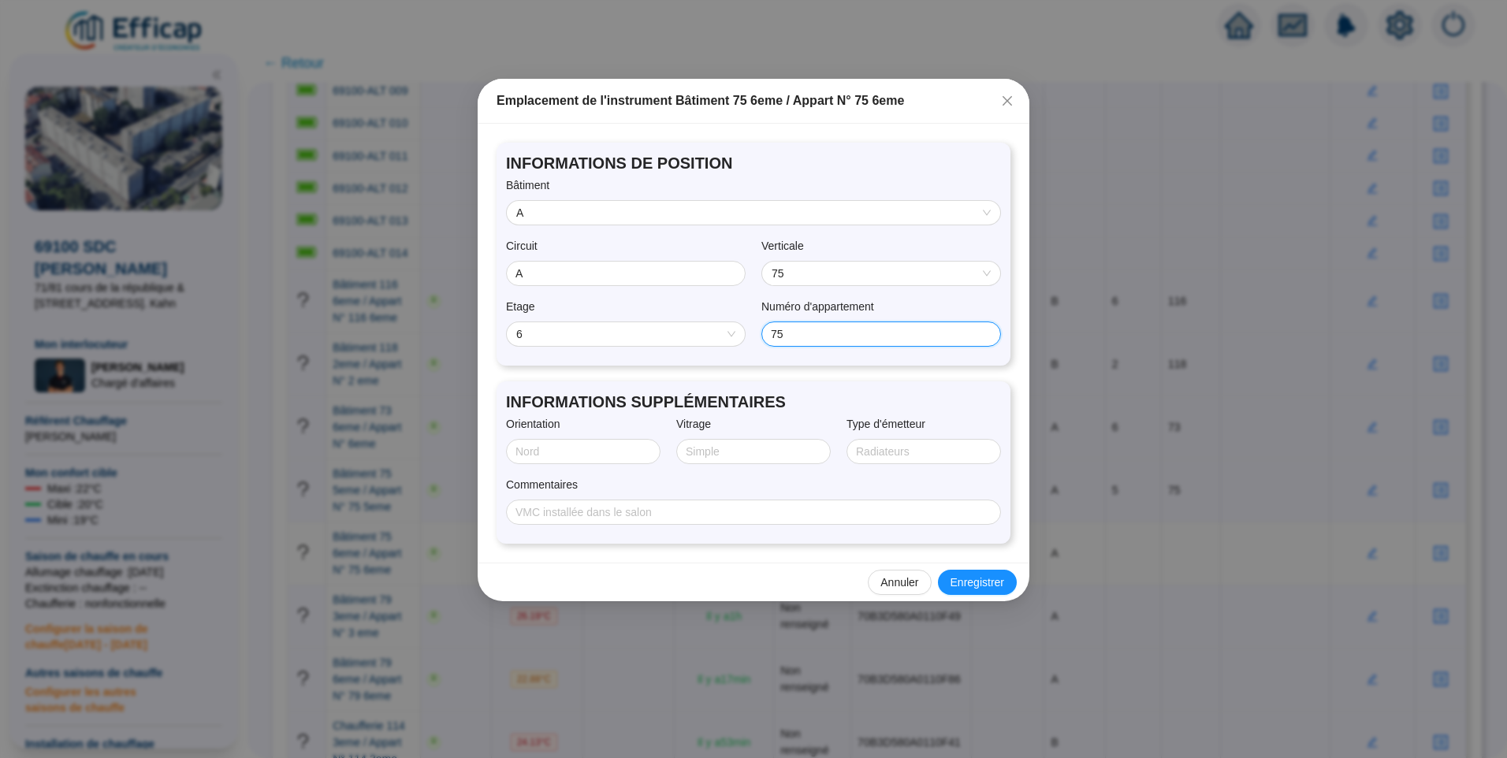
drag, startPoint x: 852, startPoint y: 334, endPoint x: 665, endPoint y: 329, distance: 187.7
click at [672, 335] on div "Etage 6 Numéro d'appartement 75" at bounding box center [753, 328] width 495 height 58
click at [990, 585] on span "Enregistrer" at bounding box center [978, 583] width 54 height 17
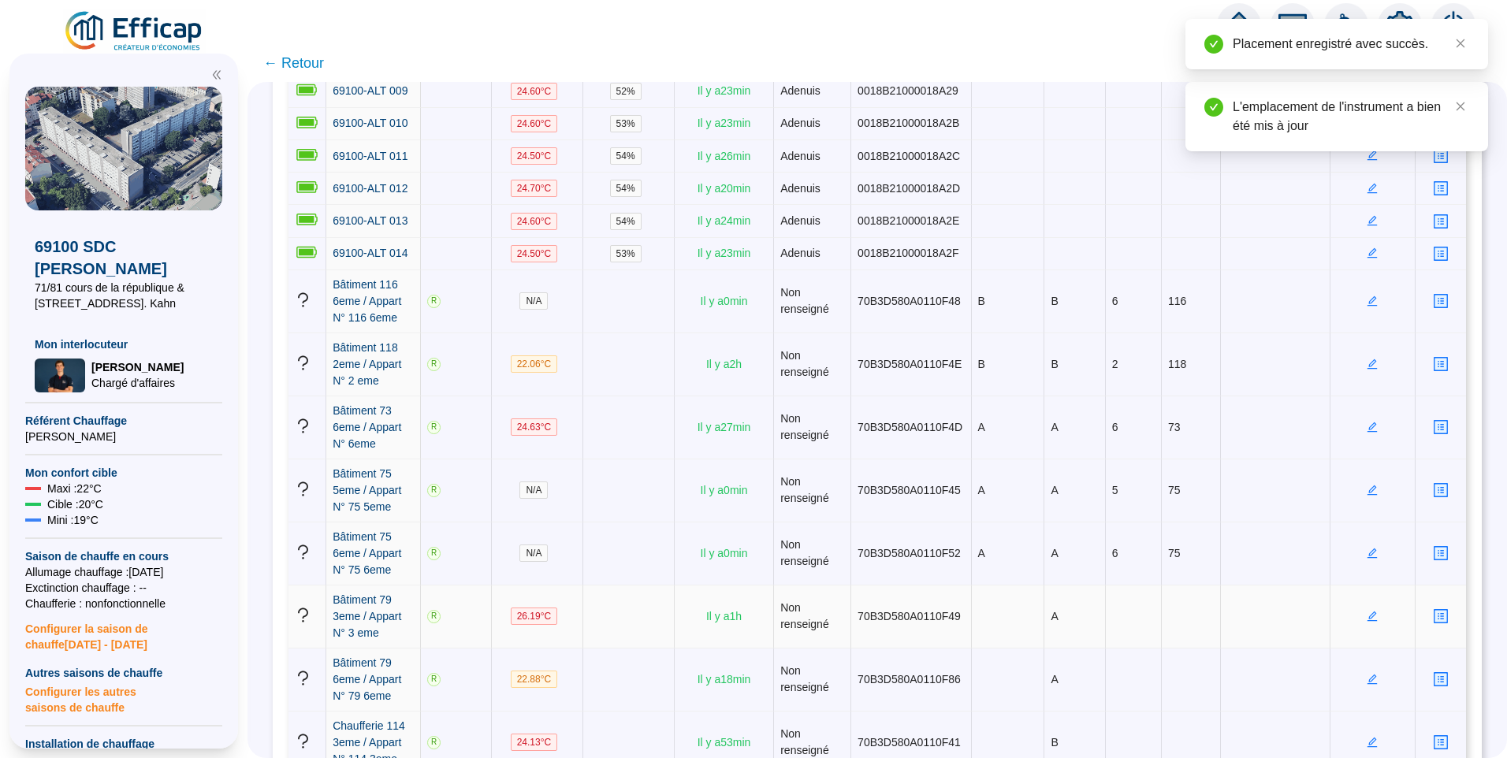
scroll to position [631, 0]
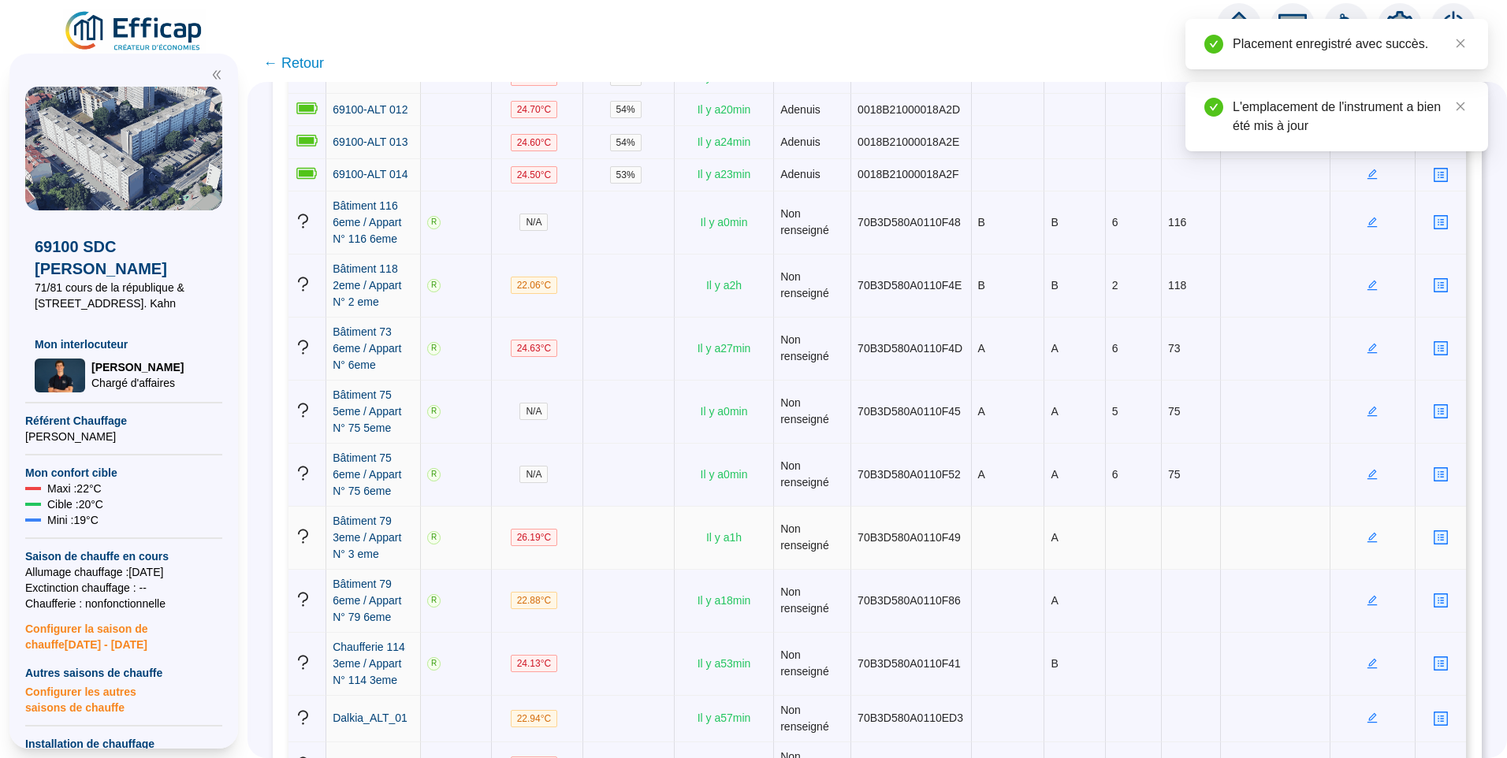
click at [1369, 532] on icon "edit" at bounding box center [1372, 537] width 11 height 11
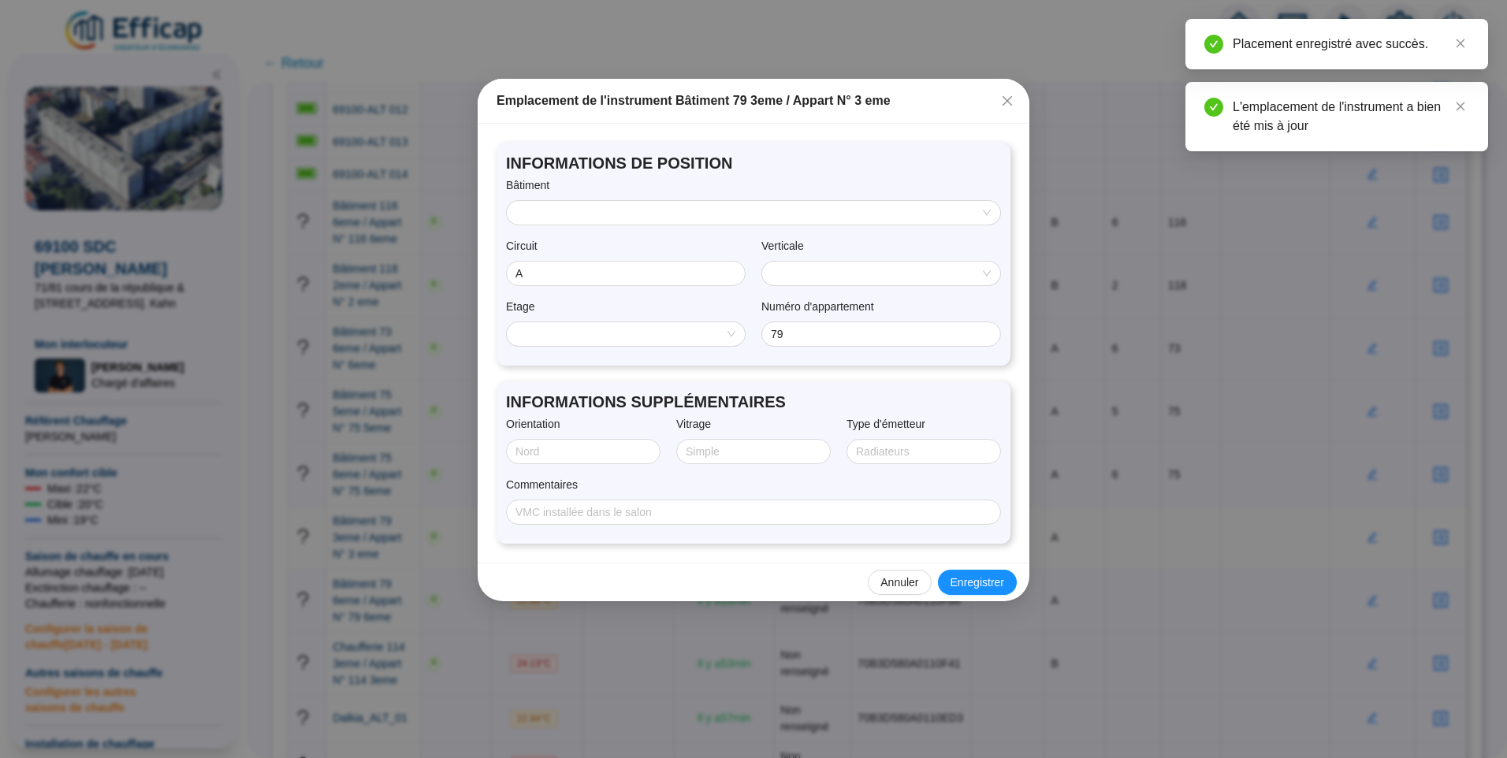
click at [616, 216] on input "search" at bounding box center [746, 213] width 460 height 24
click at [562, 245] on div "A" at bounding box center [754, 244] width 468 height 17
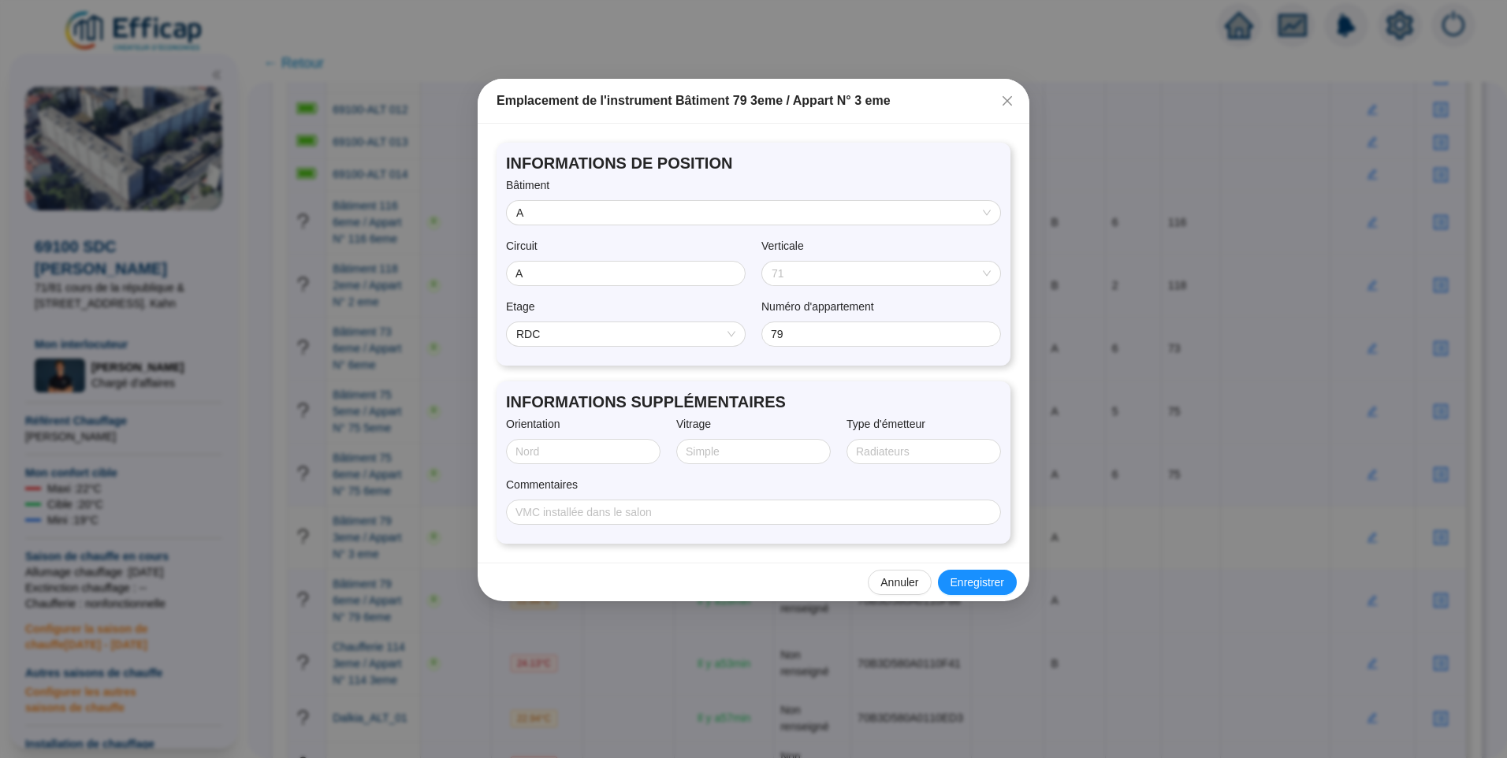
click at [842, 277] on span "71" at bounding box center [881, 274] width 219 height 24
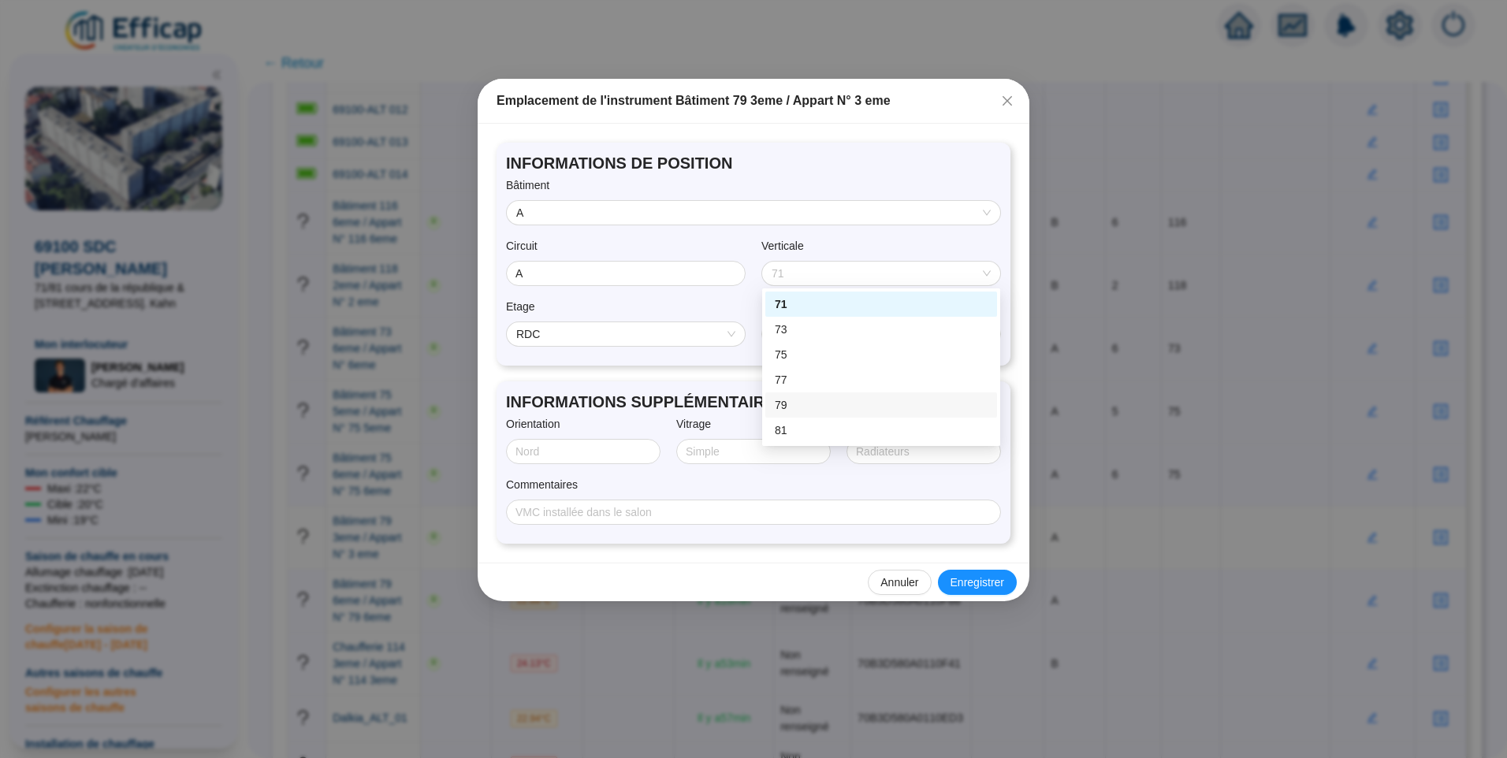
click at [806, 412] on div "79" at bounding box center [881, 405] width 213 height 17
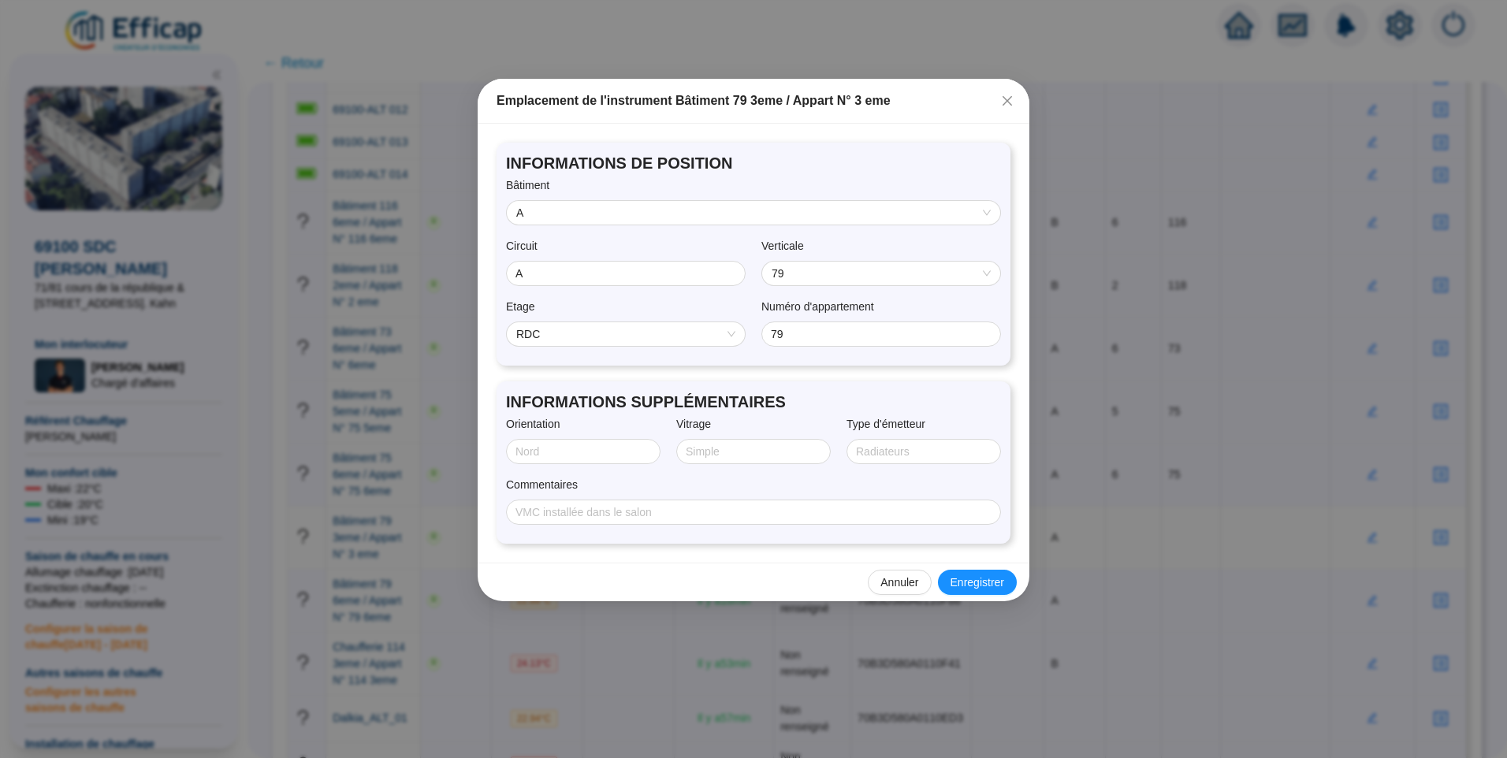
click at [629, 332] on span "RDC" at bounding box center [625, 334] width 219 height 24
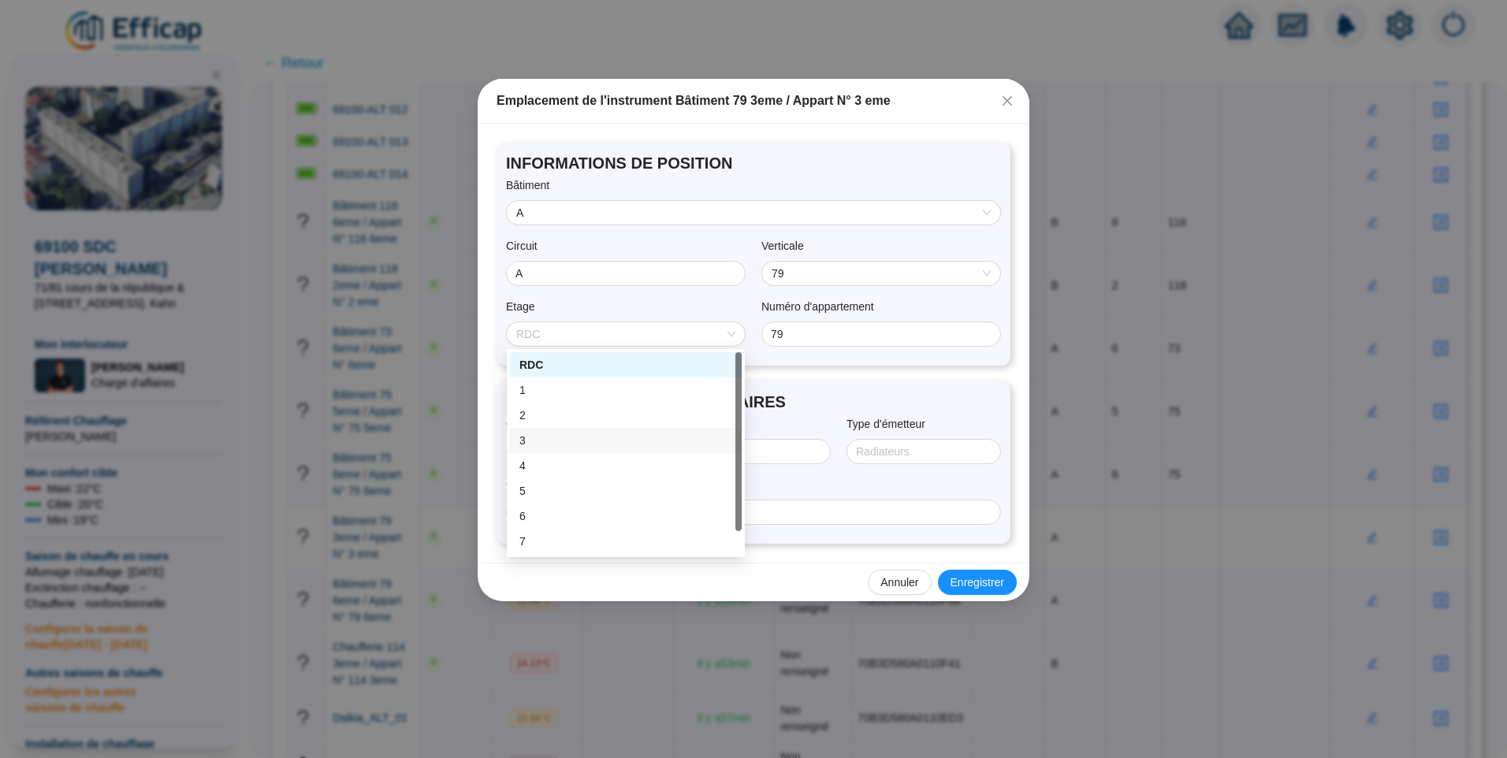
click at [576, 433] on div "3" at bounding box center [626, 441] width 213 height 17
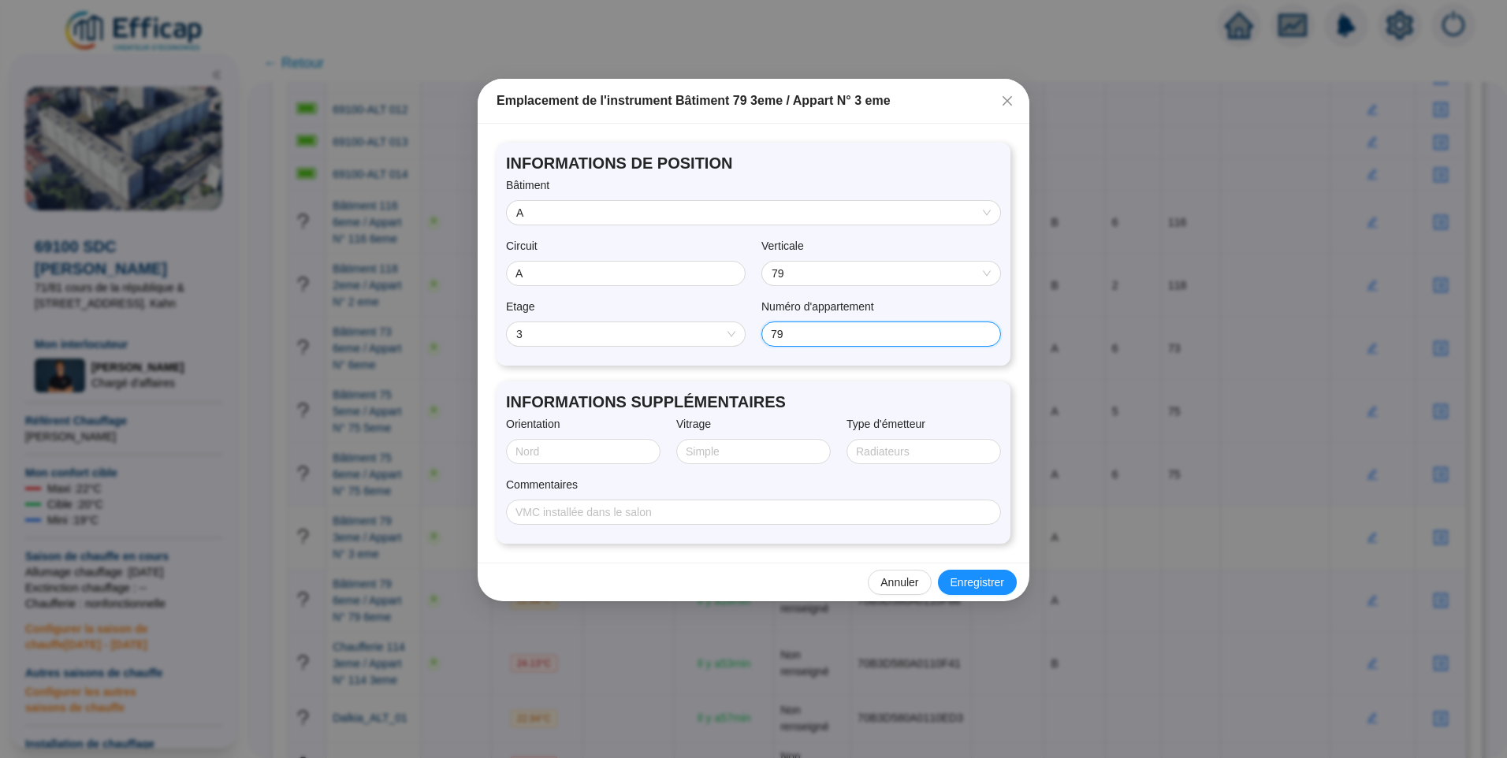
drag, startPoint x: 851, startPoint y: 337, endPoint x: 793, endPoint y: 318, distance: 60.6
click at [739, 326] on div "Etage 3 3 Numéro d'appartement 79" at bounding box center [753, 328] width 495 height 58
click at [974, 581] on span "Enregistrer" at bounding box center [978, 583] width 54 height 17
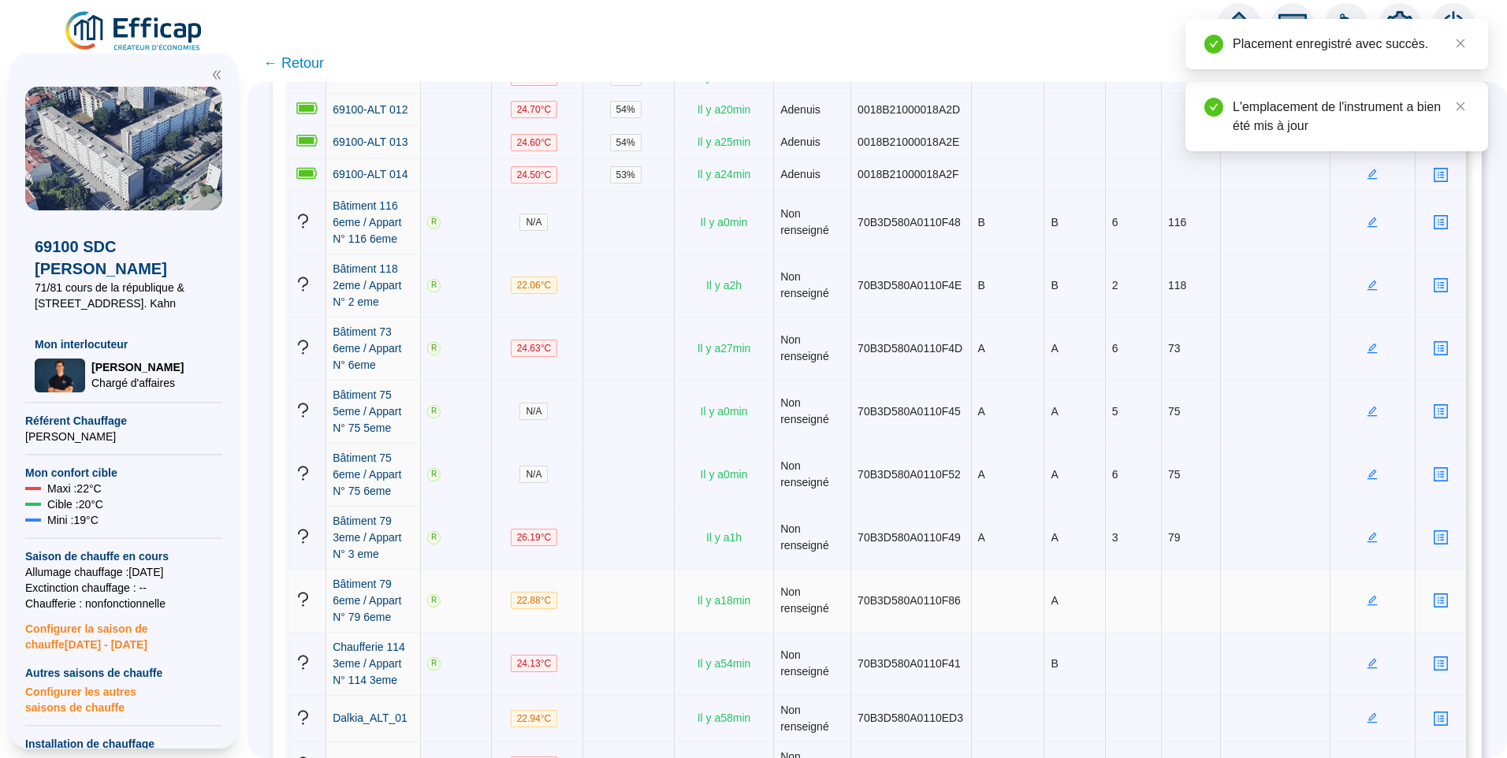
click at [1370, 597] on icon "edit" at bounding box center [1373, 600] width 6 height 6
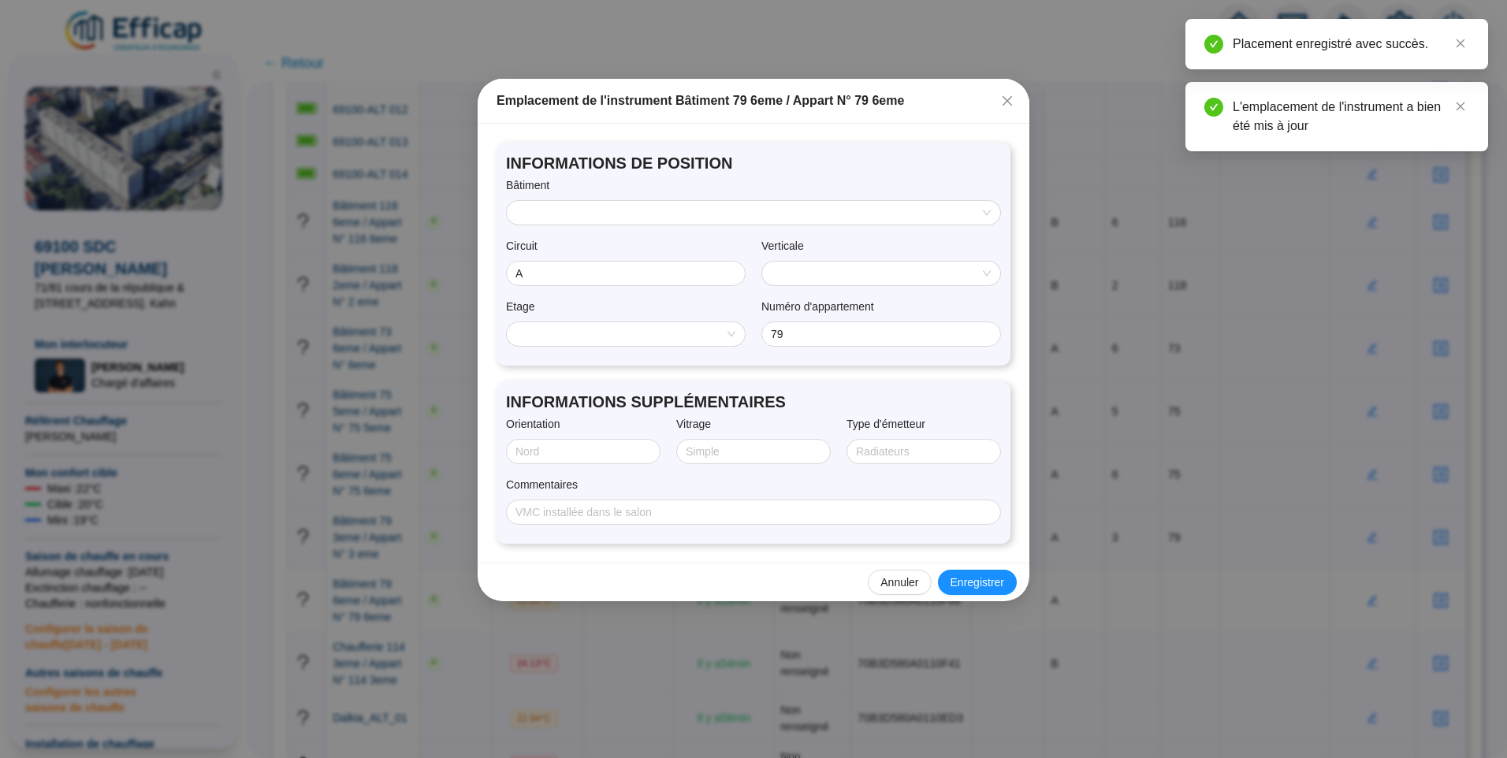
click at [709, 210] on input "search" at bounding box center [746, 213] width 460 height 24
click at [614, 265] on div "B" at bounding box center [754, 269] width 468 height 17
click at [624, 225] on div "INFORMATIONS DE POSITION Bâtiment B Circuit A Verticale 110 Etage RDC Numéro d'…" at bounding box center [754, 254] width 514 height 223
click at [567, 199] on div "Bâtiment" at bounding box center [753, 188] width 495 height 23
click at [549, 207] on span "B" at bounding box center [753, 213] width 475 height 24
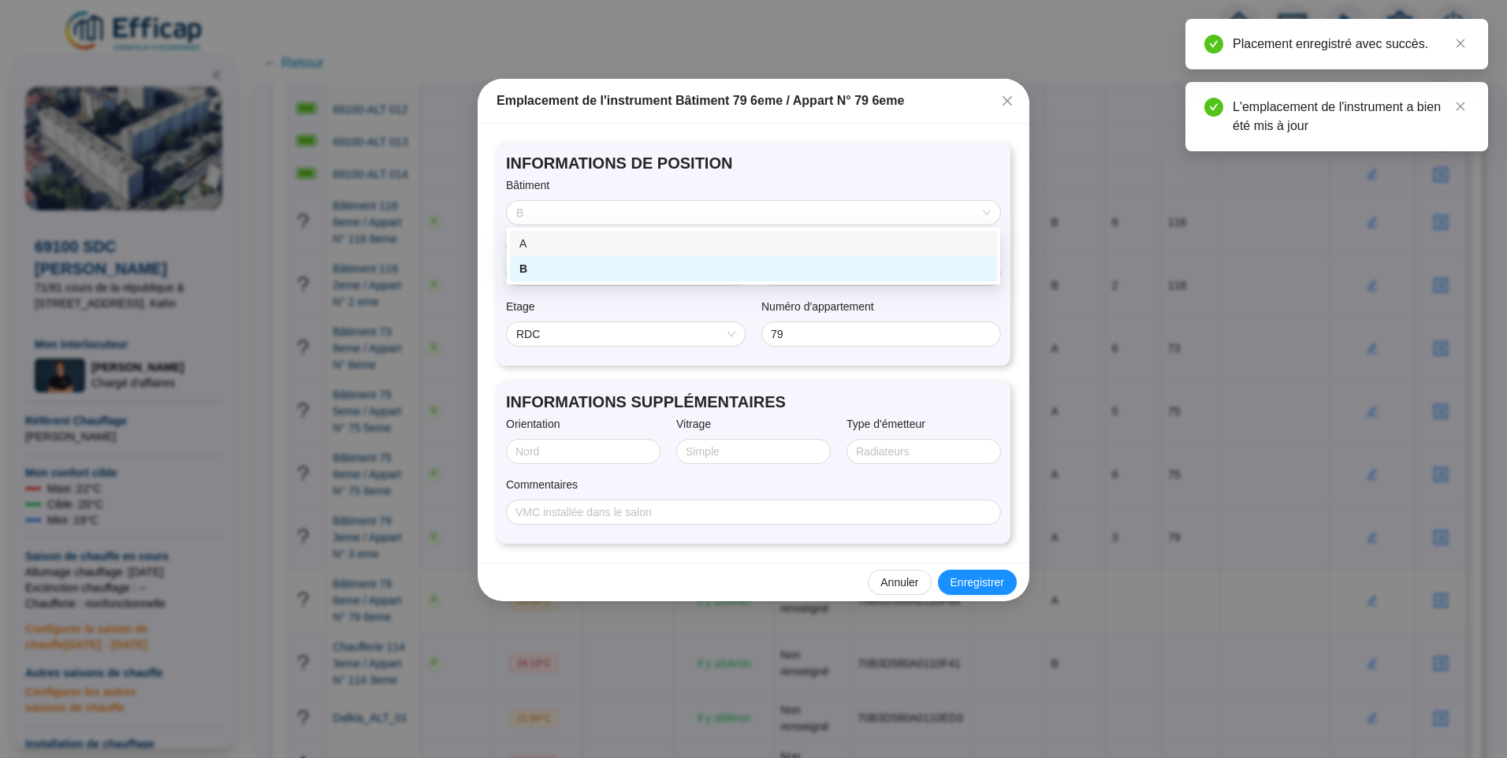
click at [524, 244] on div "A" at bounding box center [754, 244] width 468 height 17
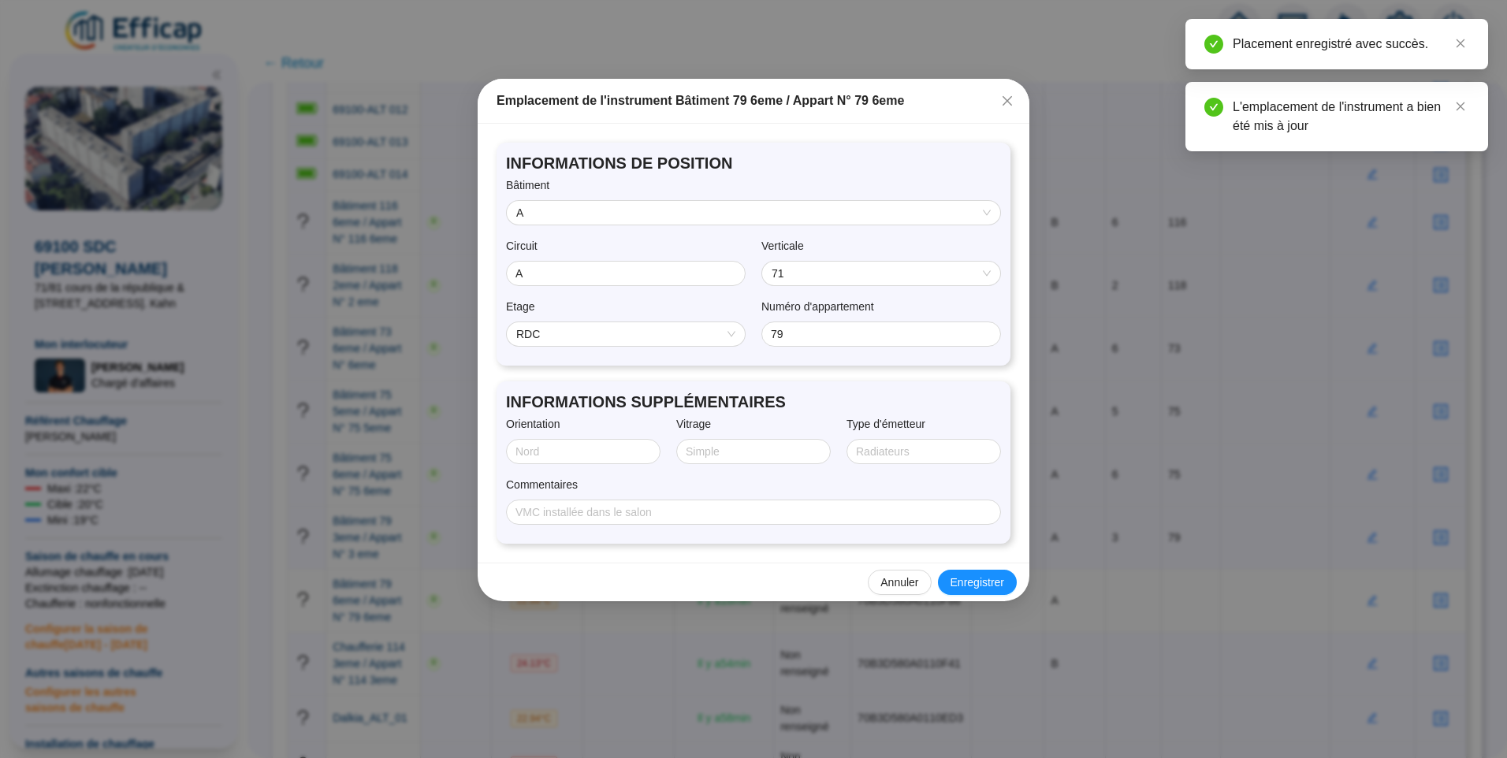
click at [829, 270] on span "71" at bounding box center [881, 274] width 219 height 24
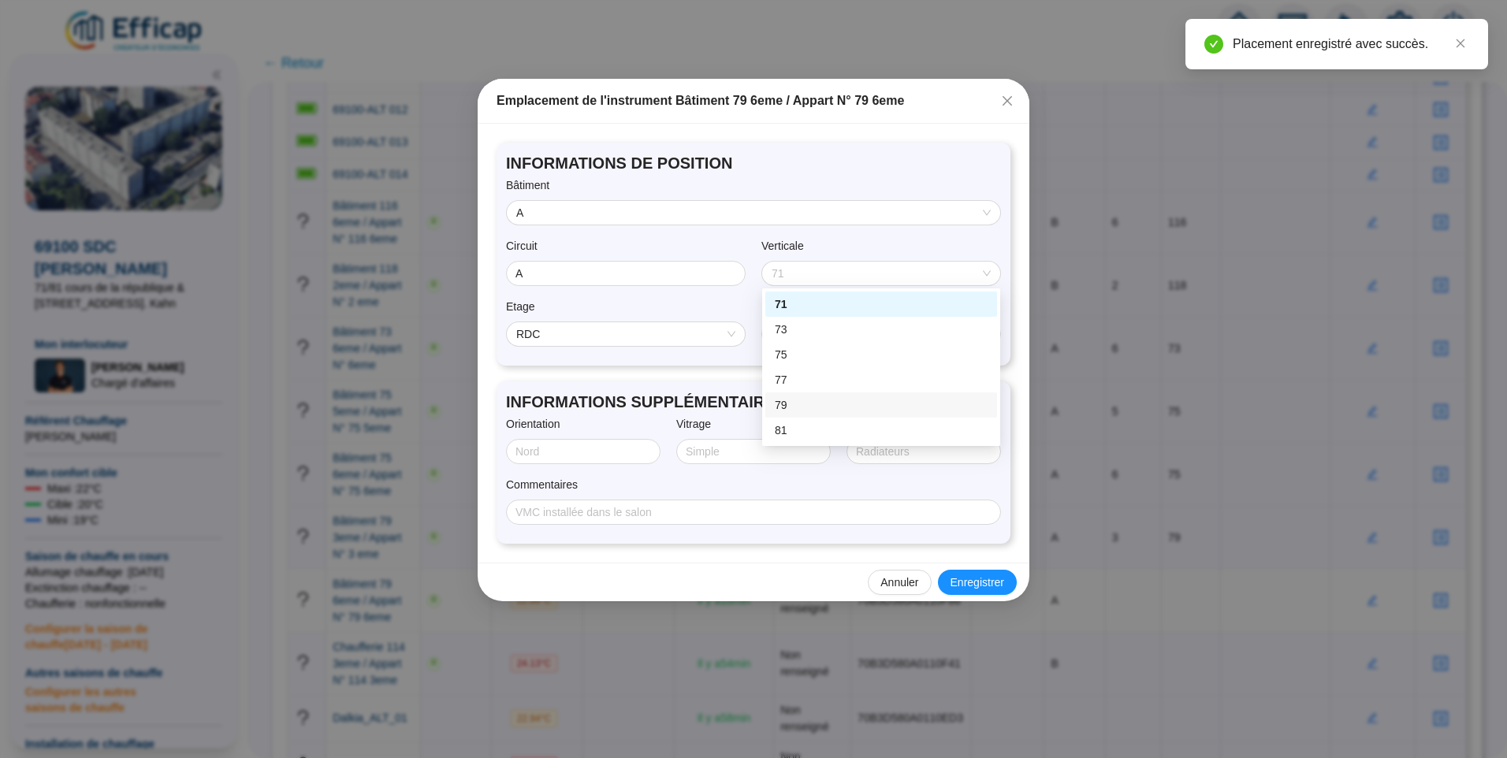
click at [829, 406] on div "79" at bounding box center [881, 405] width 213 height 17
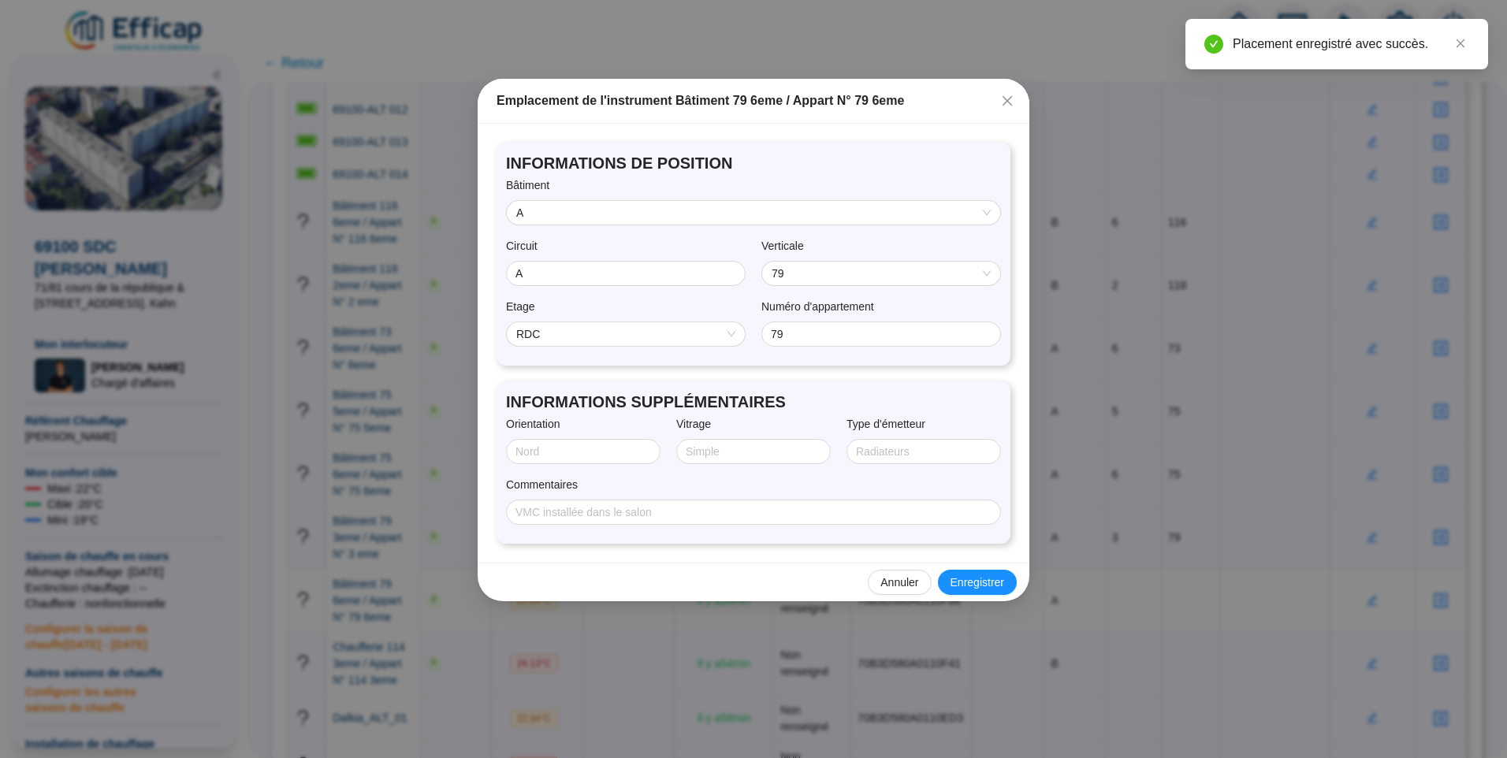
click at [589, 350] on div "Etage RDC Numéro d'appartement 79" at bounding box center [753, 328] width 495 height 58
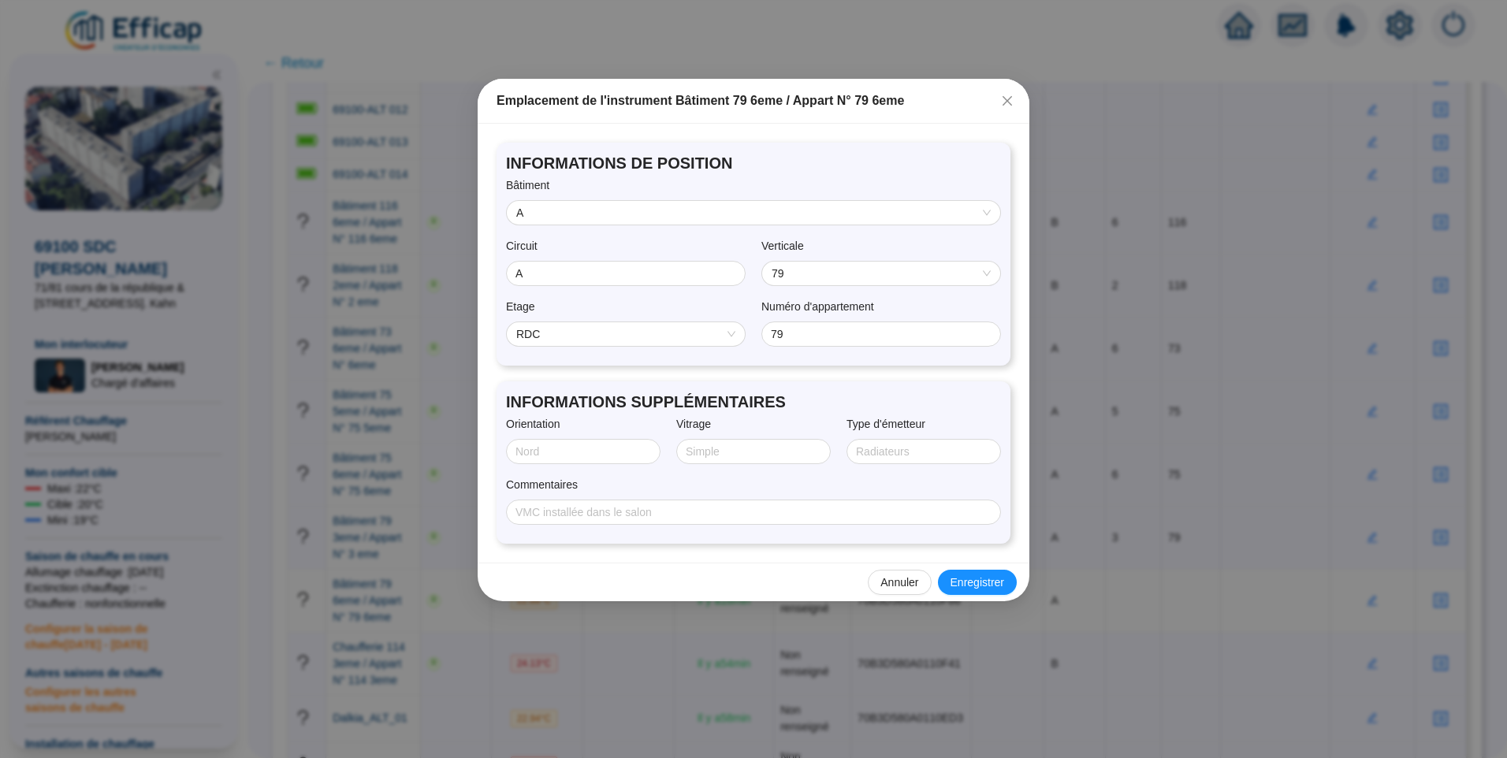
click at [573, 330] on span "RDC" at bounding box center [625, 334] width 219 height 24
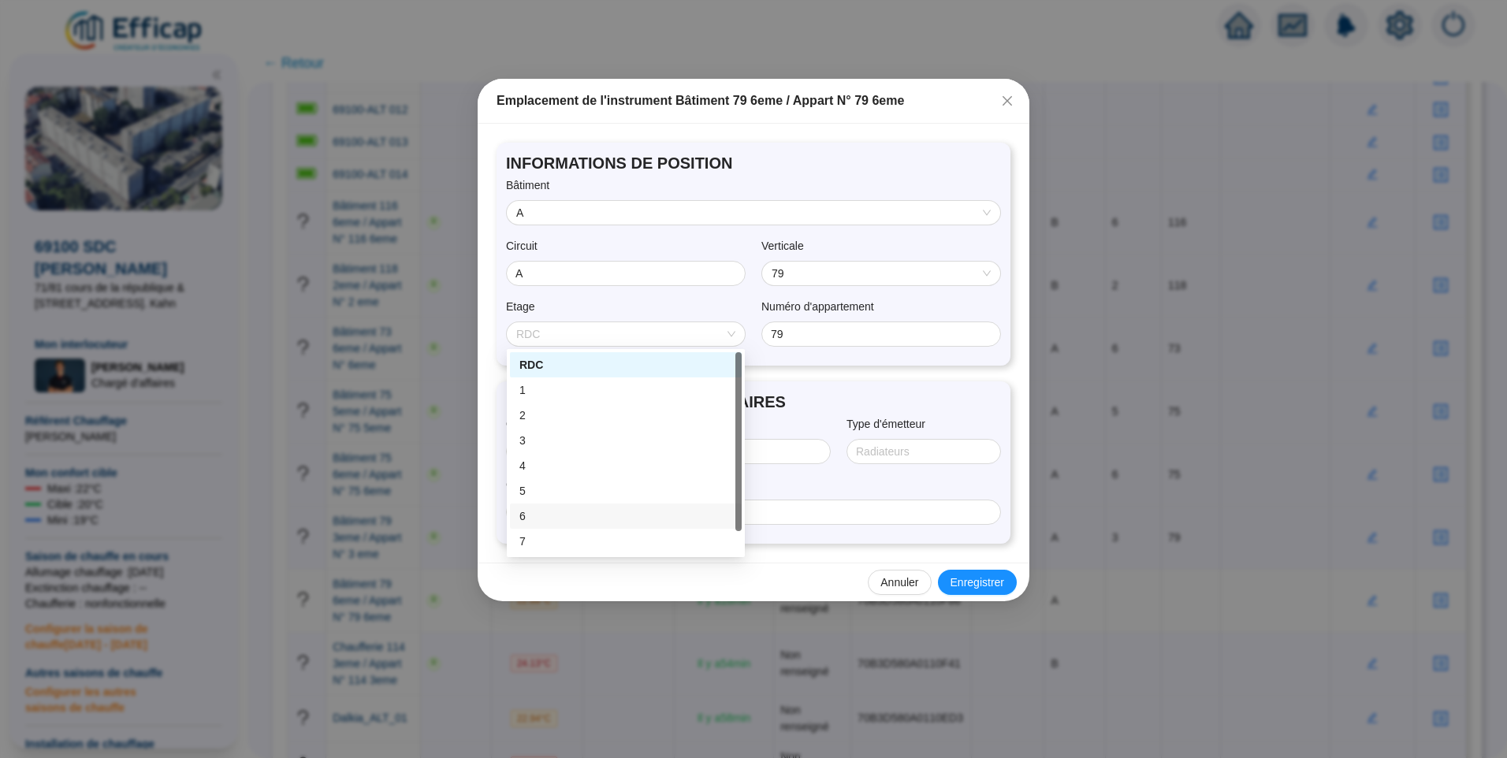
click at [545, 515] on div "6" at bounding box center [626, 516] width 213 height 17
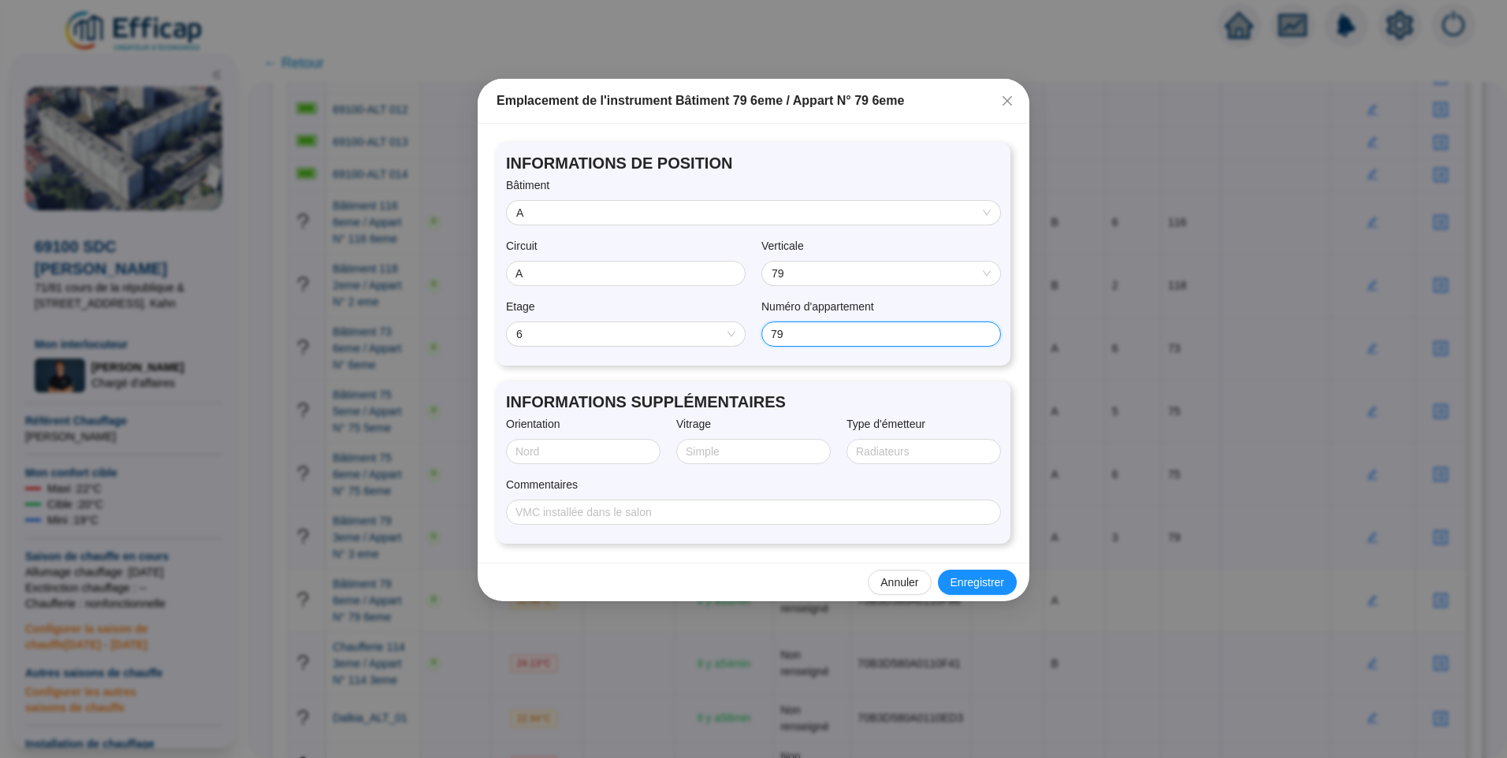
drag, startPoint x: 769, startPoint y: 341, endPoint x: 794, endPoint y: 332, distance: 26.7
click at [714, 339] on div "Etage 6 6 Numéro d'appartement 79" at bounding box center [753, 328] width 495 height 58
click at [988, 580] on span "Enregistrer" at bounding box center [978, 583] width 54 height 17
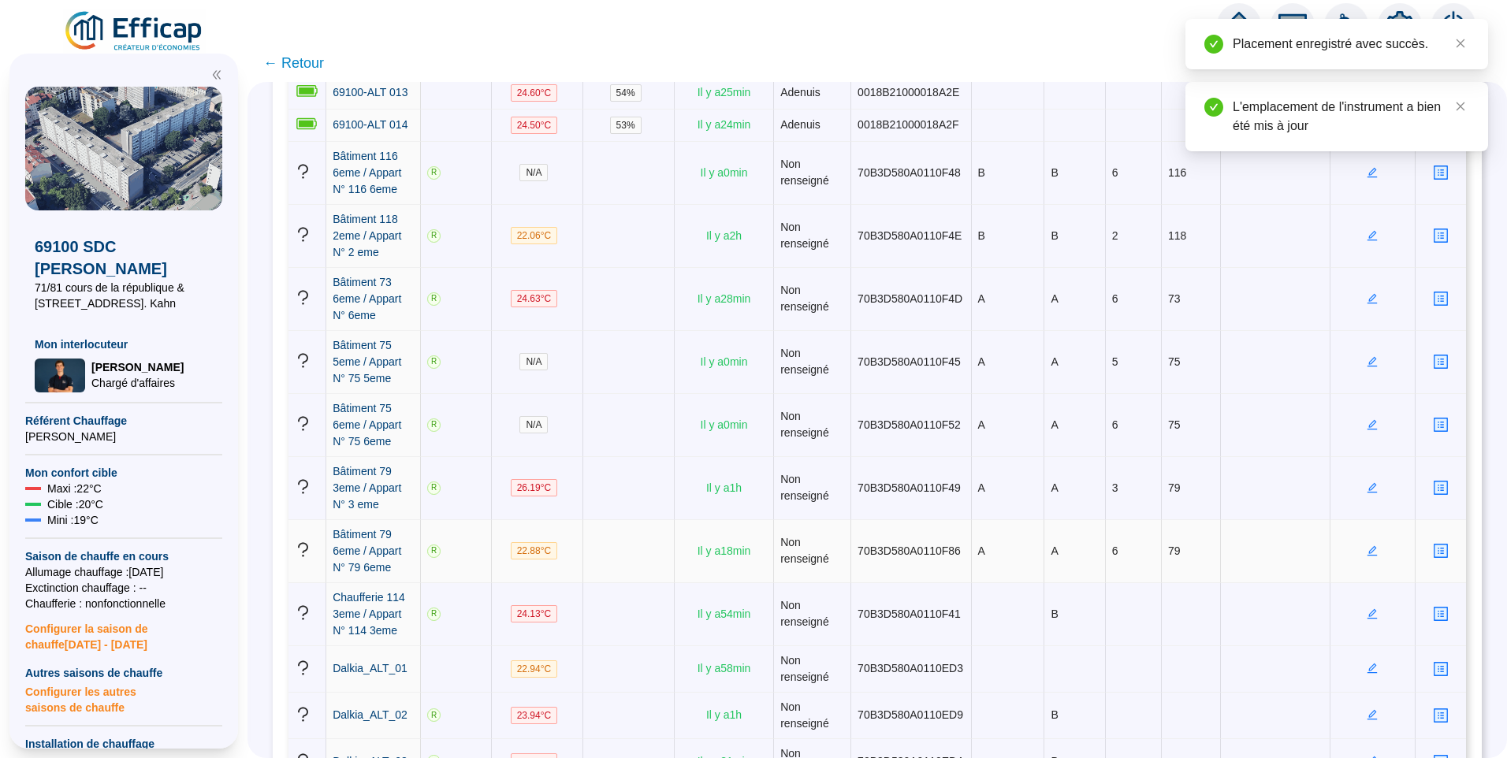
scroll to position [709, 0]
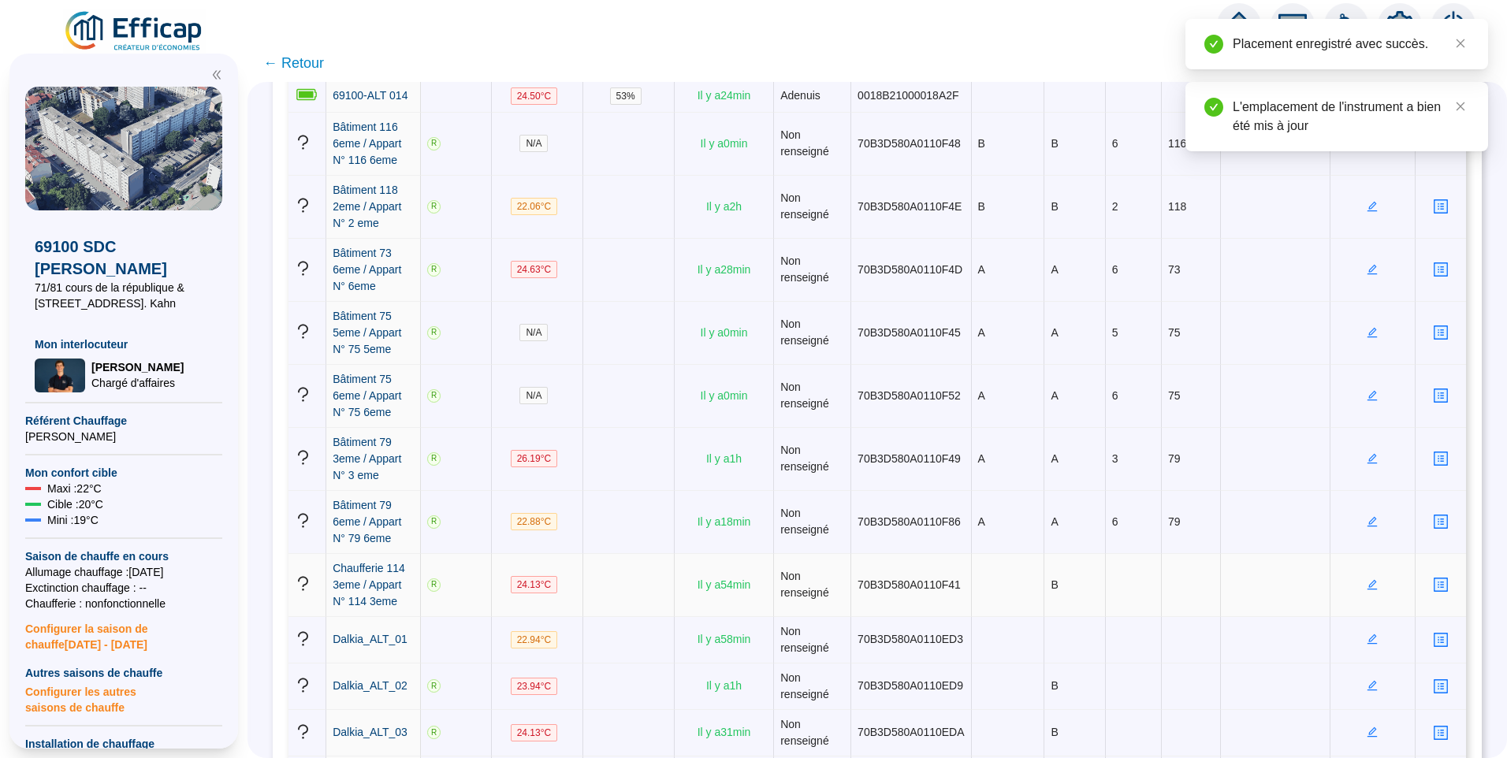
click at [1370, 581] on icon "edit" at bounding box center [1373, 584] width 6 height 6
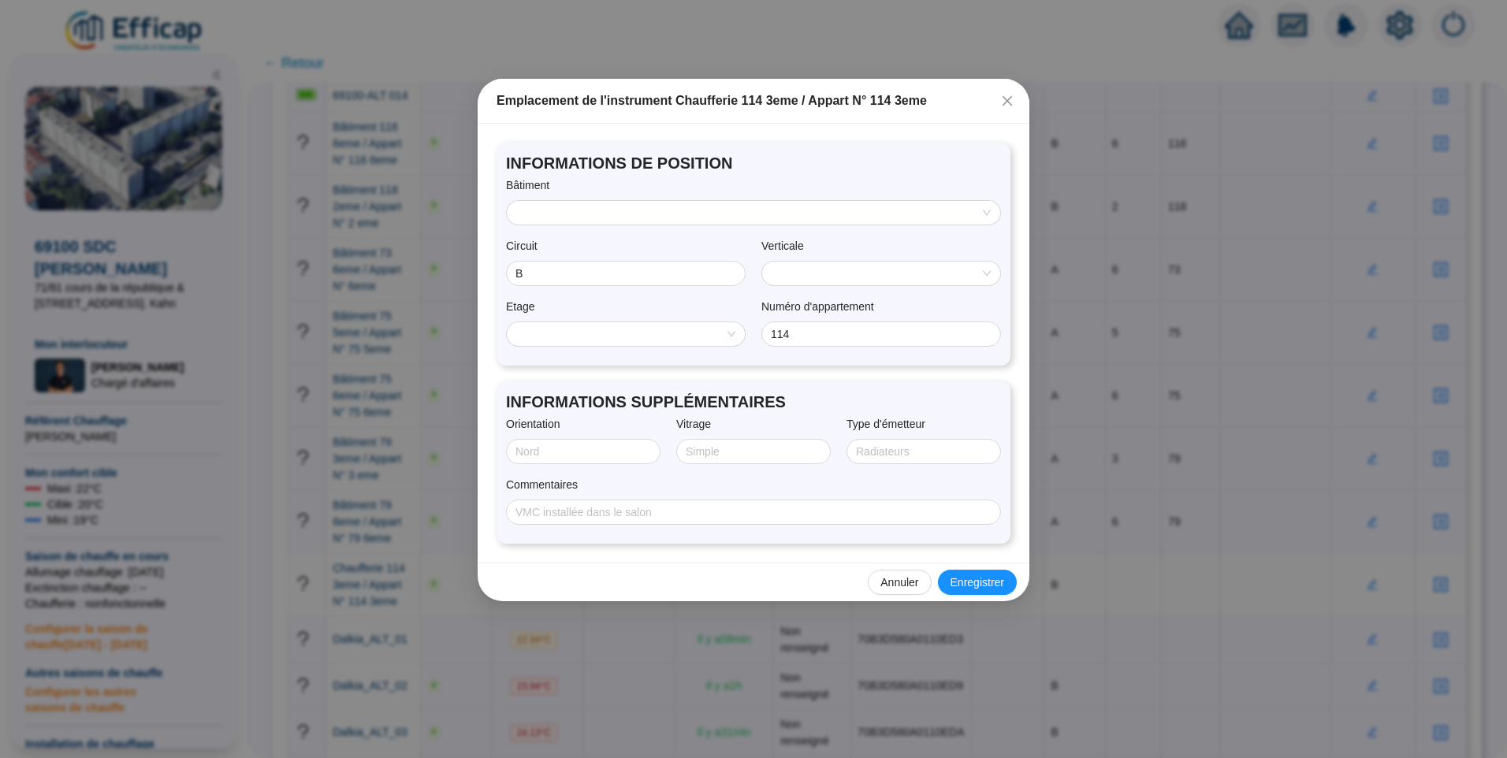
click at [598, 204] on input "search" at bounding box center [746, 213] width 460 height 24
click at [534, 208] on input "search" at bounding box center [746, 213] width 460 height 24
click at [547, 215] on input "search" at bounding box center [746, 213] width 460 height 24
click at [547, 265] on div "B" at bounding box center [754, 269] width 468 height 17
click at [832, 274] on span "110" at bounding box center [881, 274] width 219 height 24
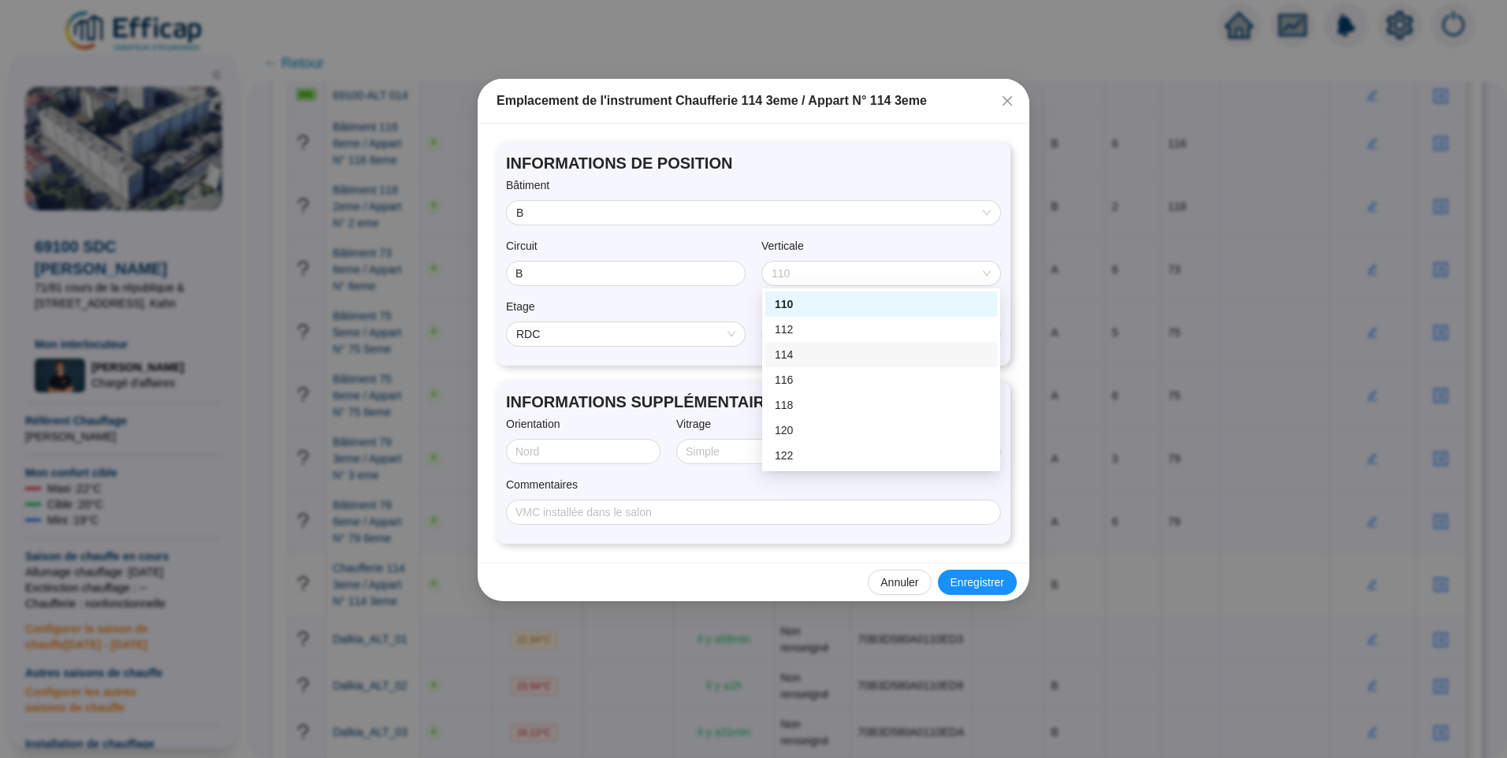
click at [810, 348] on div "114" at bounding box center [881, 355] width 213 height 17
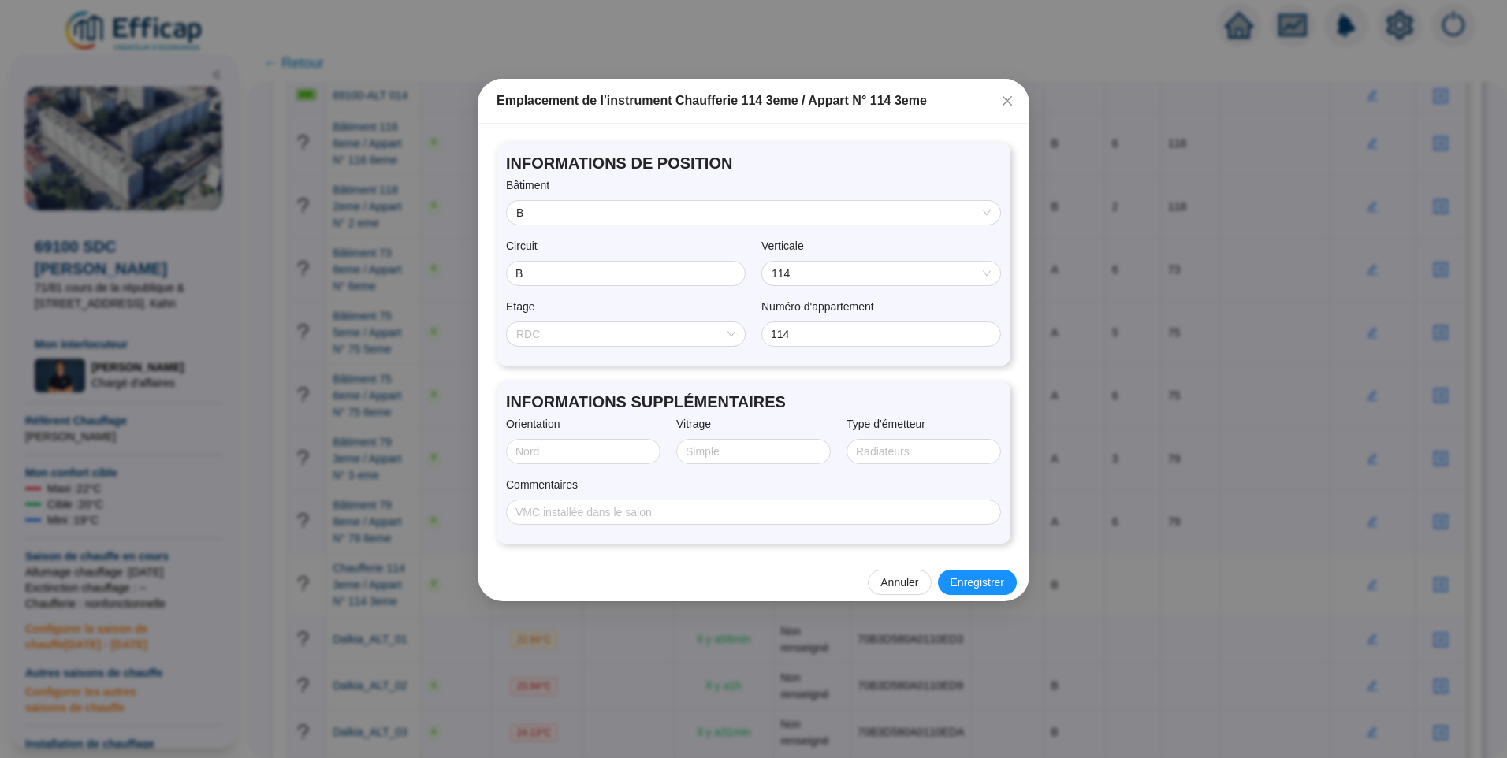
click at [692, 338] on span "RDC" at bounding box center [625, 334] width 219 height 24
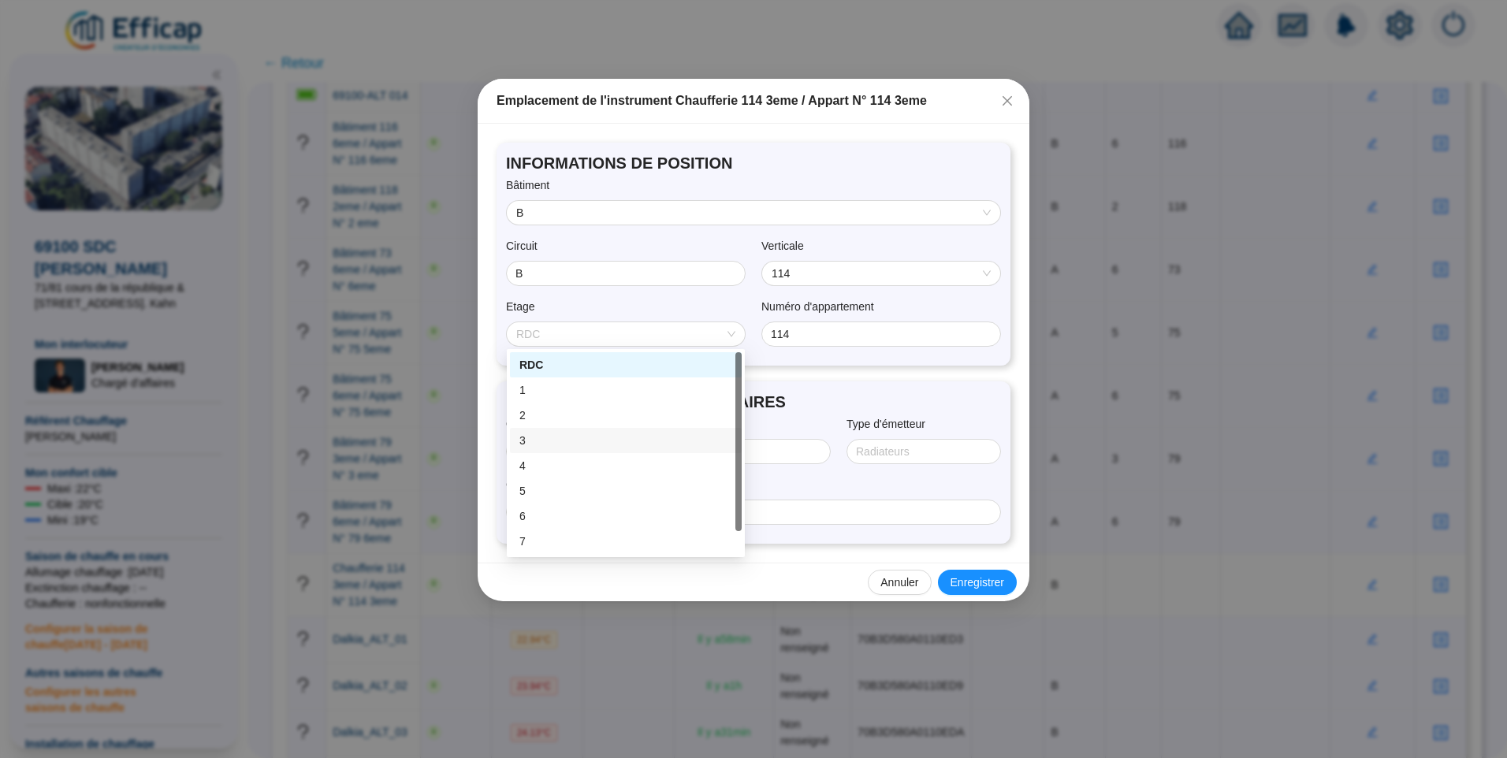
click at [553, 443] on div "3" at bounding box center [626, 441] width 213 height 17
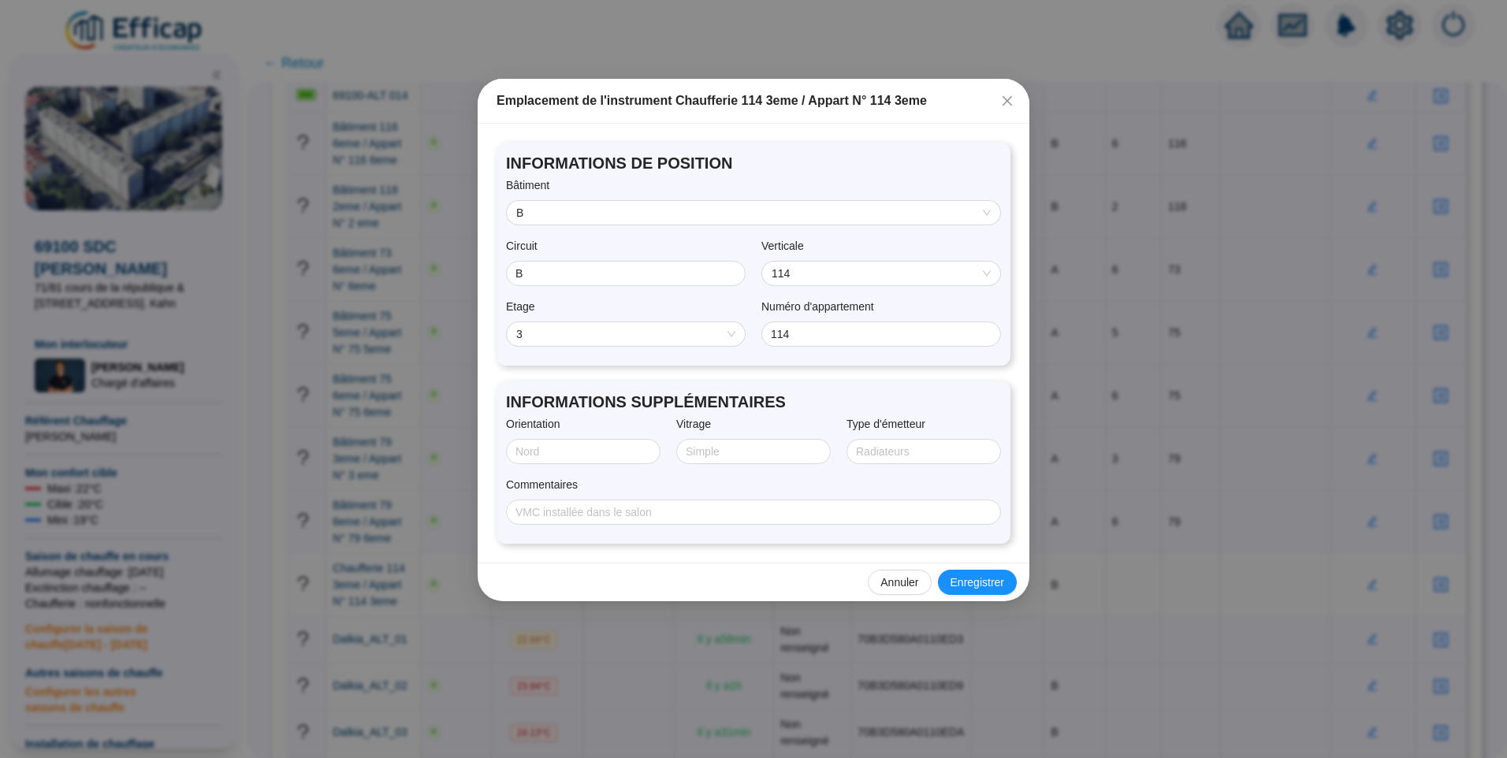
drag, startPoint x: 810, startPoint y: 344, endPoint x: 757, endPoint y: 330, distance: 54.7
click at [757, 330] on div "Etage 3 Numéro d'appartement 114" at bounding box center [753, 328] width 495 height 58
drag, startPoint x: 796, startPoint y: 337, endPoint x: 704, endPoint y: 335, distance: 92.2
click at [704, 335] on div "Etage 3 Numéro d'appartement 114" at bounding box center [753, 328] width 495 height 58
click at [990, 577] on span "Enregistrer" at bounding box center [978, 583] width 54 height 17
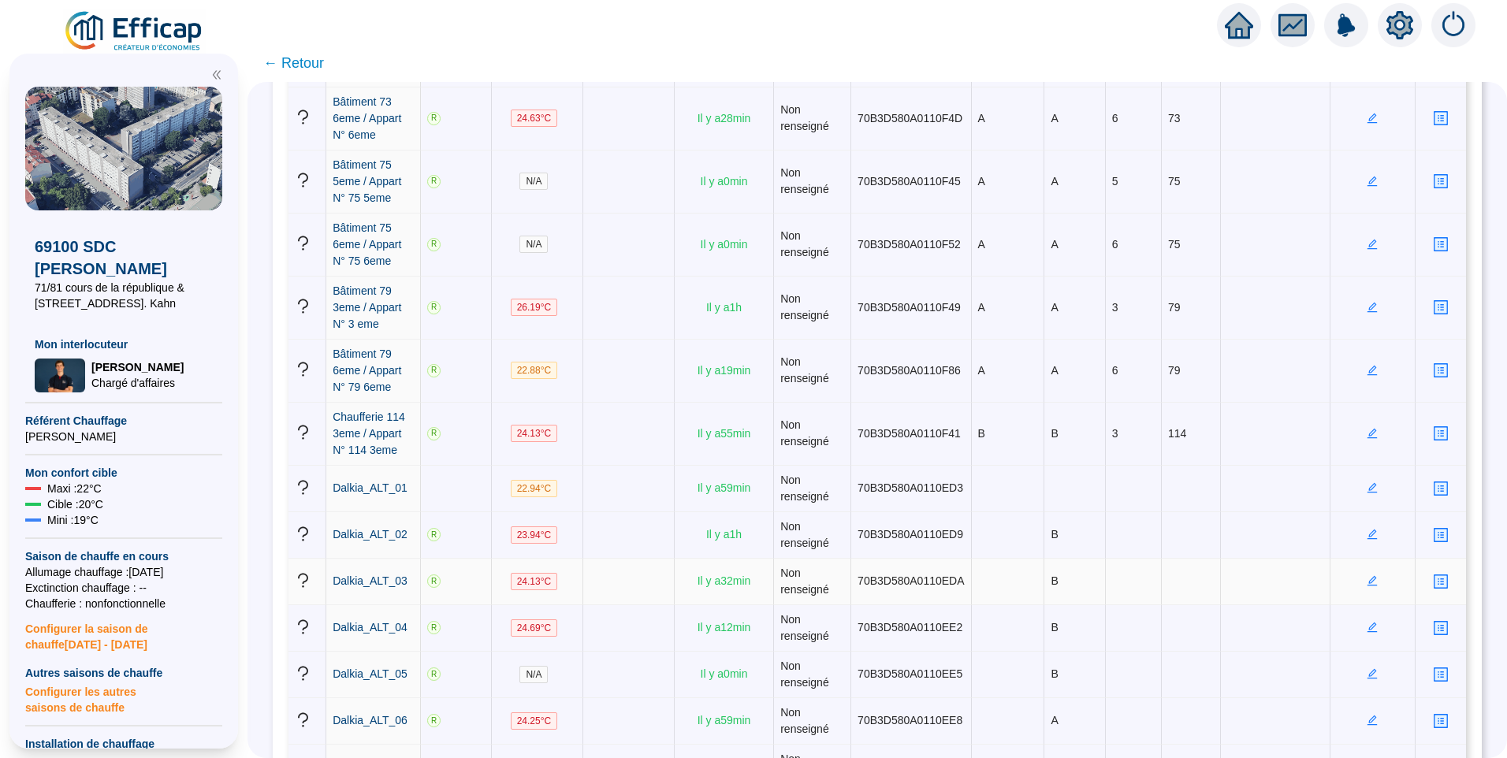
scroll to position [867, 0]
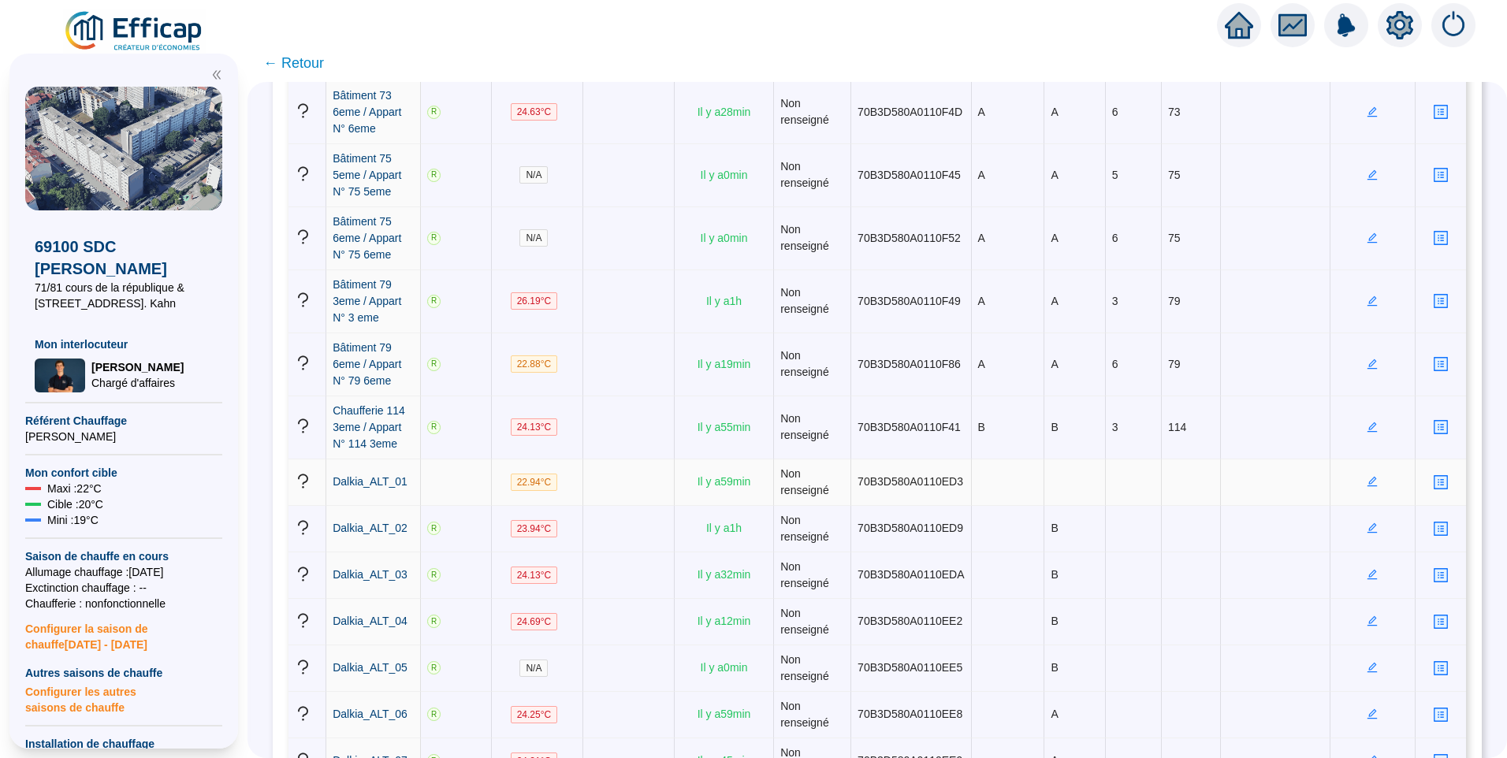
click at [1367, 476] on icon "edit" at bounding box center [1372, 481] width 11 height 11
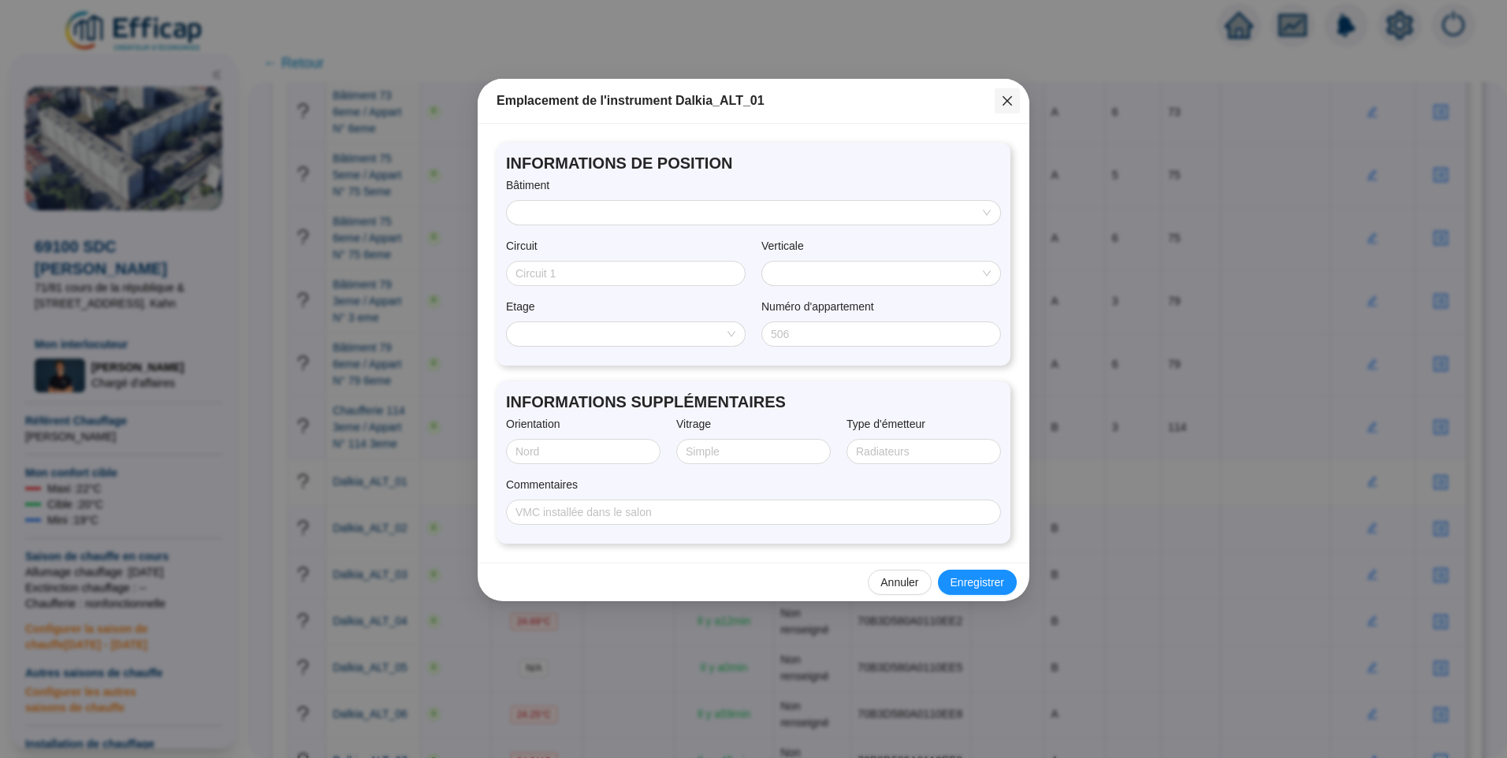
click at [1008, 102] on icon "close" at bounding box center [1007, 100] width 9 height 9
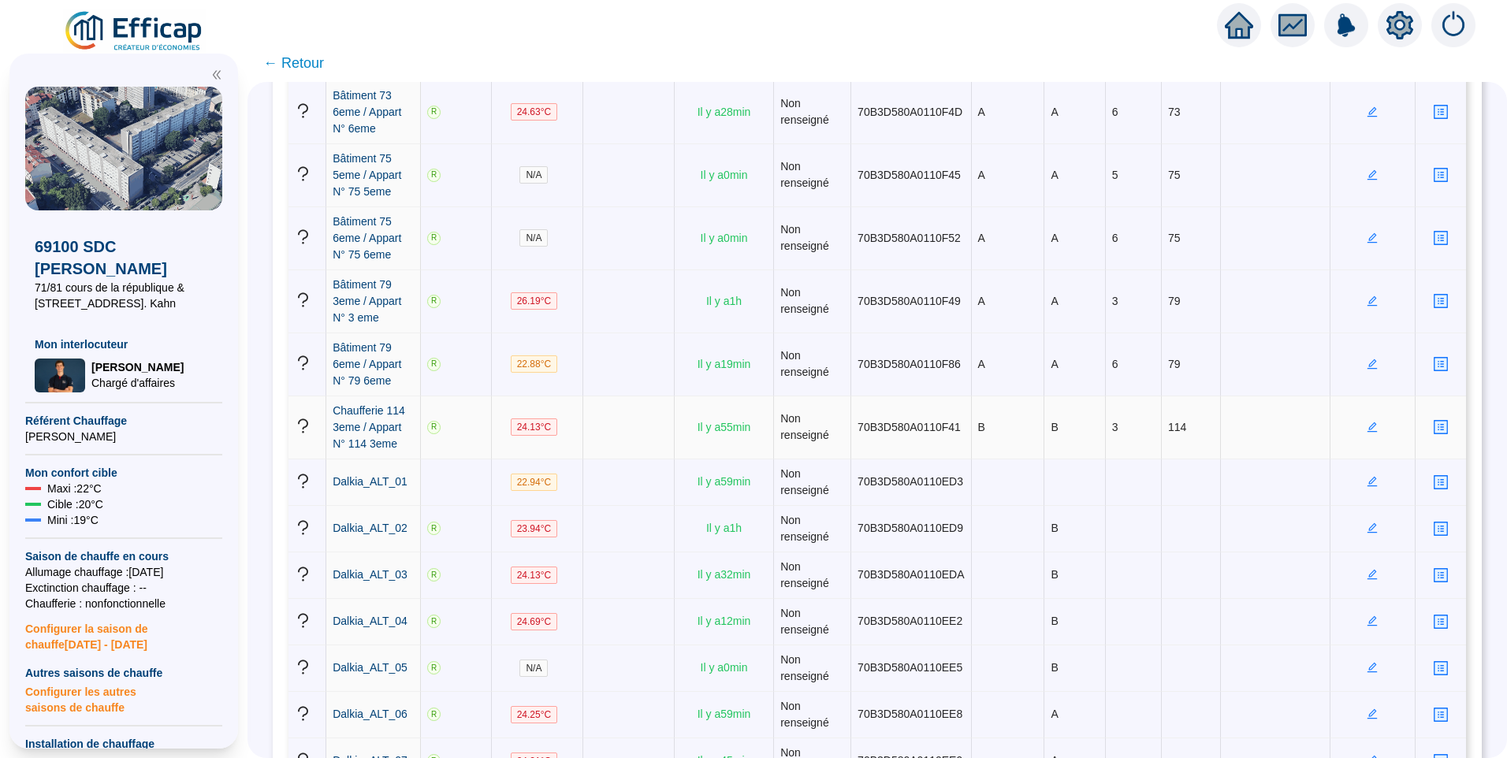
click at [1367, 422] on icon "edit" at bounding box center [1372, 427] width 11 height 11
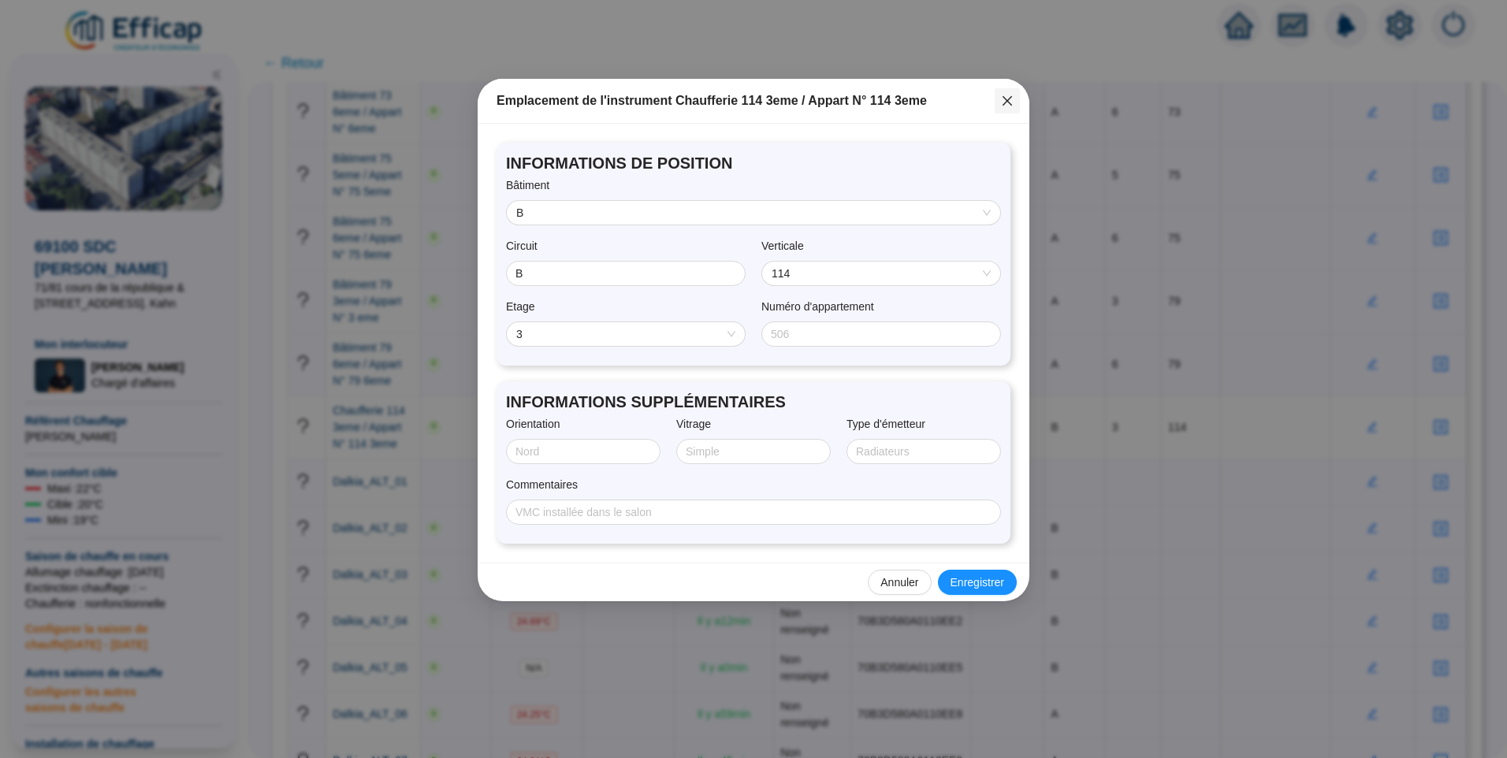
click at [1007, 97] on icon "close" at bounding box center [1007, 101] width 13 height 13
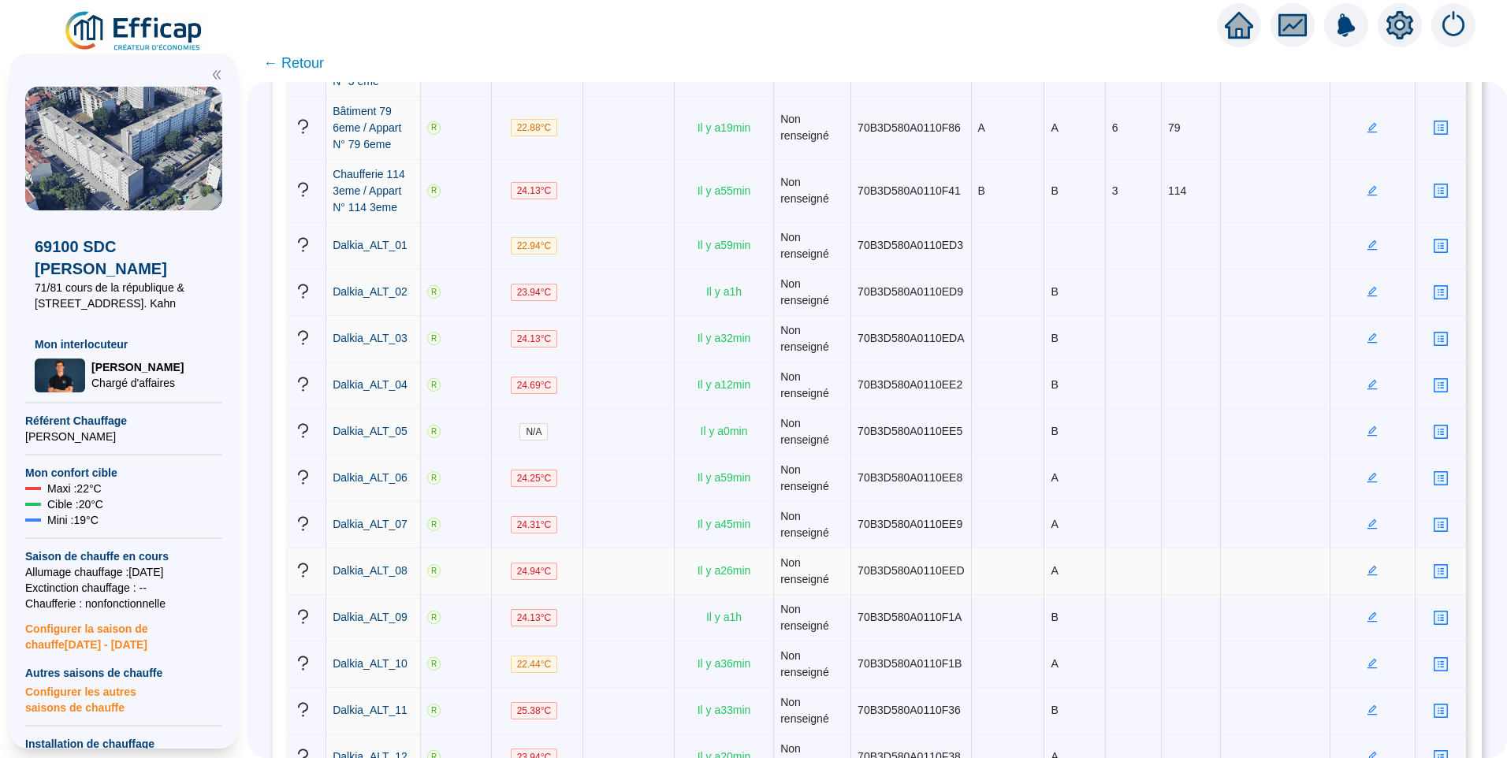
scroll to position [985, 0]
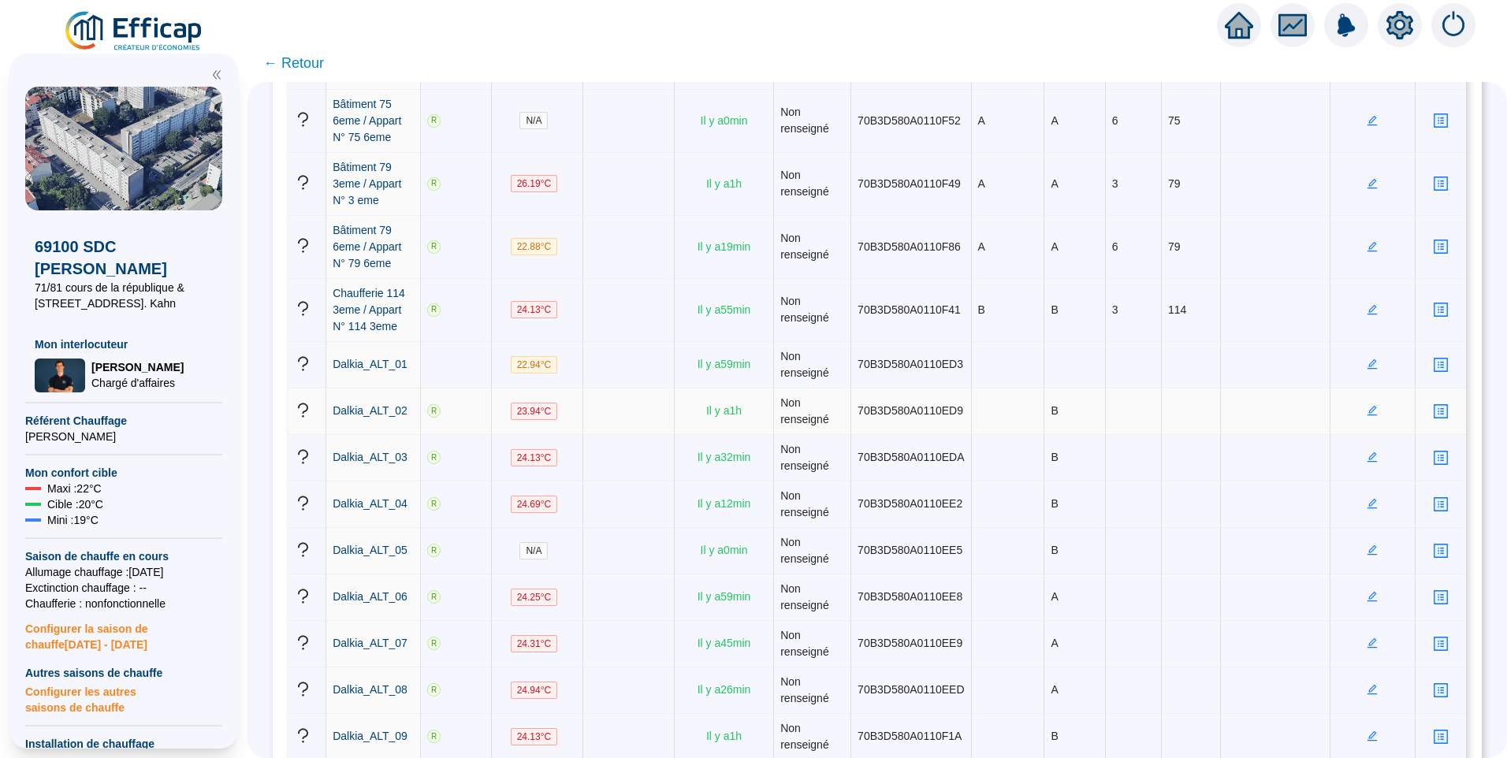
click at [1367, 405] on icon "edit" at bounding box center [1372, 410] width 11 height 11
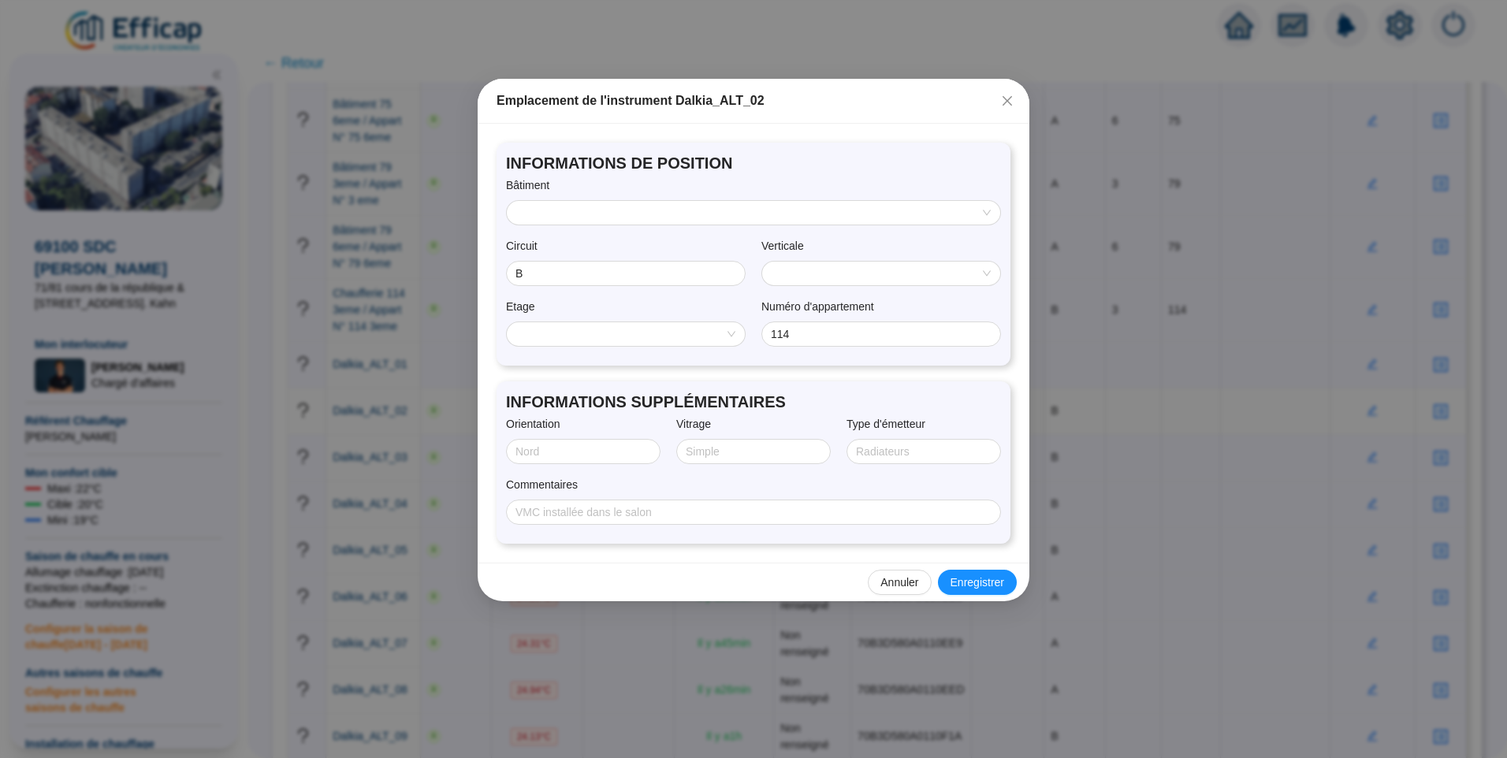
click at [613, 207] on input "search" at bounding box center [746, 213] width 460 height 24
click at [556, 266] on div "B" at bounding box center [754, 269] width 468 height 17
click at [922, 278] on span "110" at bounding box center [881, 274] width 219 height 24
click at [887, 176] on div "INFORMATIONS DE POSITION Bâtiment B Circuit B Verticale 110 Etage RDC Numéro d'…" at bounding box center [754, 254] width 514 height 223
click at [1008, 107] on button "Close" at bounding box center [1007, 100] width 25 height 25
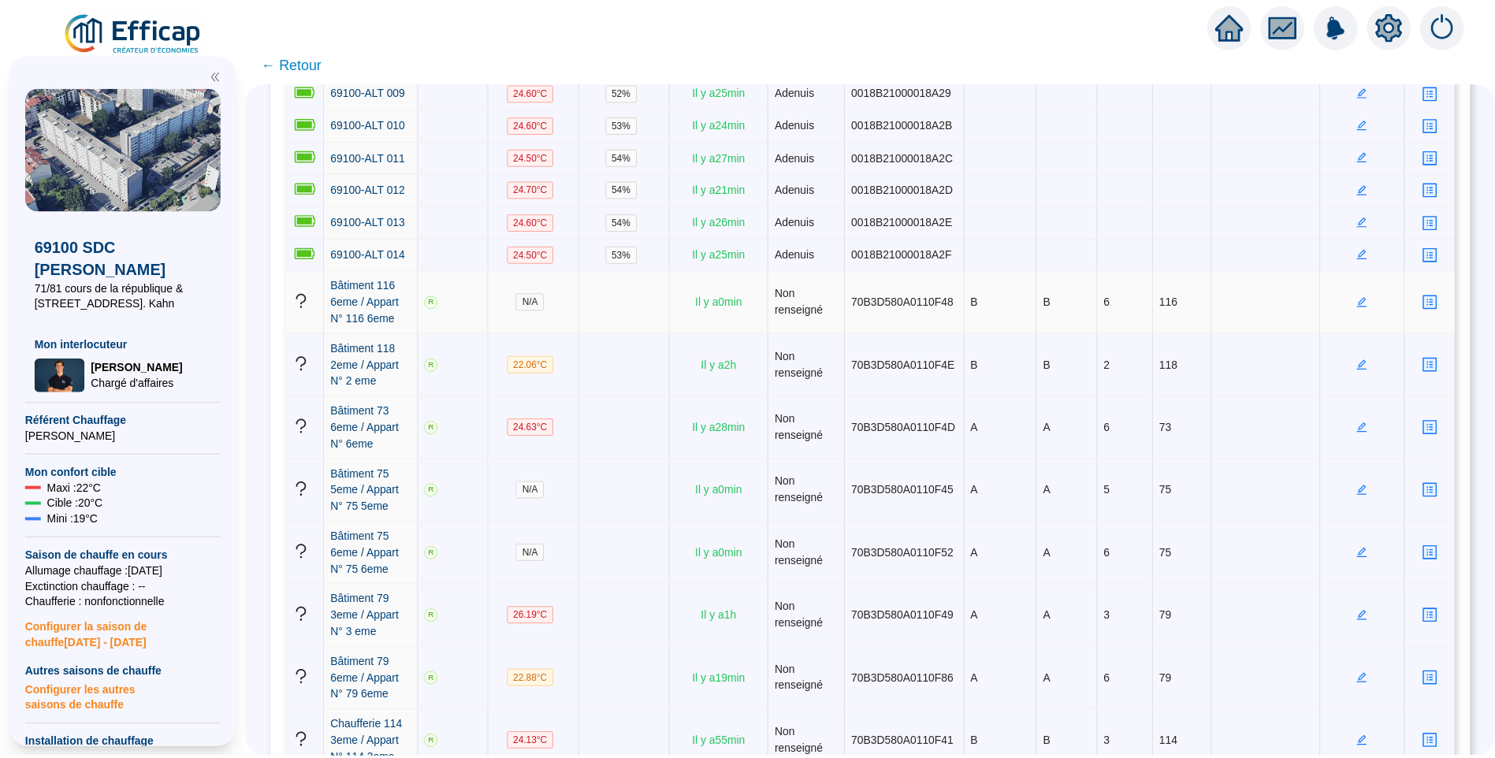
scroll to position [0, 0]
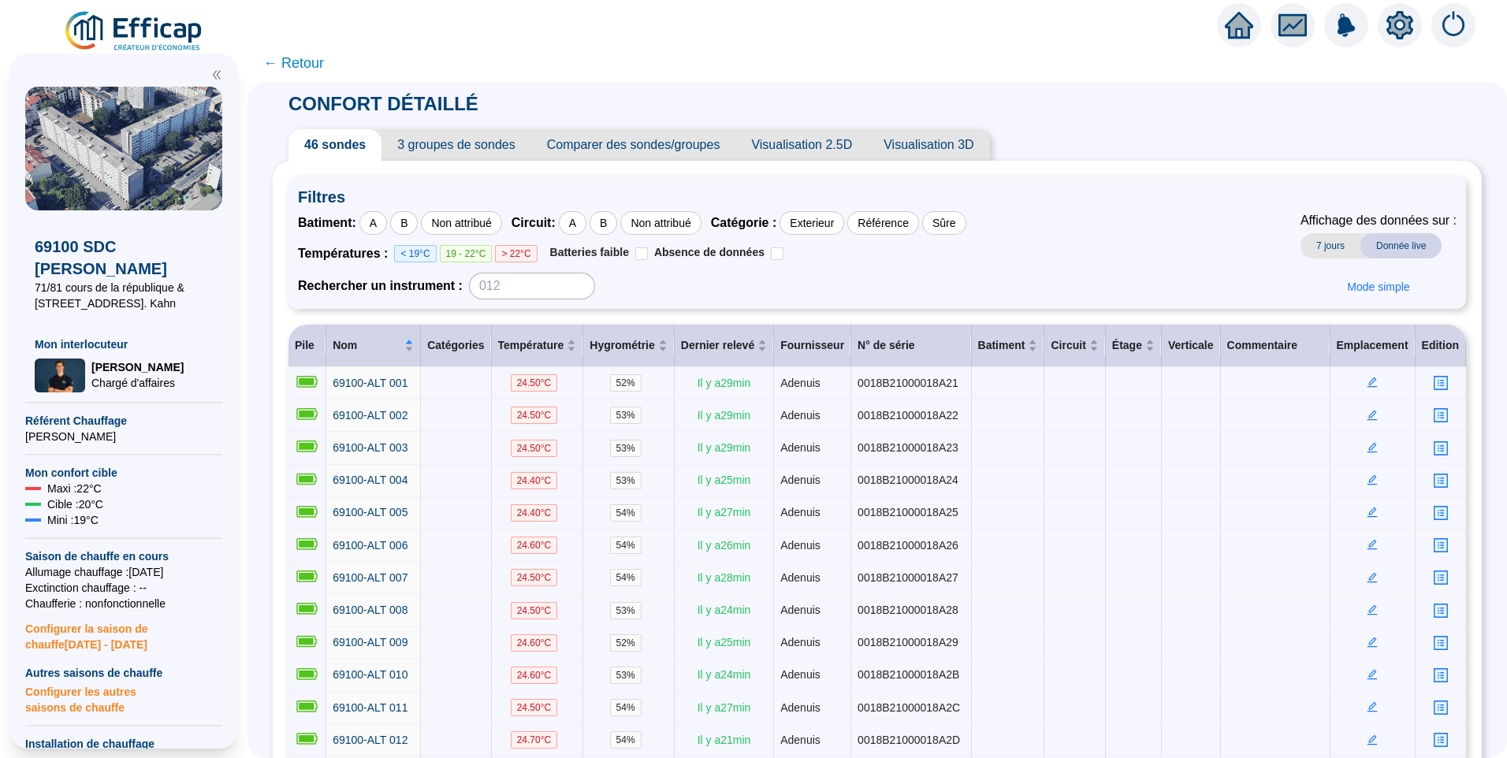
click at [309, 62] on span "← Retour" at bounding box center [293, 63] width 61 height 22
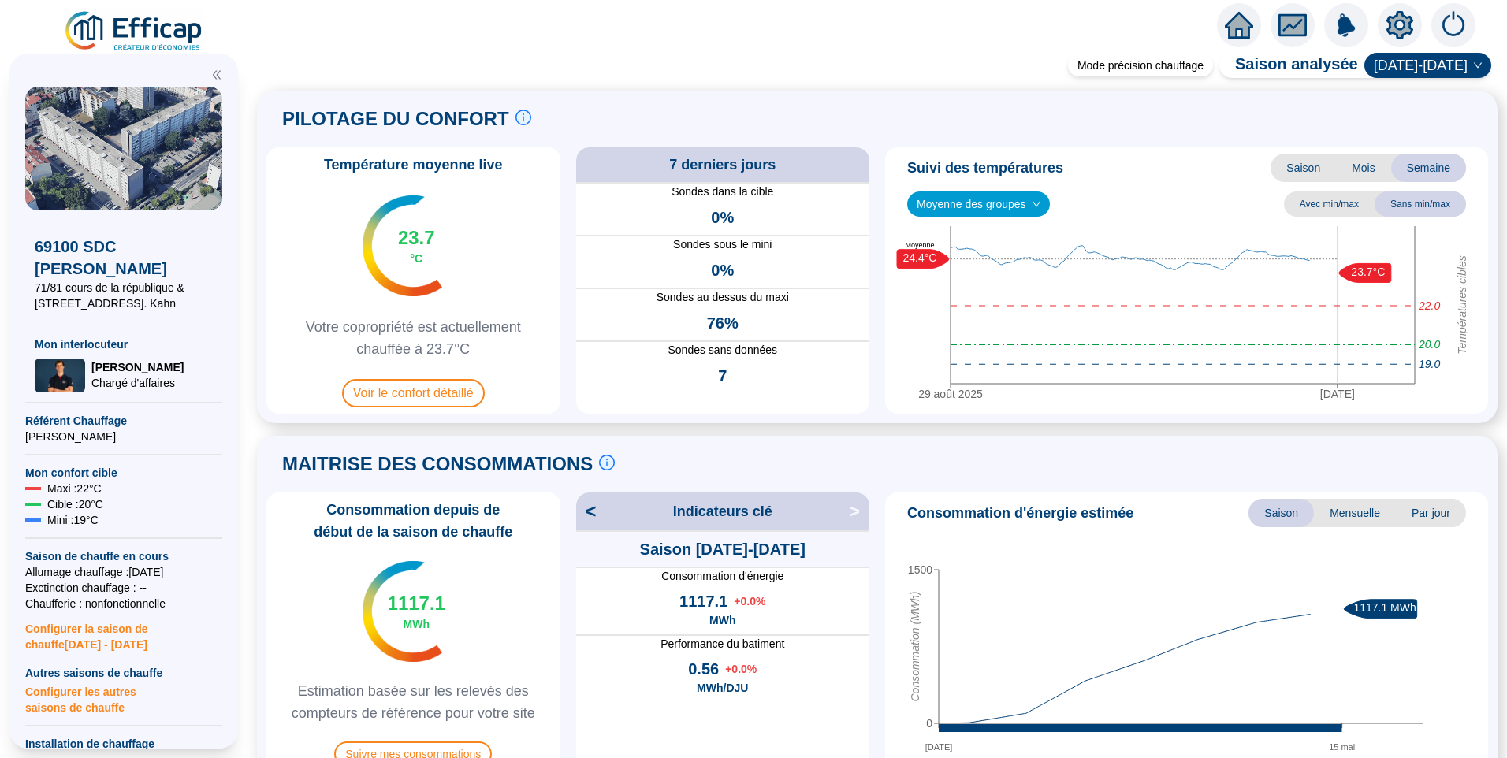
click at [160, 35] on img at bounding box center [134, 31] width 143 height 44
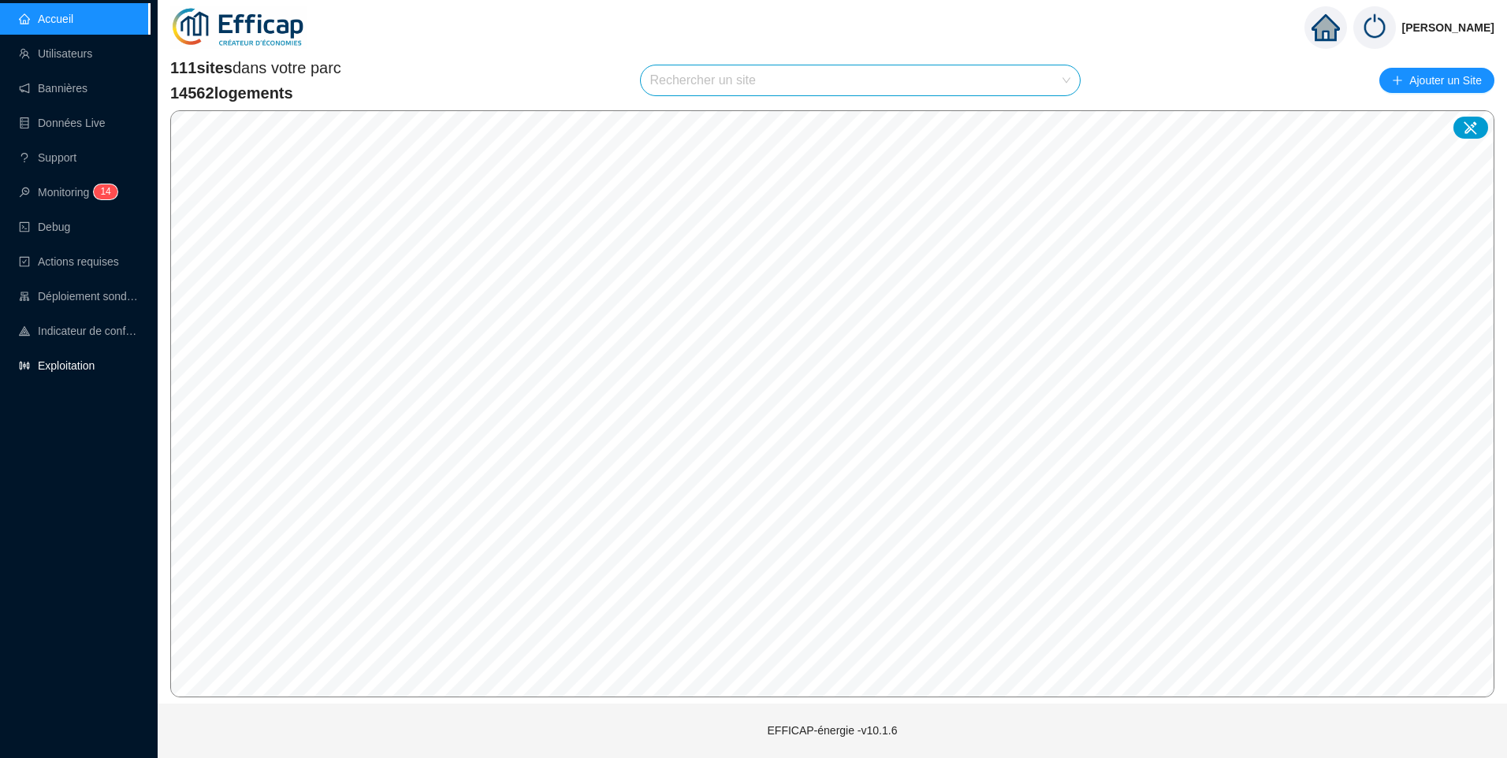
click at [89, 359] on link "Exploitation" at bounding box center [57, 365] width 76 height 13
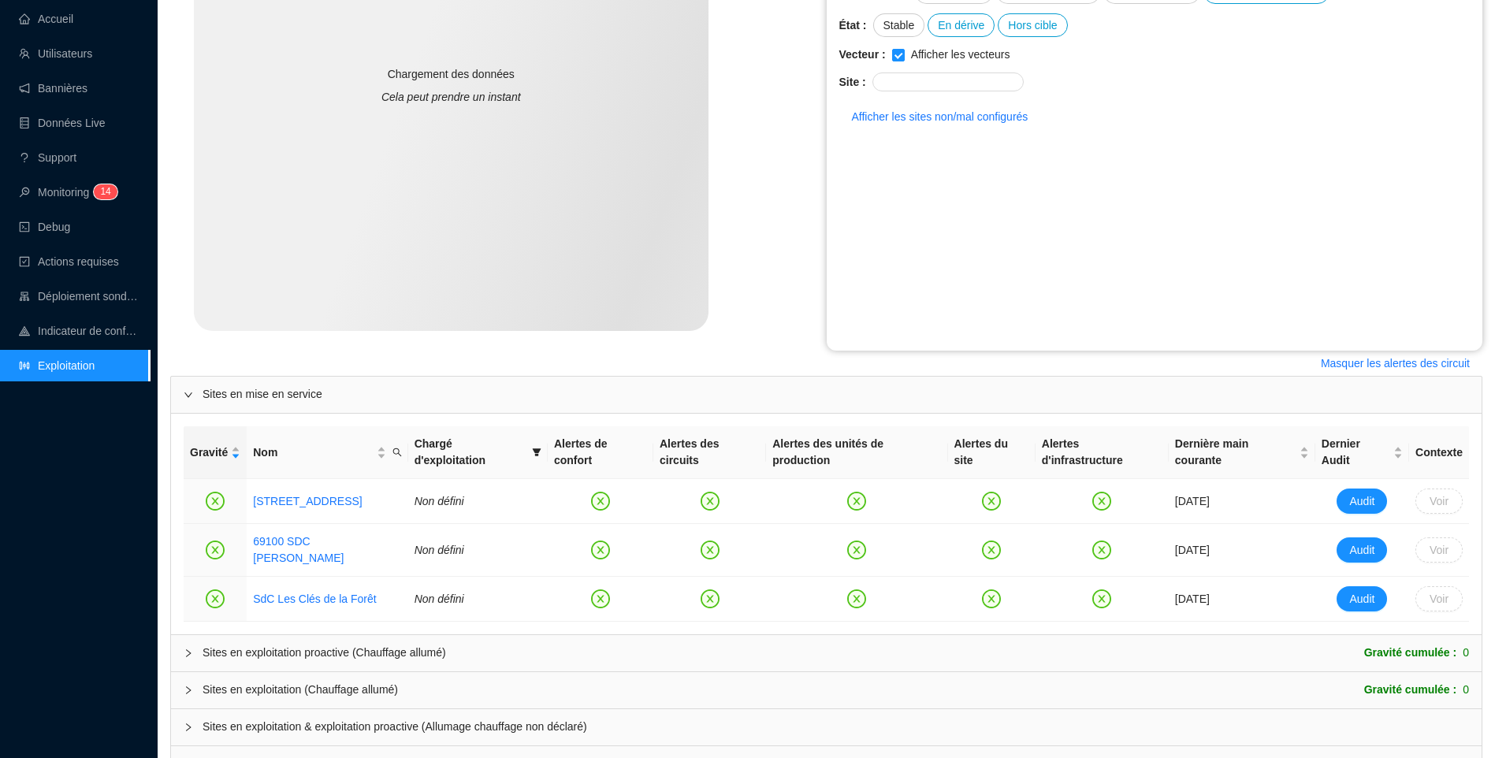
scroll to position [270, 0]
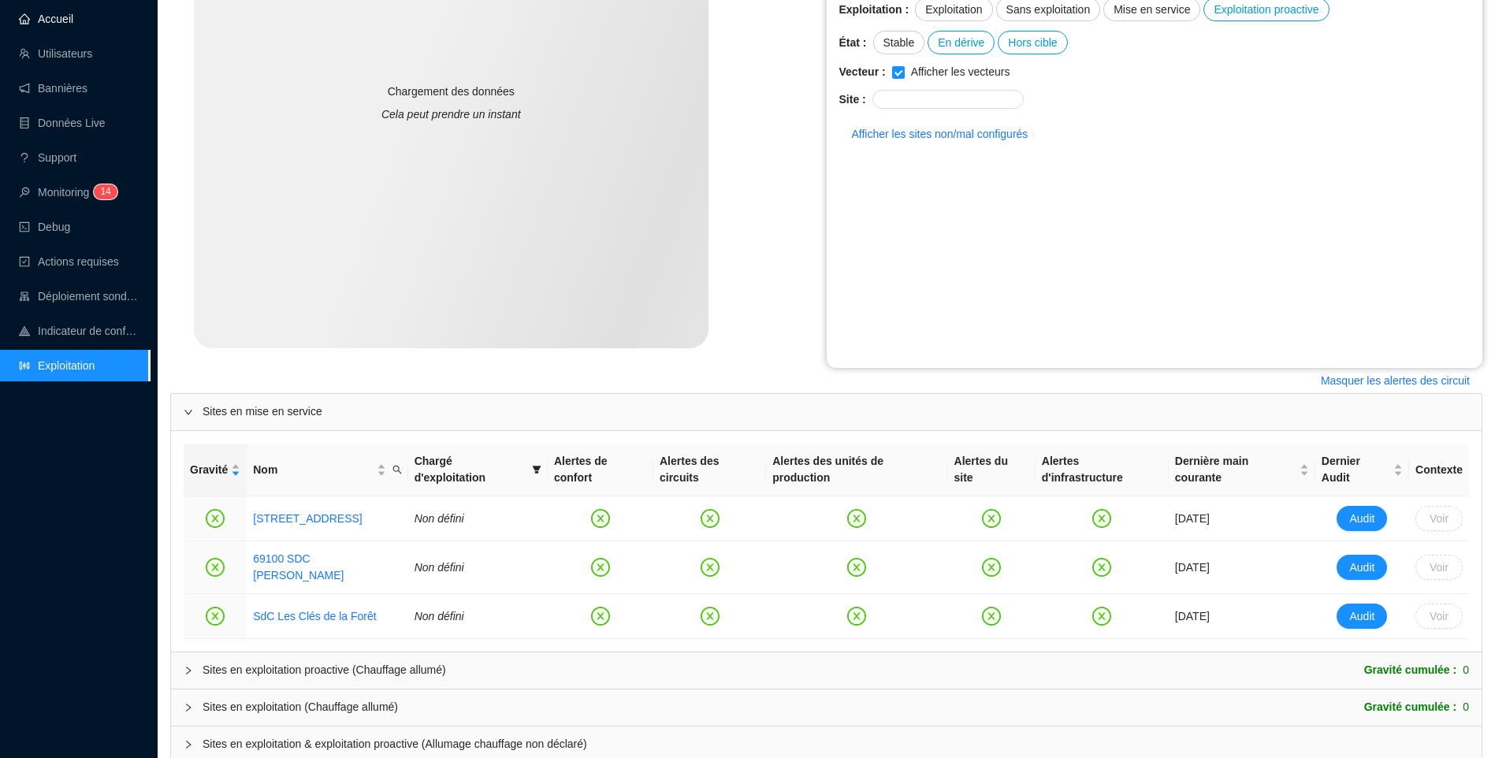
click at [73, 16] on link "Accueil" at bounding box center [46, 19] width 54 height 13
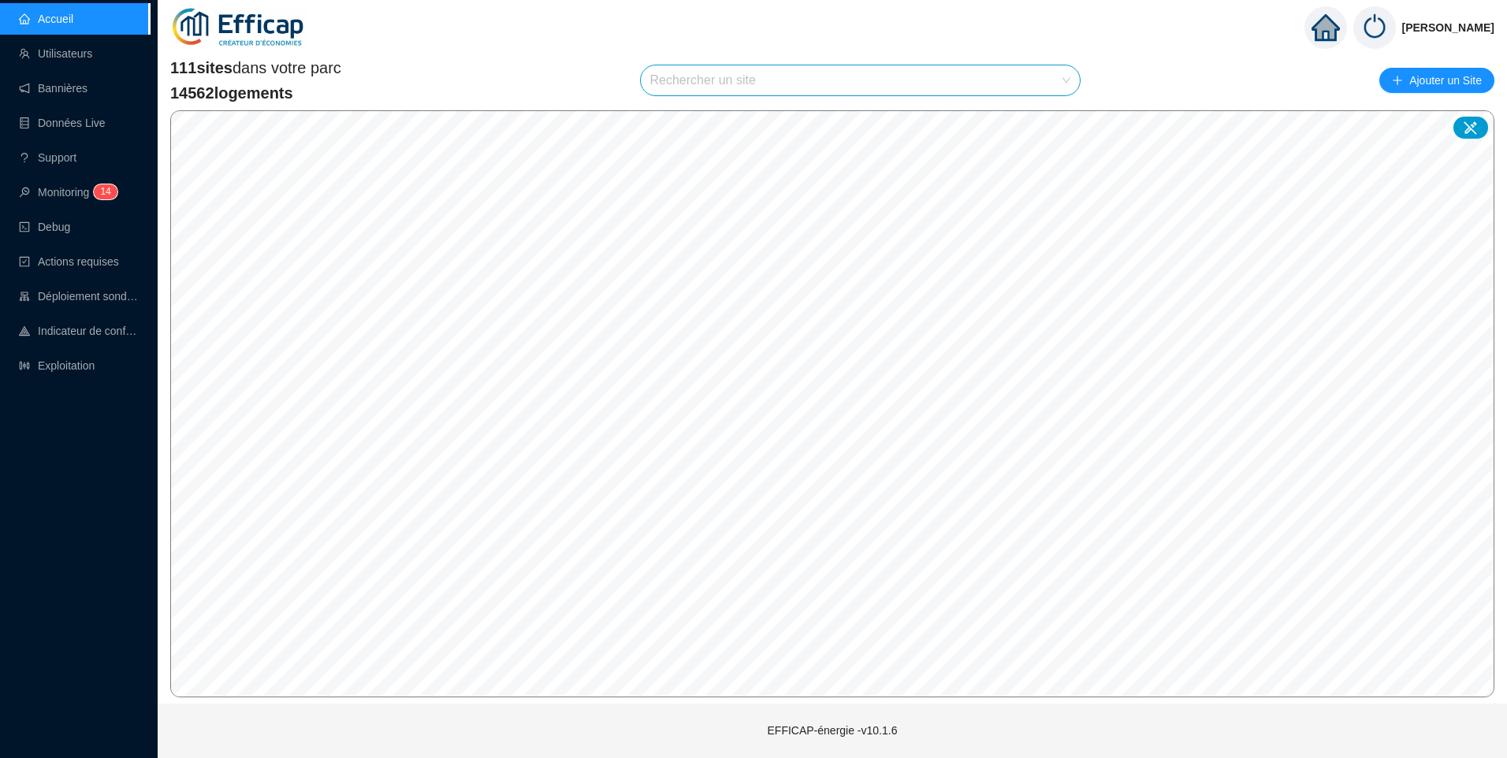
click at [778, 80] on input "search" at bounding box center [853, 80] width 407 height 30
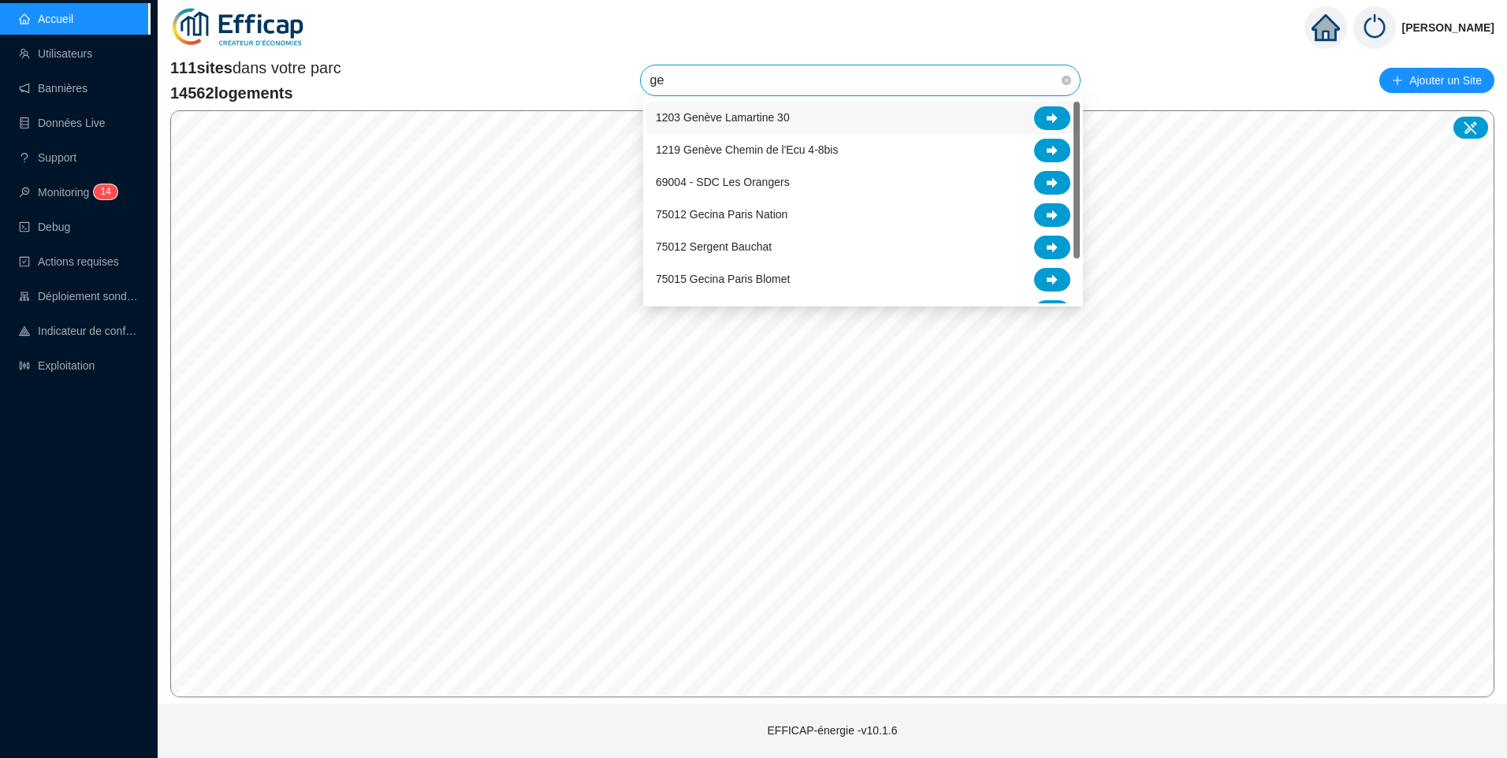
type input "gec"
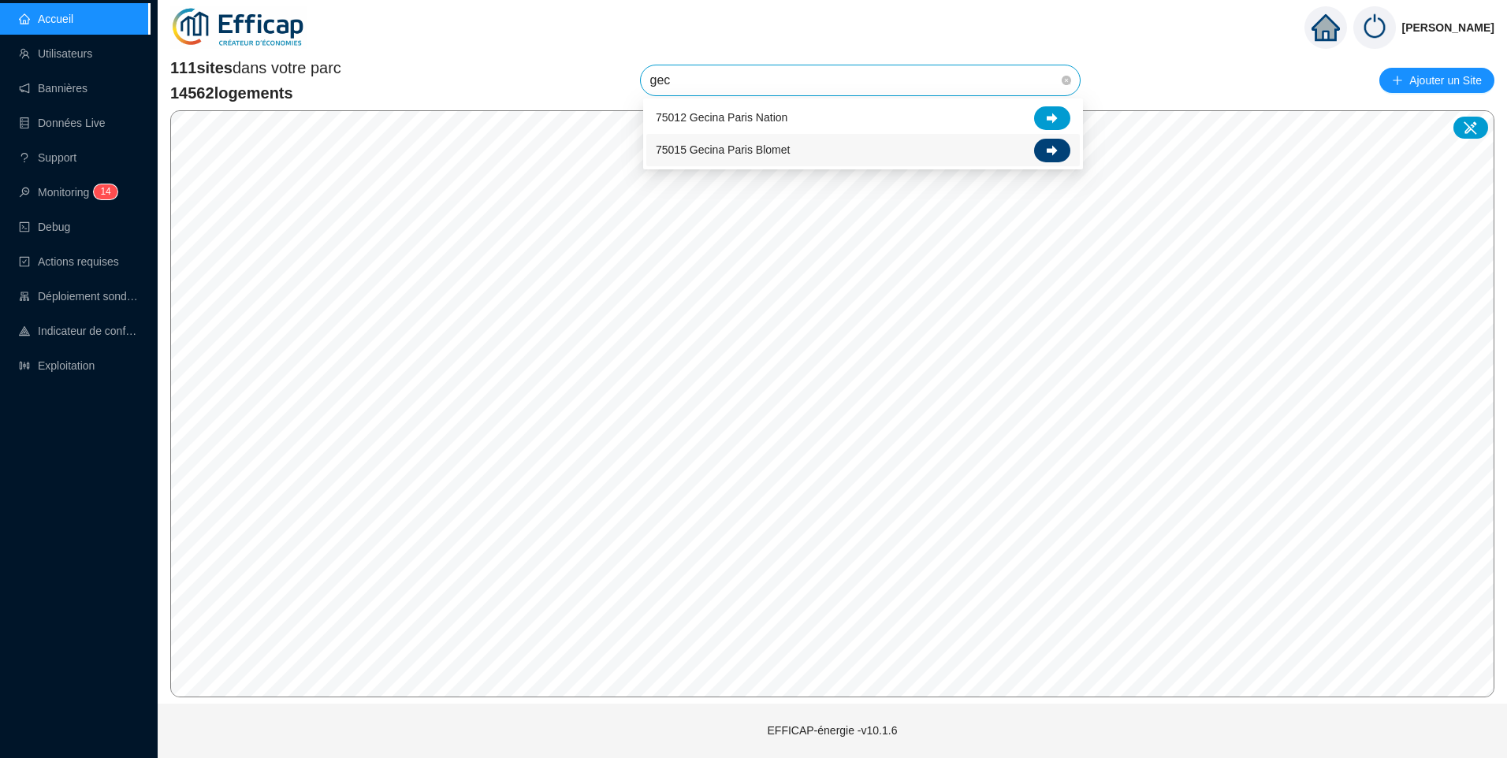
click at [1045, 158] on div at bounding box center [1052, 151] width 36 height 24
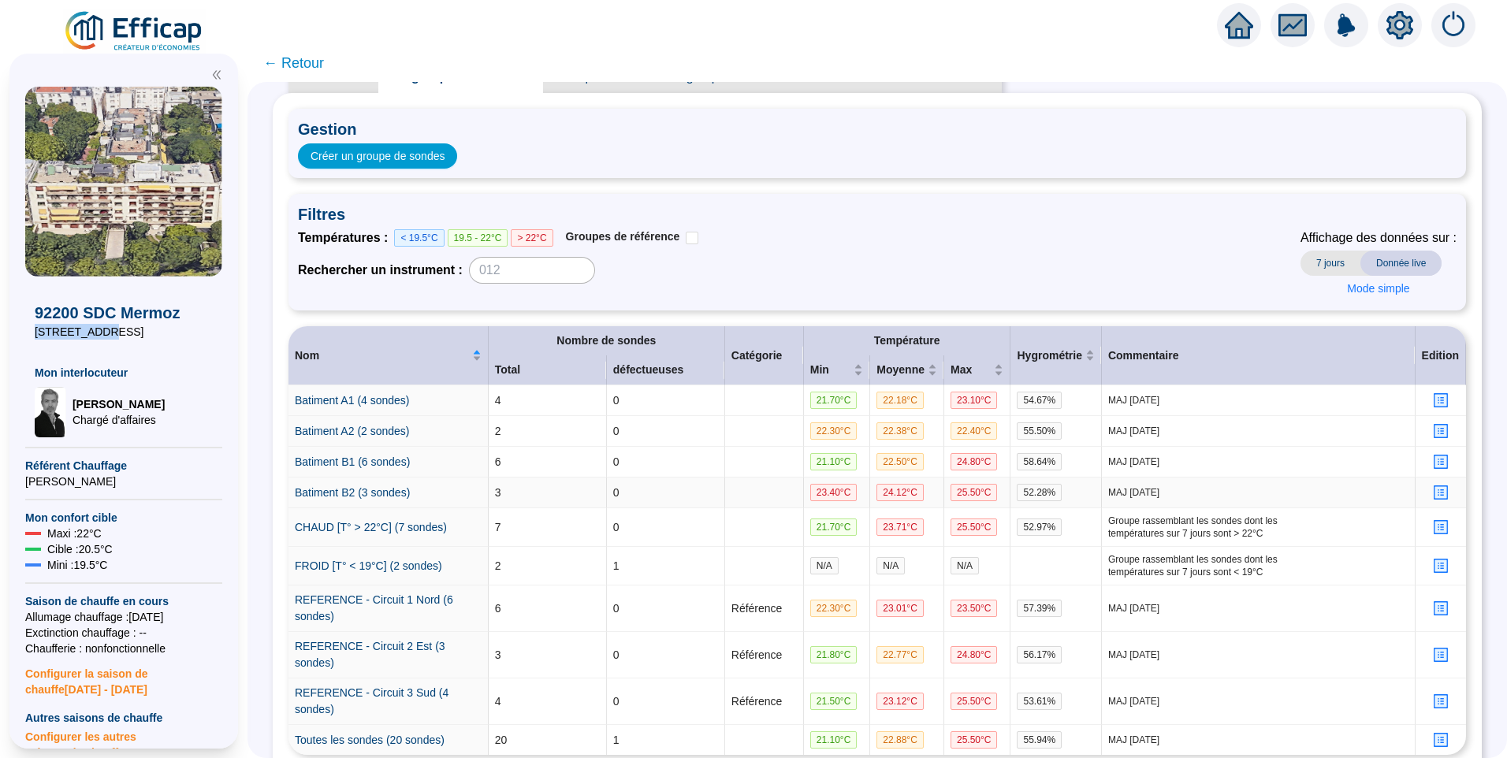
scroll to position [165, 0]
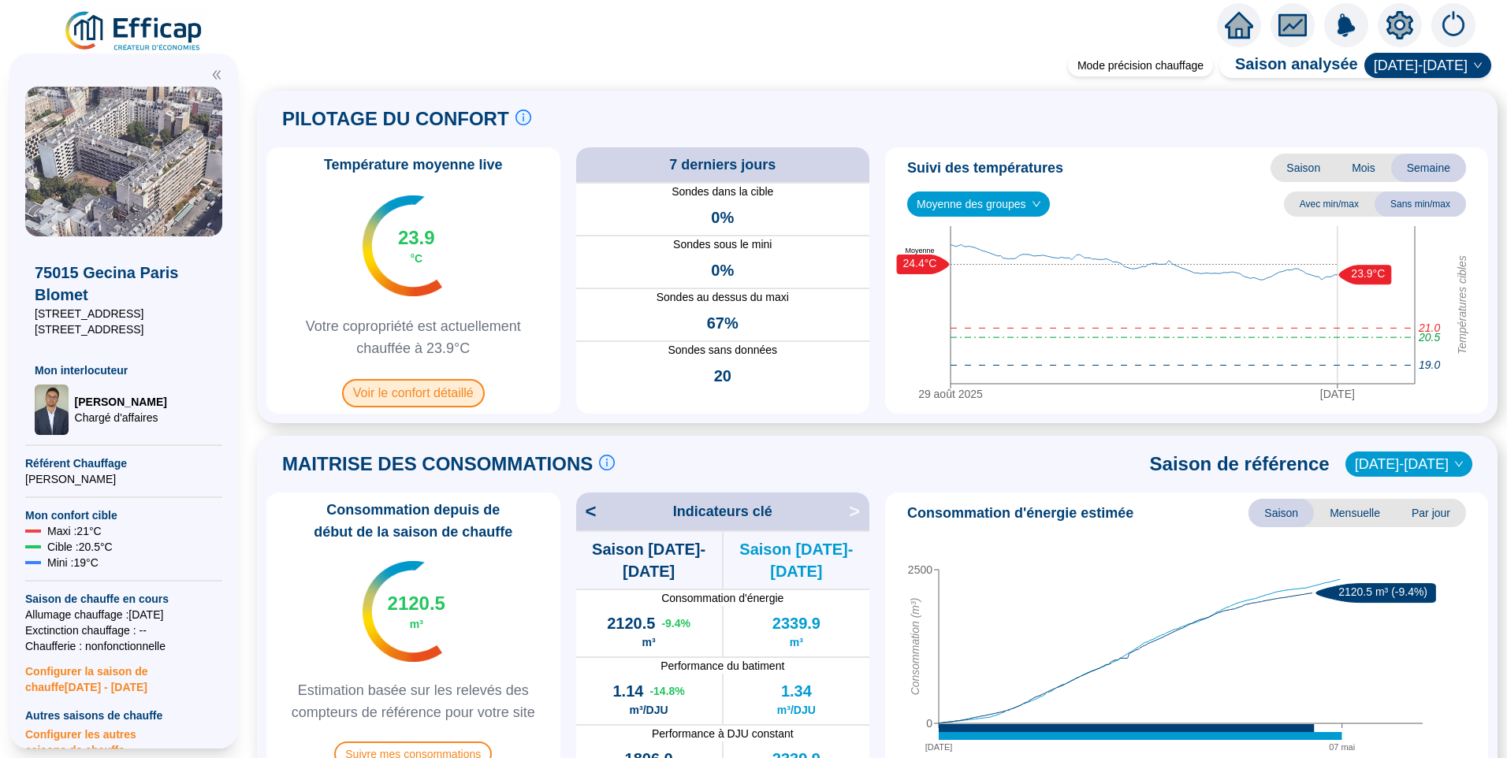
click at [418, 393] on span "Voir le confort détaillé" at bounding box center [413, 393] width 143 height 28
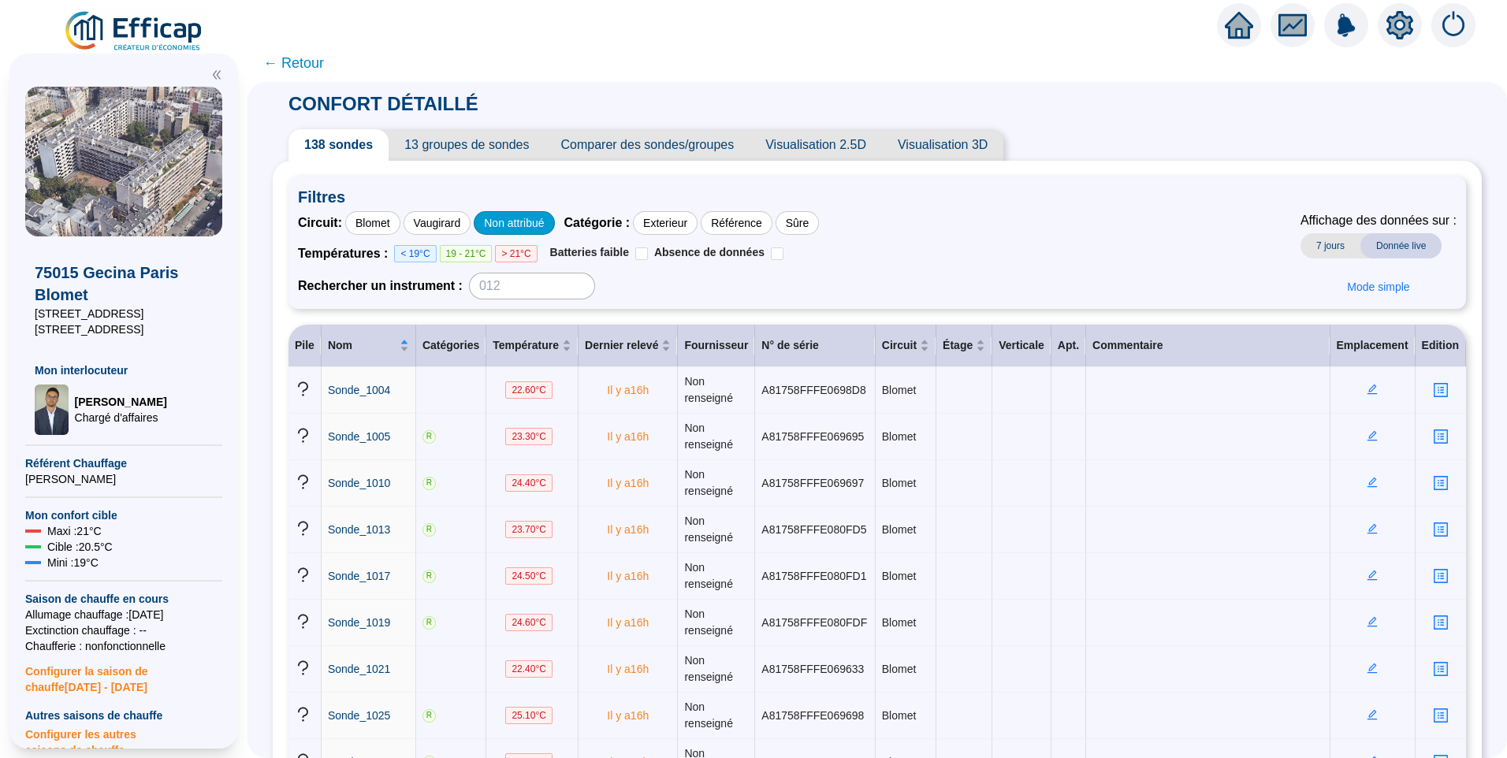
click at [517, 222] on div "Non attribué" at bounding box center [514, 223] width 80 height 24
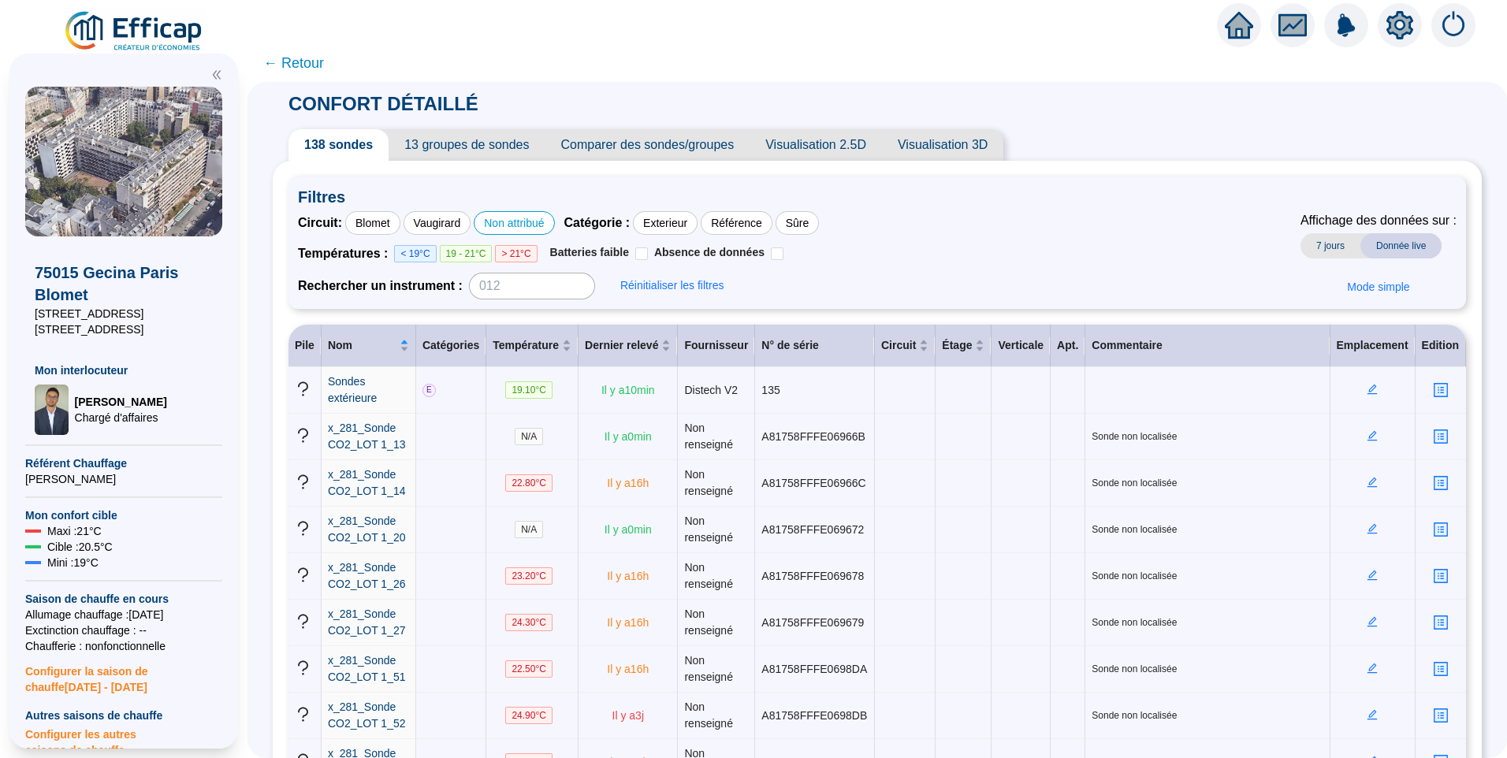
click at [517, 222] on div "Non attribué" at bounding box center [514, 223] width 80 height 24
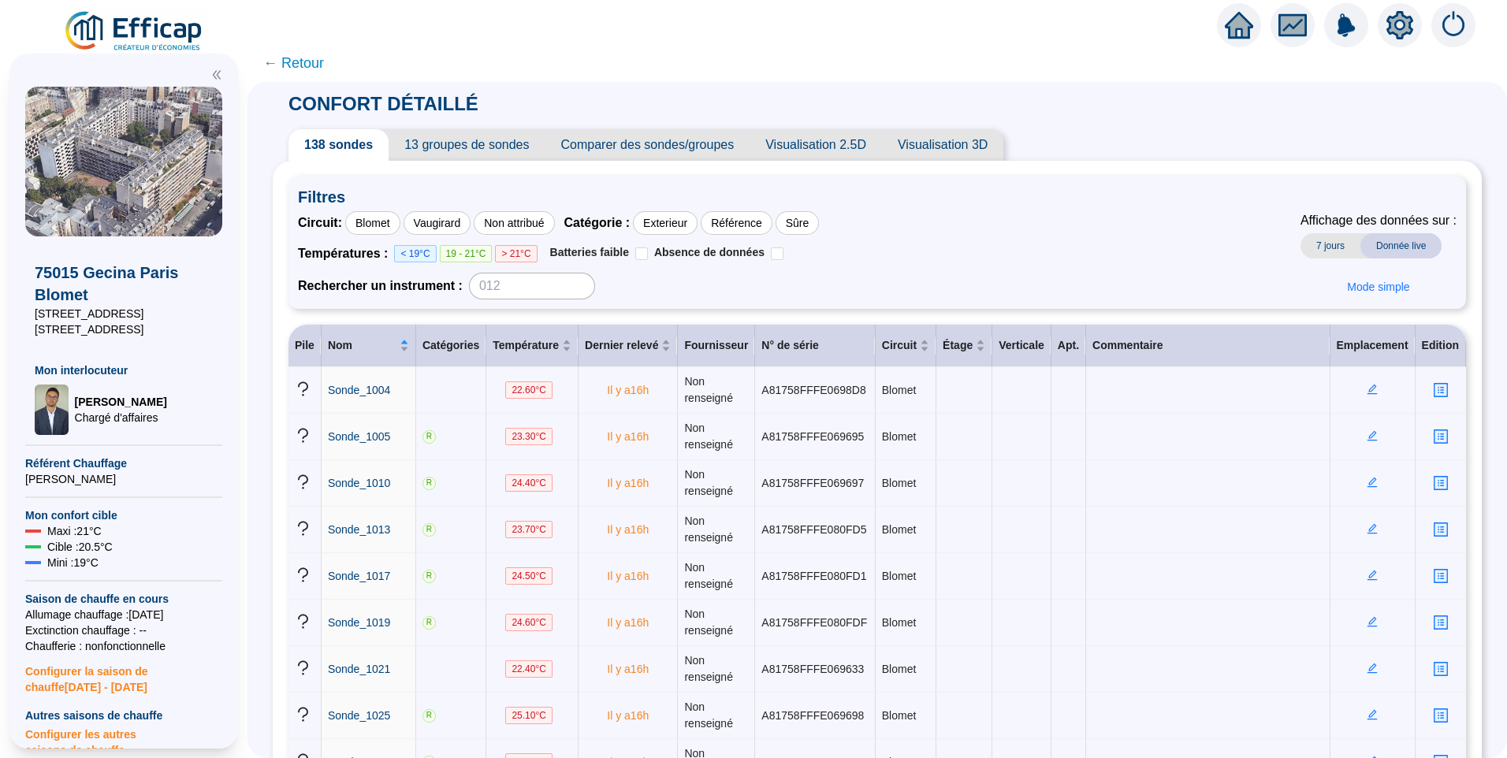
click at [380, 224] on div "Blomet" at bounding box center [372, 223] width 55 height 24
click at [821, 149] on span "Visualisation 2.5D" at bounding box center [816, 145] width 132 height 32
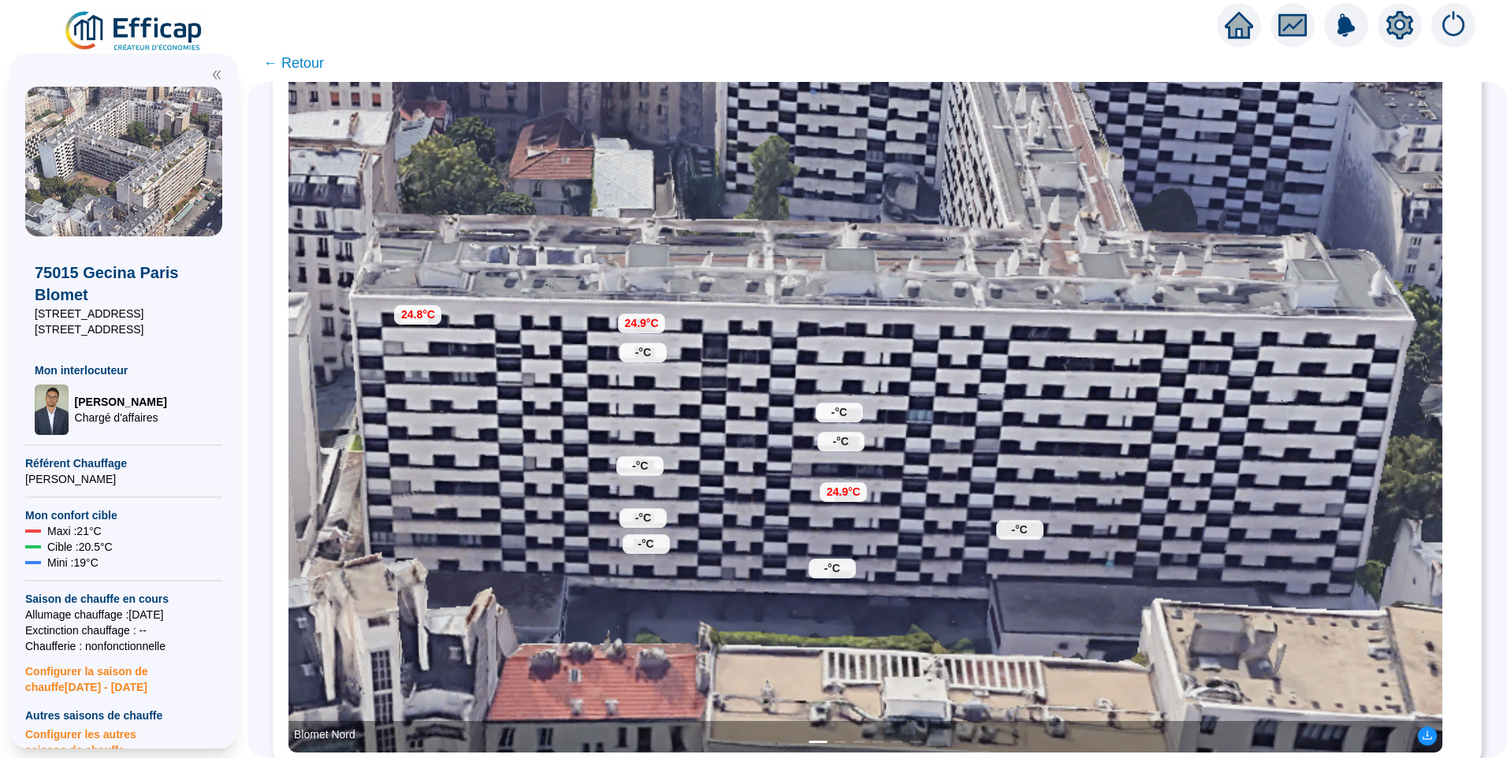
scroll to position [280, 0]
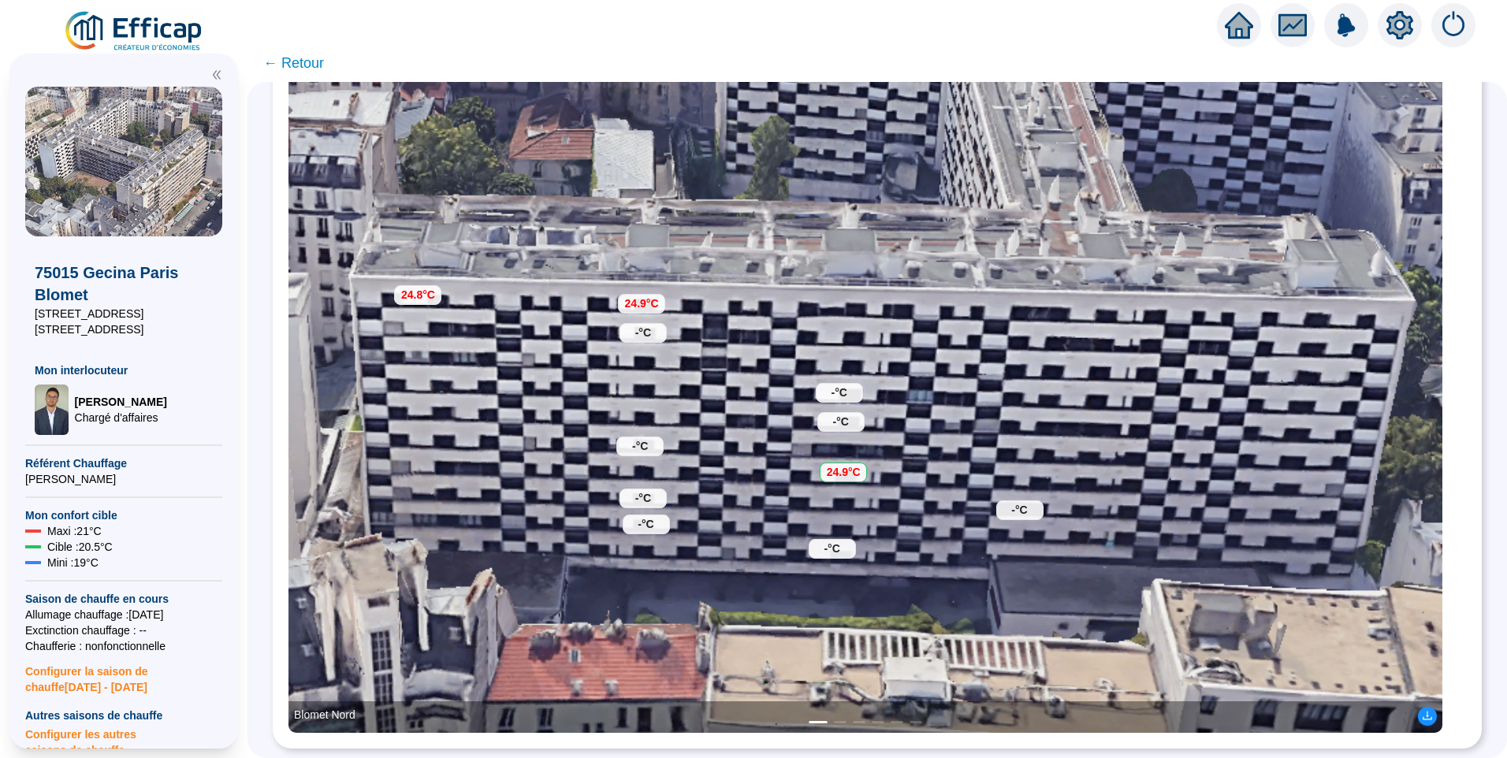
click at [866, 463] on div "24.9°C" at bounding box center [843, 473] width 47 height 20
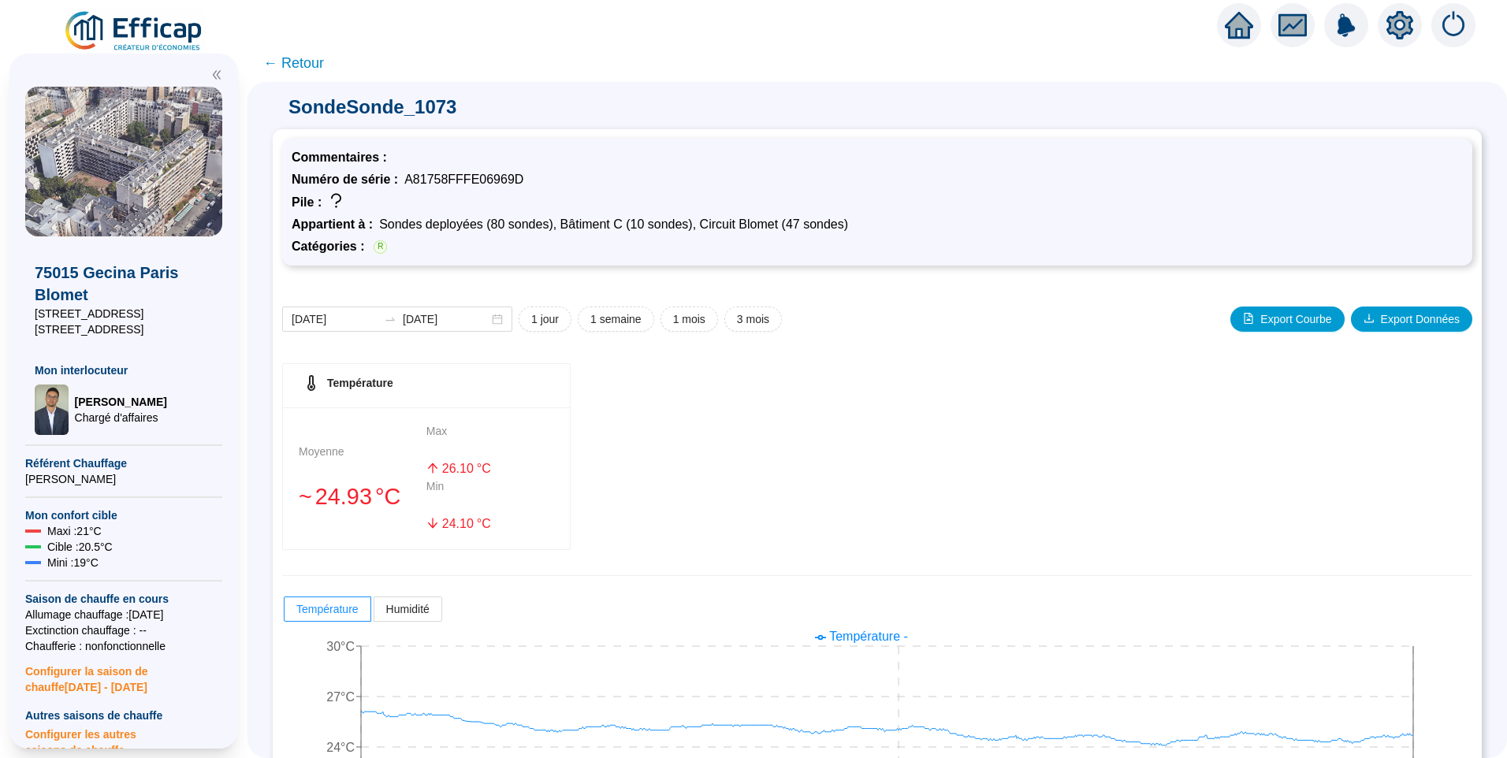
click at [320, 68] on span "← Retour" at bounding box center [293, 63] width 61 height 22
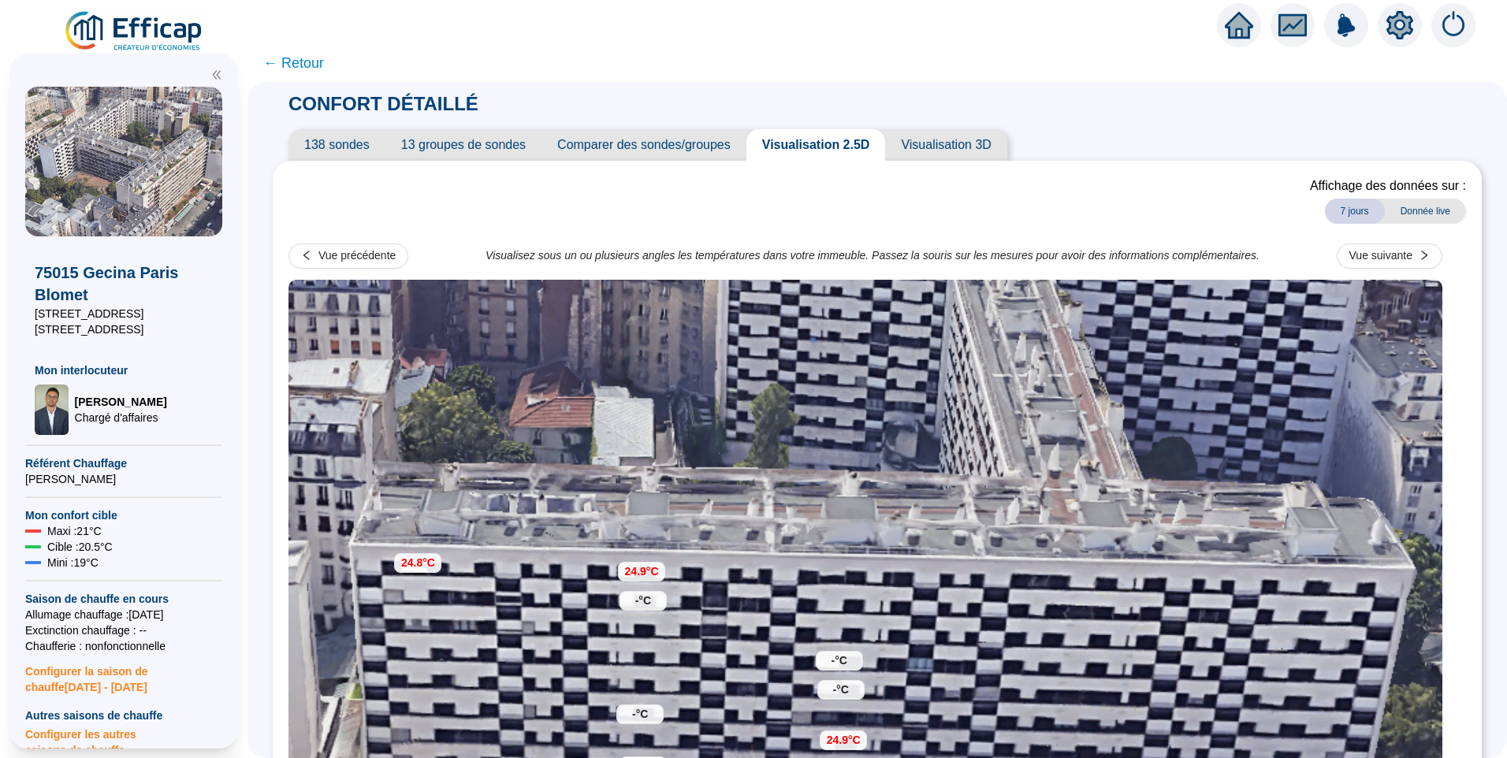
click at [428, 146] on span "13 groupes de sondes" at bounding box center [463, 145] width 156 height 32
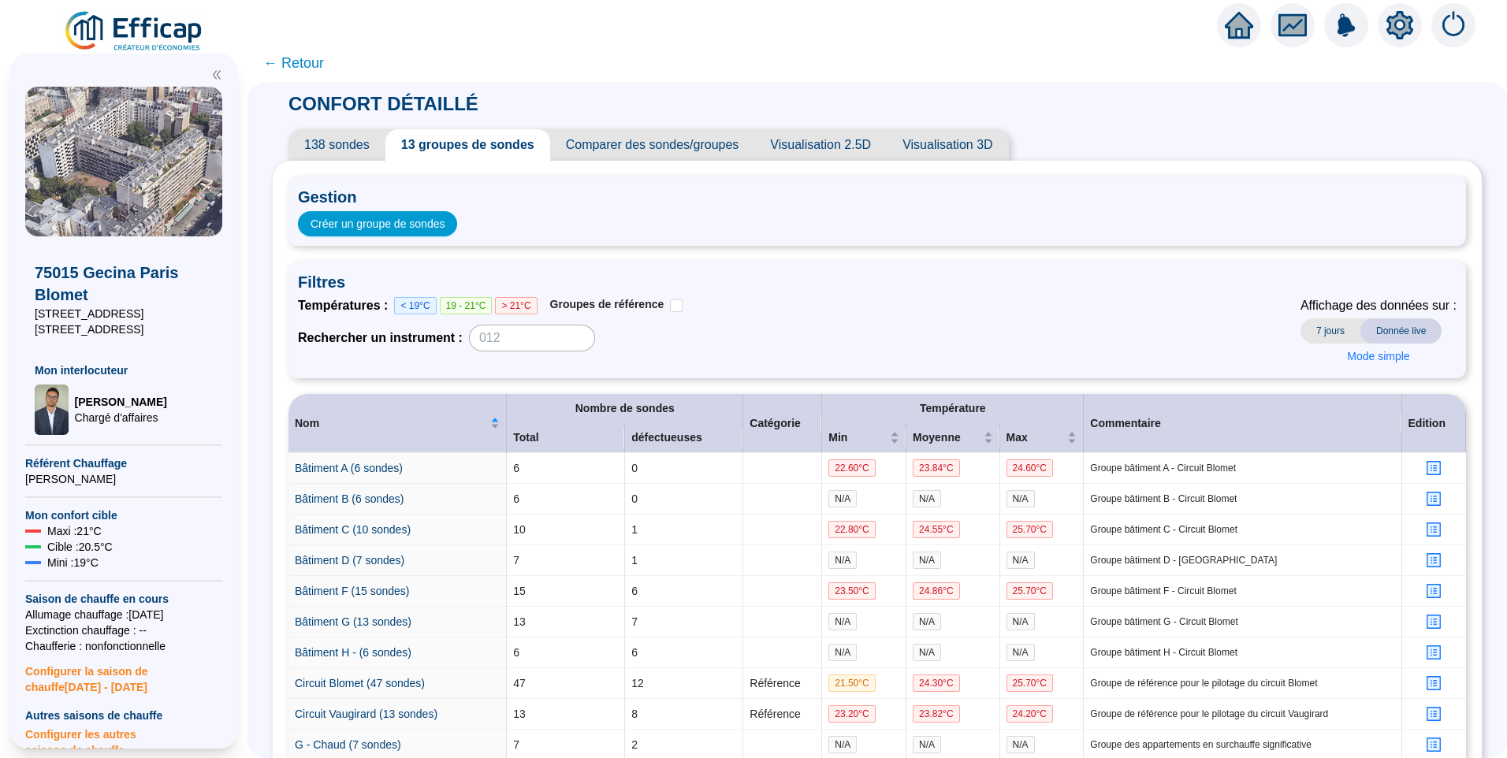
click at [365, 151] on span "138 sondes" at bounding box center [337, 145] width 97 height 32
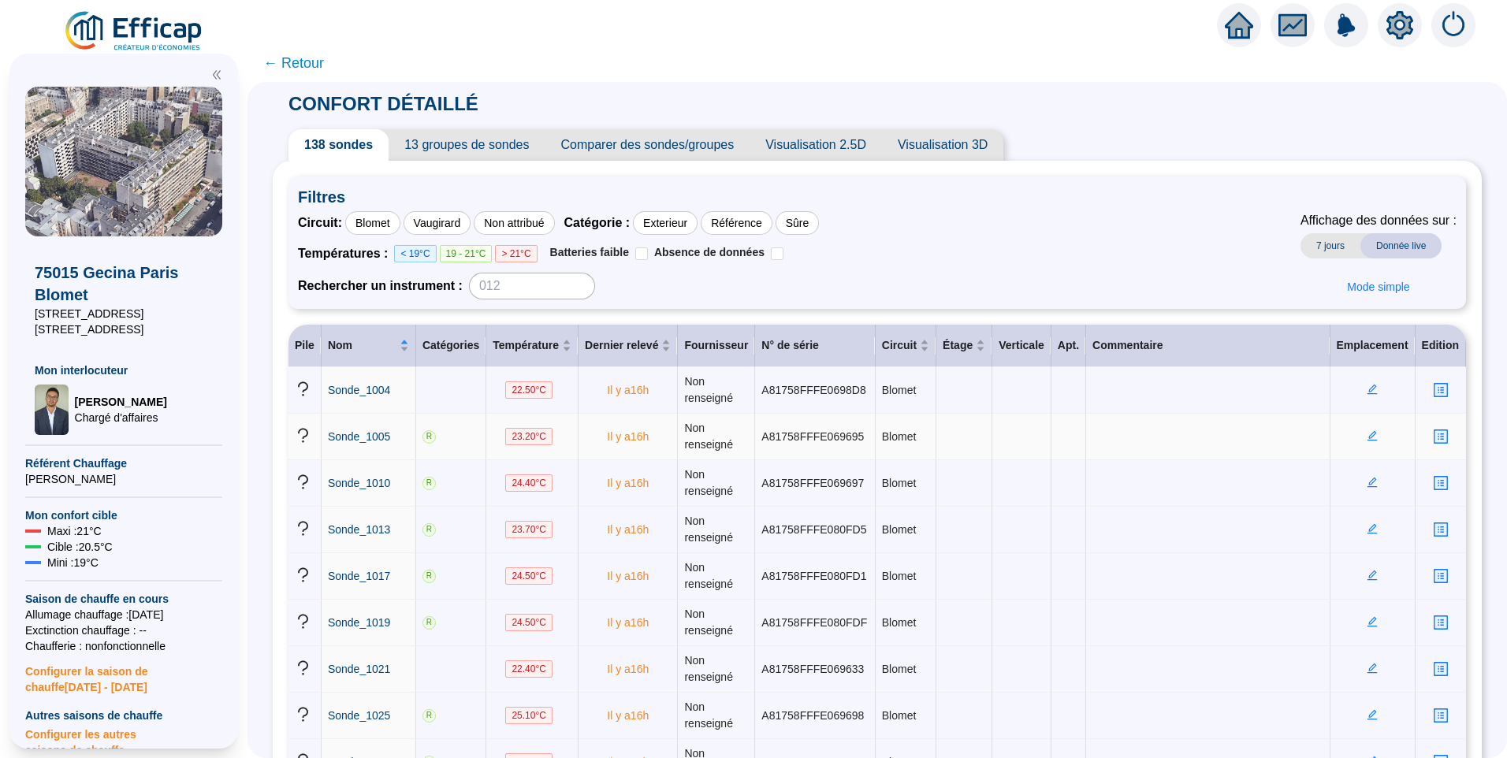
click at [1370, 435] on icon "edit" at bounding box center [1373, 436] width 6 height 6
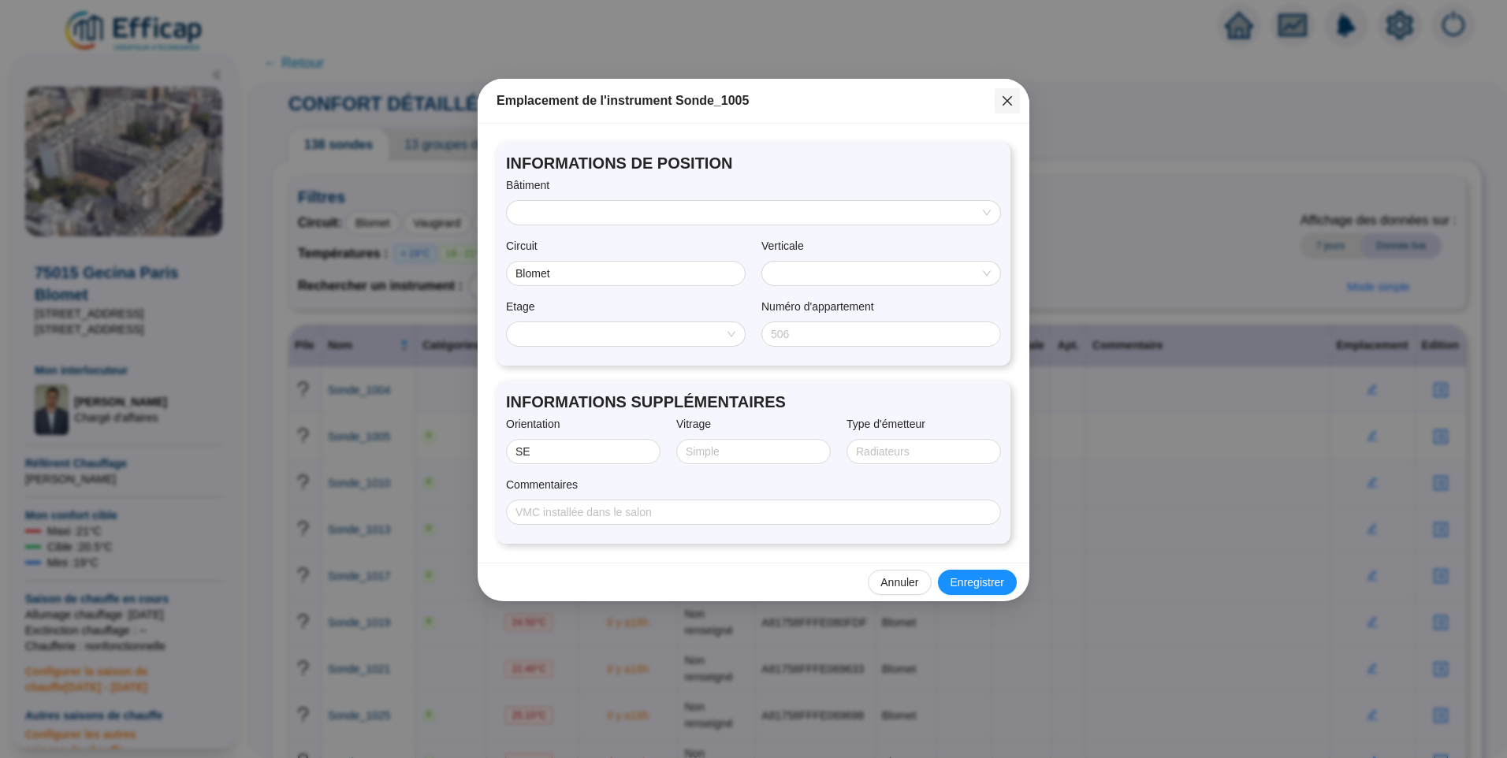
click at [1007, 110] on button "Close" at bounding box center [1007, 100] width 25 height 25
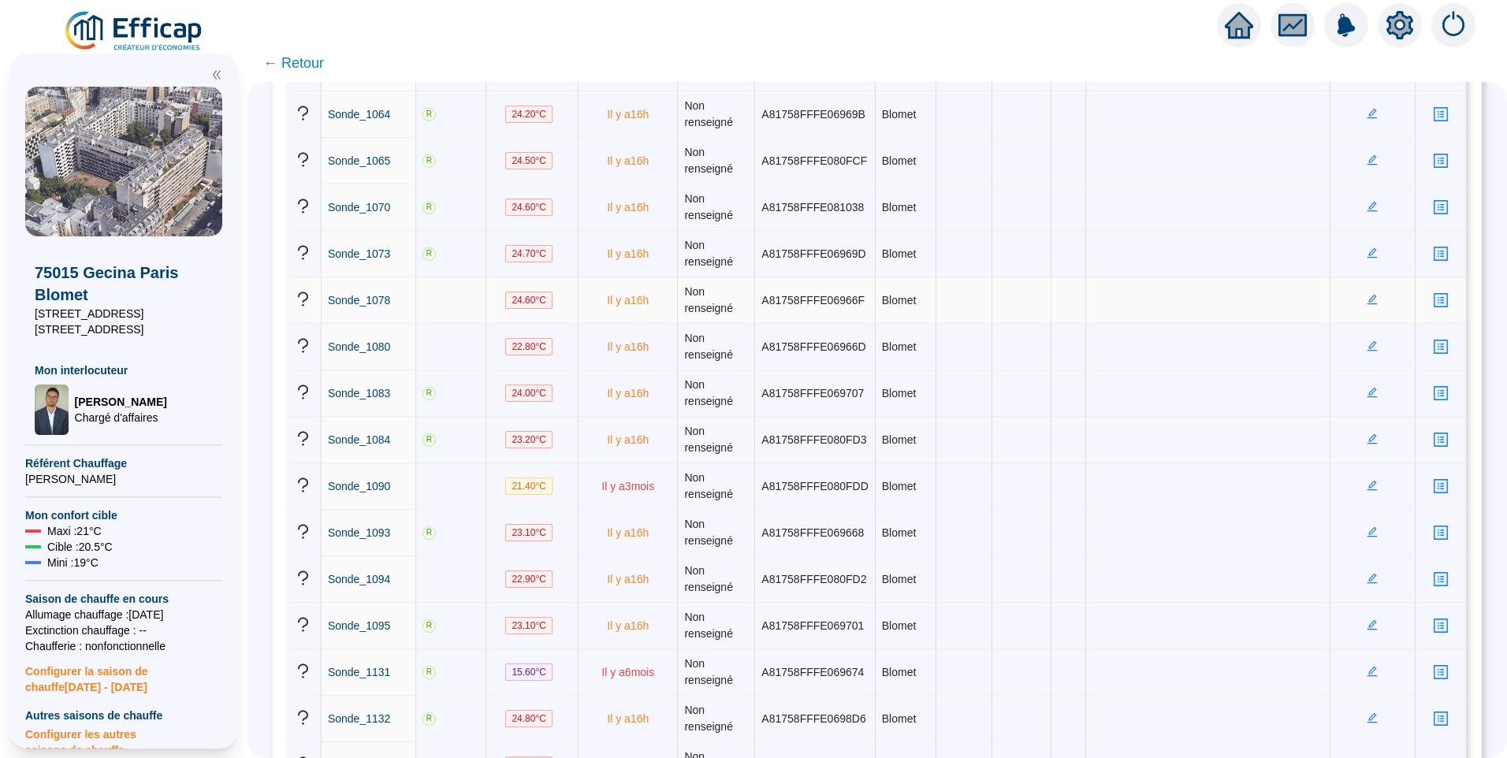
scroll to position [1104, 0]
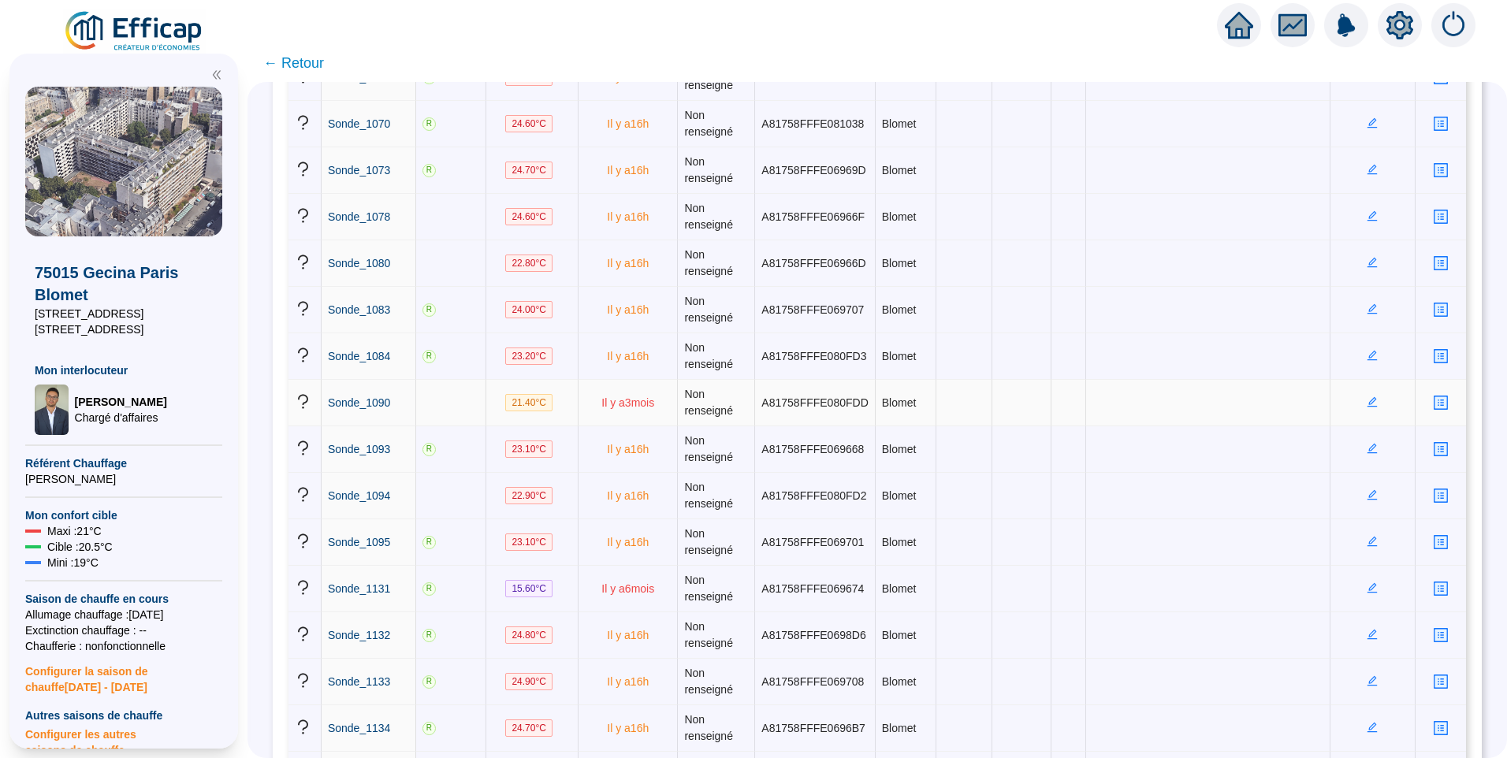
click at [1365, 394] on td at bounding box center [1373, 403] width 85 height 47
click at [1369, 401] on icon "edit" at bounding box center [1372, 402] width 11 height 11
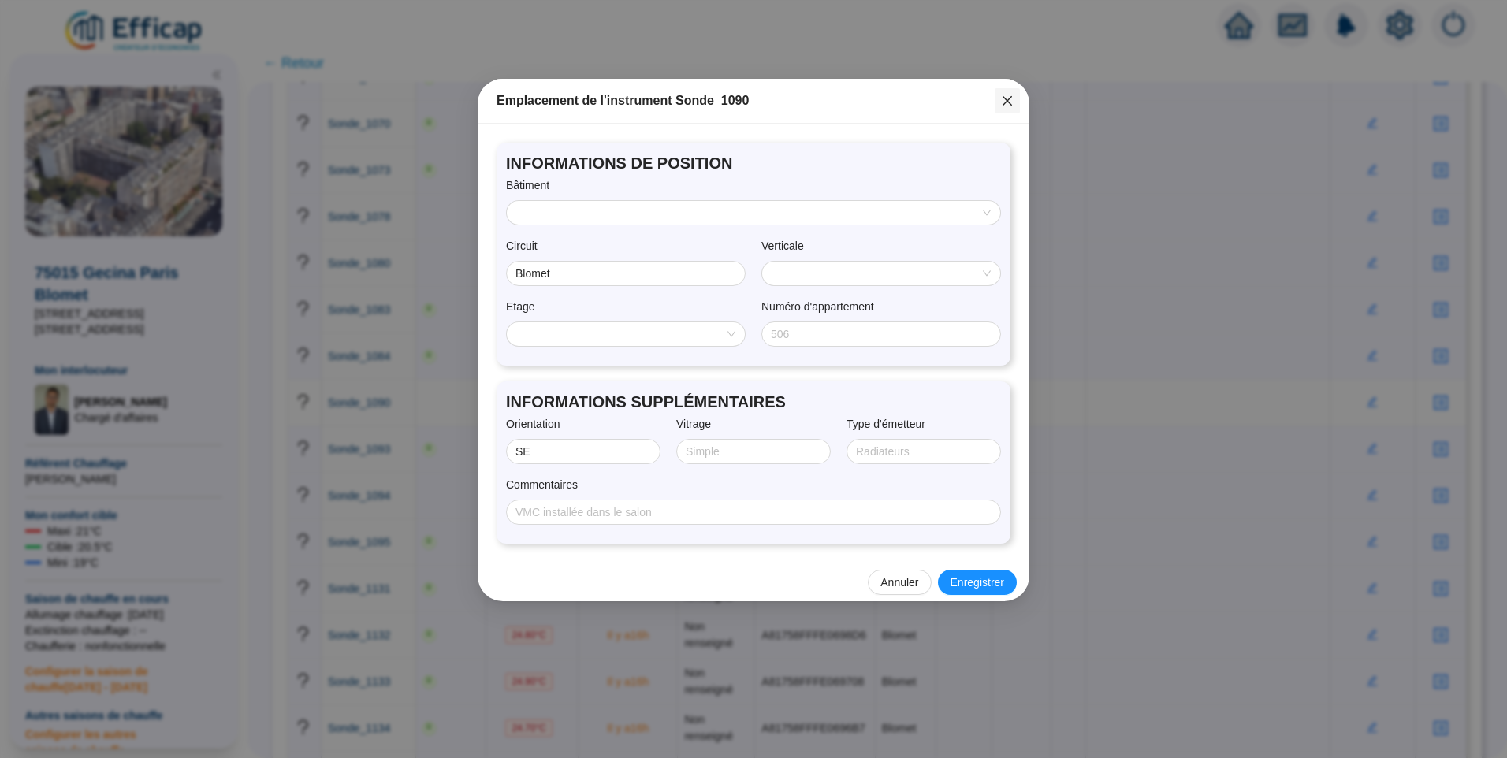
click at [1007, 99] on icon "close" at bounding box center [1007, 100] width 9 height 9
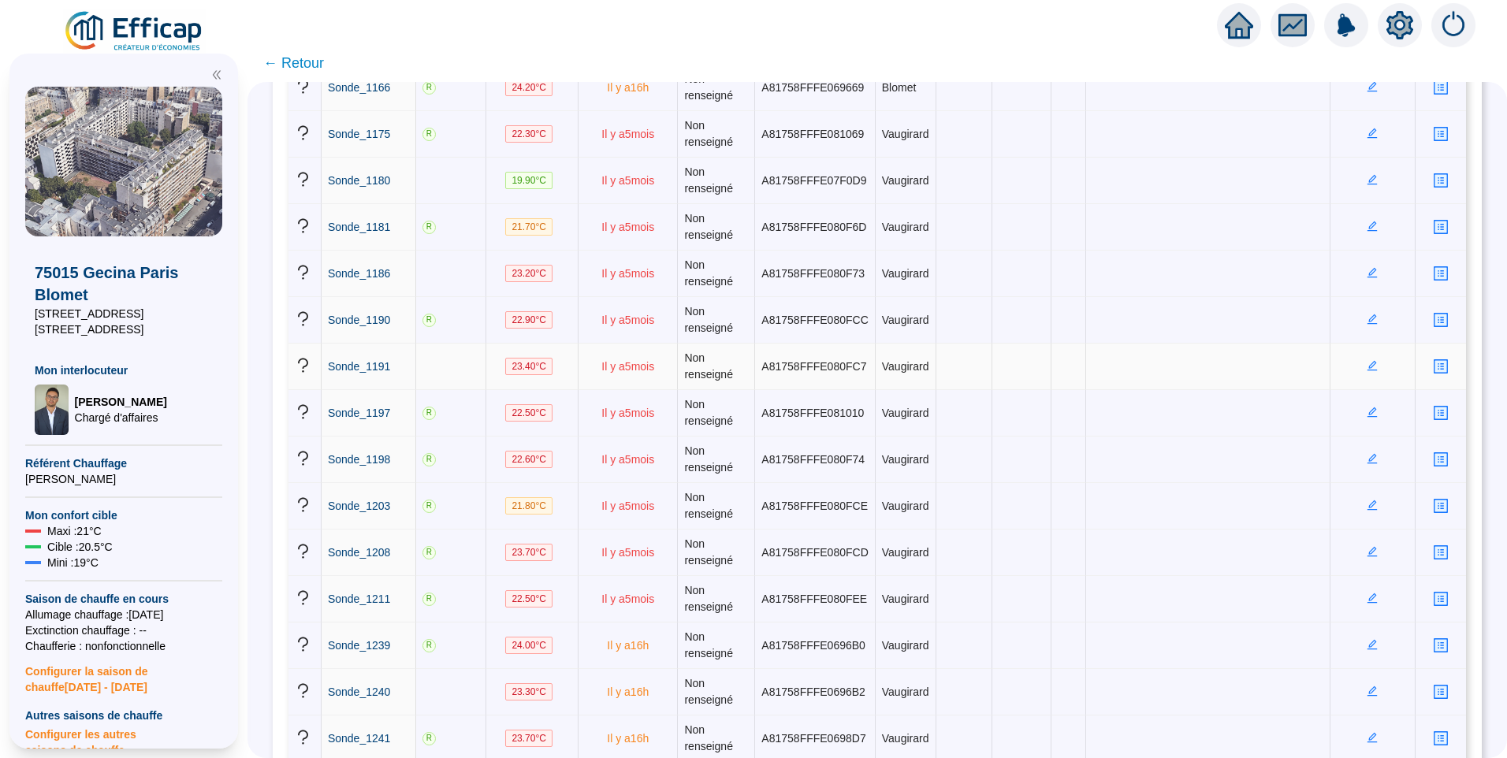
scroll to position [2365, 0]
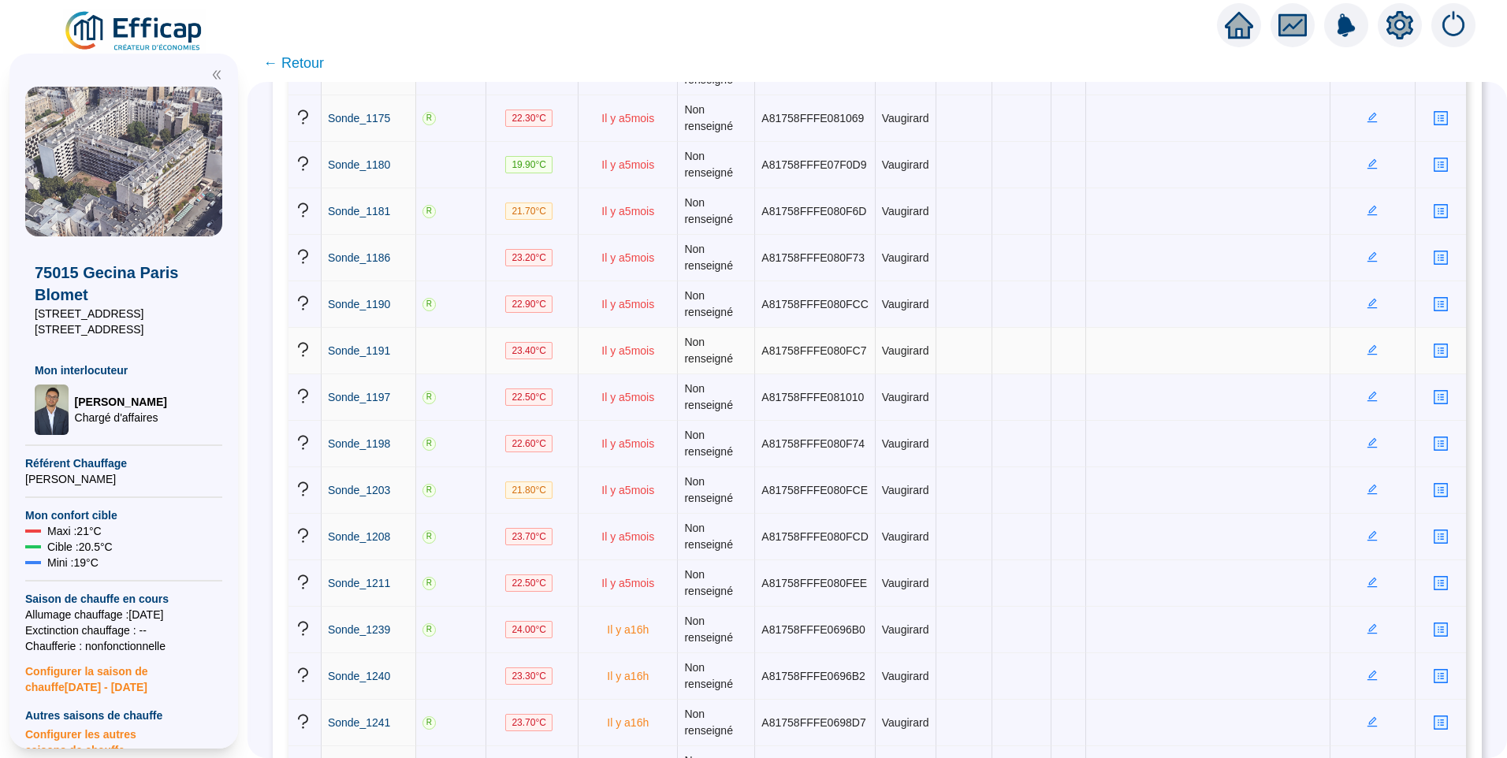
click at [1367, 355] on icon "edit" at bounding box center [1372, 350] width 11 height 11
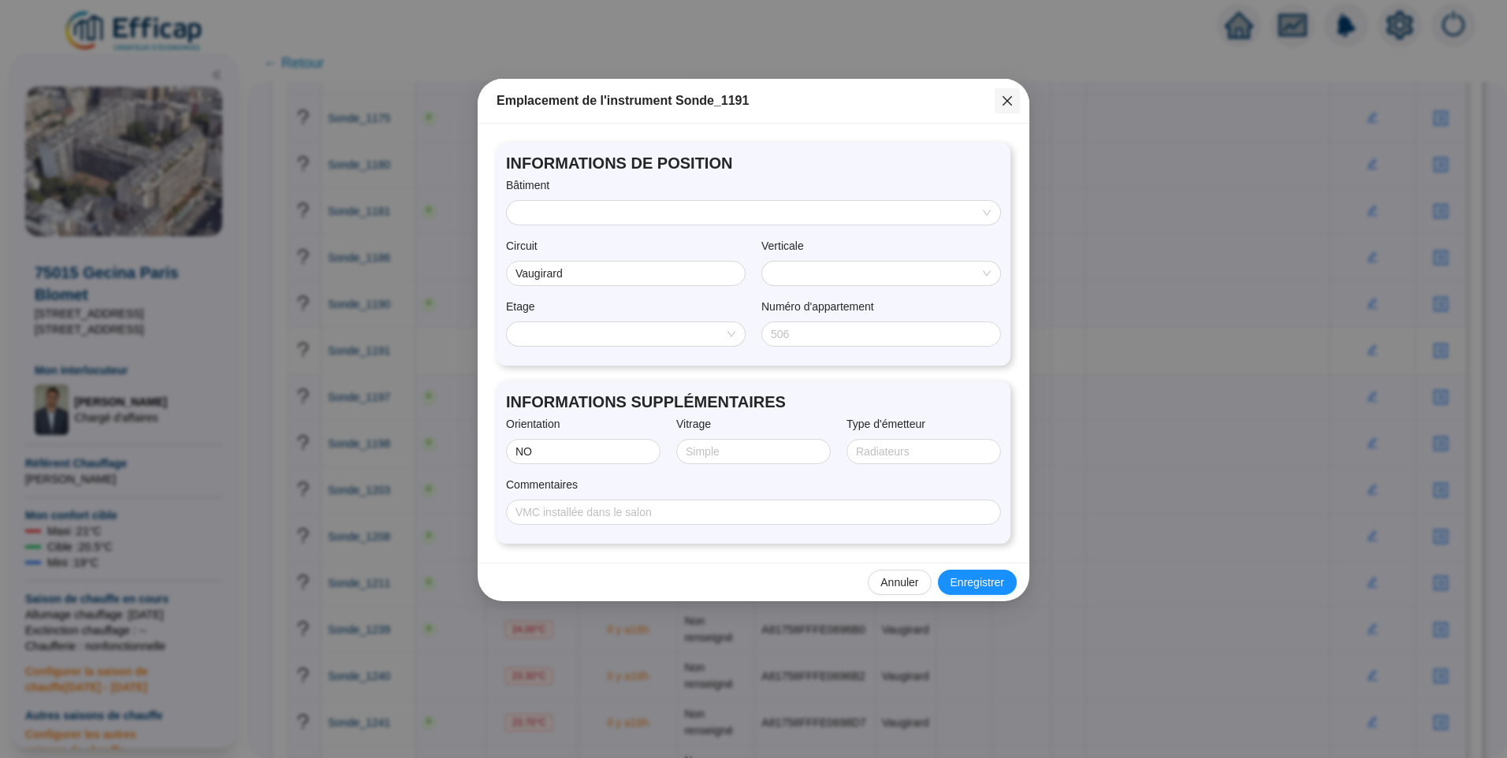
click at [1009, 93] on button "Close" at bounding box center [1007, 100] width 25 height 25
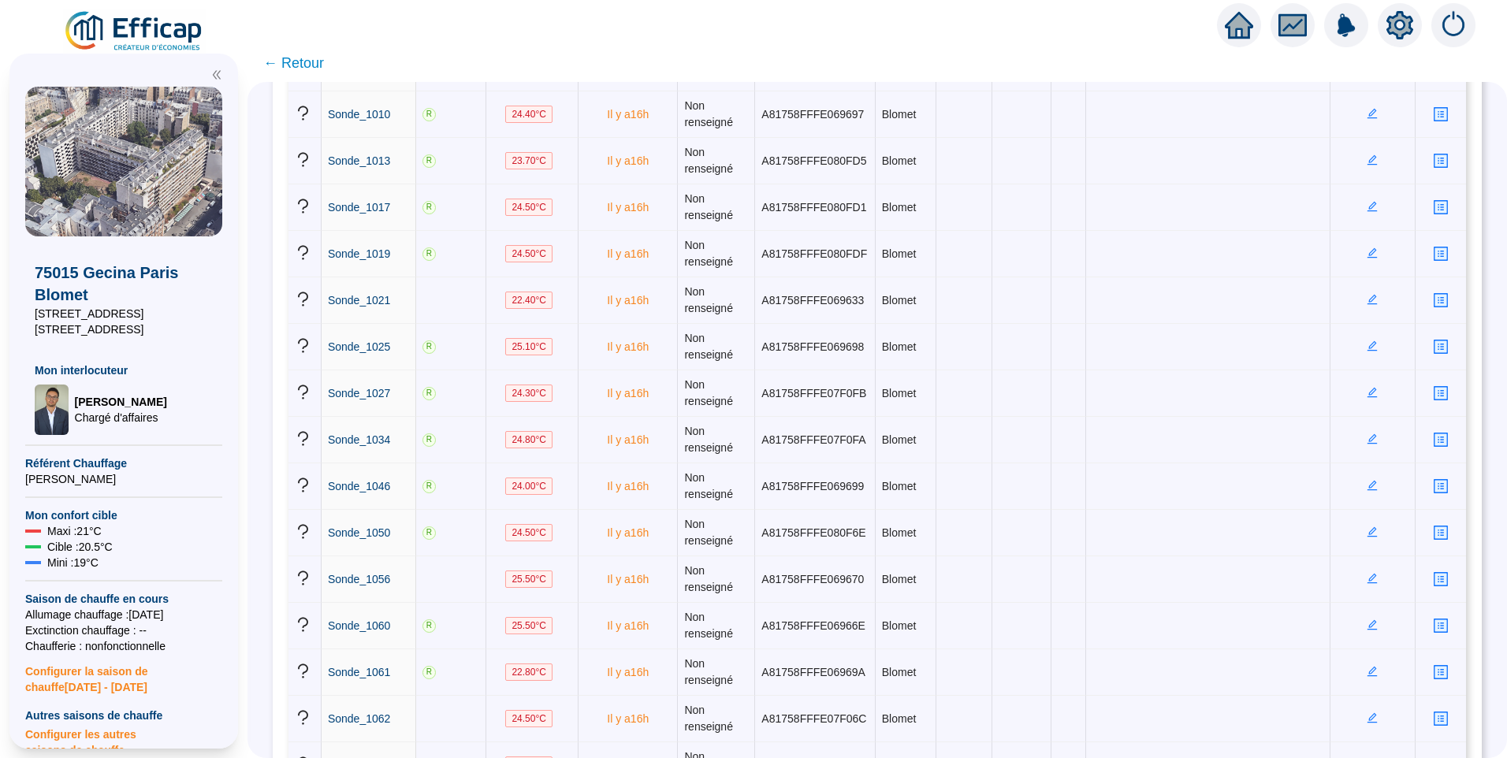
scroll to position [0, 0]
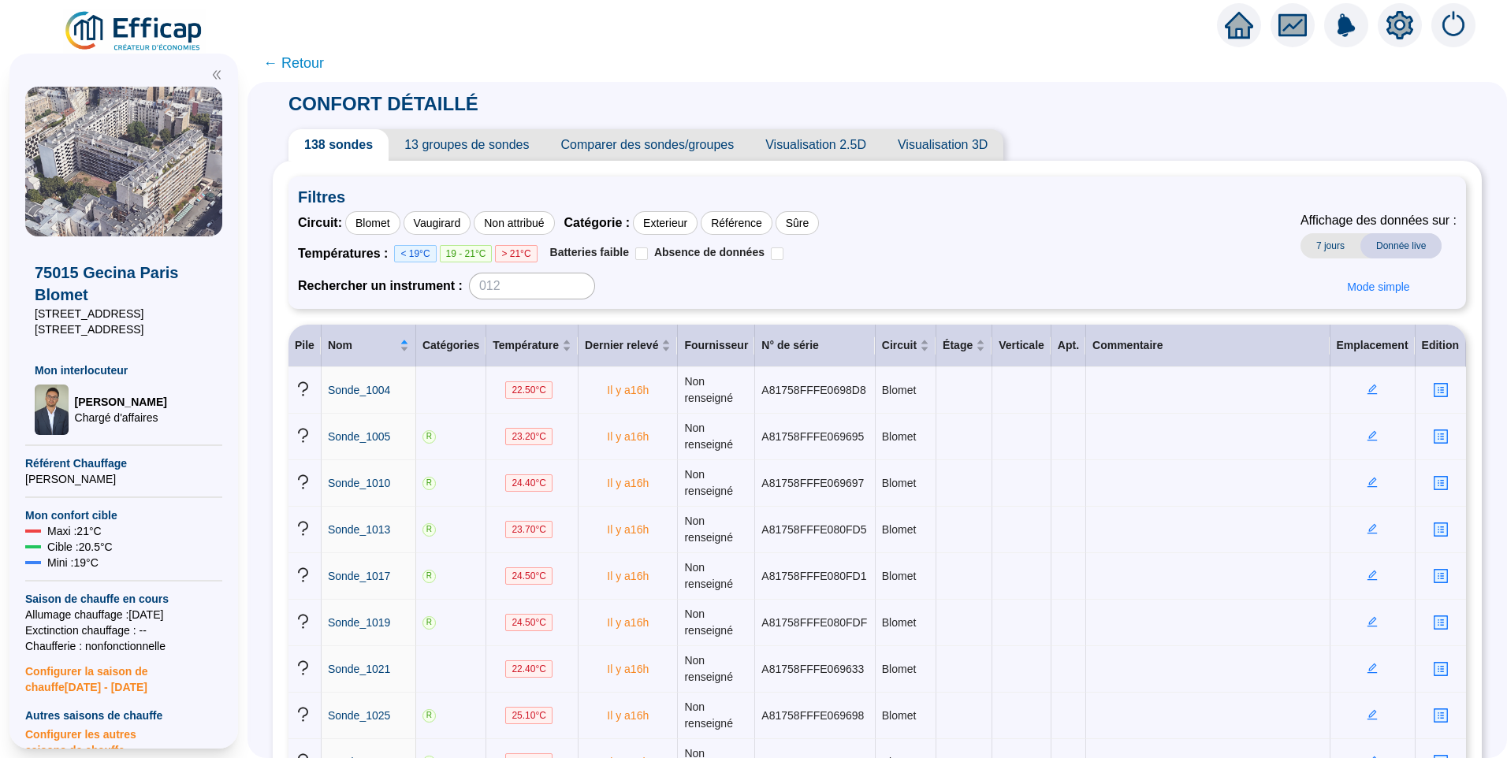
click at [487, 154] on span "13 groupes de sondes" at bounding box center [467, 145] width 156 height 32
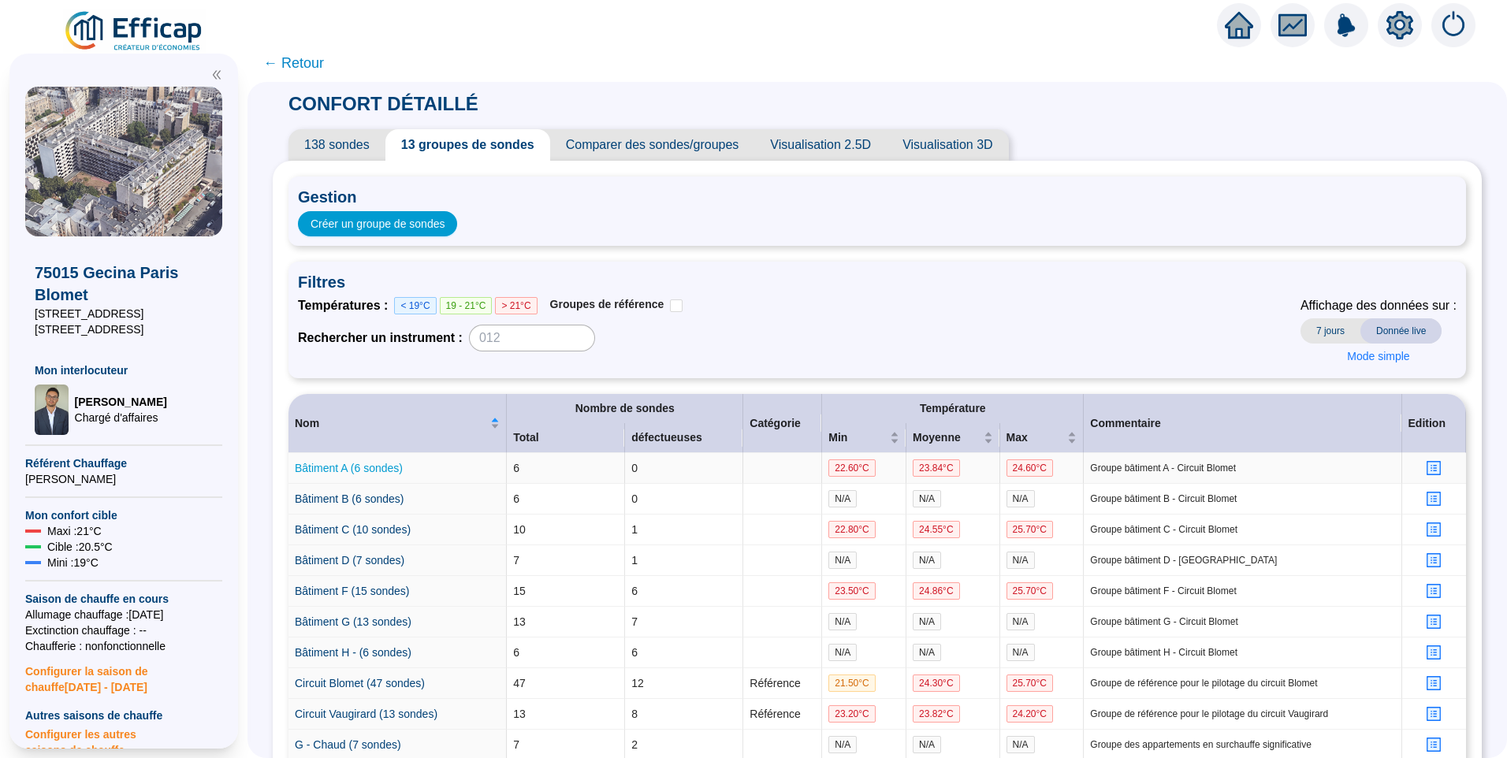
click at [376, 469] on link "Bâtiment A (6 sondes)" at bounding box center [349, 468] width 108 height 13
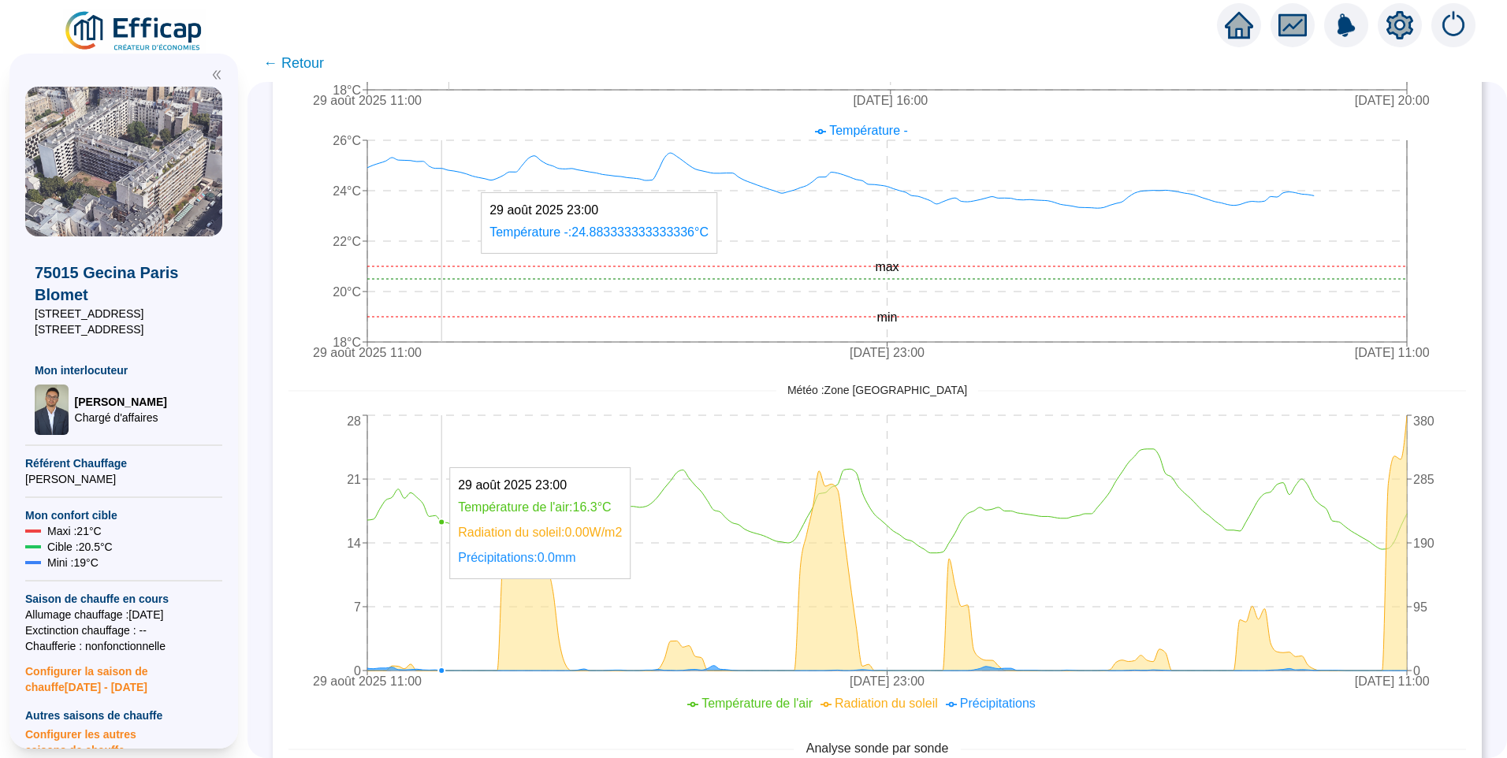
scroll to position [993, 0]
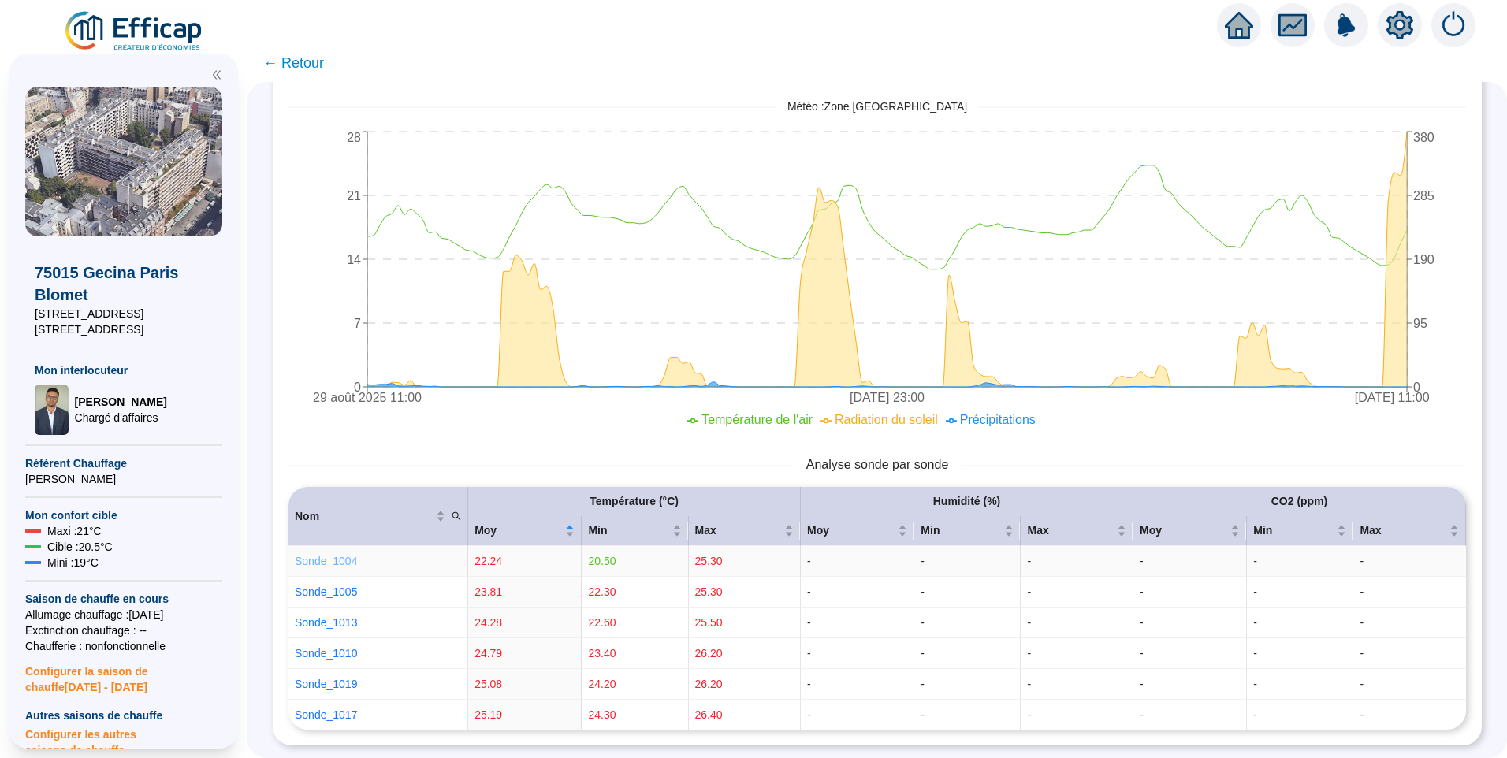
click at [330, 557] on link "Sonde_1004" at bounding box center [326, 561] width 62 height 13
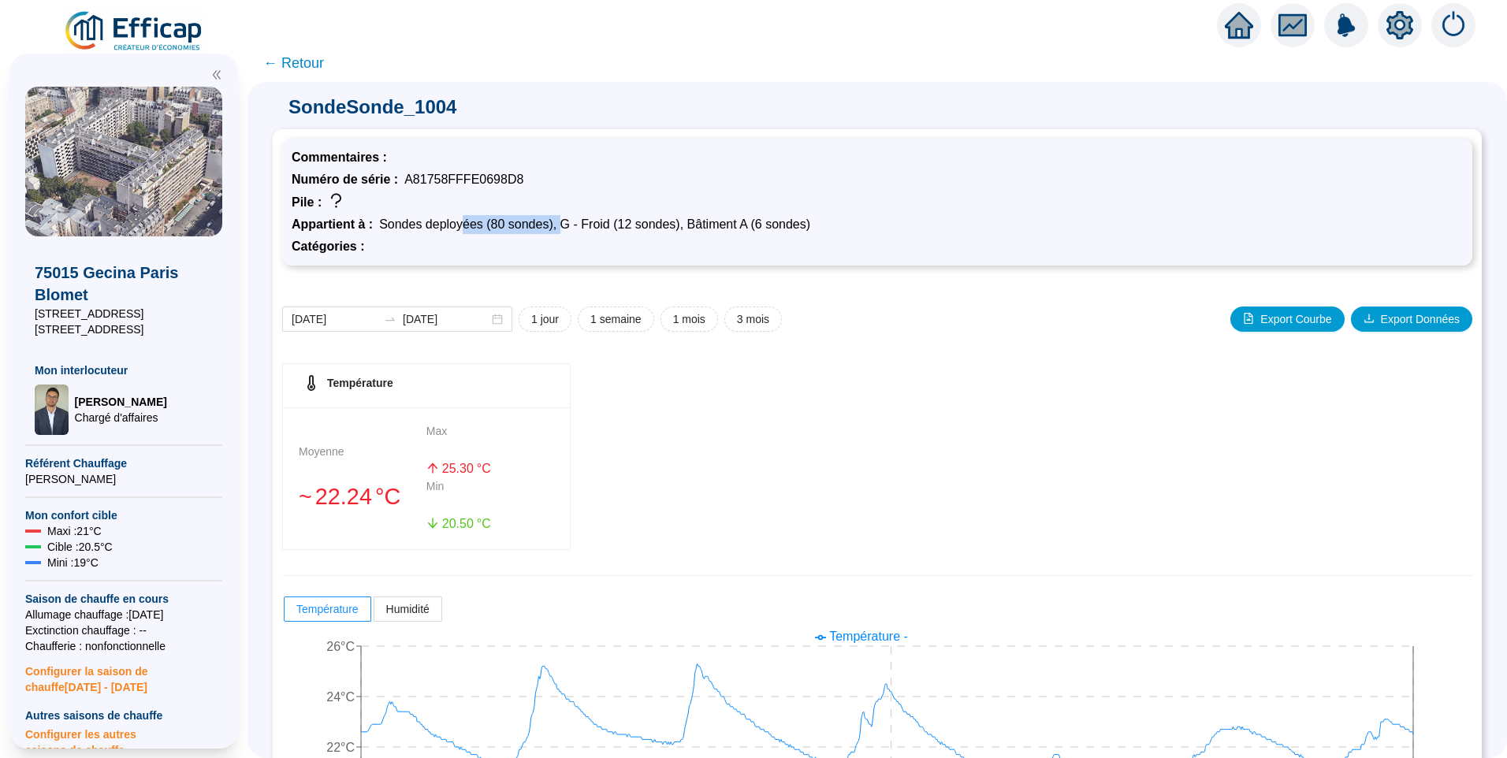
drag, startPoint x: 475, startPoint y: 222, endPoint x: 564, endPoint y: 222, distance: 89.9
click at [564, 222] on span "Sondes deployées (80 sondes), G - Froid (12 sondes), Bâtiment A (6 sondes)" at bounding box center [594, 224] width 431 height 13
click at [761, 223] on span "Sondes deployées (80 sondes), G - Froid (12 sondes), Bâtiment A (6 sondes)" at bounding box center [594, 224] width 431 height 13
click at [297, 62] on span "← Retour" at bounding box center [293, 63] width 61 height 22
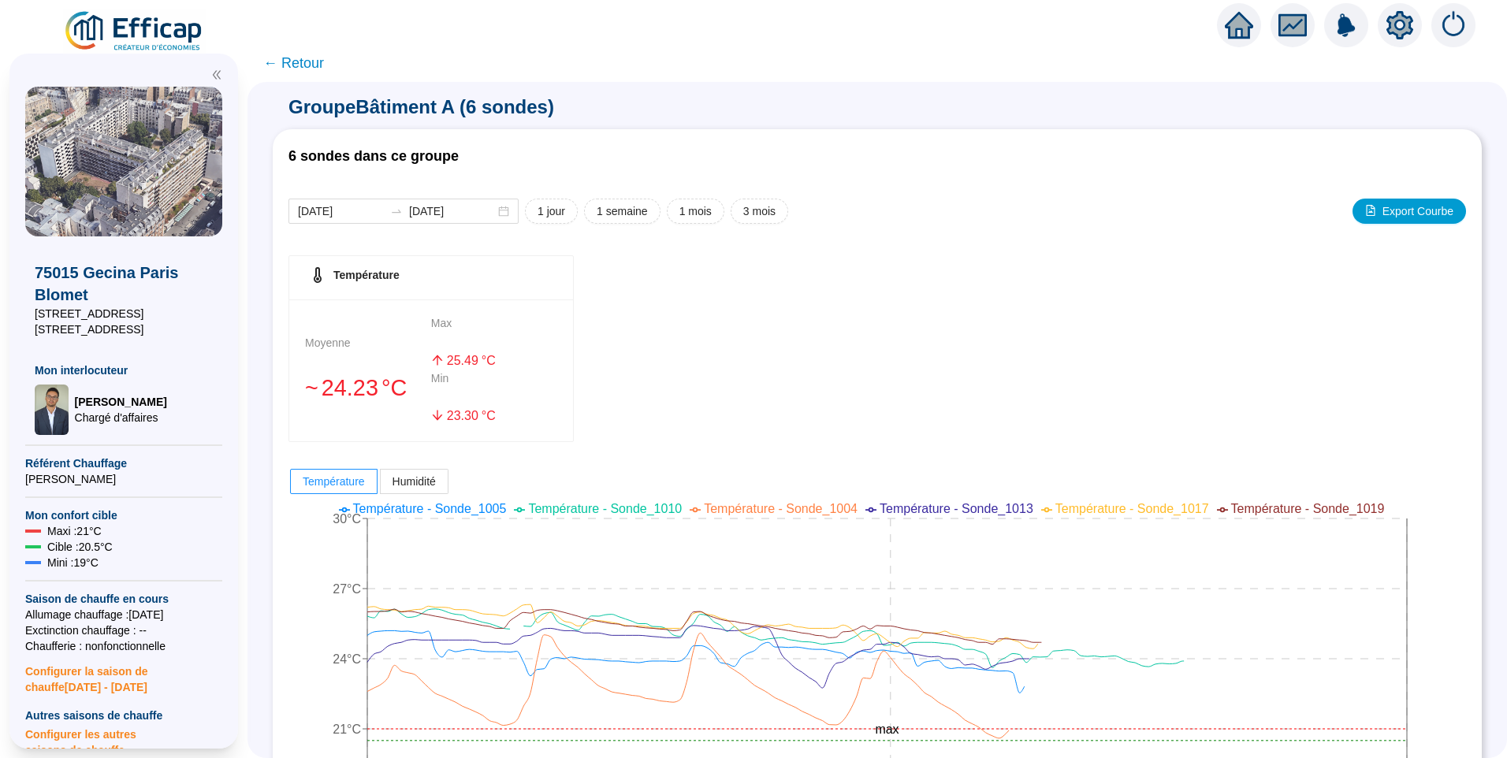
click at [297, 62] on span "← Retour" at bounding box center [293, 63] width 61 height 22
